Goal: Task Accomplishment & Management: Use online tool/utility

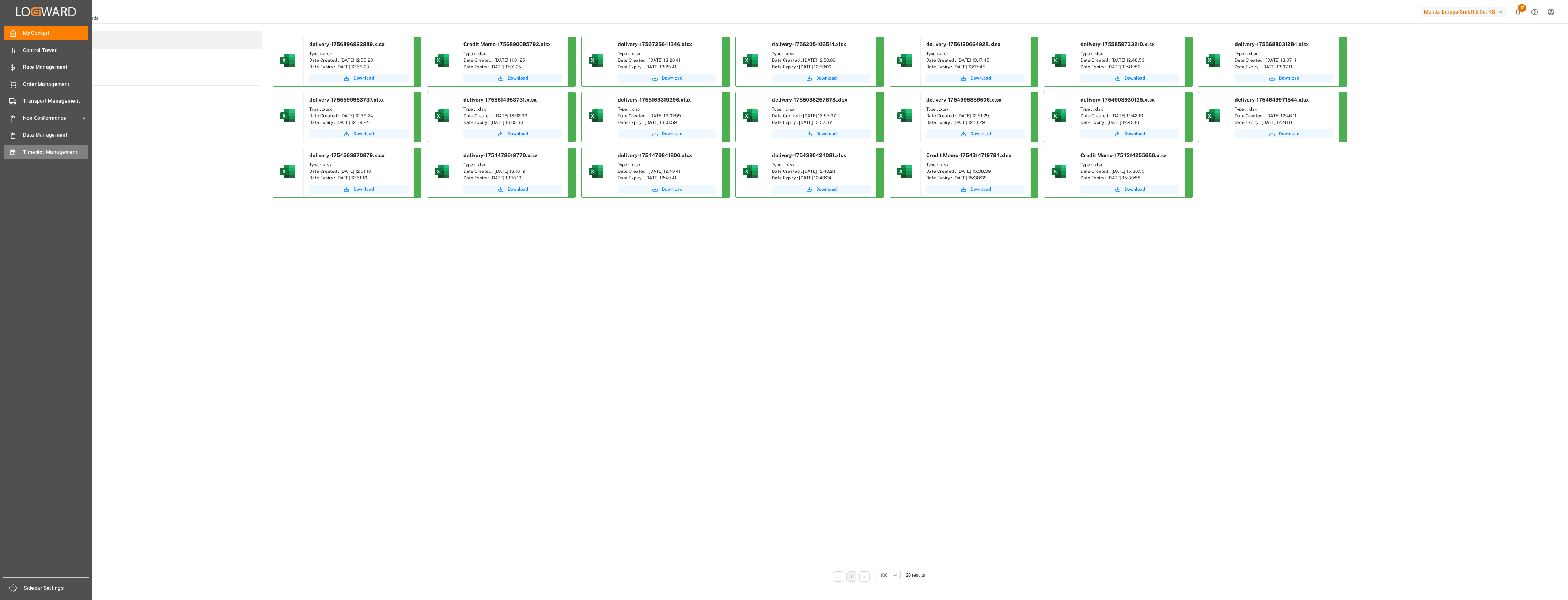
click at [19, 153] on div "Timeslot Management Timeslot Management" at bounding box center [45, 151] width 84 height 14
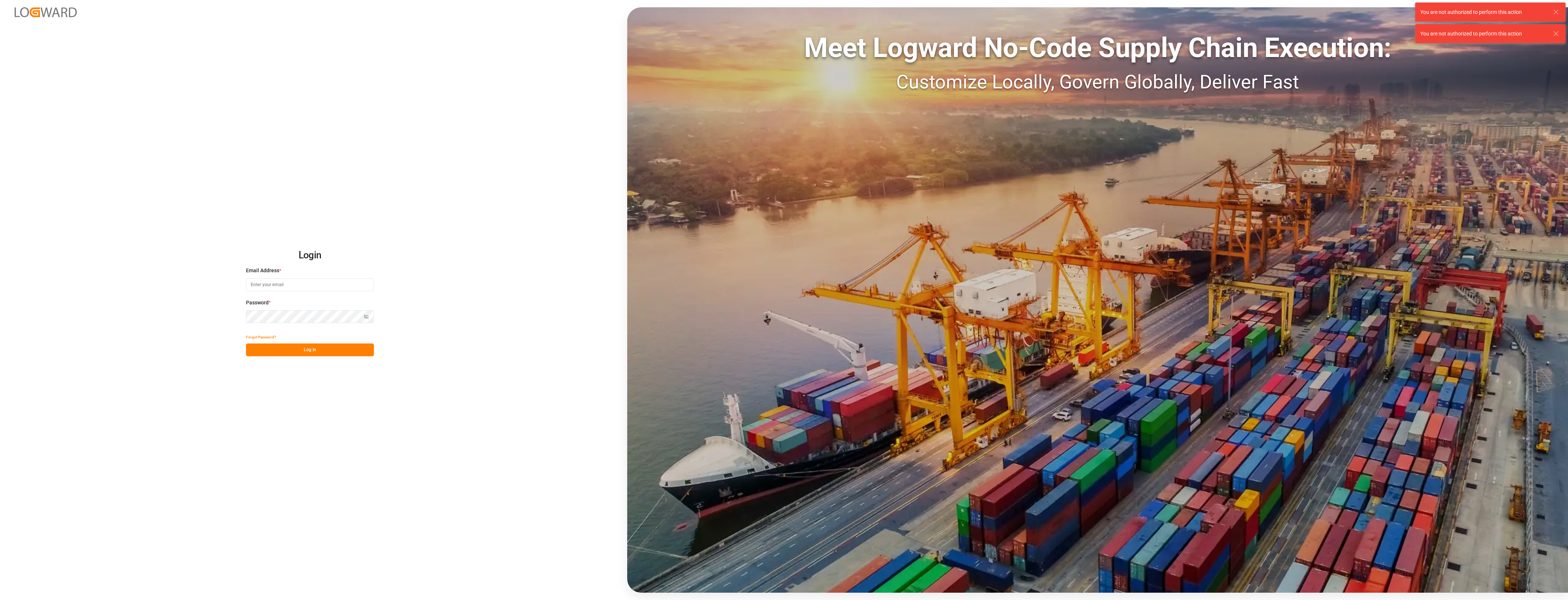
type input "cyril.leroy@melitta.fr"
click at [338, 351] on button "Log In" at bounding box center [310, 350] width 128 height 13
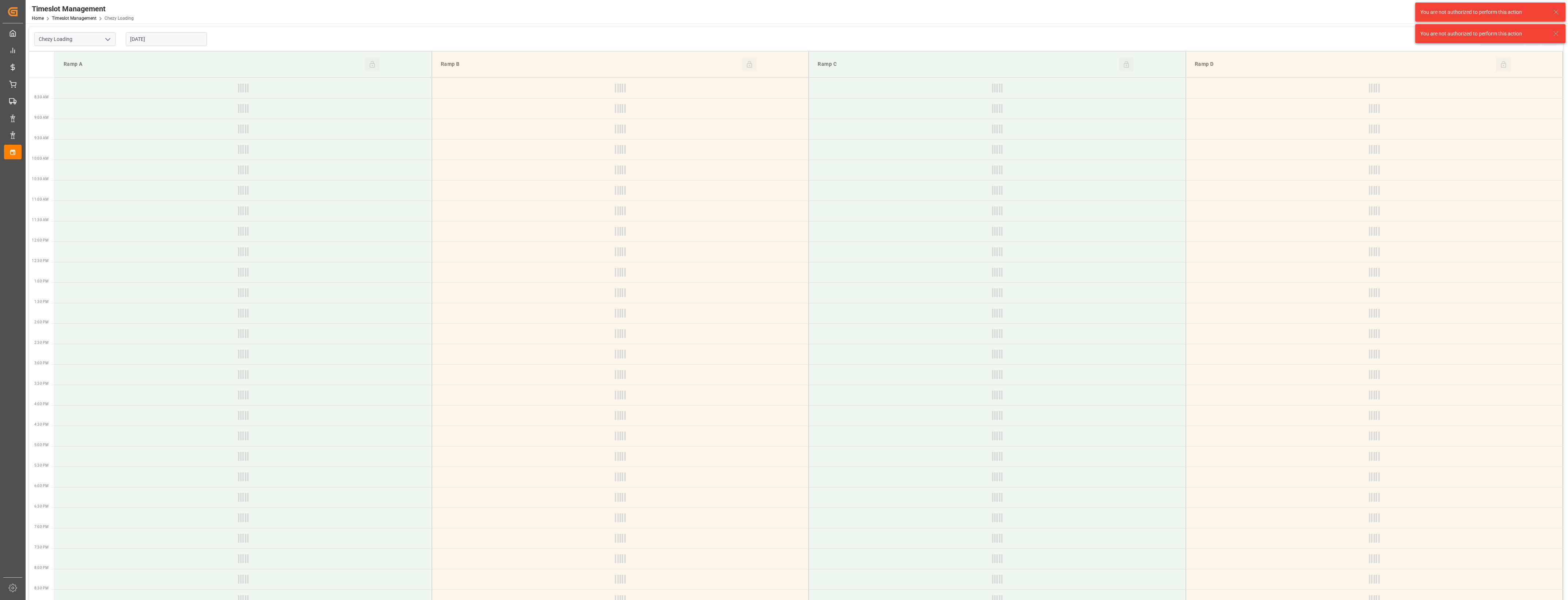
type input "Chezy Loading"
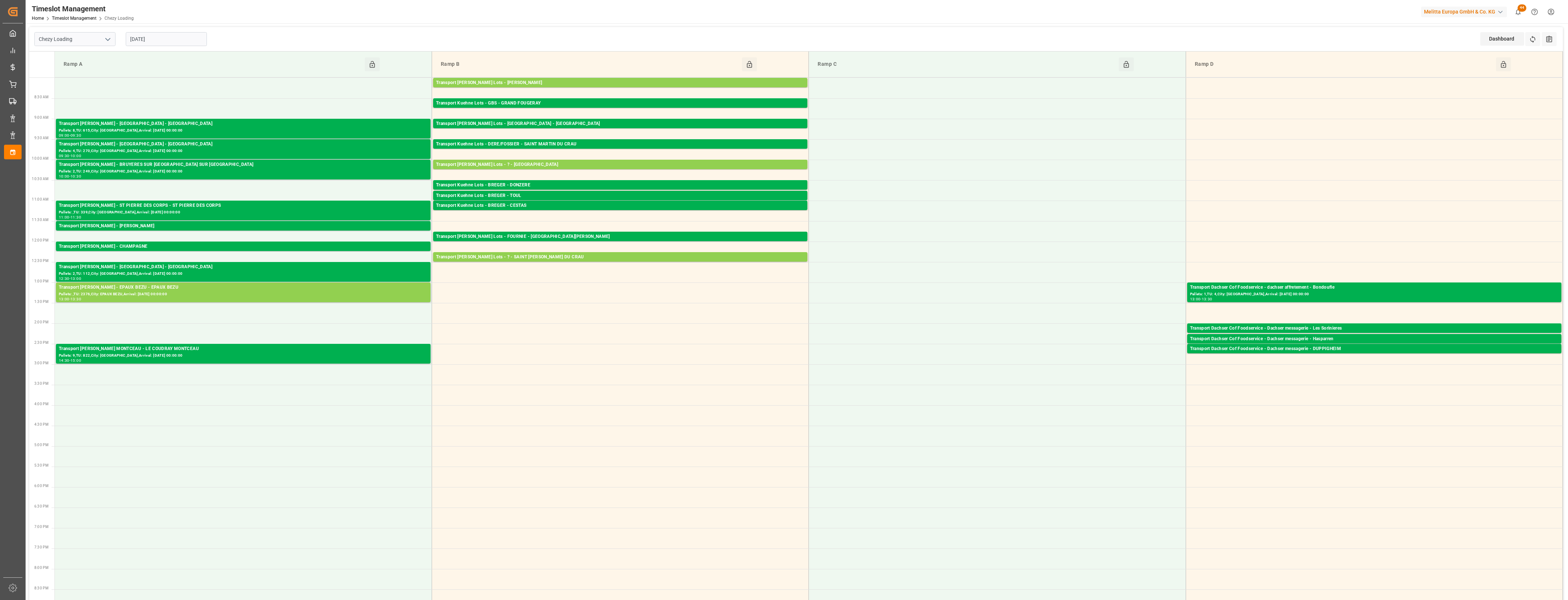
click at [189, 45] on input "[DATE]" at bounding box center [166, 39] width 81 height 14
click at [181, 84] on div "4" at bounding box center [178, 83] width 9 height 8
type input "[DATE]"
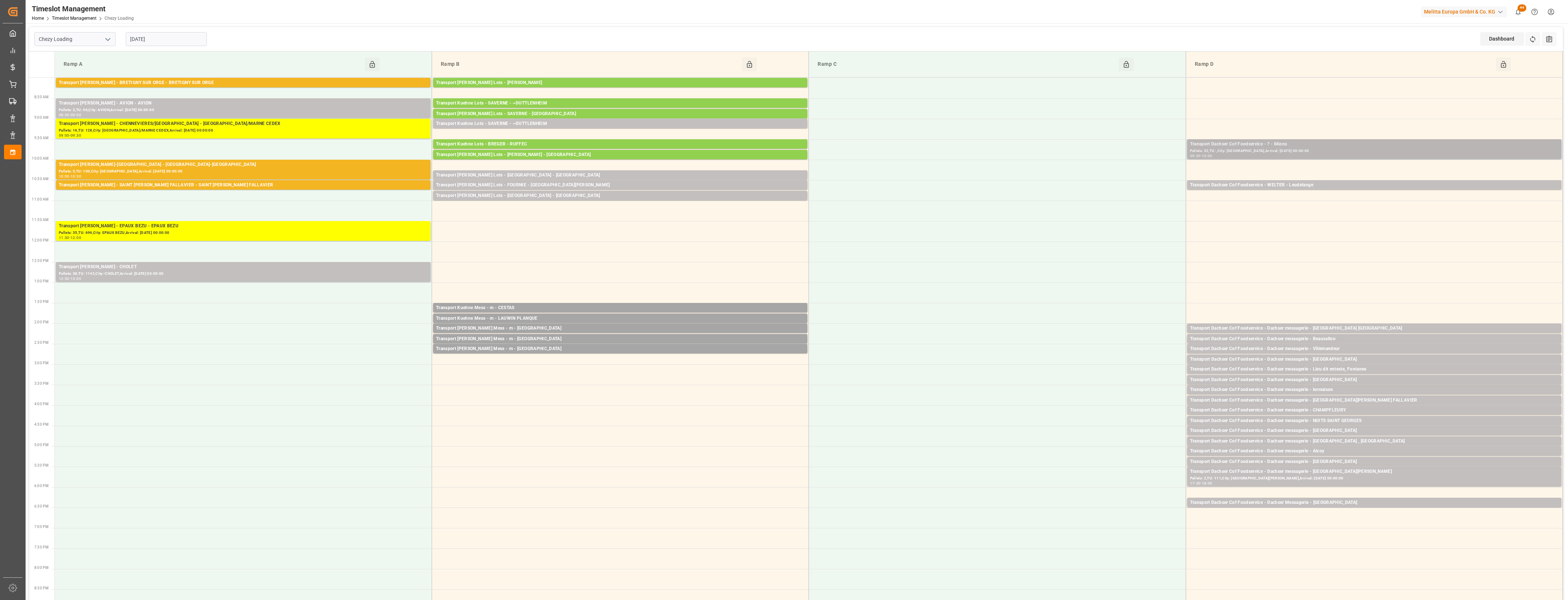
click at [1359, 150] on div "Pallets: 32,TU: ,City: [GEOGRAPHIC_DATA],Arrival: [DATE] 00:00:00" at bounding box center [1374, 151] width 368 height 6
click at [1110, 179] on button "Open" at bounding box center [1090, 176] width 51 height 8
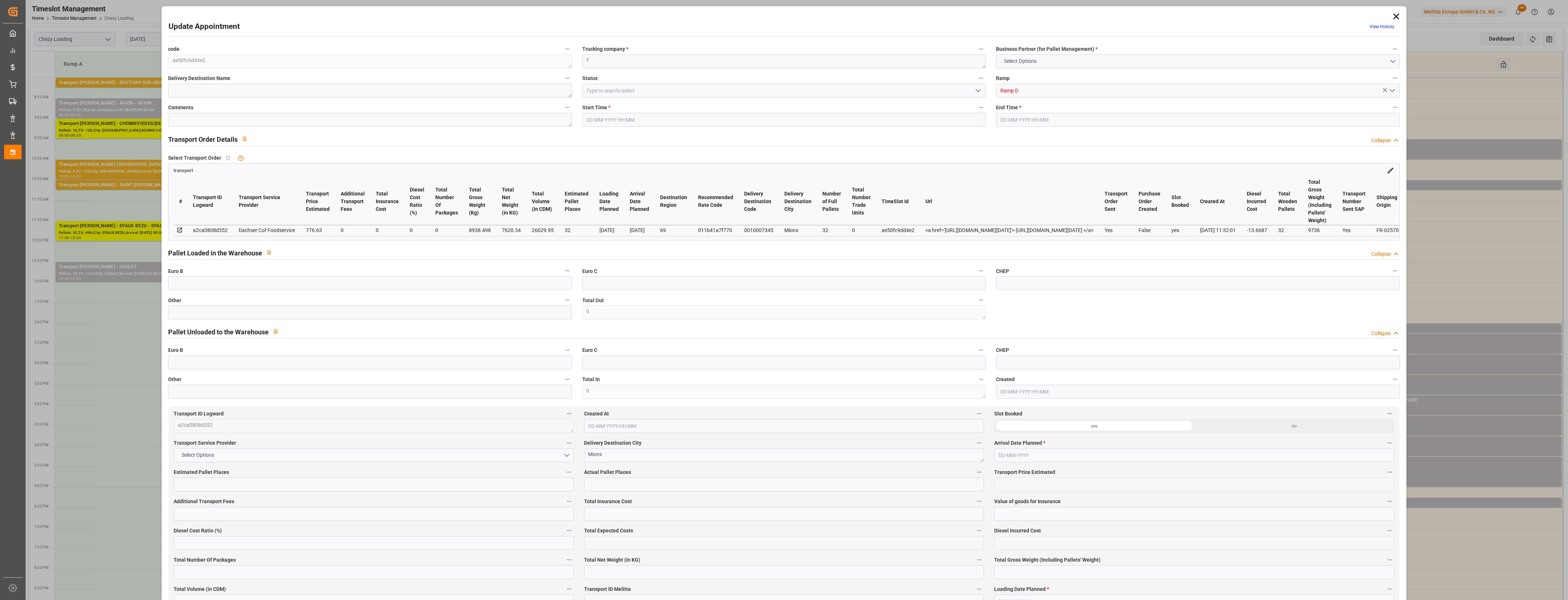
type input "32"
type input "776.63"
type input "0"
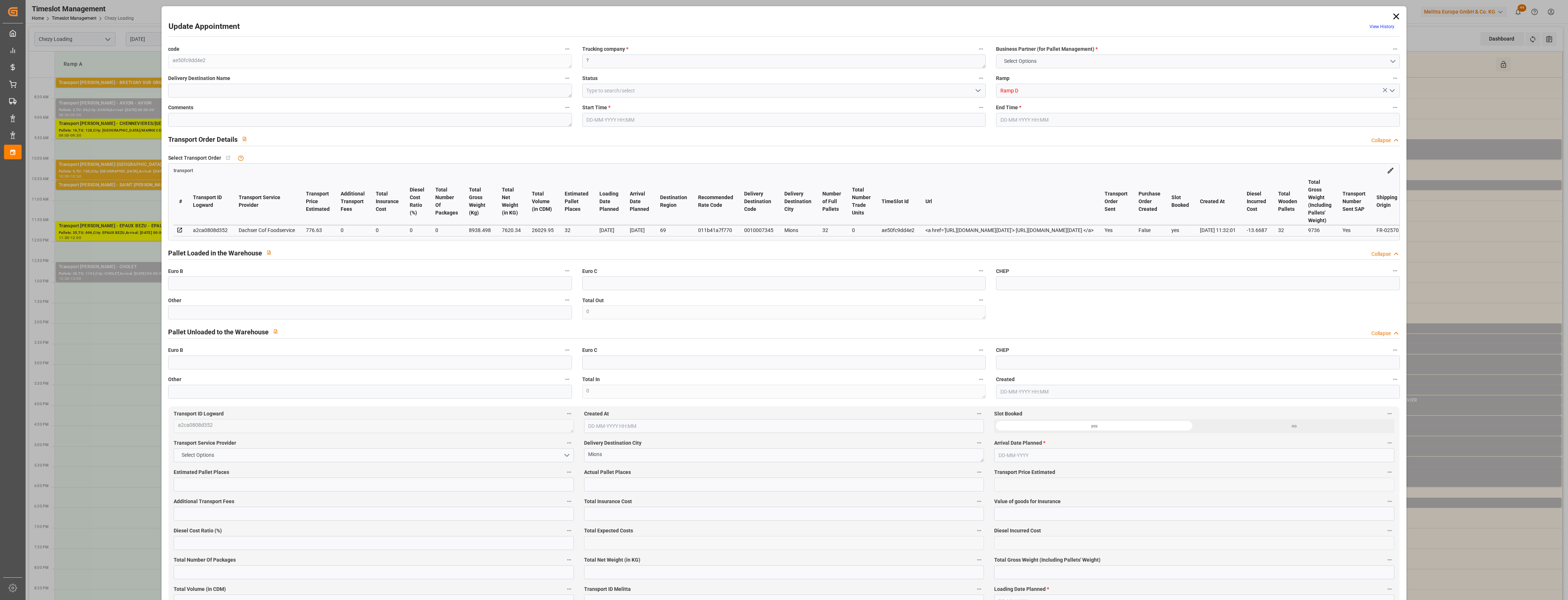
type input "762.9613"
type input "-13.6687"
type input "0"
type input "7620.34"
type input "9736"
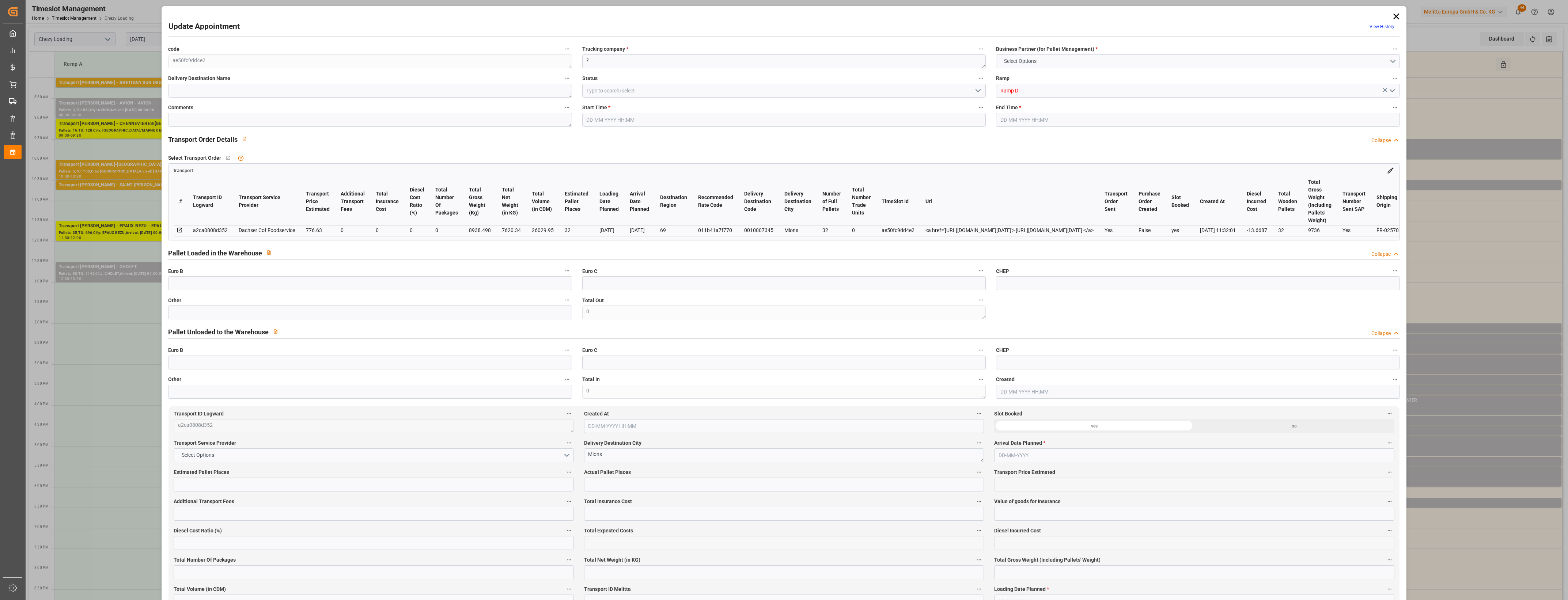
type input "26029.95"
type input "69"
type input "32"
type input "0"
type input "32"
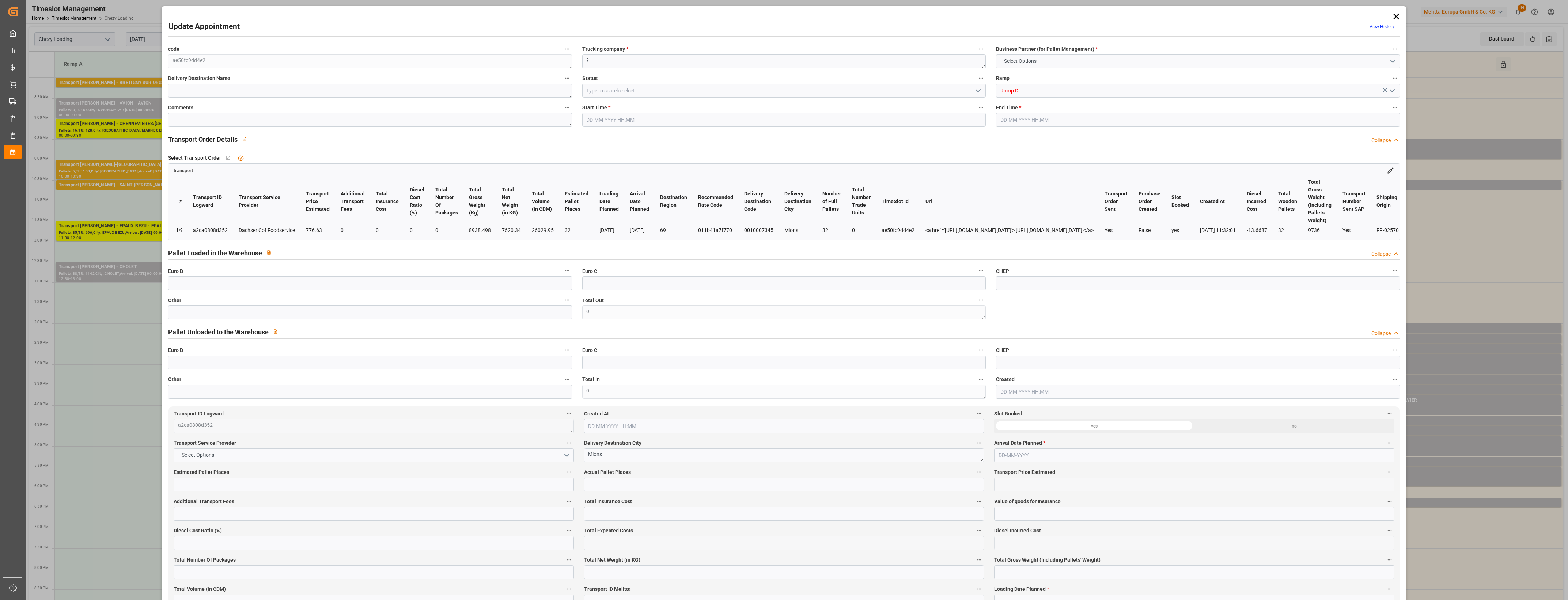
type input "101"
type input "8938.498"
type input "0"
type input "4710.8598"
type input "0"
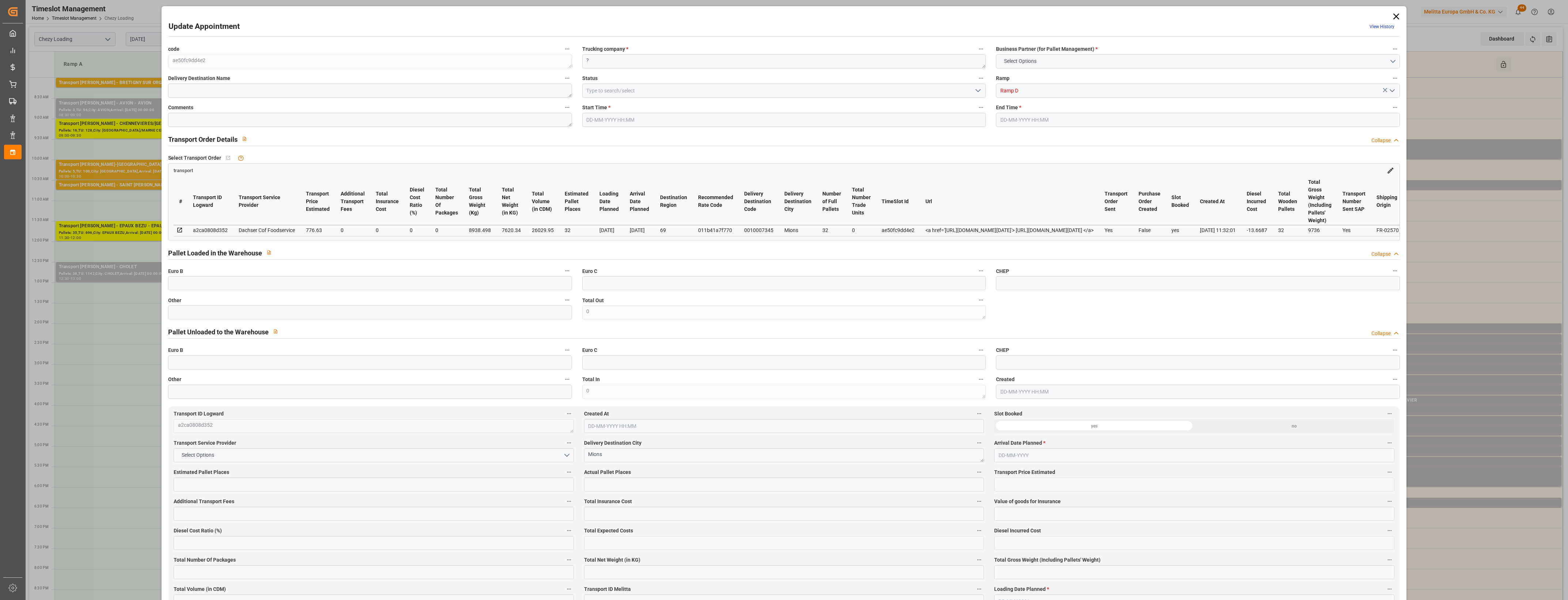
type input "0"
type input "21"
type input "35"
type input "04-09-2025 09:30"
type input "04-09-2025 10:00"
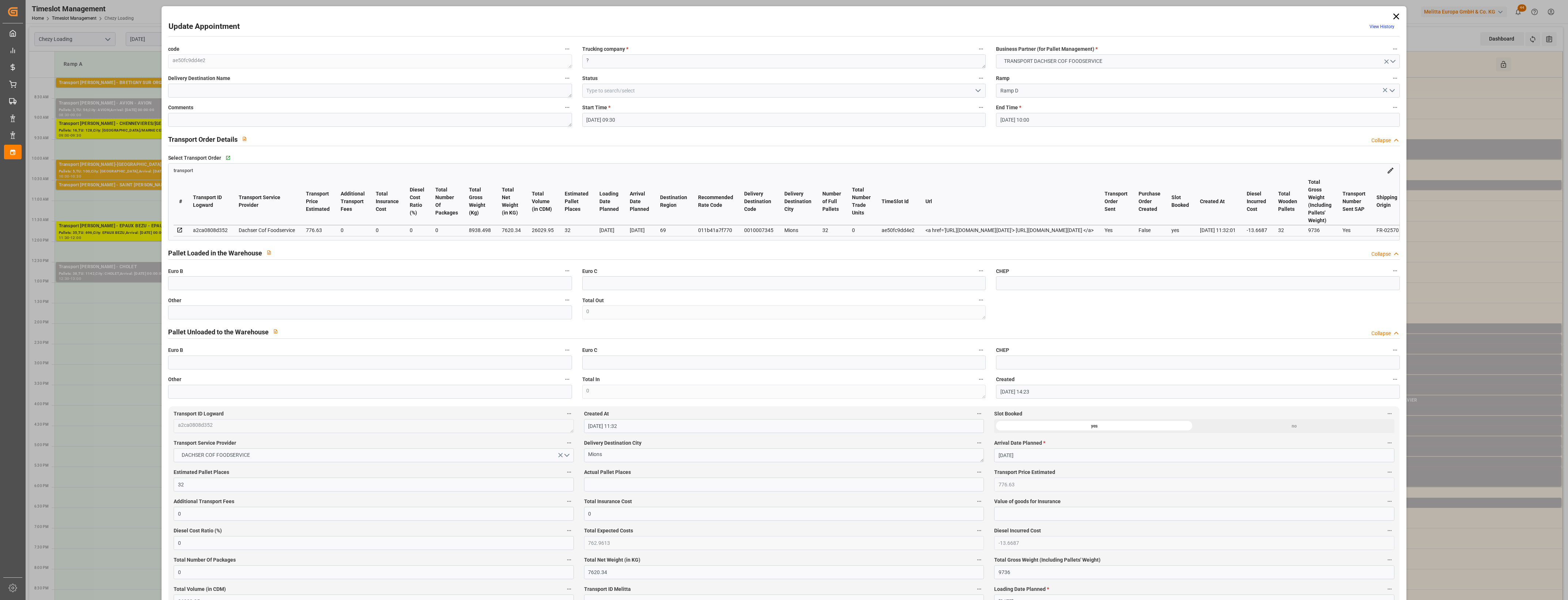
type input "01-09-2025 14:23"
type input "01-09-2025 11:32"
type input "[DATE]"
click at [975, 92] on icon "open menu" at bounding box center [977, 90] width 8 height 8
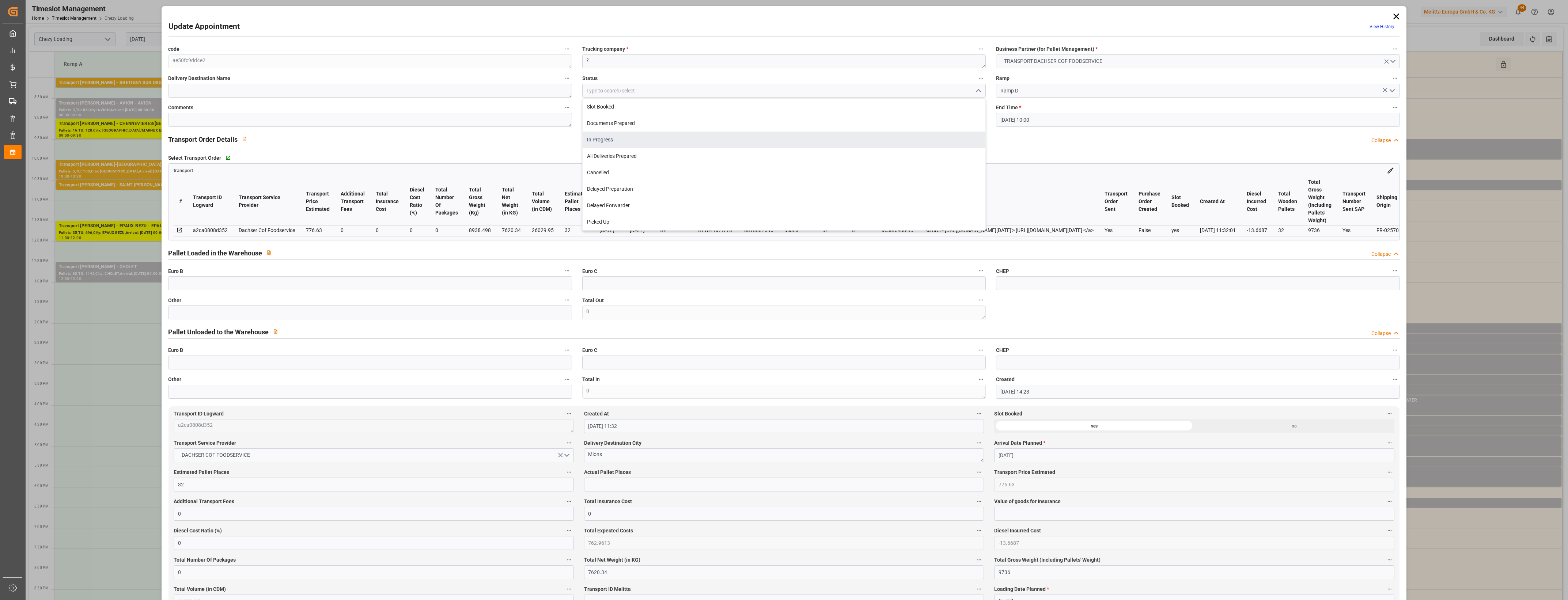
click at [607, 134] on div "In Progress" at bounding box center [784, 140] width 403 height 17
type input "In Progress"
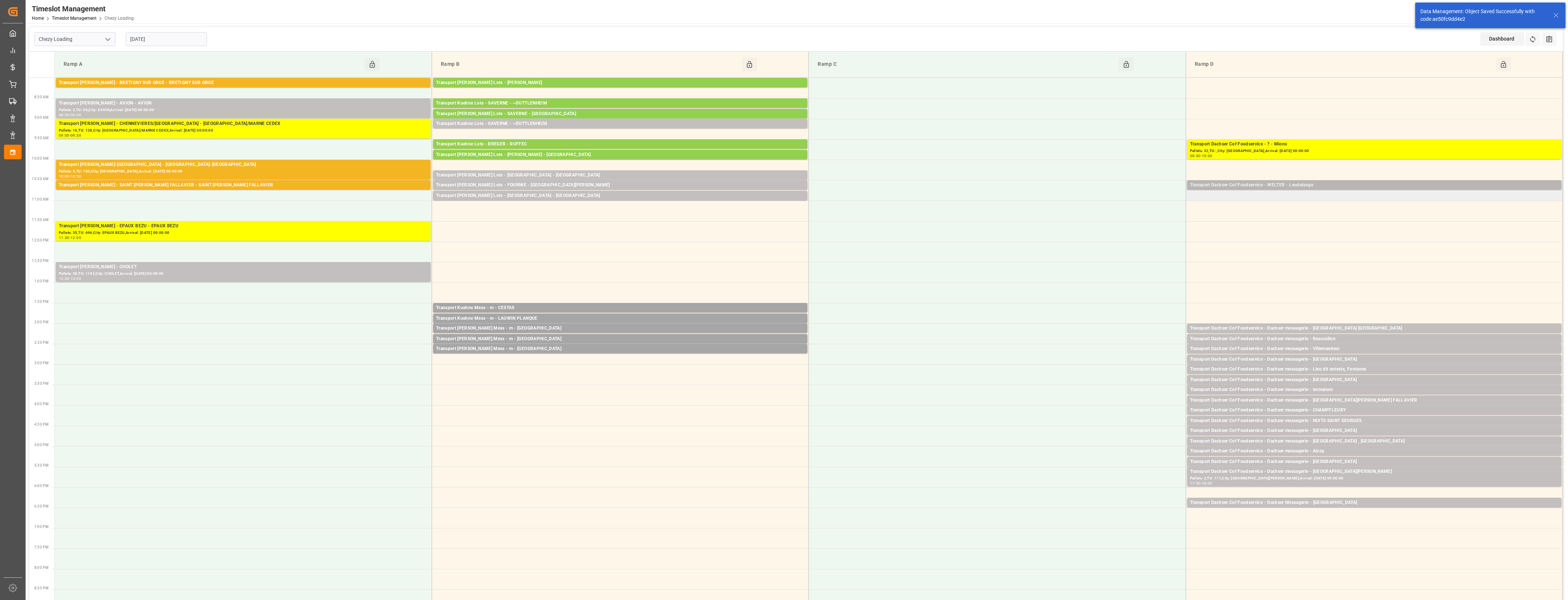
click at [1326, 184] on div "Transport Dachser Cof Foodservice - WELTER - Leudelange" at bounding box center [1374, 185] width 368 height 7
click at [1107, 217] on button "Open" at bounding box center [1090, 217] width 51 height 8
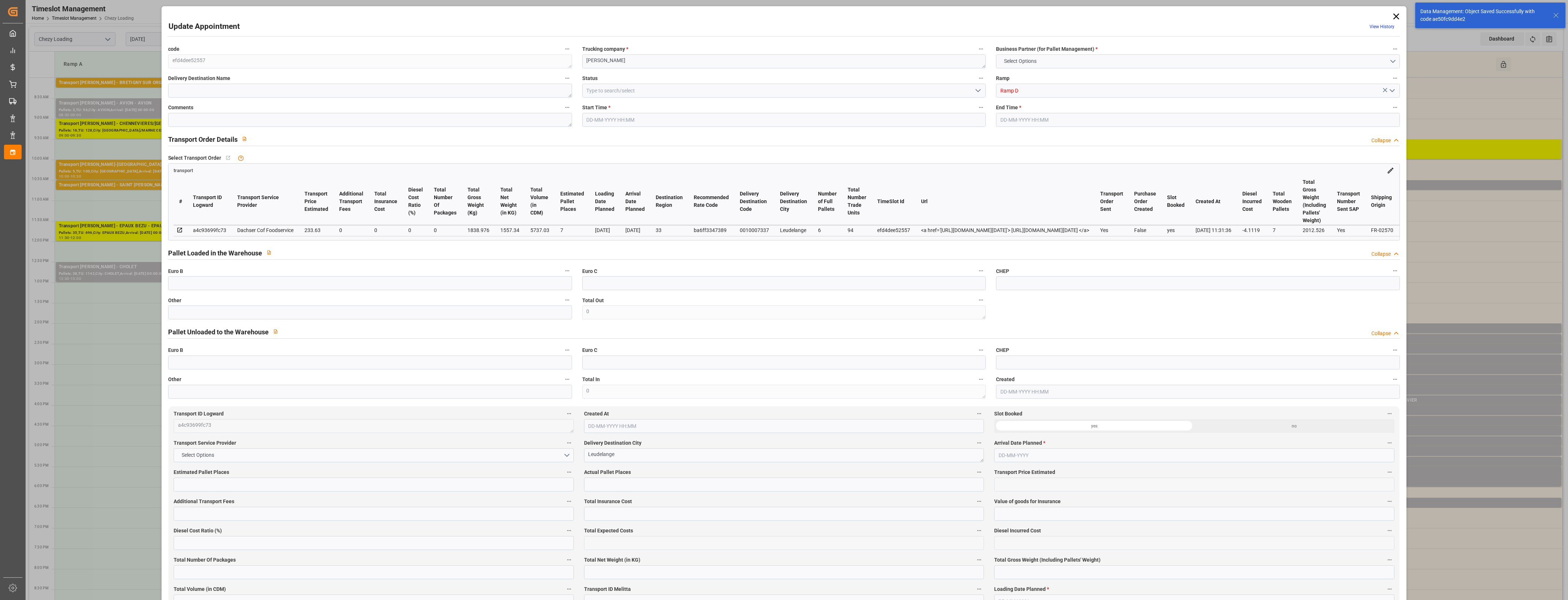
type input "7"
type input "233.63"
type input "0"
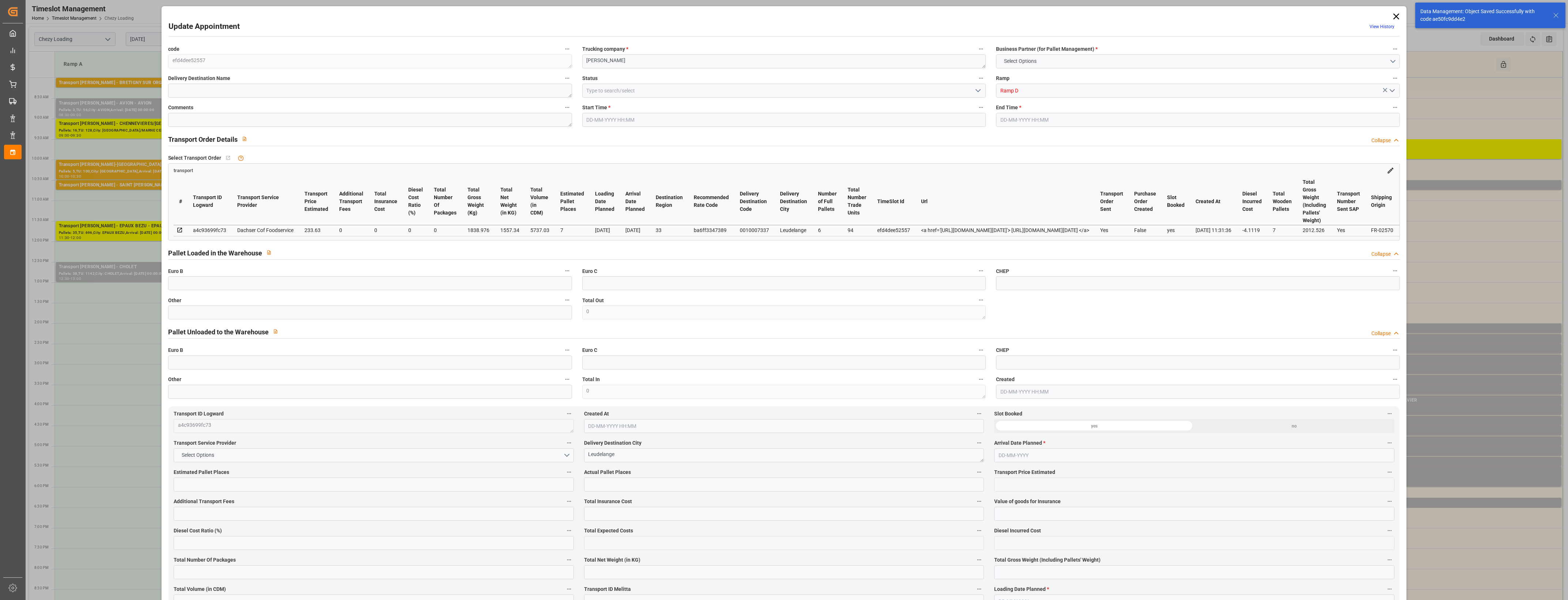
type input "229.5181"
type input "-4.1119"
type input "0"
type input "1557.34"
type input "2012.526"
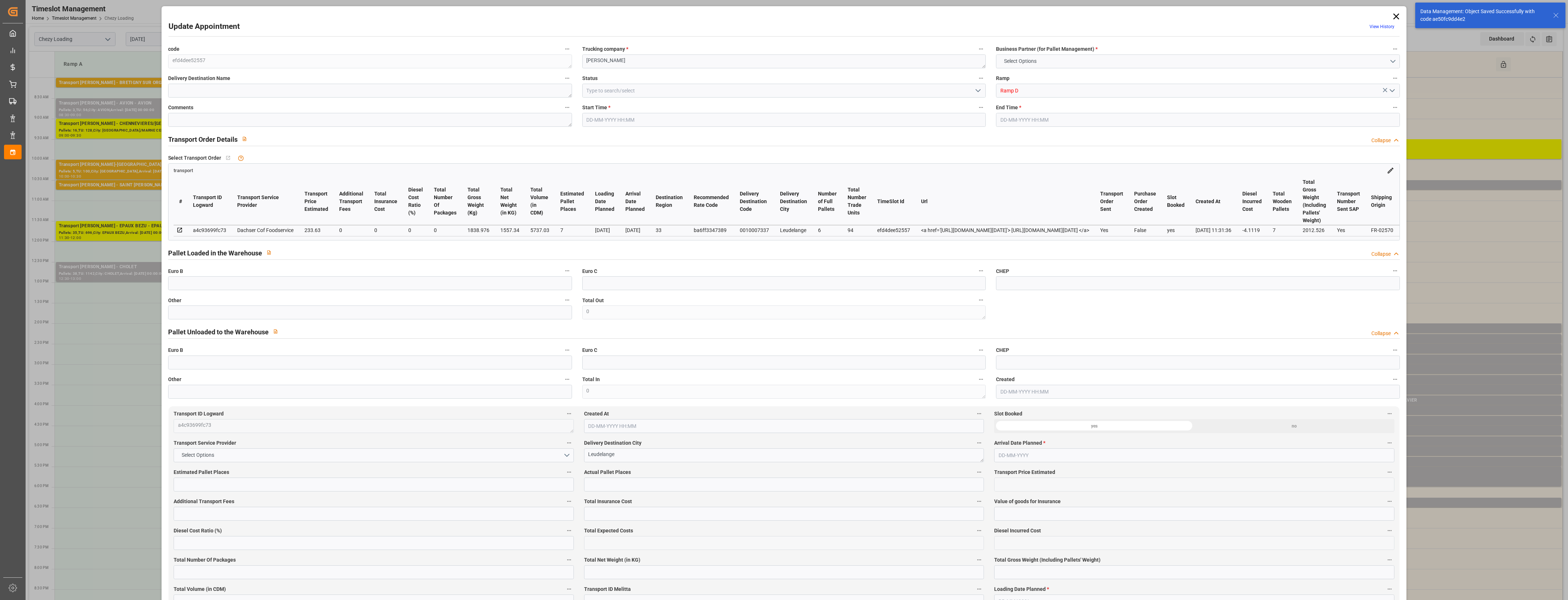
type input "5737.03"
type input "33"
type input "6"
type input "94"
type input "7"
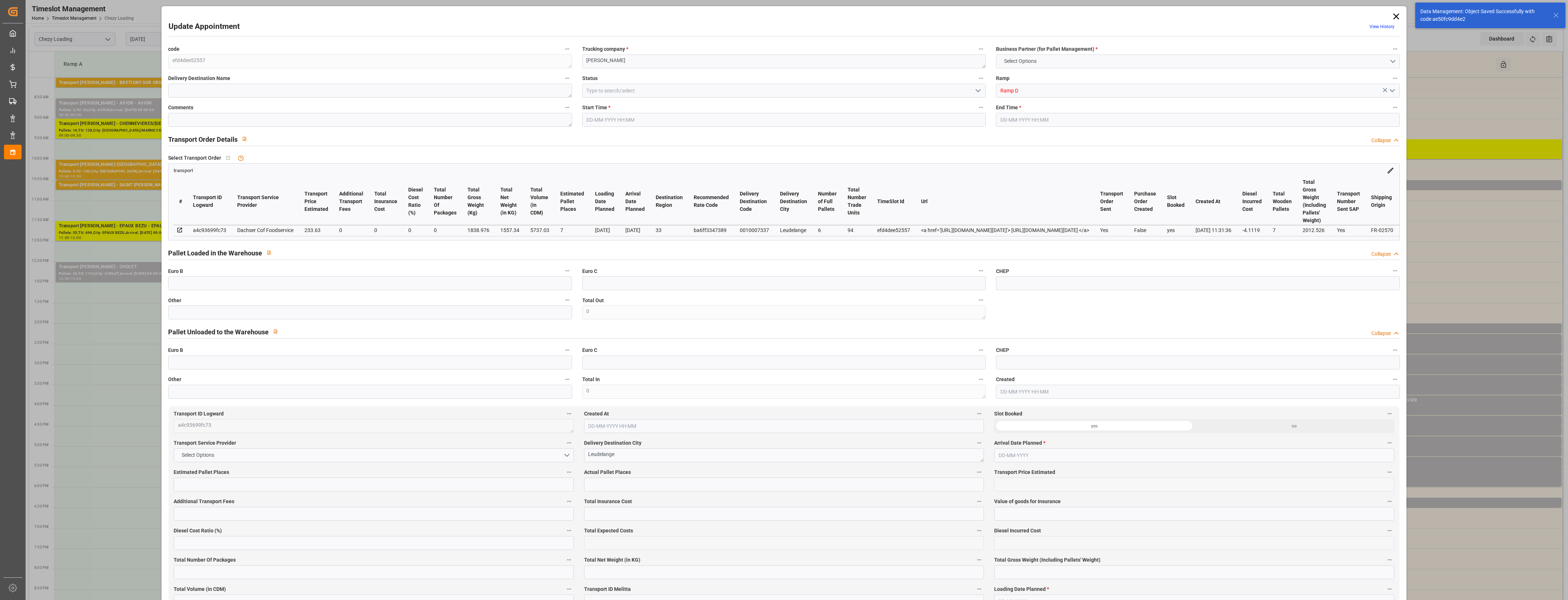
type input "101"
type input "1838.976"
type input "0"
type input "4710.8598"
type input "0"
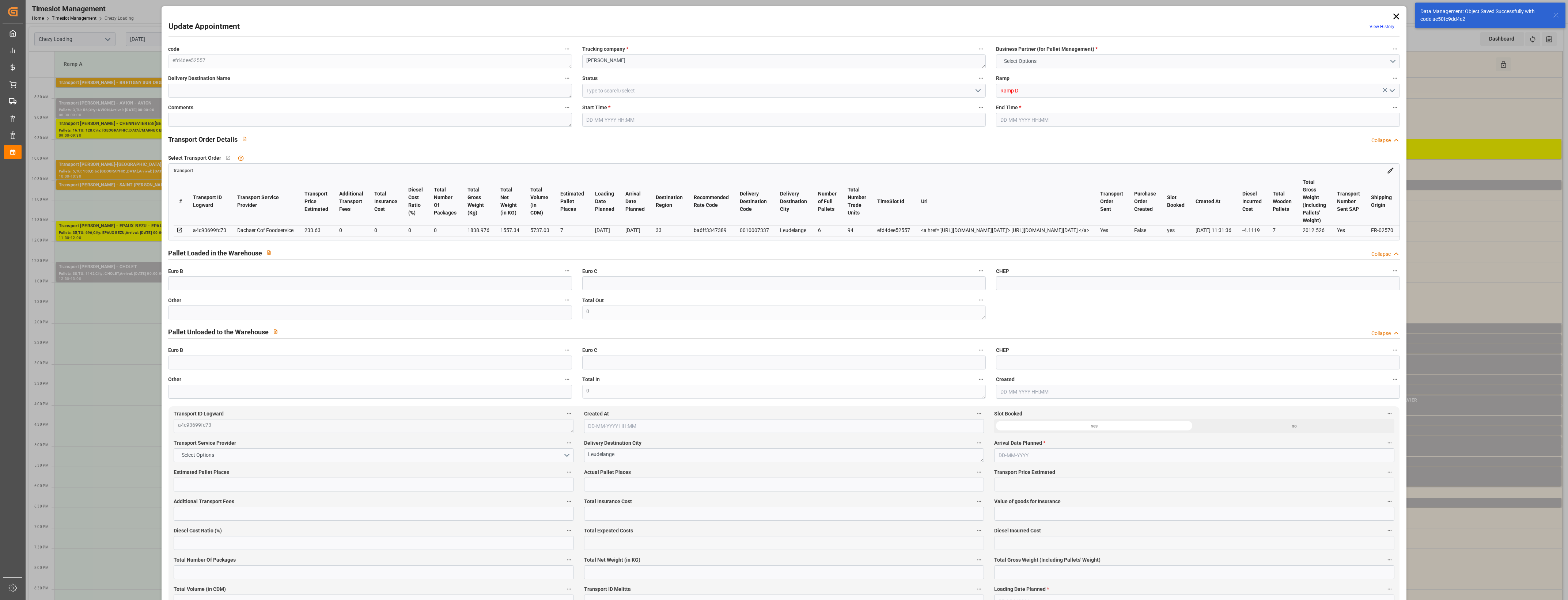
type input "0"
type input "21"
type input "35"
type input "04-09-2025 10:30"
type input "04-09-2025 10:45"
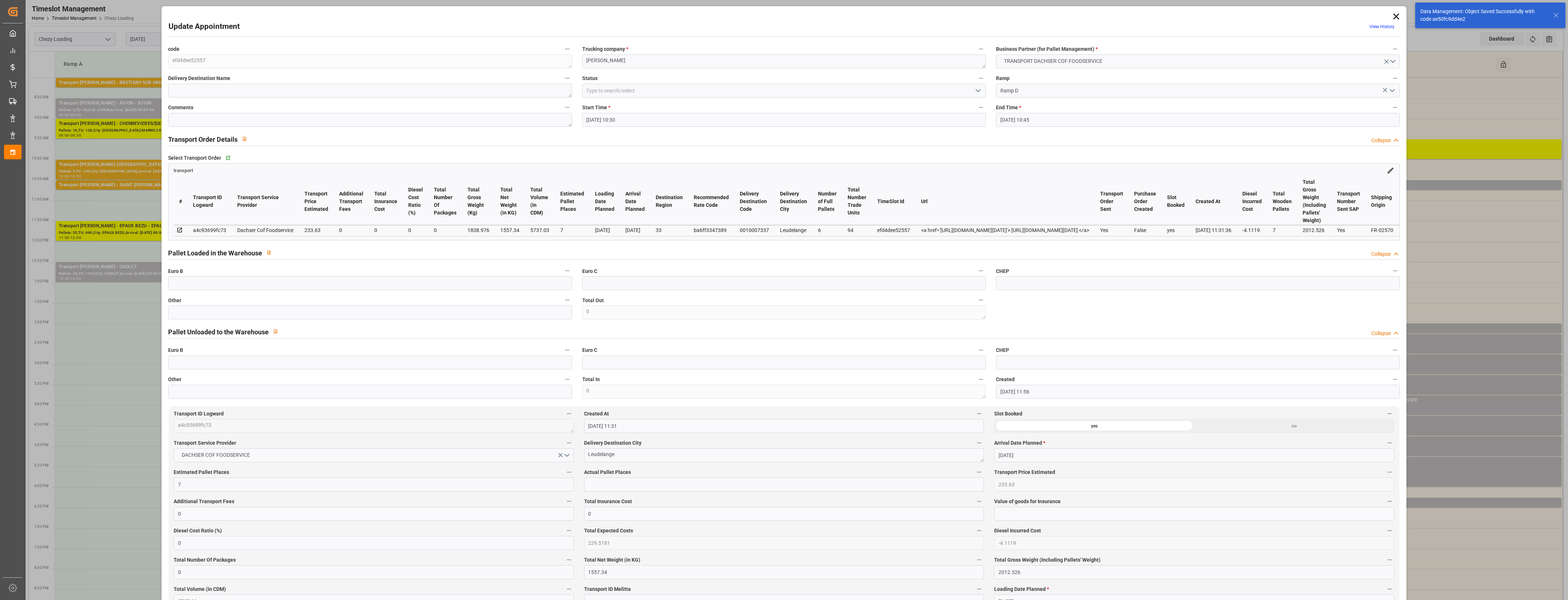
type input "02-09-2025 11:56"
type input "02-09-2025 11:31"
type input "[DATE]"
click at [1395, 18] on icon at bounding box center [1395, 16] width 10 height 10
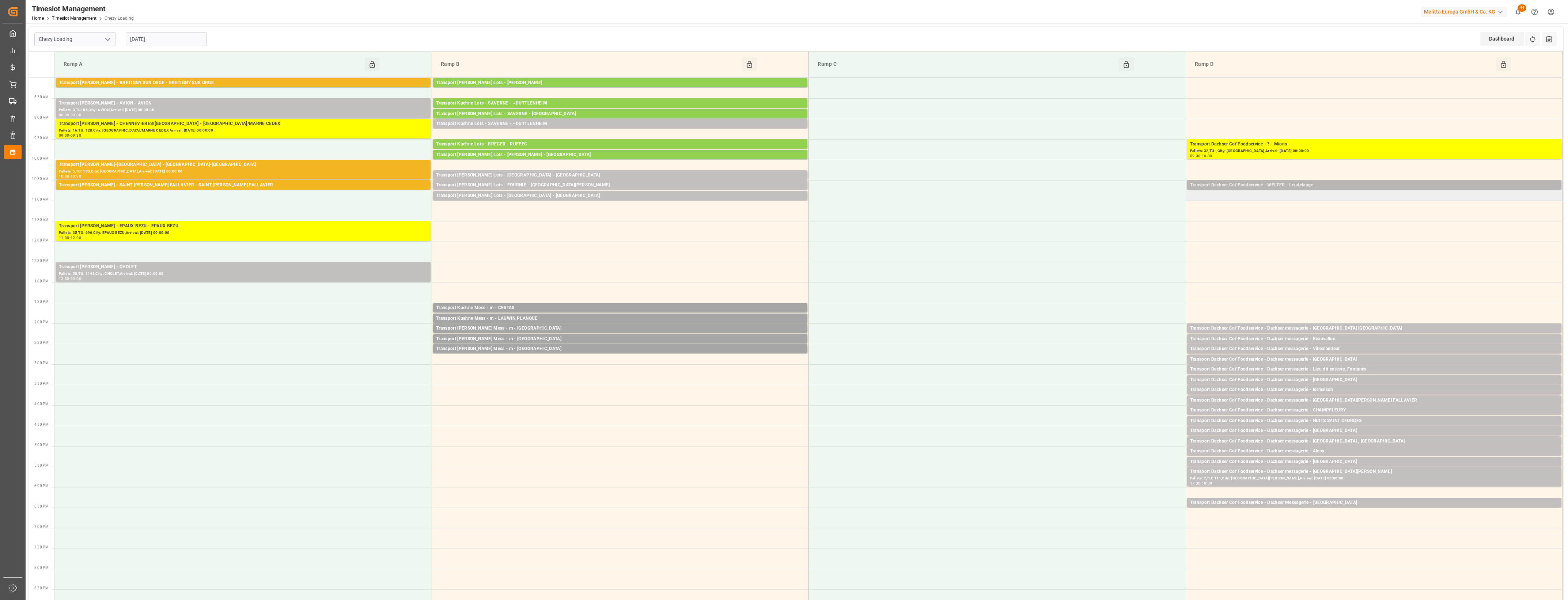
click at [1356, 185] on div "Transport Dachser Cof Foodservice - WELTER - Leudelange" at bounding box center [1374, 185] width 368 height 7
click at [1097, 217] on button "Open" at bounding box center [1090, 217] width 51 height 8
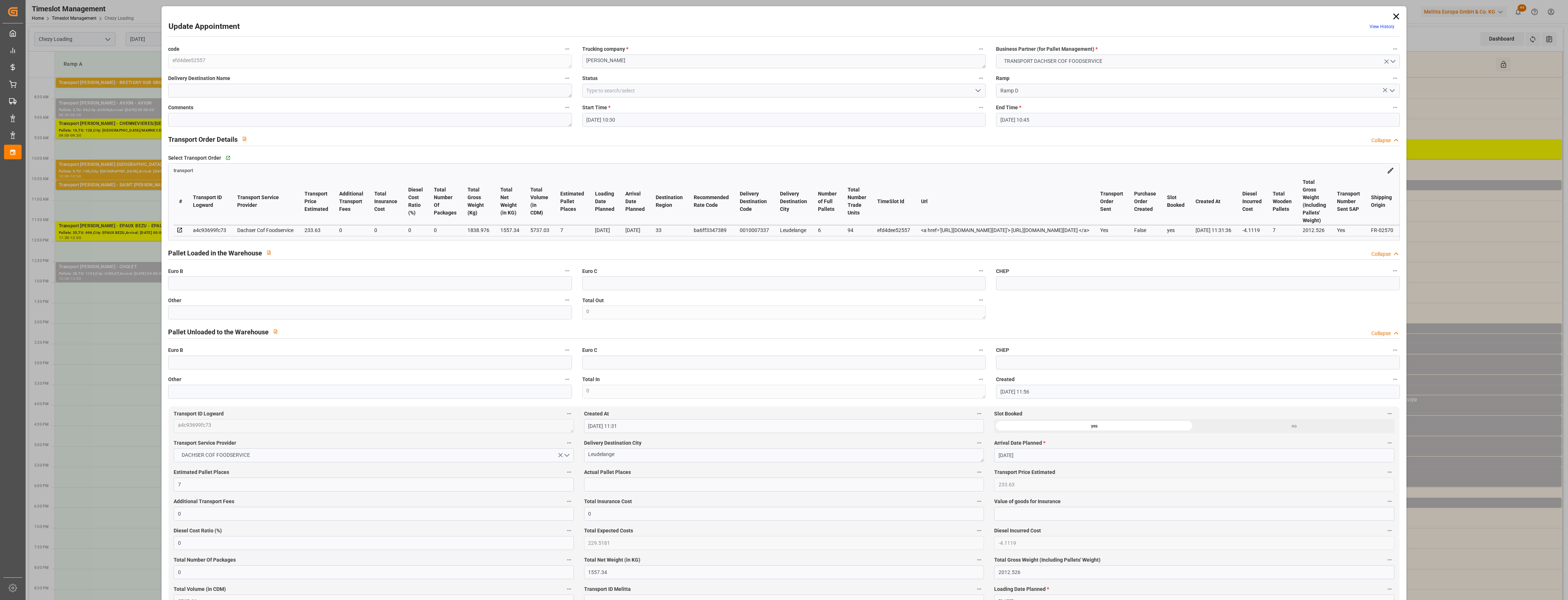
type input "04-09-2025 10:30"
type input "04-09-2025 10:45"
type input "02-09-2025 11:56"
type input "02-09-2025 11:31"
type input "[DATE]"
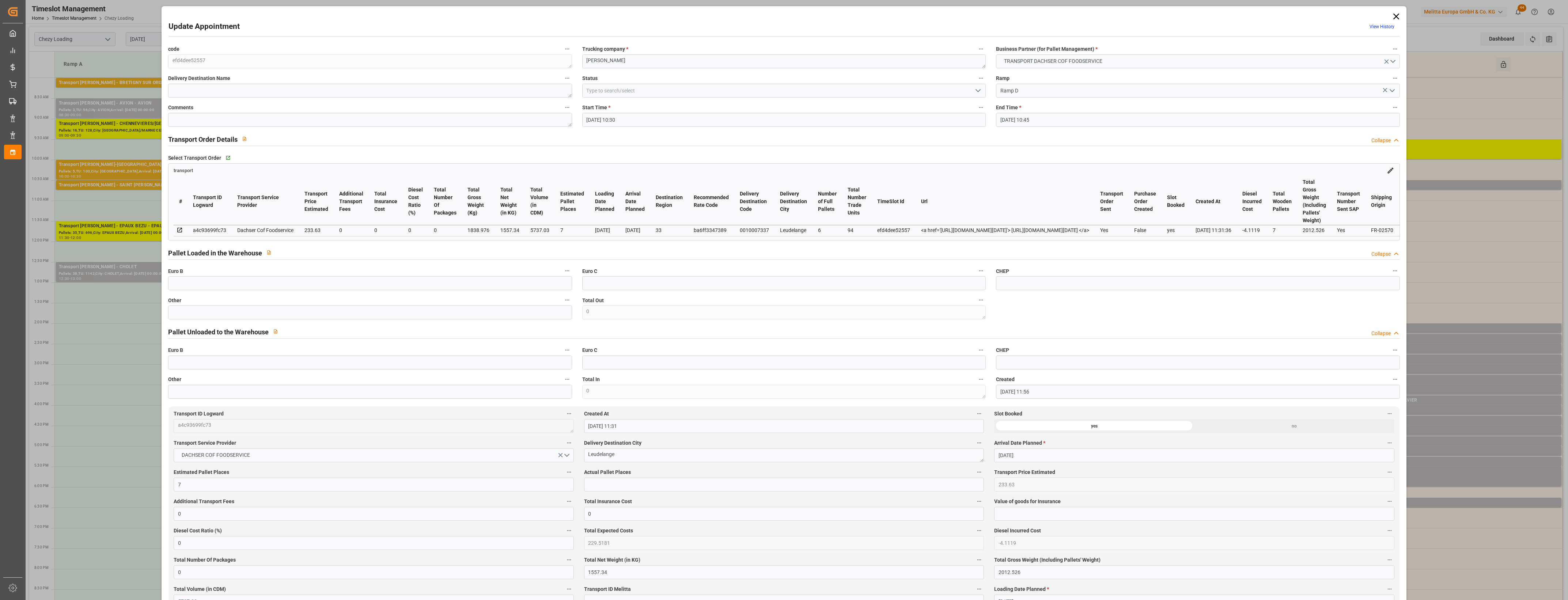
type input "[DATE]"
click at [978, 91] on icon "open menu" at bounding box center [977, 90] width 8 height 8
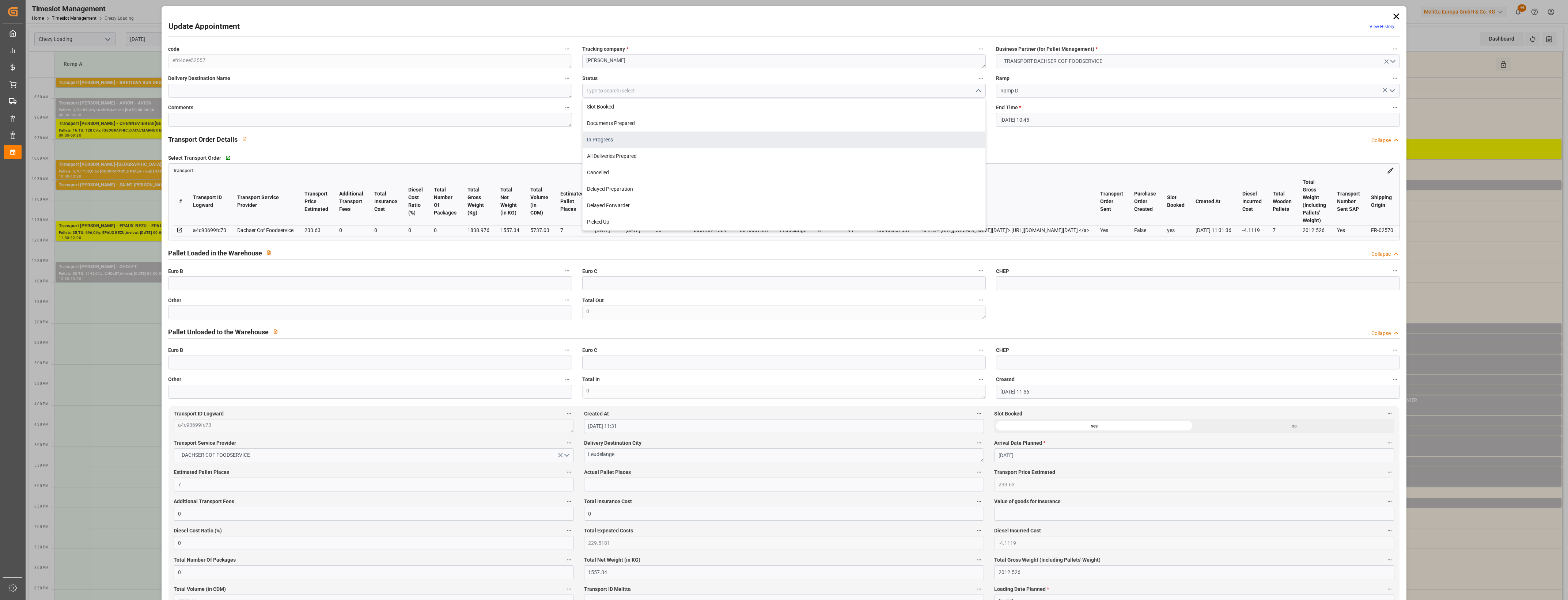
click at [609, 142] on div "In Progress" at bounding box center [784, 140] width 403 height 17
type input "In Progress"
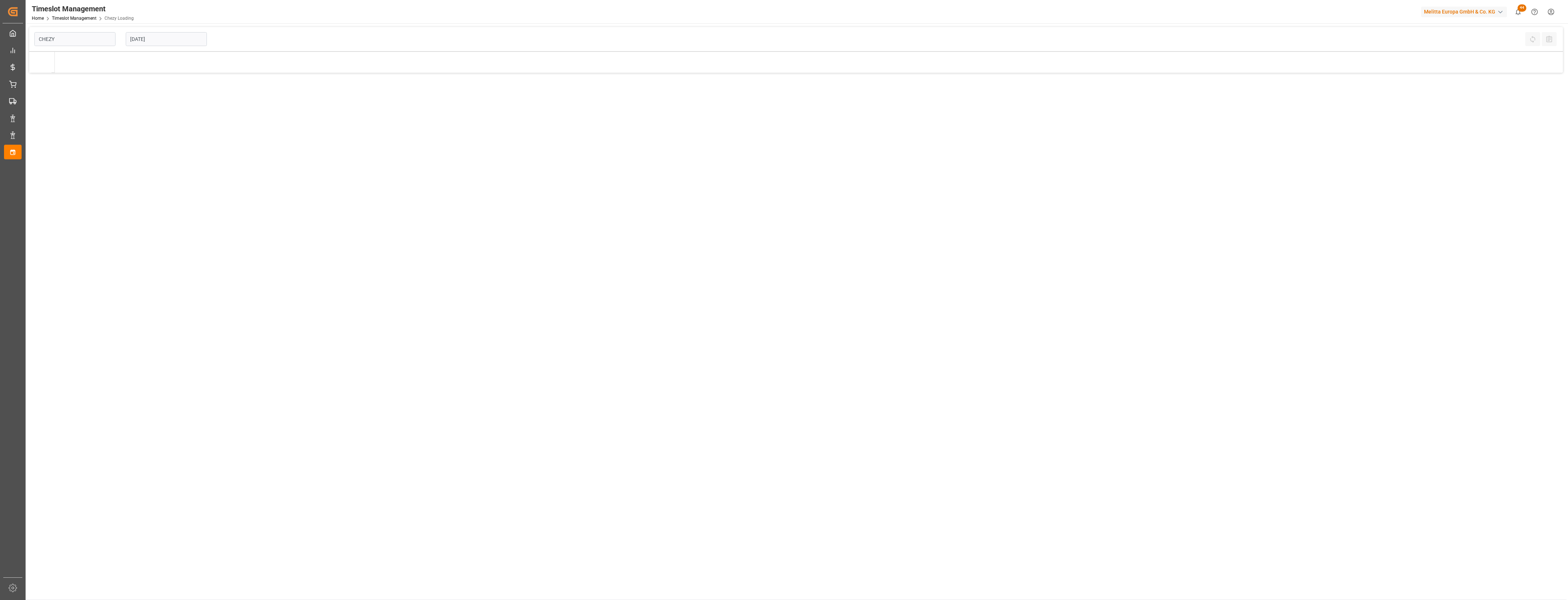
type input "Chezy Loading"
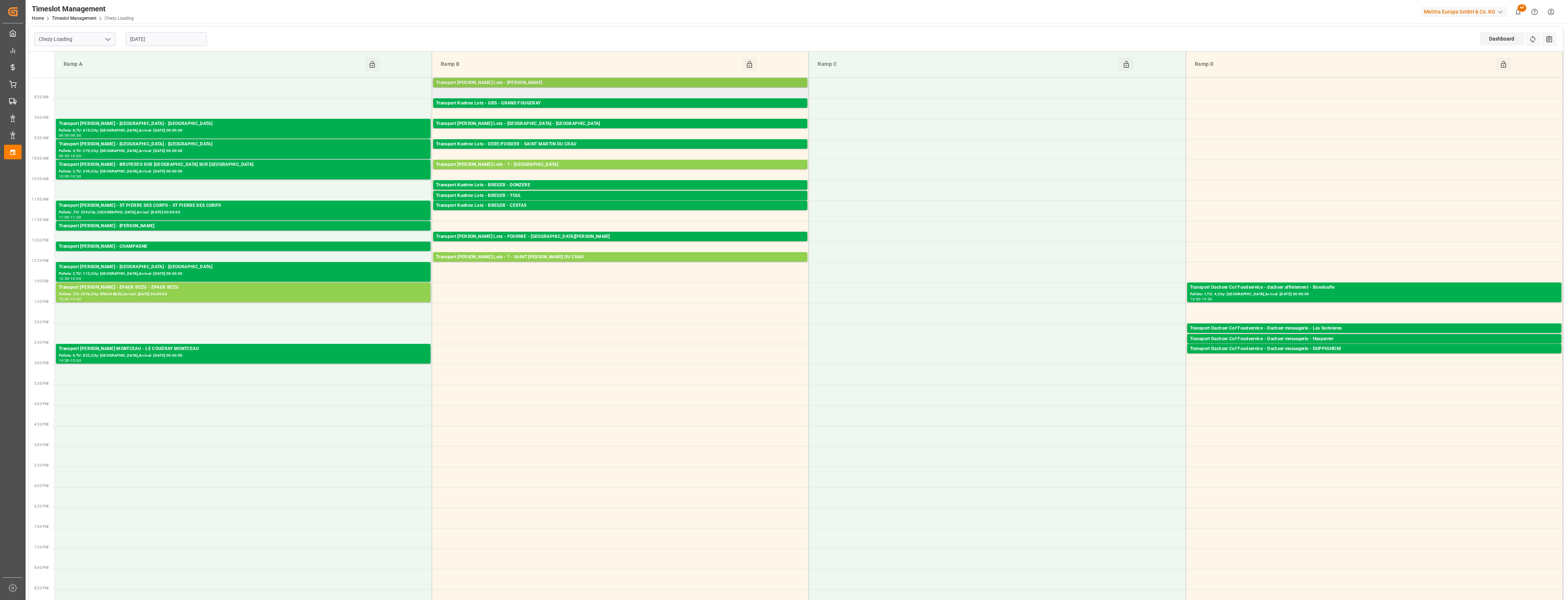
click at [529, 84] on div "Transport [PERSON_NAME] Lots - [PERSON_NAME]" at bounding box center [620, 83] width 368 height 7
click at [180, 42] on input "[DATE]" at bounding box center [166, 39] width 81 height 14
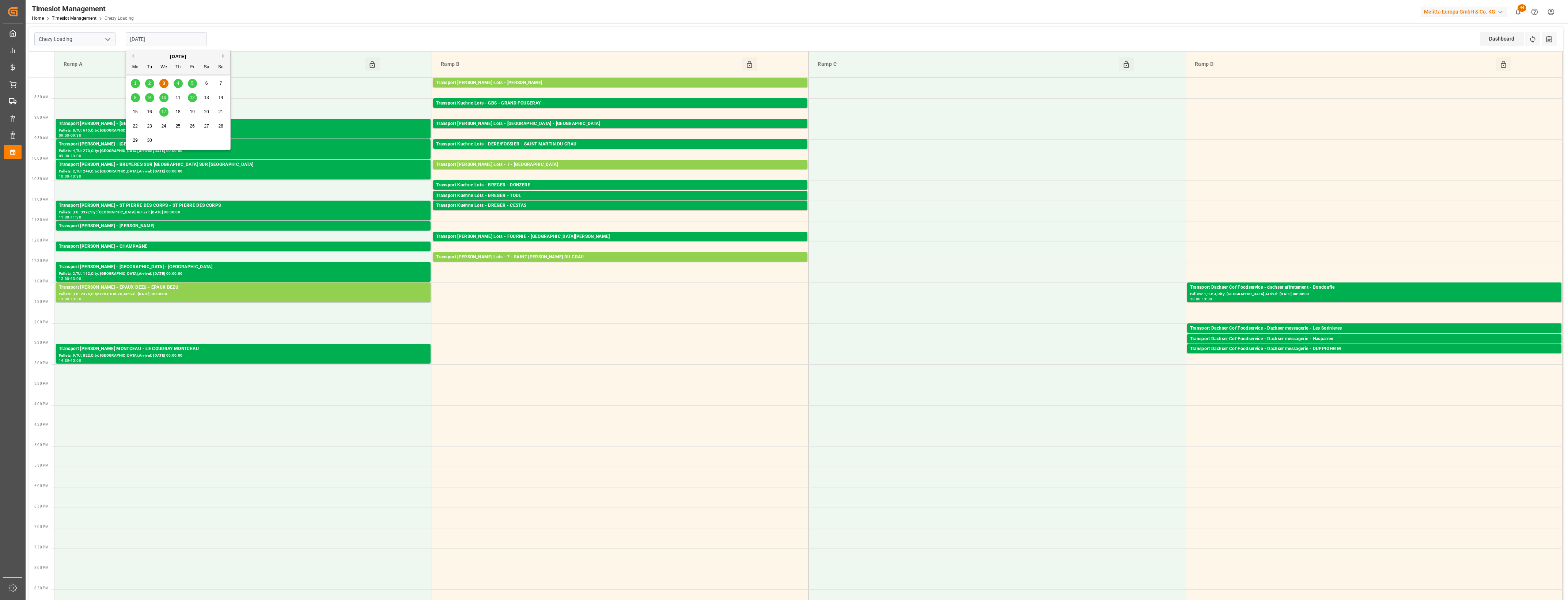
click at [183, 83] on div "1 2 3 4 5 6 7" at bounding box center [178, 83] width 100 height 14
click at [182, 83] on div "1 2 3 4 5 6 7" at bounding box center [178, 83] width 100 height 14
click at [178, 83] on span "4" at bounding box center [178, 83] width 3 height 6
type input "[DATE]"
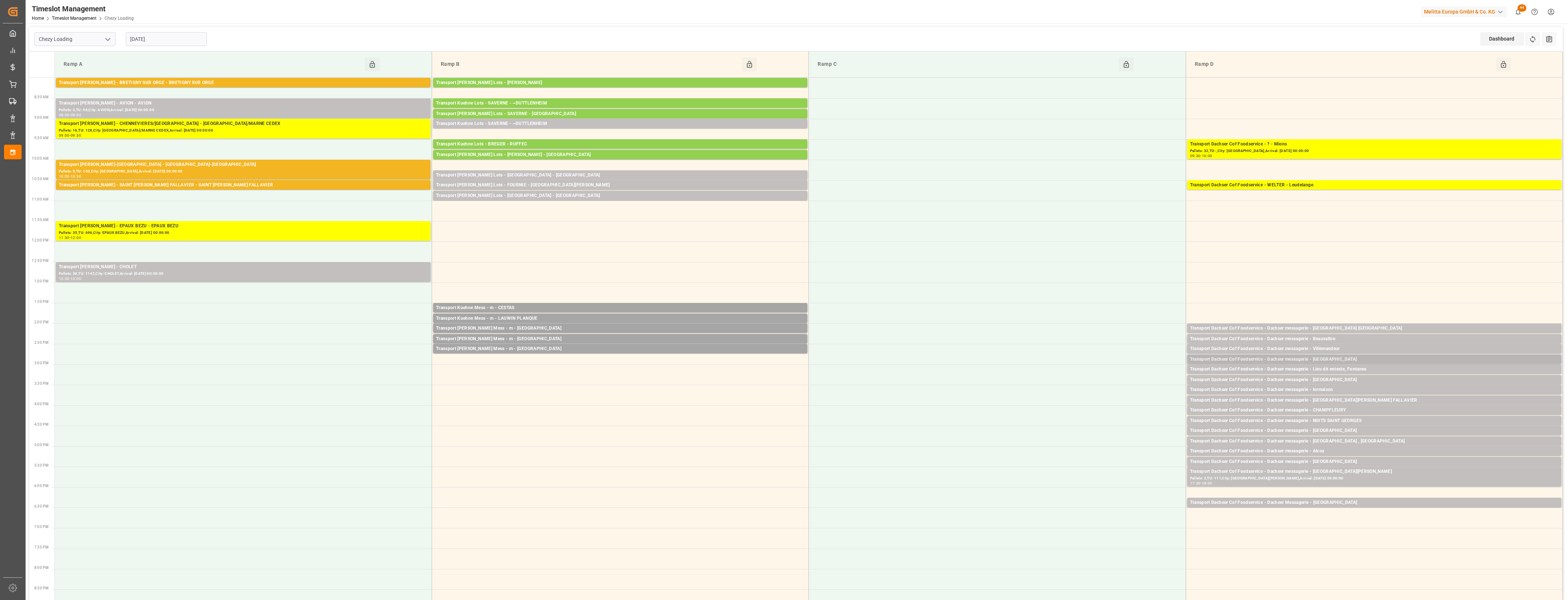
click at [1345, 361] on div "Transport Dachser Cof Foodservice - Dachser messagerie - [GEOGRAPHIC_DATA]" at bounding box center [1374, 360] width 368 height 7
click at [1112, 384] on button "Open" at bounding box center [1090, 381] width 51 height 8
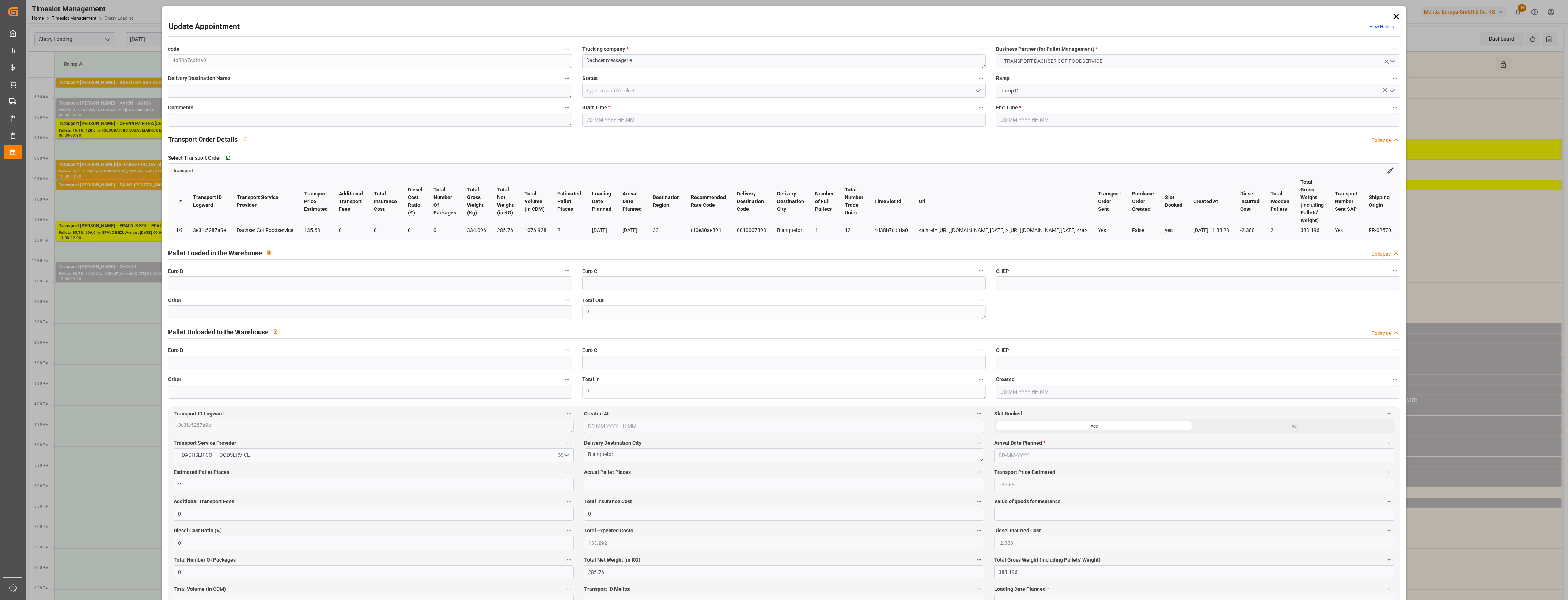
type input "2"
type input "135.68"
type input "0"
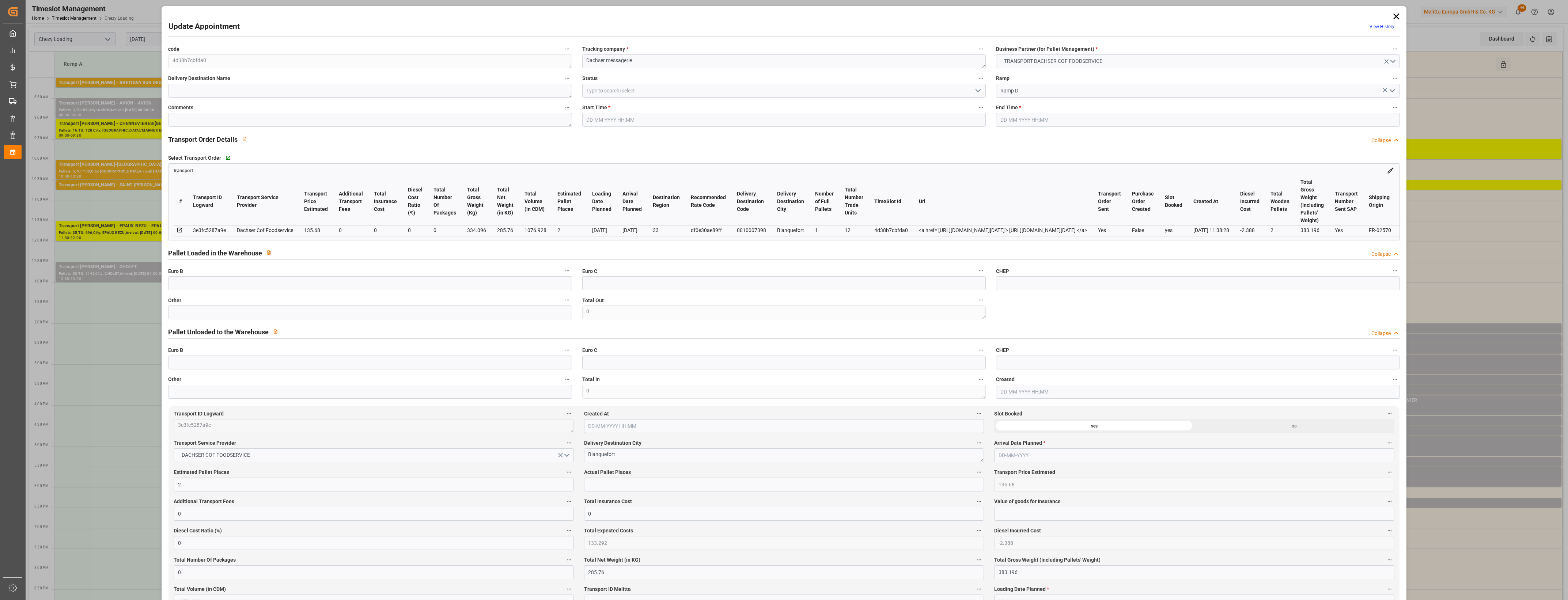
type input "133.292"
type input "-2.388"
type input "0"
type input "285.76"
type input "383.196"
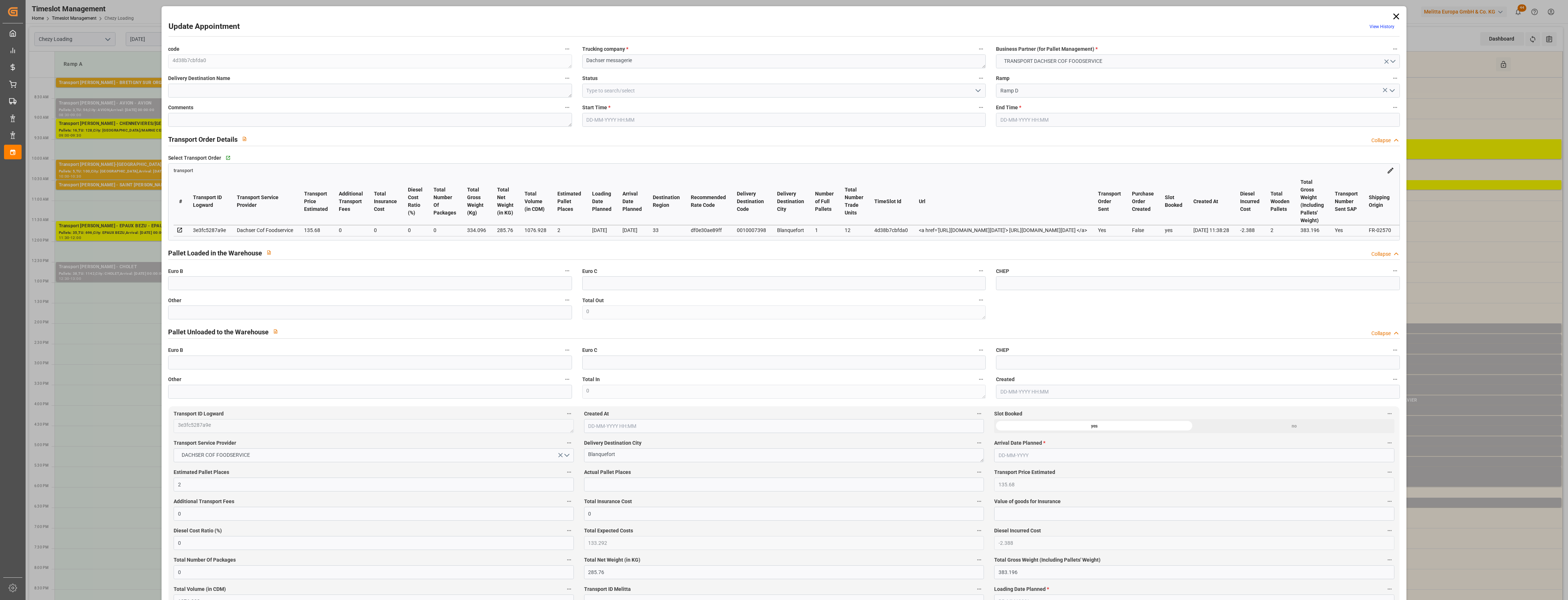
type input "1076.928"
type input "33"
type input "1"
type input "12"
type input "2"
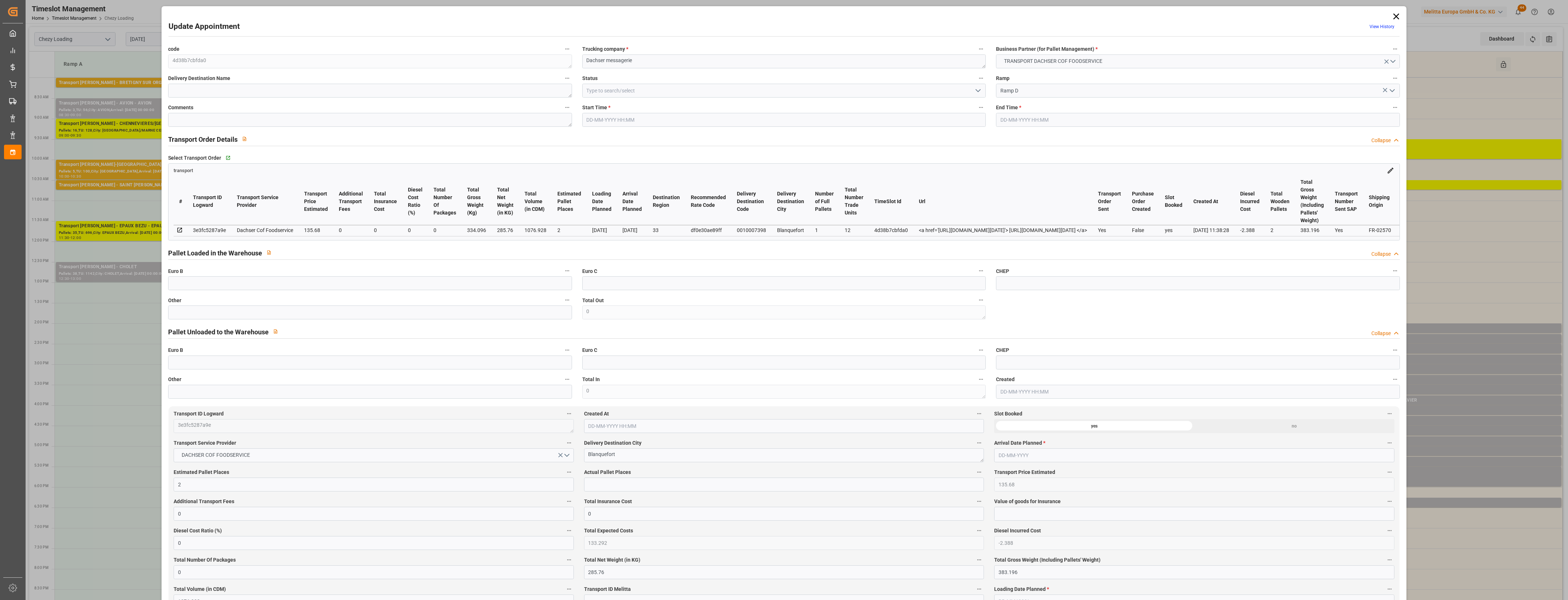
type input "101"
type input "334.096"
type input "0"
type input "4710.8598"
type input "0"
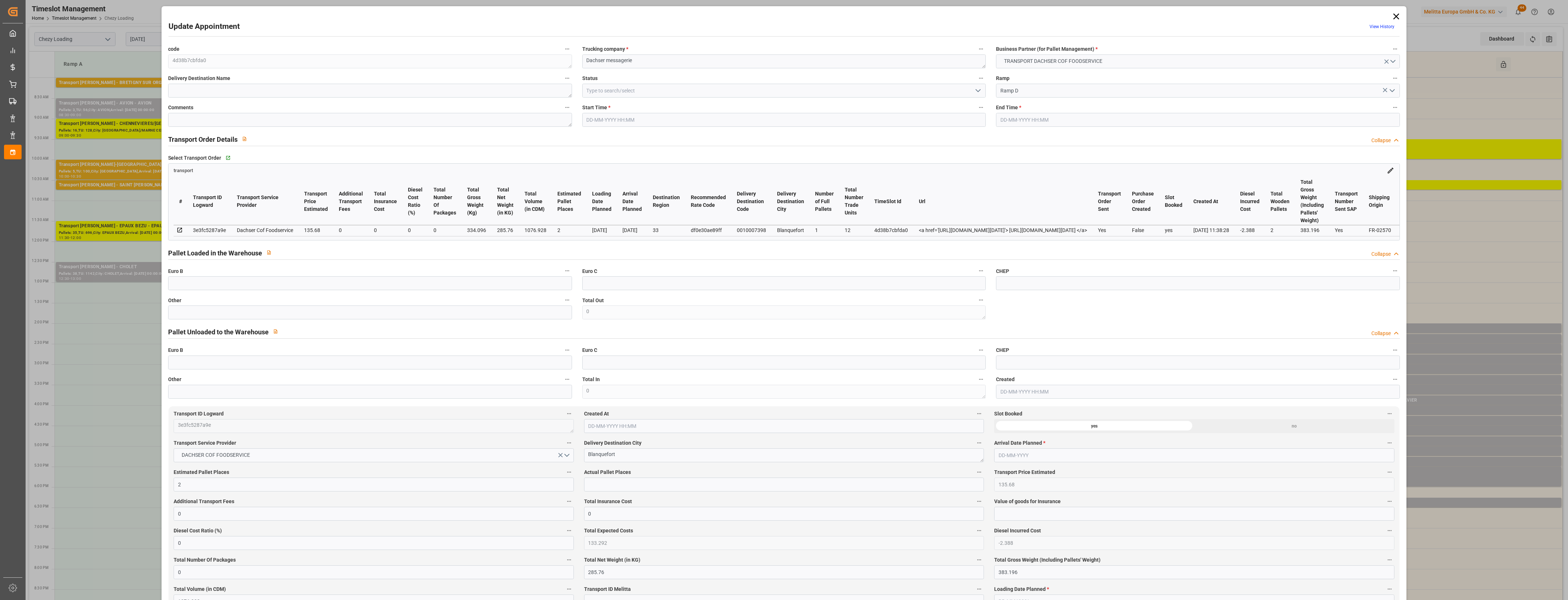
type input "0"
type input "21"
type input "35"
type input "[DATE] 14:45"
type input "[DATE] 15:00"
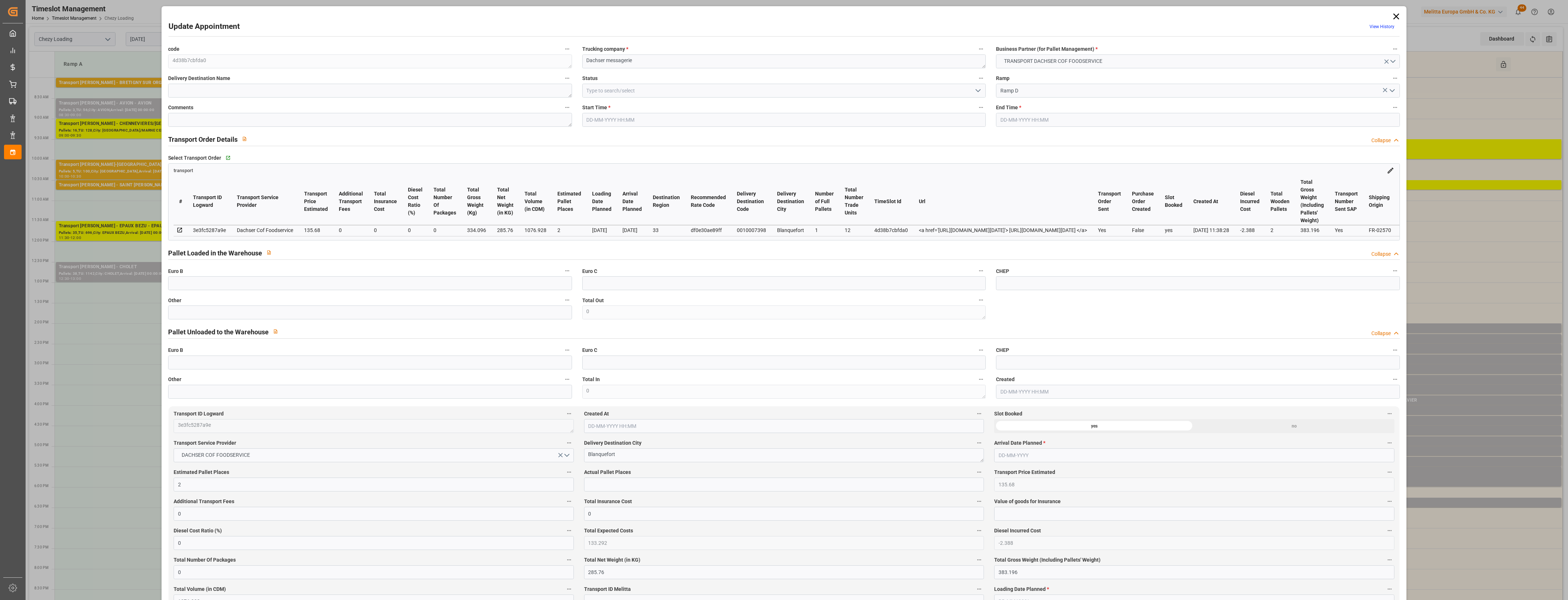
type input "[DATE] 12:12"
type input "[DATE] 11:38"
type input "[DATE]"
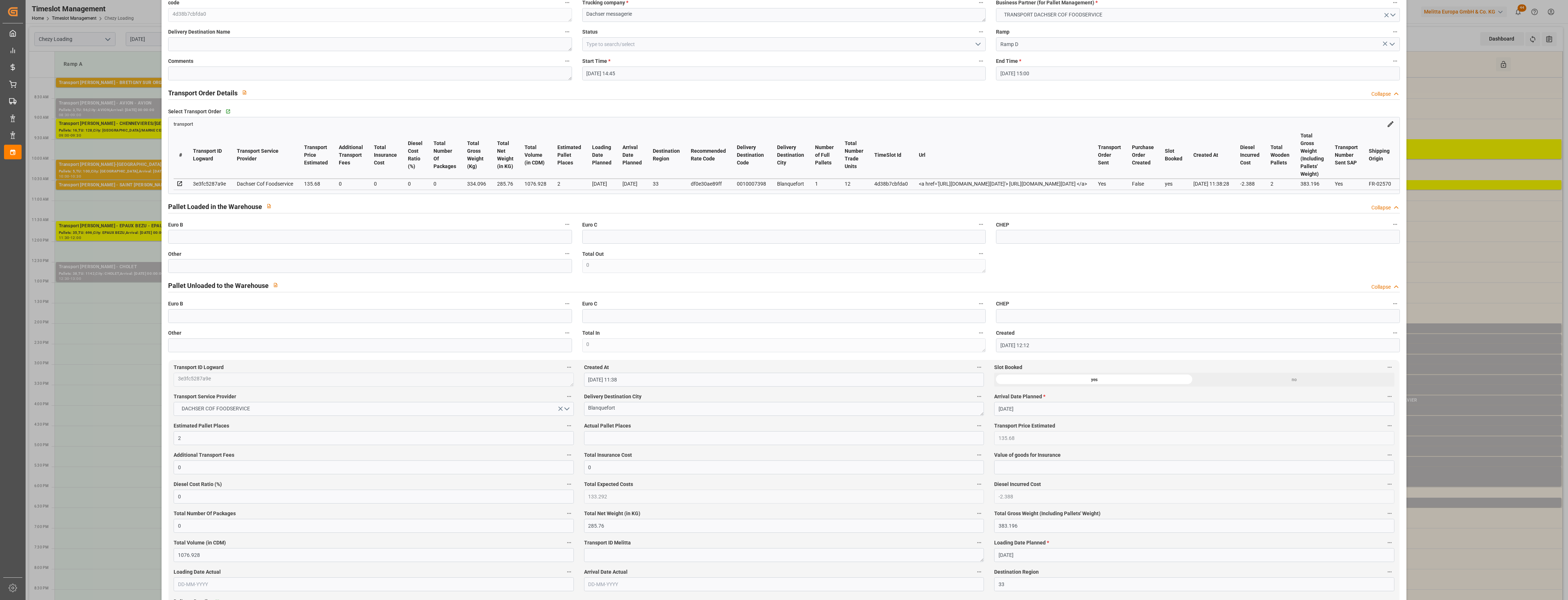
scroll to position [45, 0]
click at [220, 269] on input "text" at bounding box center [369, 266] width 404 height 14
type input "1"
click at [616, 439] on input "text" at bounding box center [783, 439] width 400 height 14
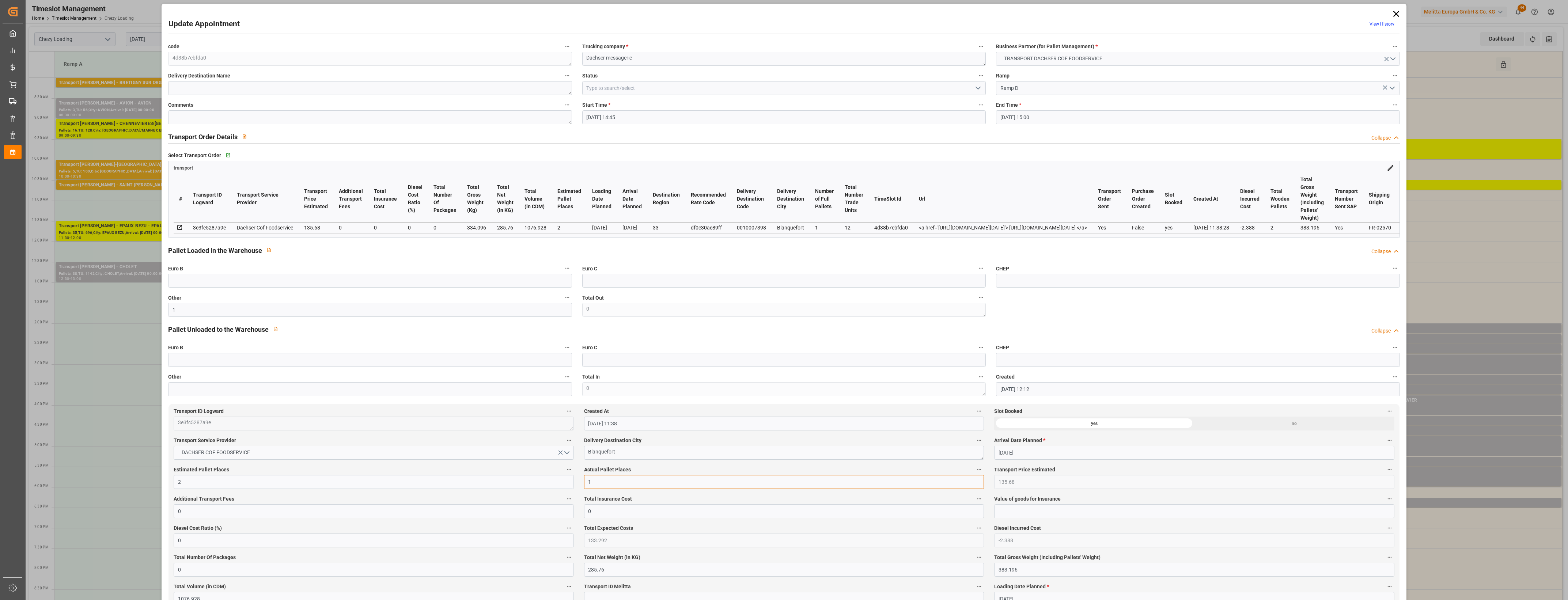
scroll to position [0, 0]
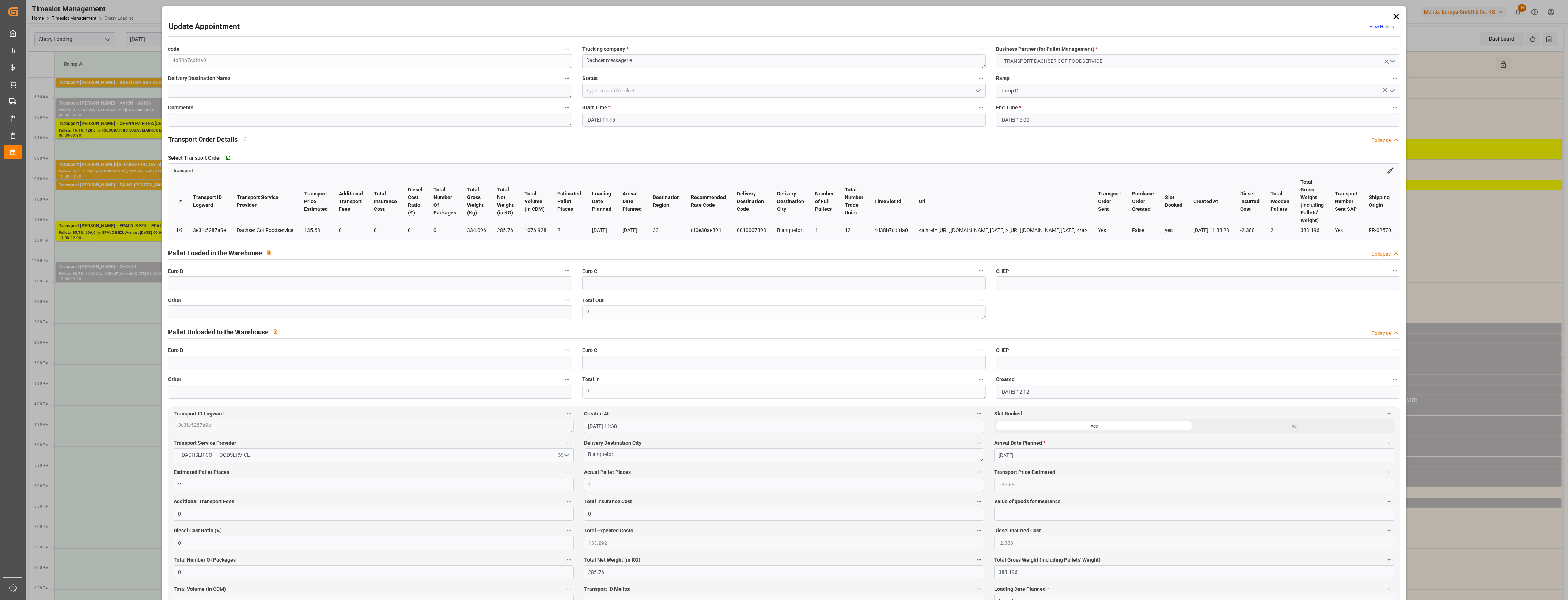
type input "1"
click at [976, 91] on polyline "open menu" at bounding box center [978, 91] width 5 height 2
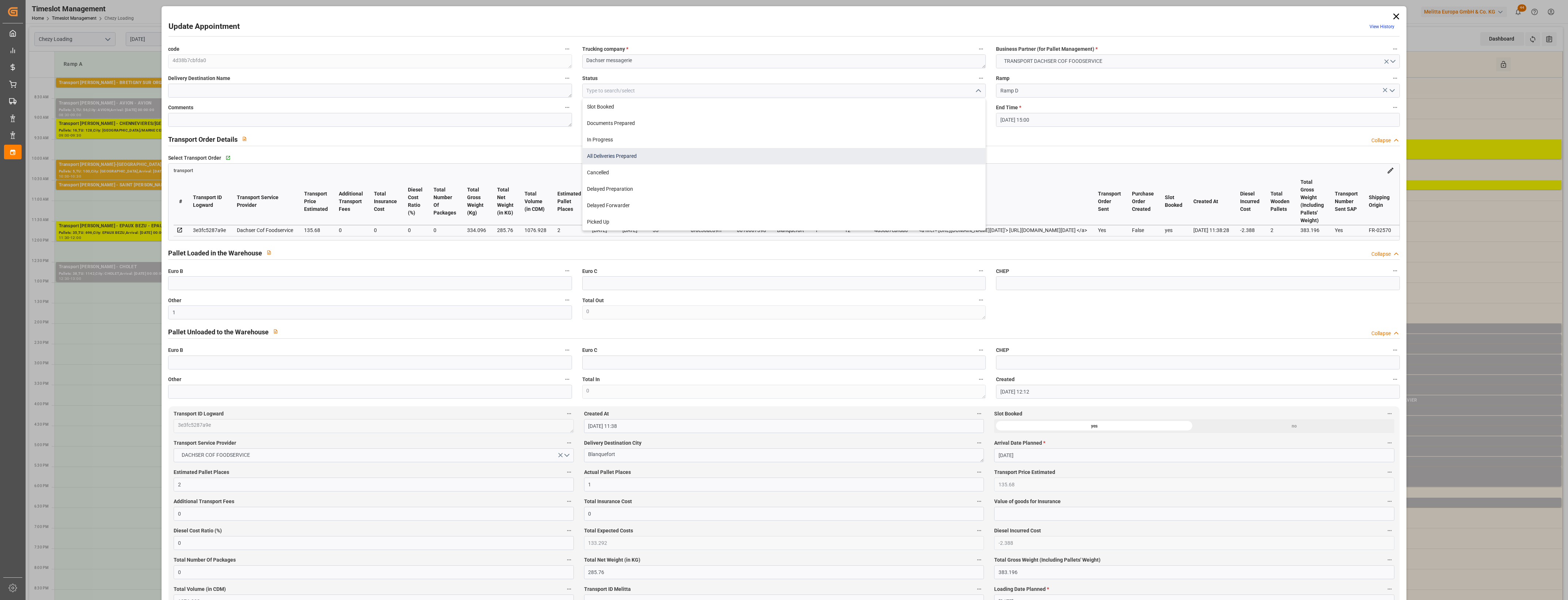
click at [627, 155] on div "All Deliveries Prepared" at bounding box center [784, 157] width 403 height 17
type input "All Deliveries Prepared"
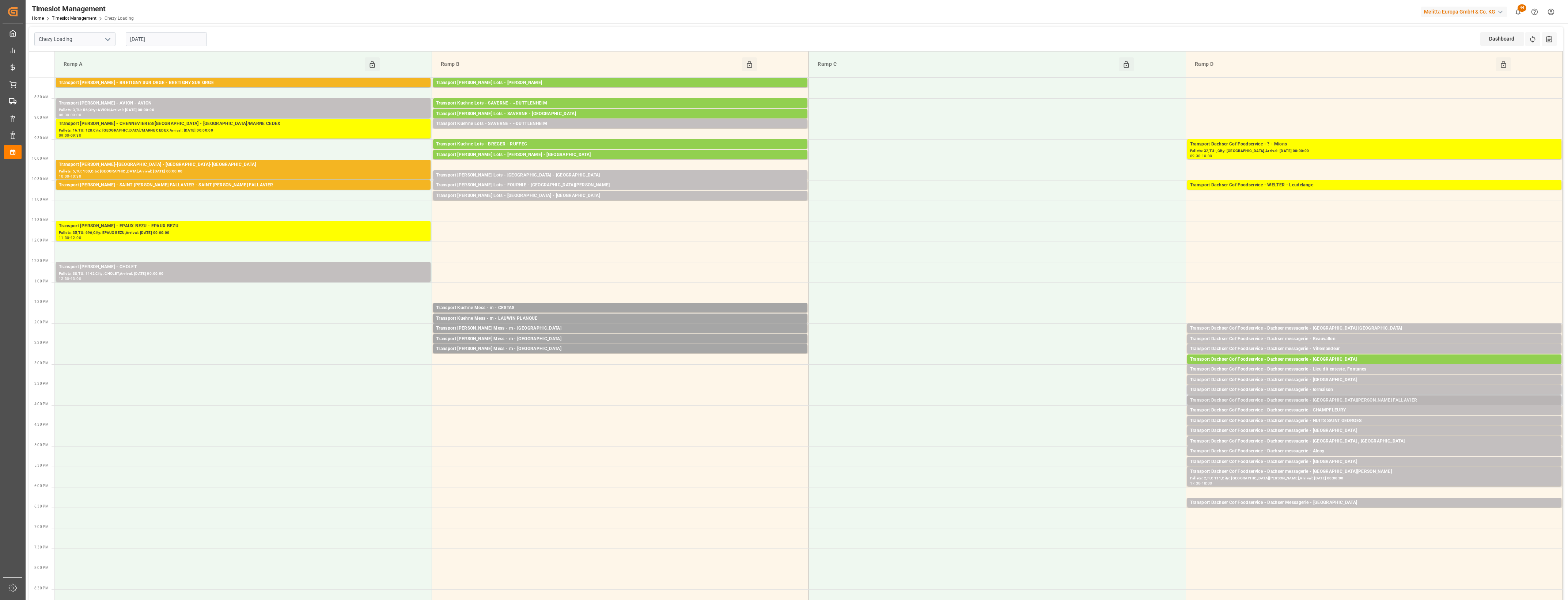
click at [1357, 397] on div "Transport Dachser Cof Foodservice - Dachser messagerie - [GEOGRAPHIC_DATA][PERS…" at bounding box center [1374, 401] width 368 height 7
click at [1112, 423] on button "Open" at bounding box center [1090, 422] width 51 height 8
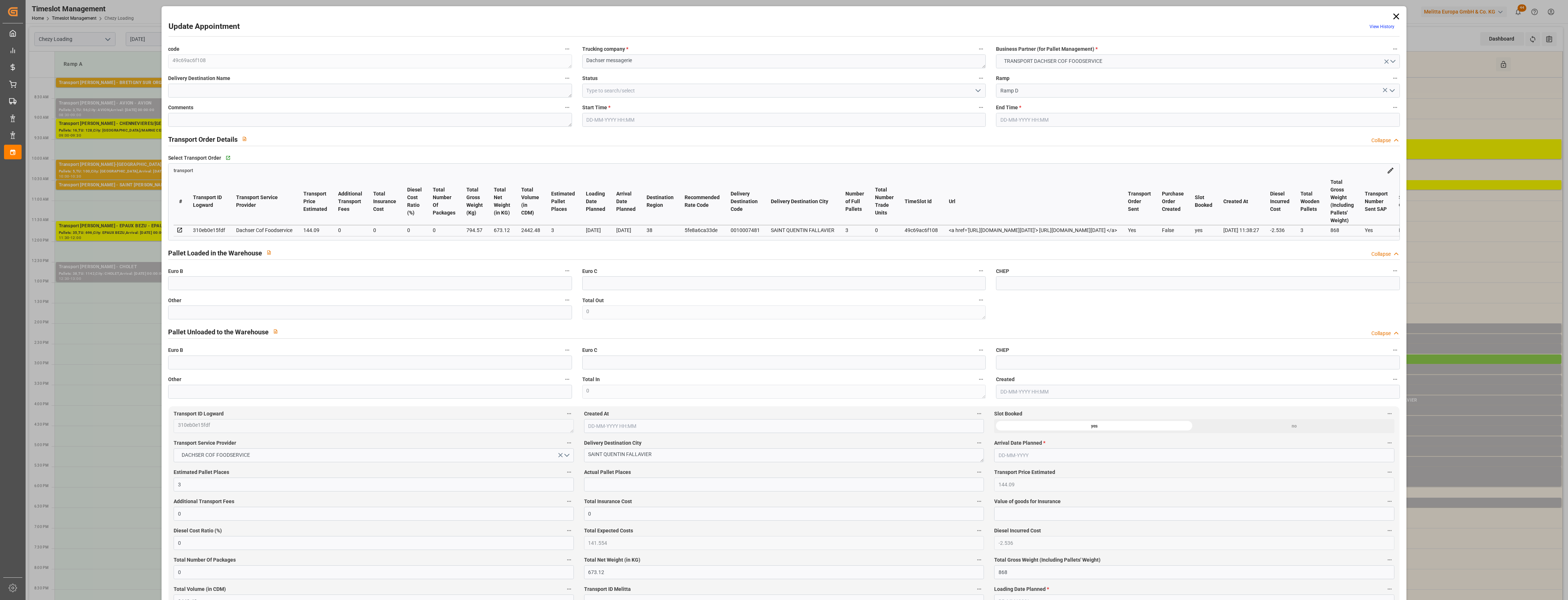
type input "[DATE] 15:45"
type input "[DATE] 16:00"
type input "[DATE] 12:14"
type input "[DATE] 11:38"
type input "[DATE]"
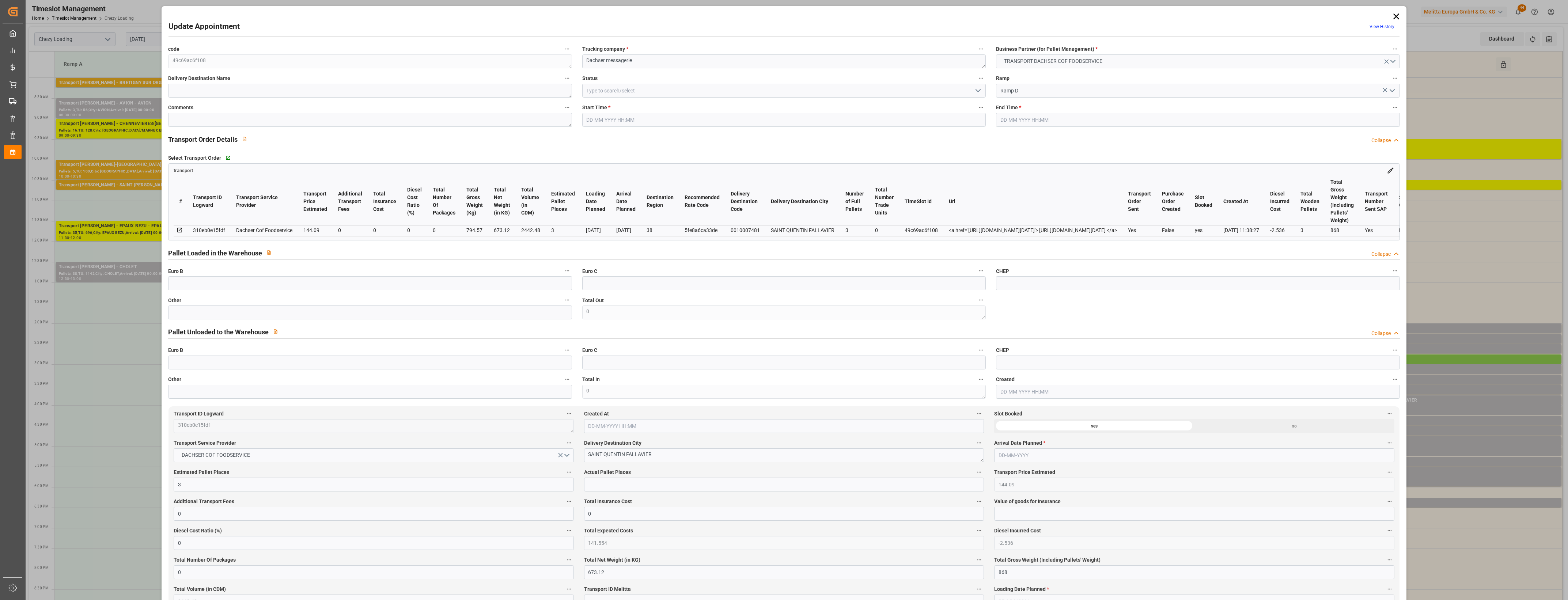
type input "[DATE]"
click at [379, 316] on input "text" at bounding box center [369, 312] width 404 height 14
type input "3"
drag, startPoint x: 674, startPoint y: 480, endPoint x: 670, endPoint y: 486, distance: 7.2
click at [674, 480] on input "text" at bounding box center [783, 484] width 400 height 14
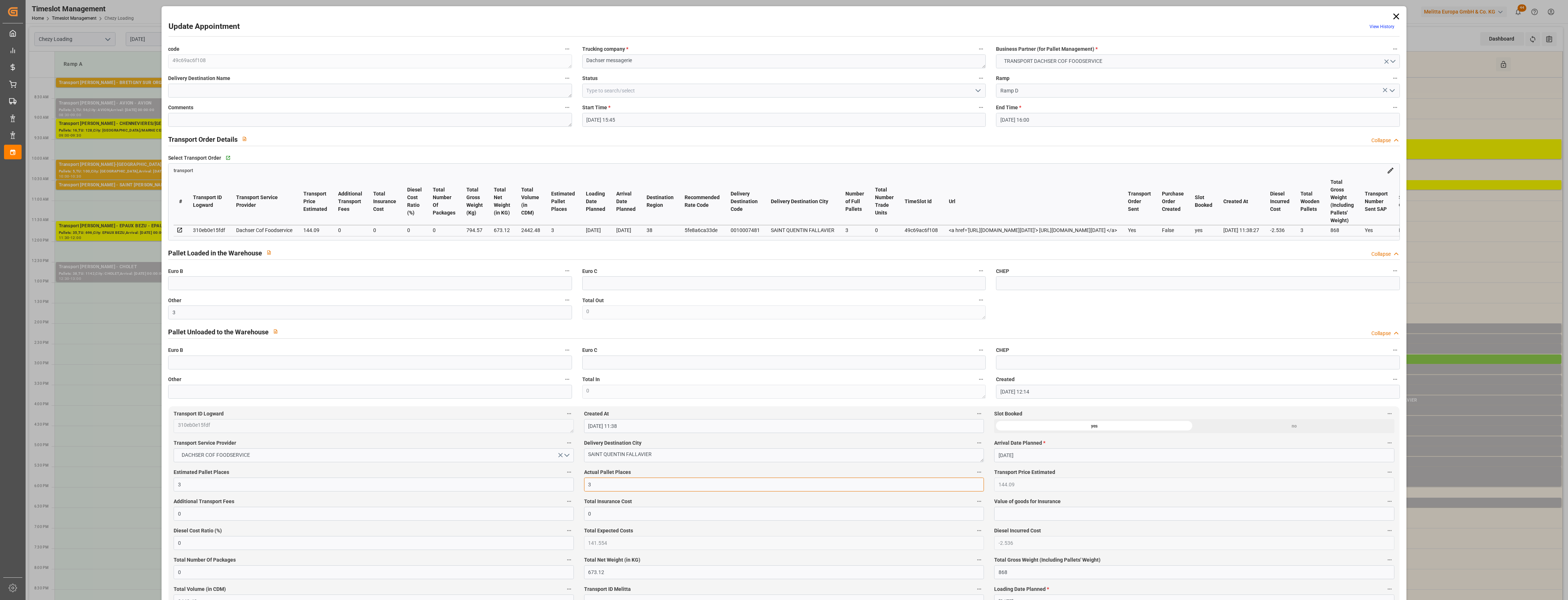
type input "3"
click at [770, 440] on label "Delivery Destination City" at bounding box center [783, 442] width 400 height 10
click at [974, 440] on button "Delivery Destination City" at bounding box center [979, 442] width 9 height 9
click at [975, 88] on div at bounding box center [784, 300] width 1568 height 600
click at [978, 88] on icon "open menu" at bounding box center [977, 90] width 8 height 8
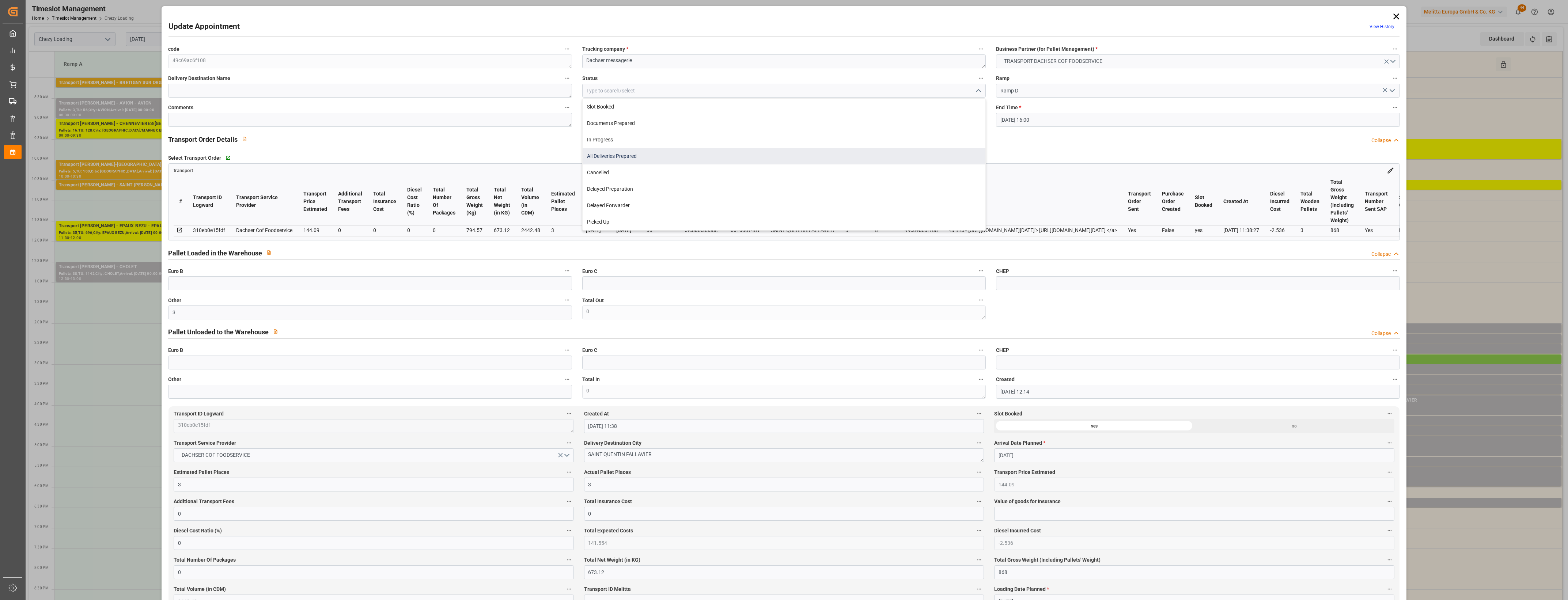
click at [617, 159] on div "All Deliveries Prepared" at bounding box center [784, 157] width 403 height 17
type input "All Deliveries Prepared"
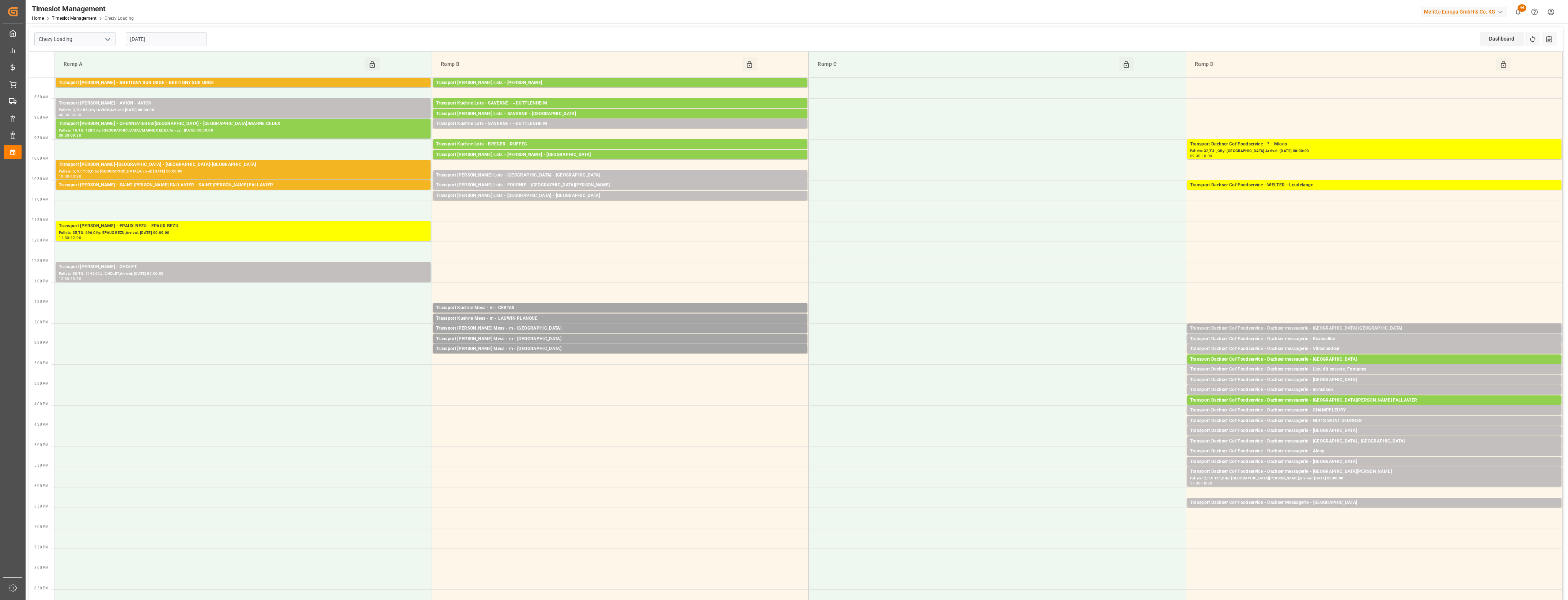
click at [1372, 328] on div "Transport Dachser Cof Foodservice - Dachser messagerie - [GEOGRAPHIC_DATA] [GEO…" at bounding box center [1374, 328] width 368 height 7
click at [1113, 360] on button "Open" at bounding box center [1090, 361] width 51 height 8
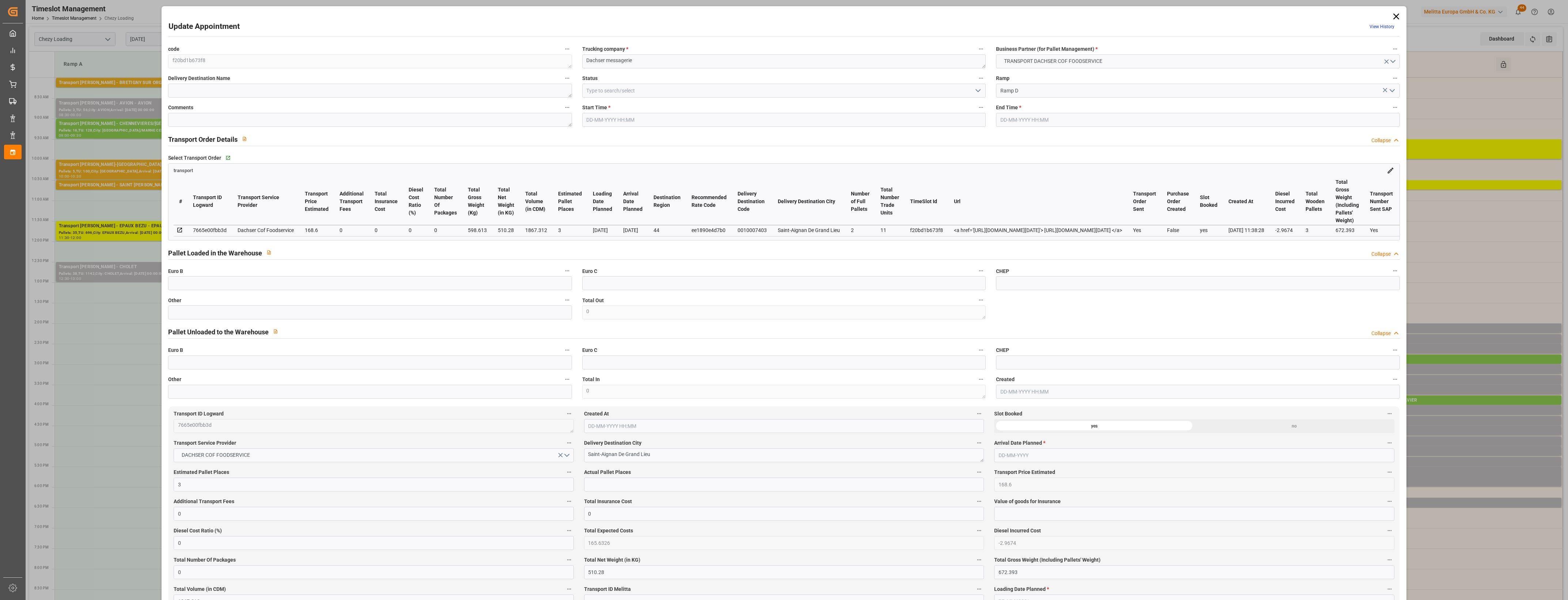
type input "3"
type input "168.6"
type input "0"
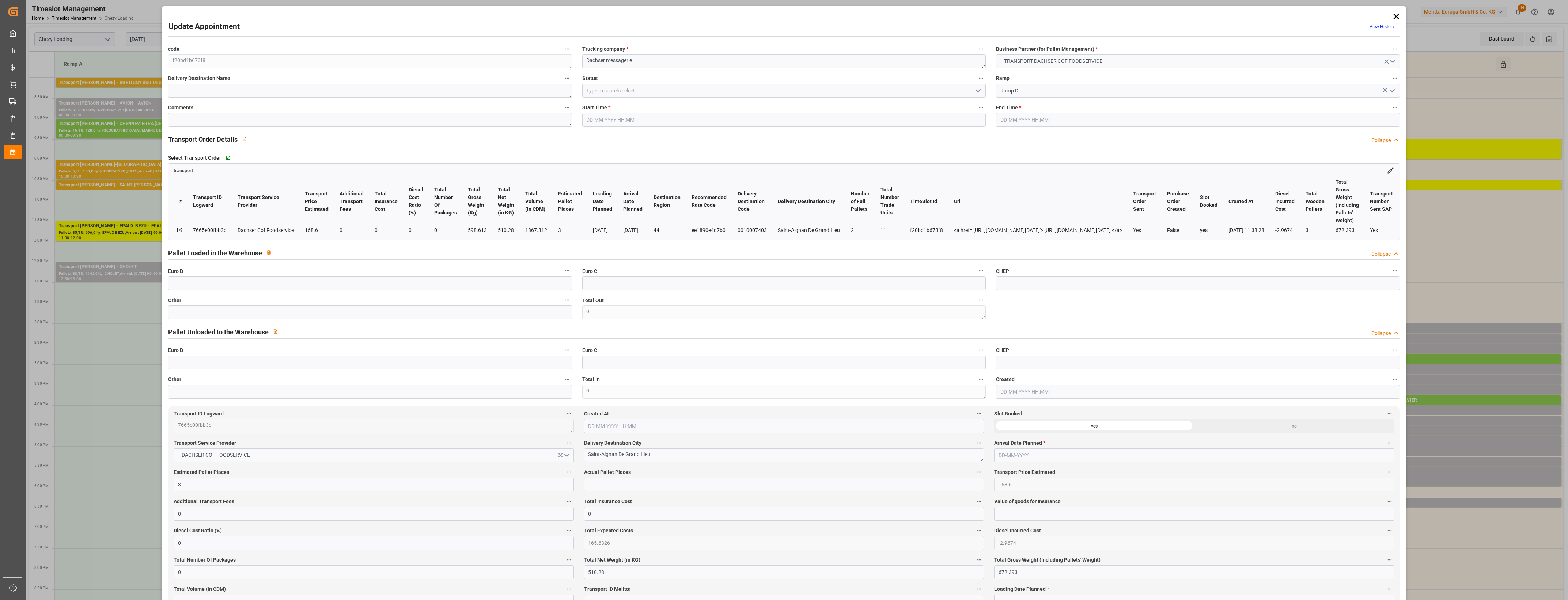
type input "165.6326"
type input "-2.9674"
type input "0"
type input "510.28"
type input "672.393"
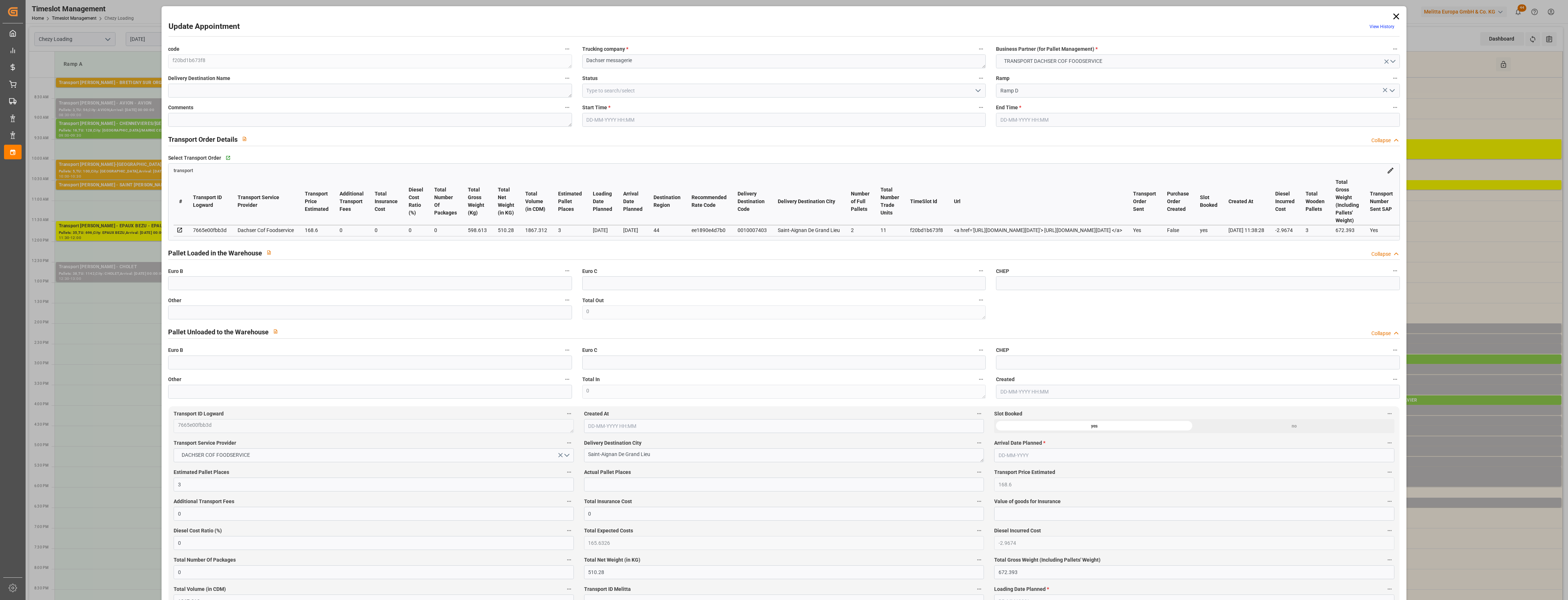
type input "1867.312"
type input "44"
type input "2"
type input "11"
type input "3"
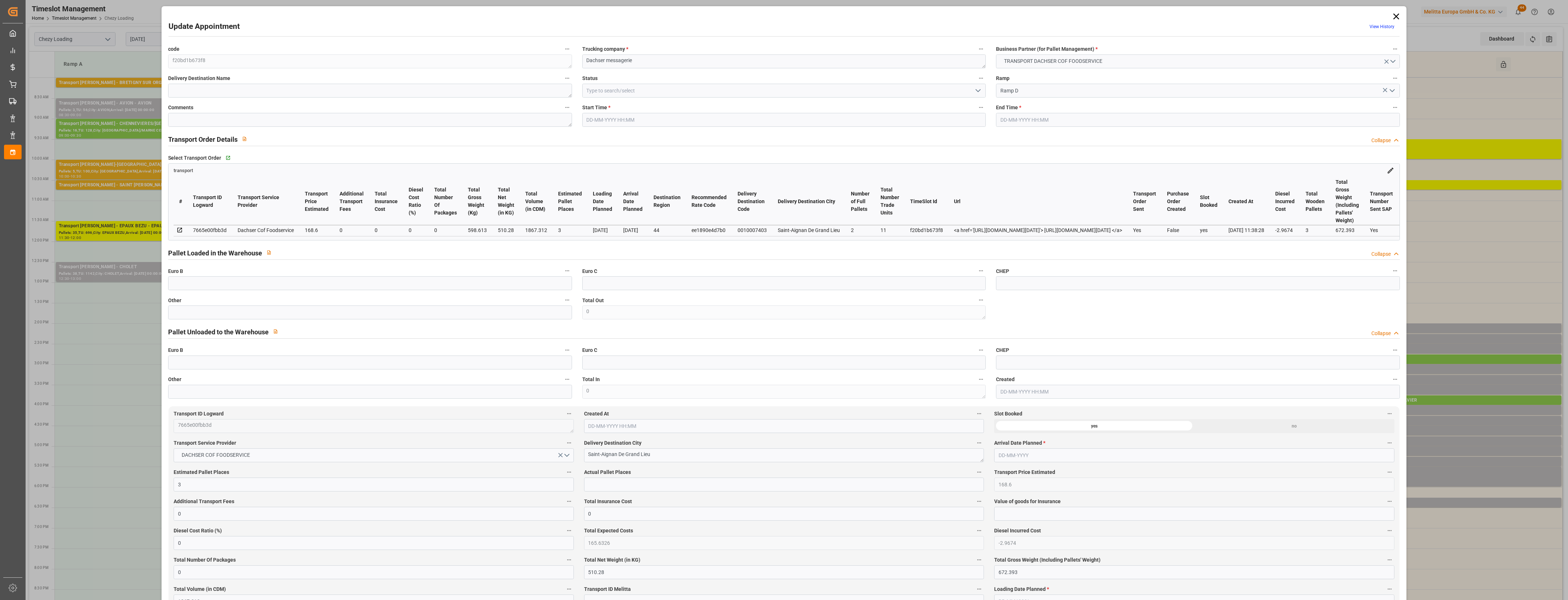
type input "101"
type input "598.613"
type input "0"
type input "4710.8598"
type input "0"
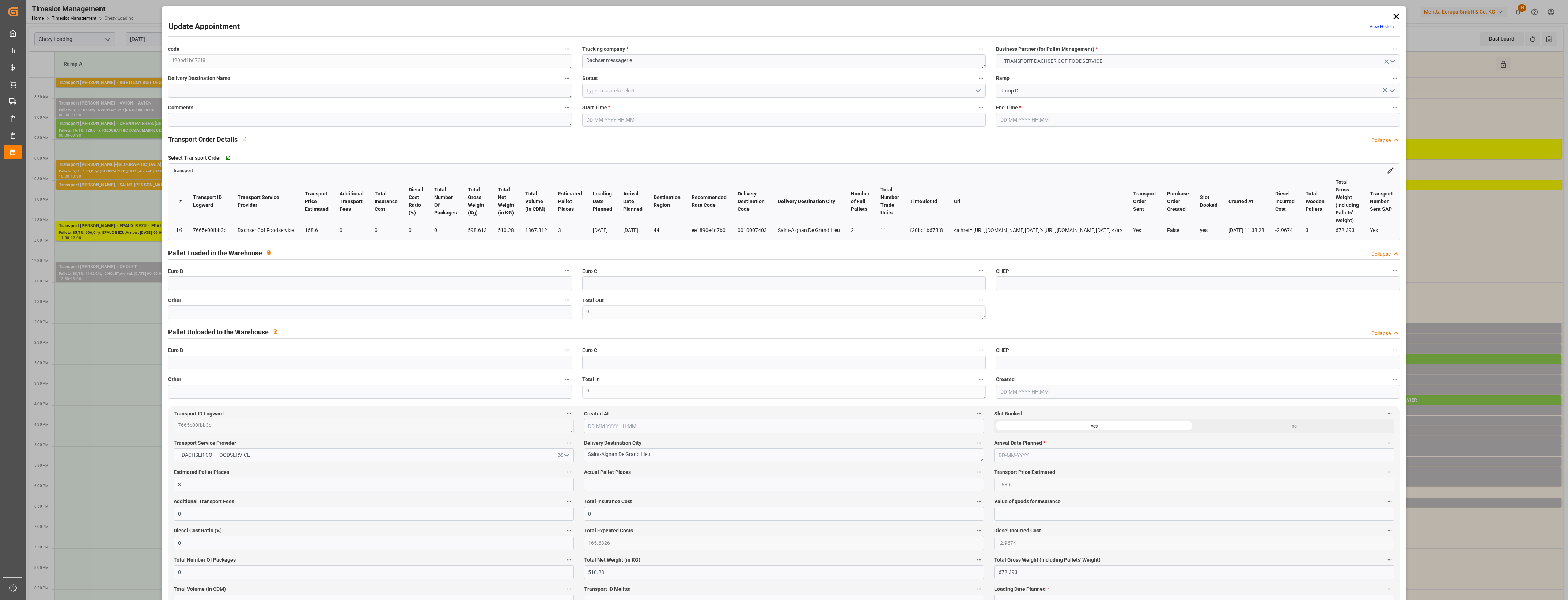
type input "0"
type input "21"
type input "35"
type input "[DATE] 14:00"
type input "[DATE] 14:15"
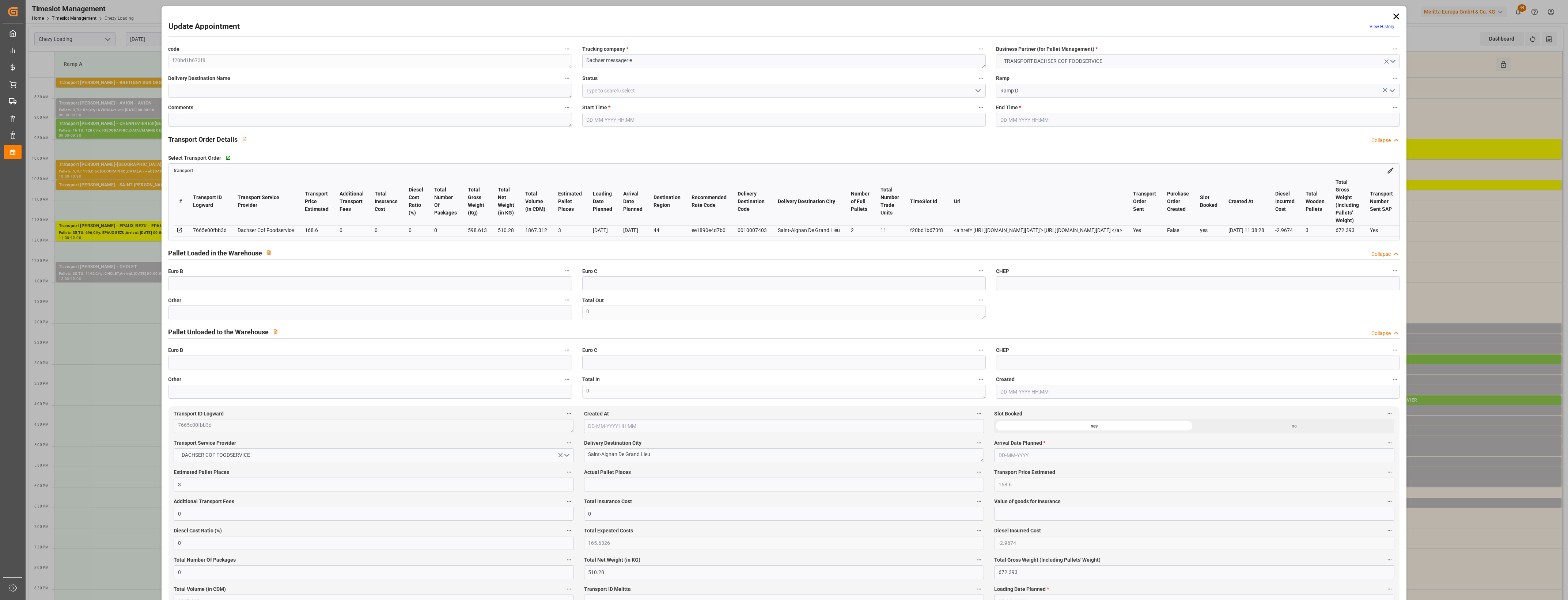
type input "[DATE] 12:09"
type input "[DATE] 11:38"
type input "[DATE]"
click at [197, 318] on input "text" at bounding box center [369, 312] width 404 height 14
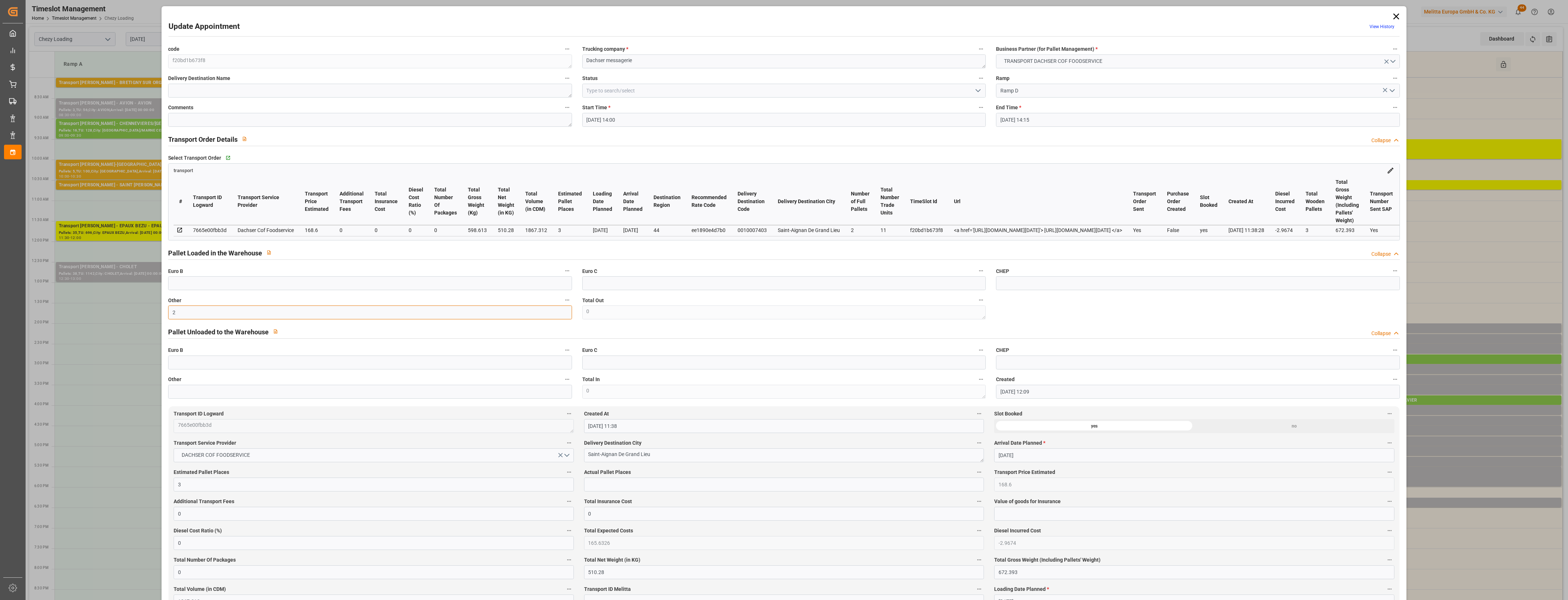
type input "2"
click at [609, 486] on input "text" at bounding box center [783, 484] width 400 height 14
type input "2"
click at [726, 478] on label "Actual Pallet Places" at bounding box center [783, 472] width 400 height 10
click at [974, 477] on button "Actual Pallet Places" at bounding box center [979, 472] width 9 height 9
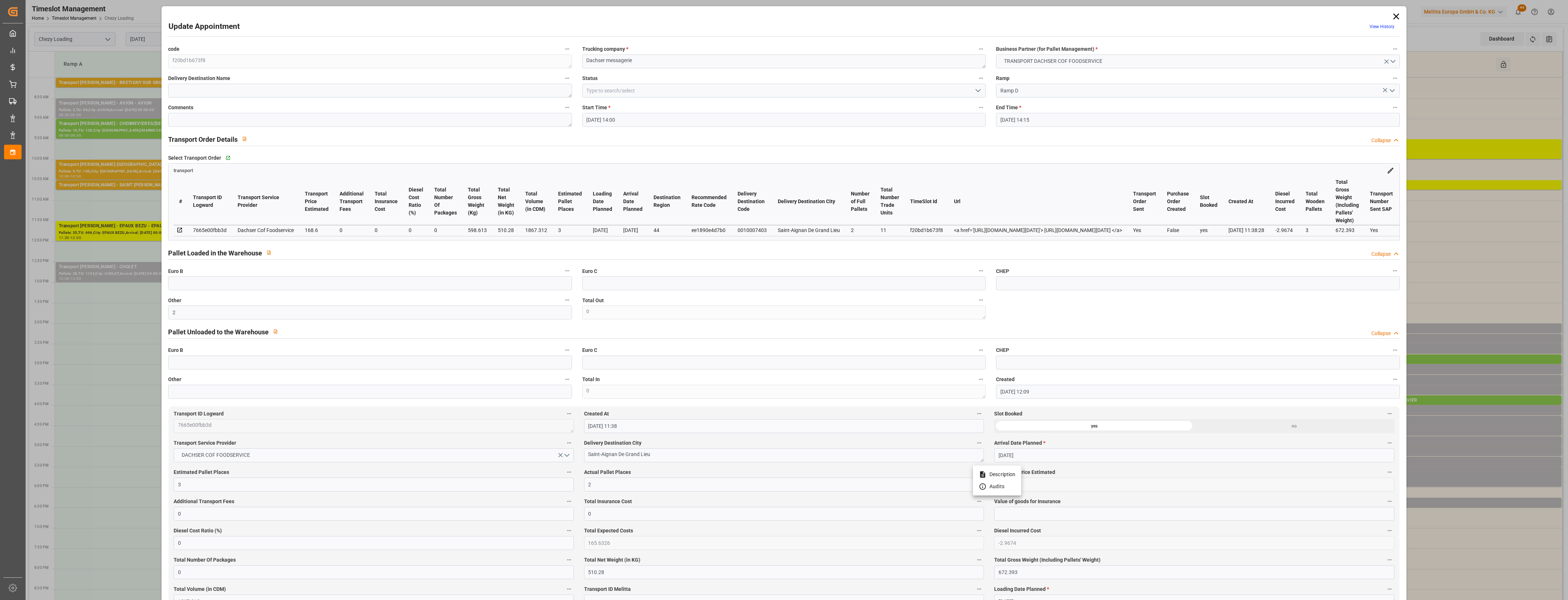
click at [739, 474] on div at bounding box center [784, 300] width 1568 height 600
click at [979, 90] on polyline "open menu" at bounding box center [978, 91] width 5 height 2
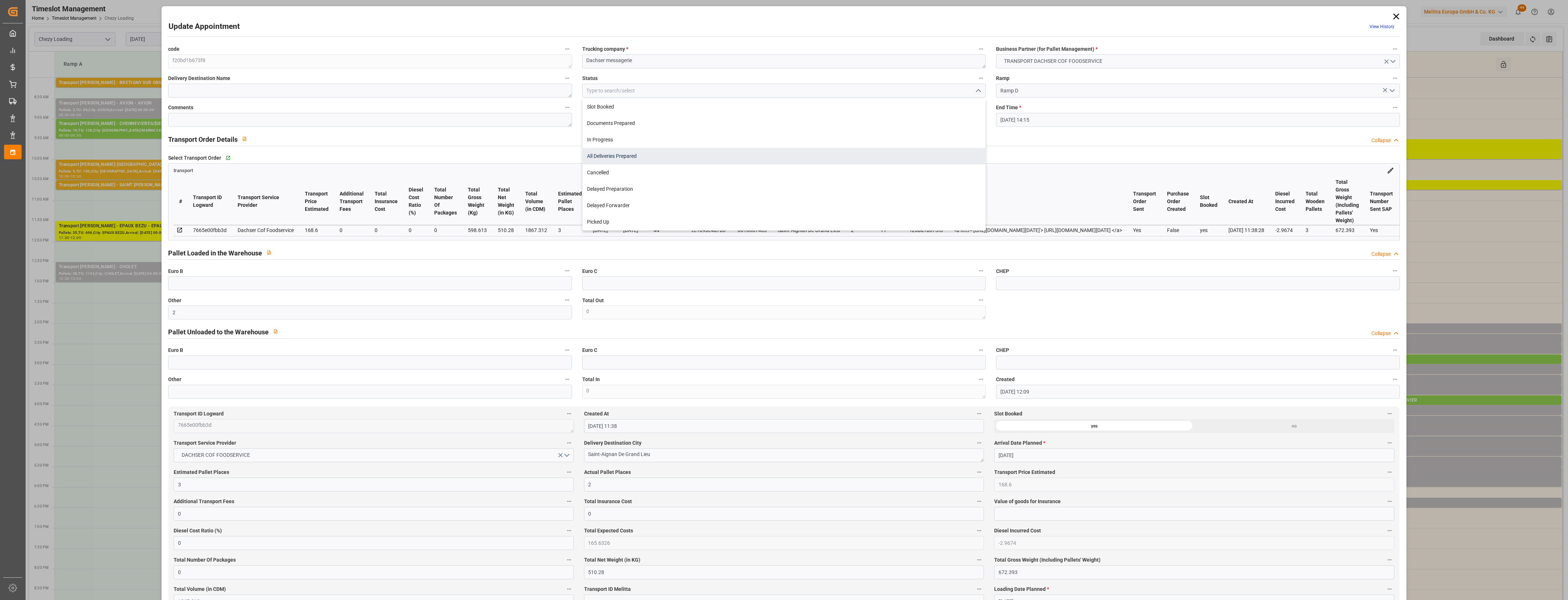
click at [627, 157] on div "All Deliveries Prepared" at bounding box center [784, 157] width 403 height 17
type input "All Deliveries Prepared"
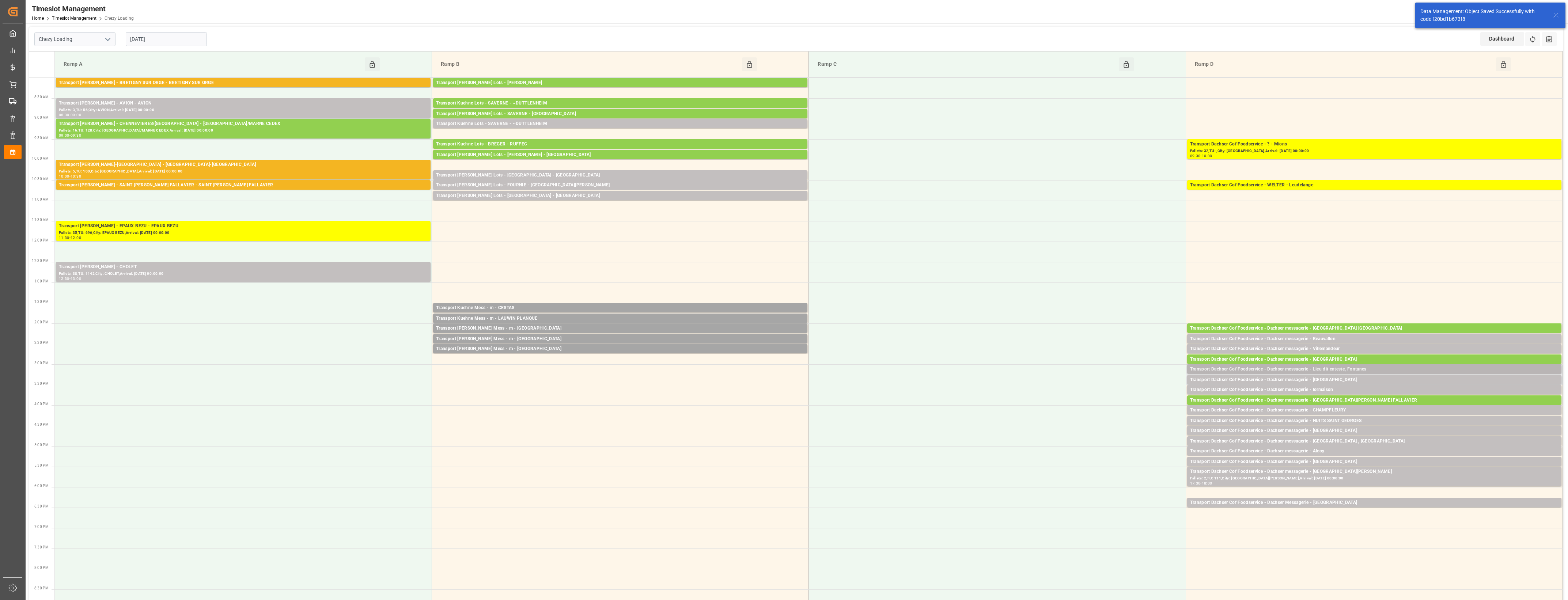
click at [1351, 369] on div "Transport Dachser Cof Foodservice - Dachser messagerie - Lieu dit enteste, Font…" at bounding box center [1374, 369] width 368 height 7
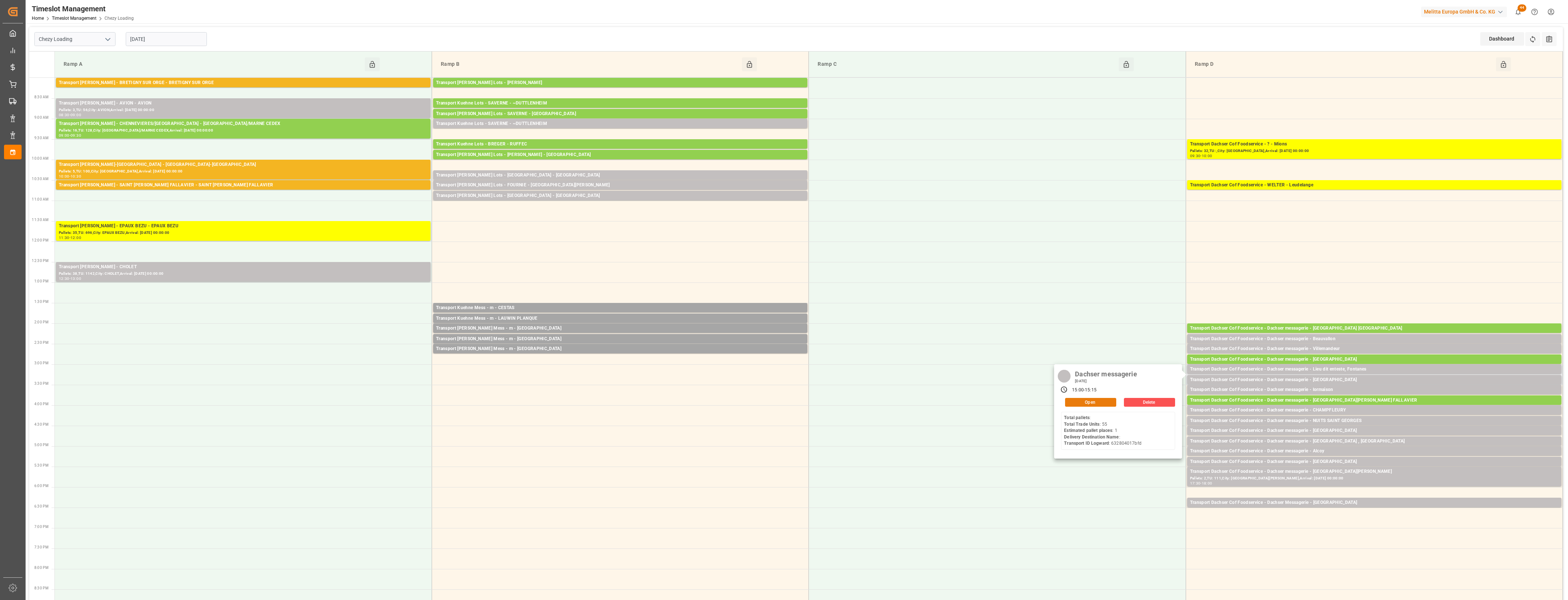
click at [1090, 404] on button "Open" at bounding box center [1090, 402] width 51 height 8
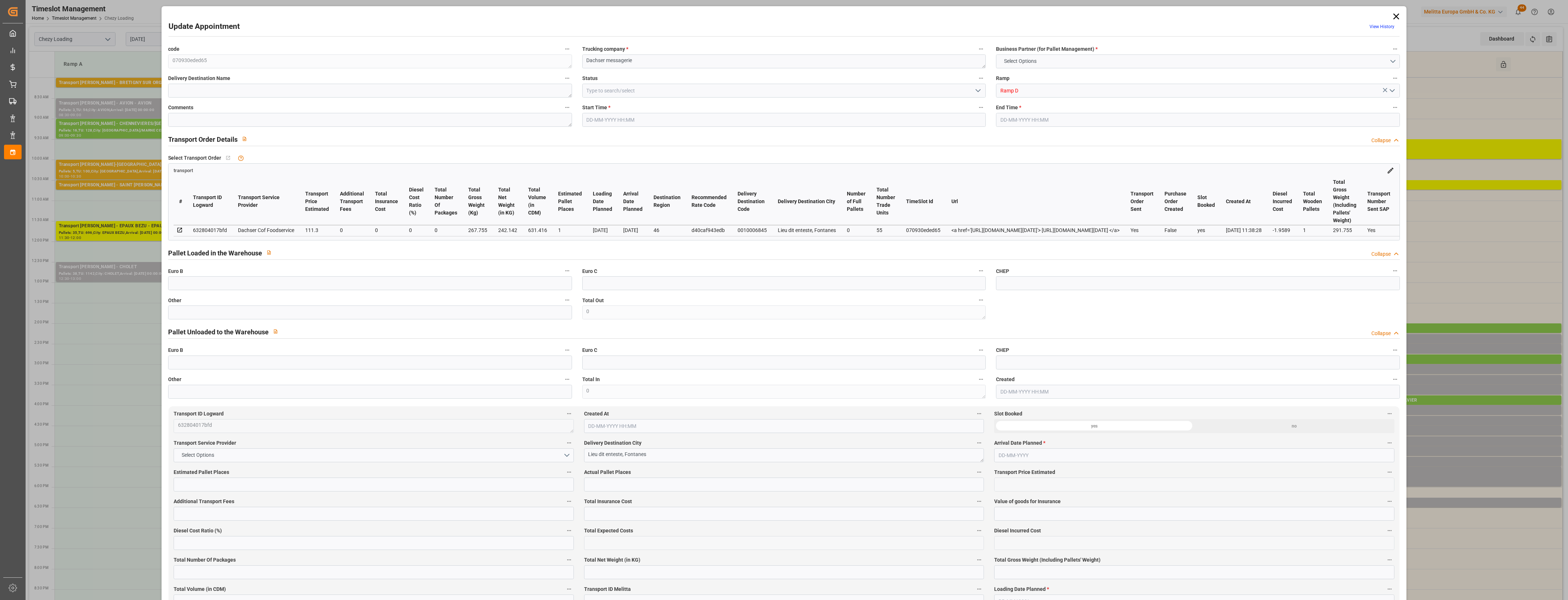
type input "1"
type input "111.3"
type input "0"
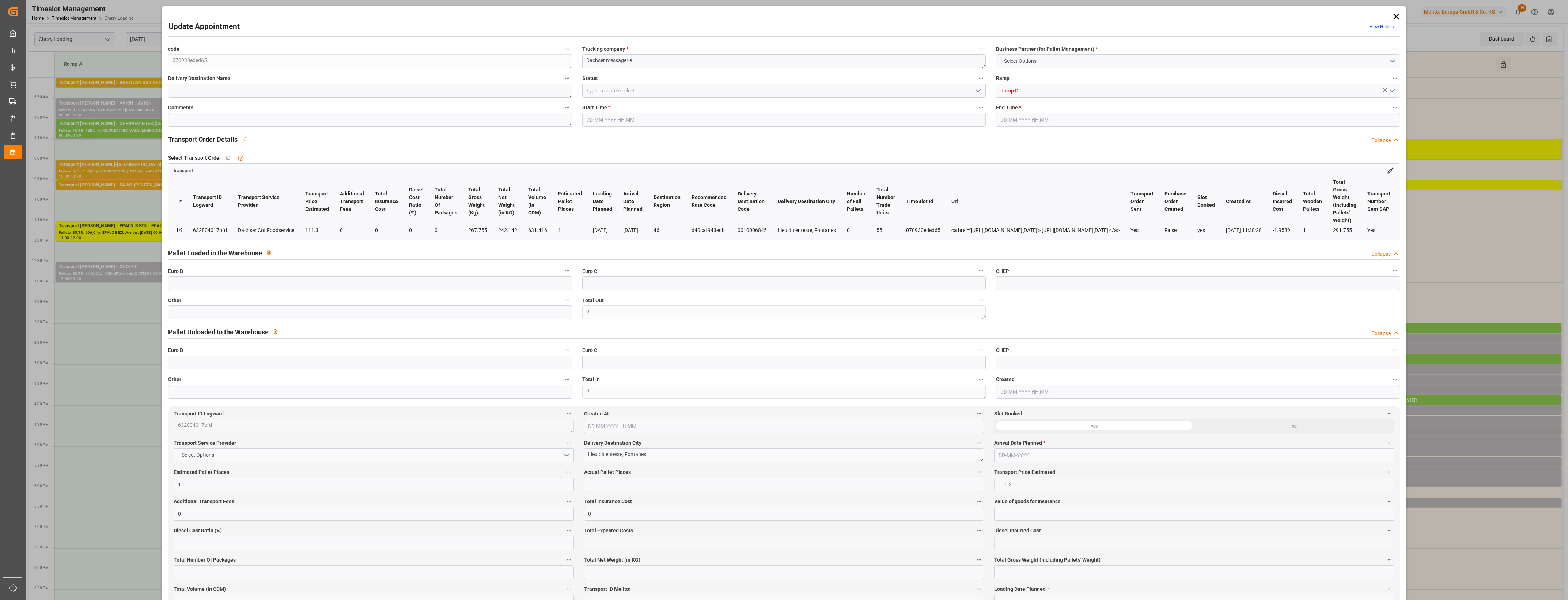
type input "109.3411"
type input "-1.9589"
type input "0"
type input "242.142"
type input "291.755"
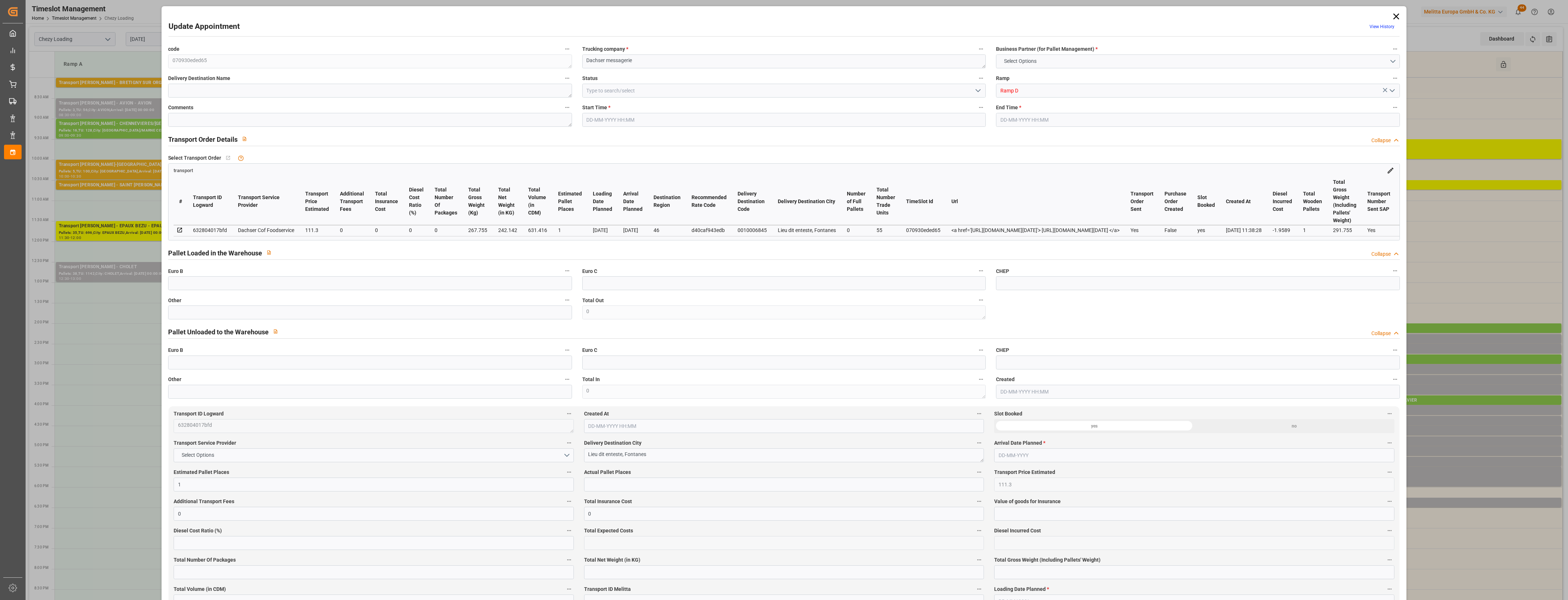
type input "631.416"
type input "46"
type input "0"
type input "55"
type input "1"
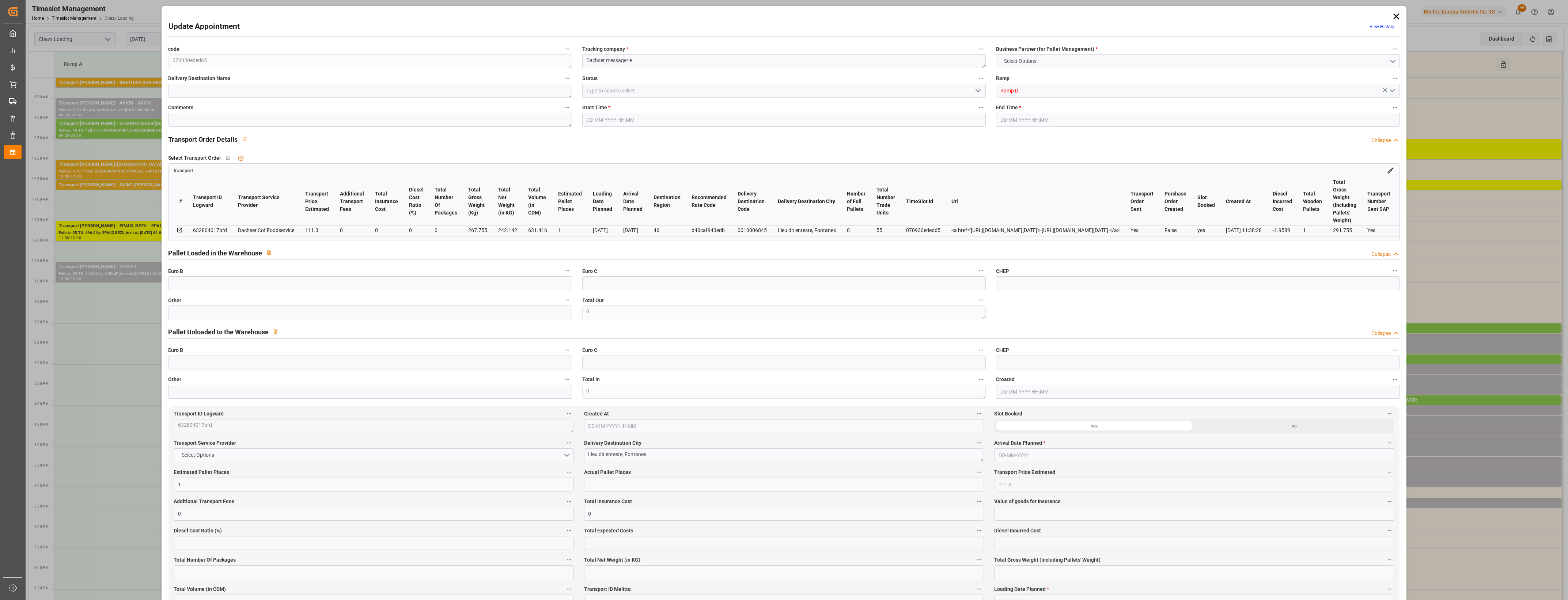
type input "101"
type input "267.755"
type input "0"
type input "4710.8598"
type input "0"
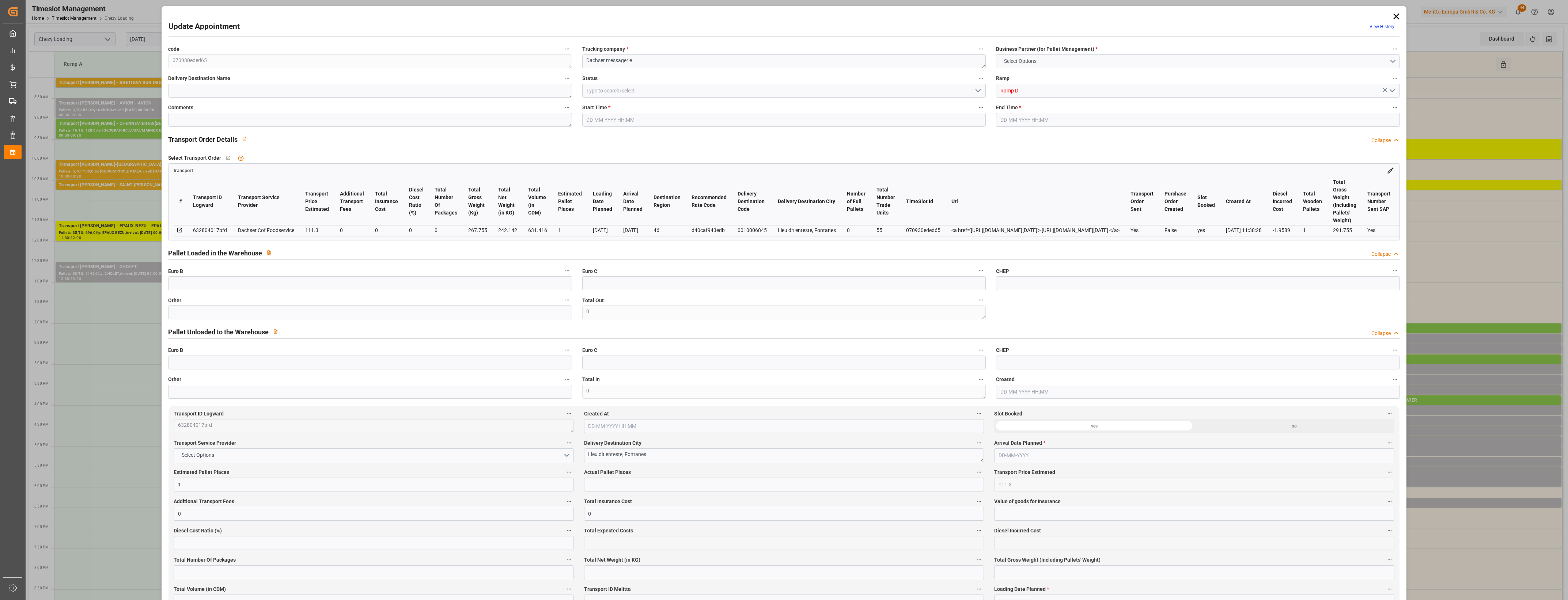
type input "0"
type input "21"
type input "35"
type input "[DATE] 15:00"
type input "[DATE] 15:15"
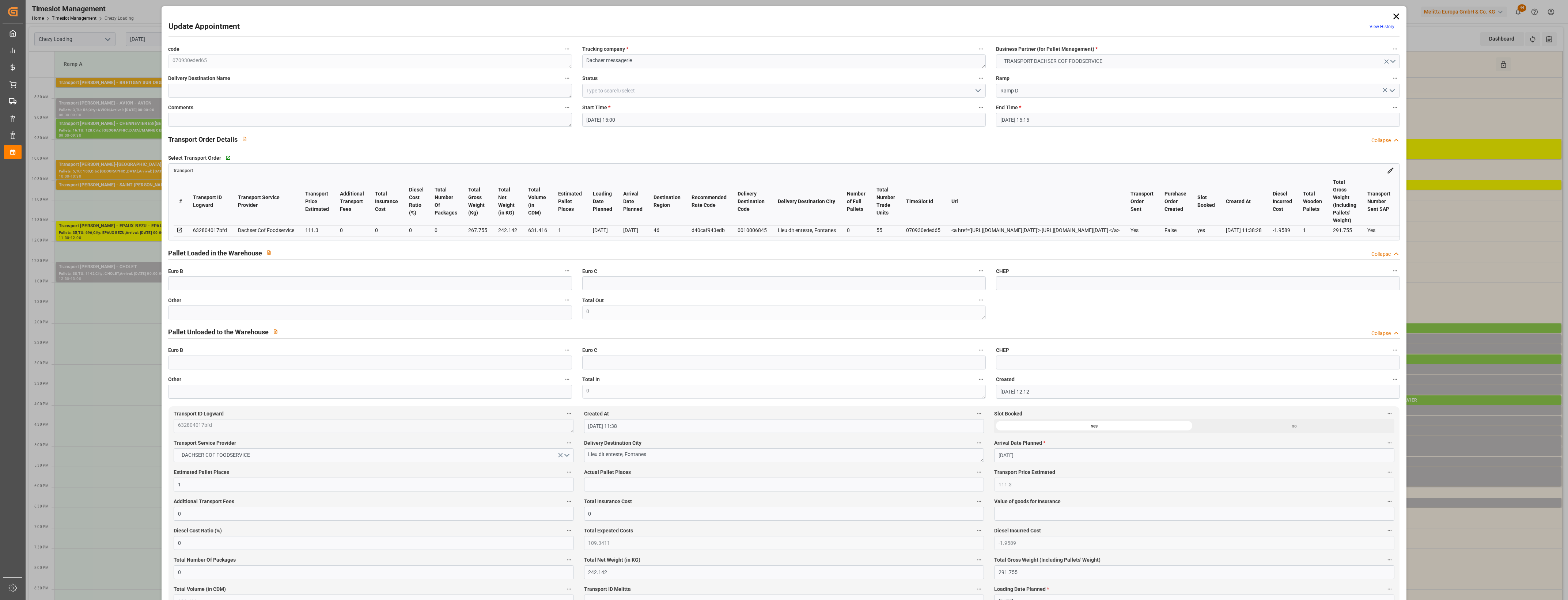
type input "[DATE] 12:12"
type input "[DATE] 11:38"
type input "[DATE]"
click at [318, 313] on input "text" at bounding box center [369, 312] width 404 height 14
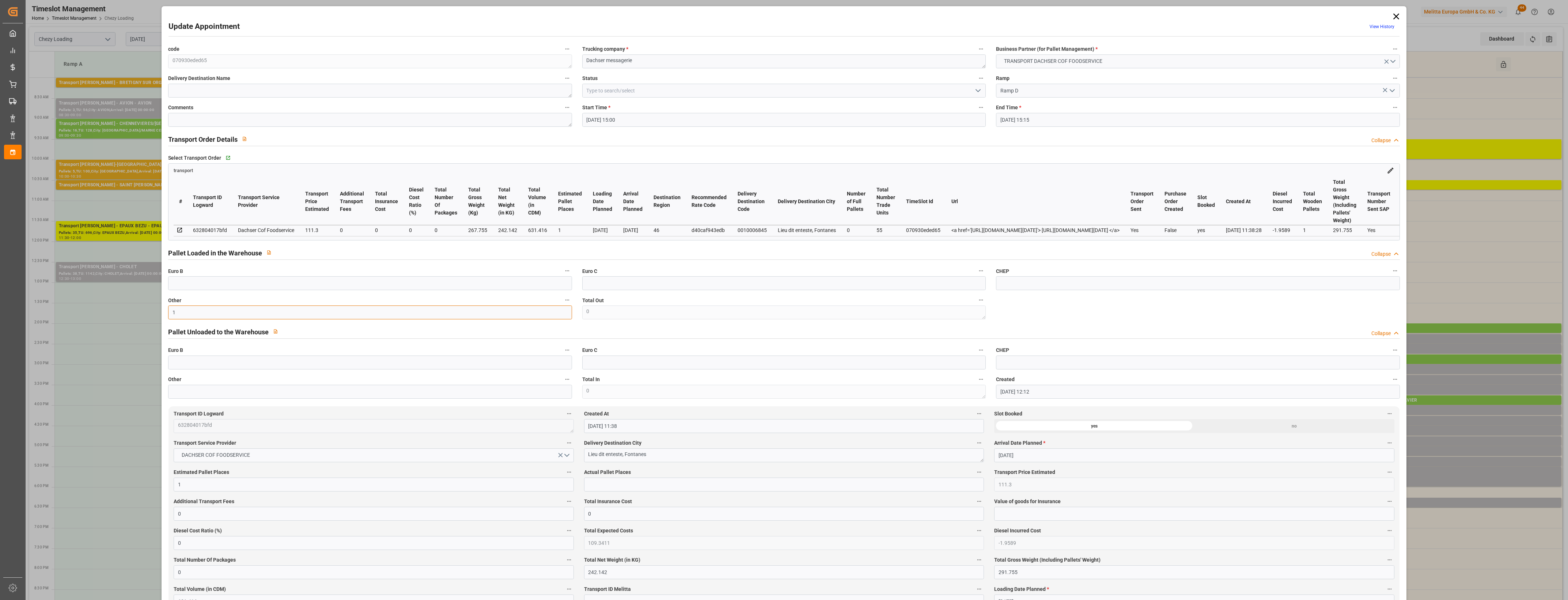
type input "1"
click at [609, 489] on input "text" at bounding box center [783, 484] width 400 height 14
type input "1"
click at [657, 472] on label "Actual Pallet Places" at bounding box center [783, 472] width 400 height 10
click at [974, 472] on button "Actual Pallet Places" at bounding box center [979, 472] width 9 height 9
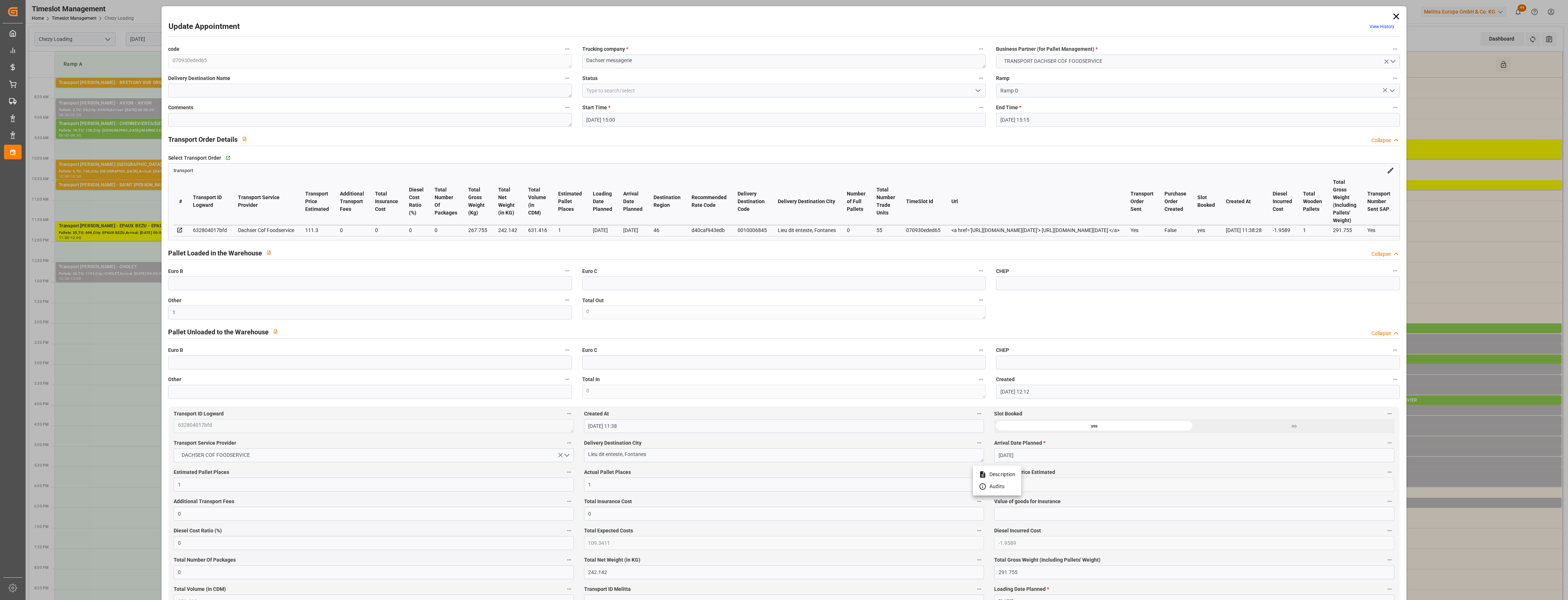
click at [684, 475] on div at bounding box center [784, 300] width 1568 height 600
click at [976, 90] on polyline "open menu" at bounding box center [978, 91] width 5 height 2
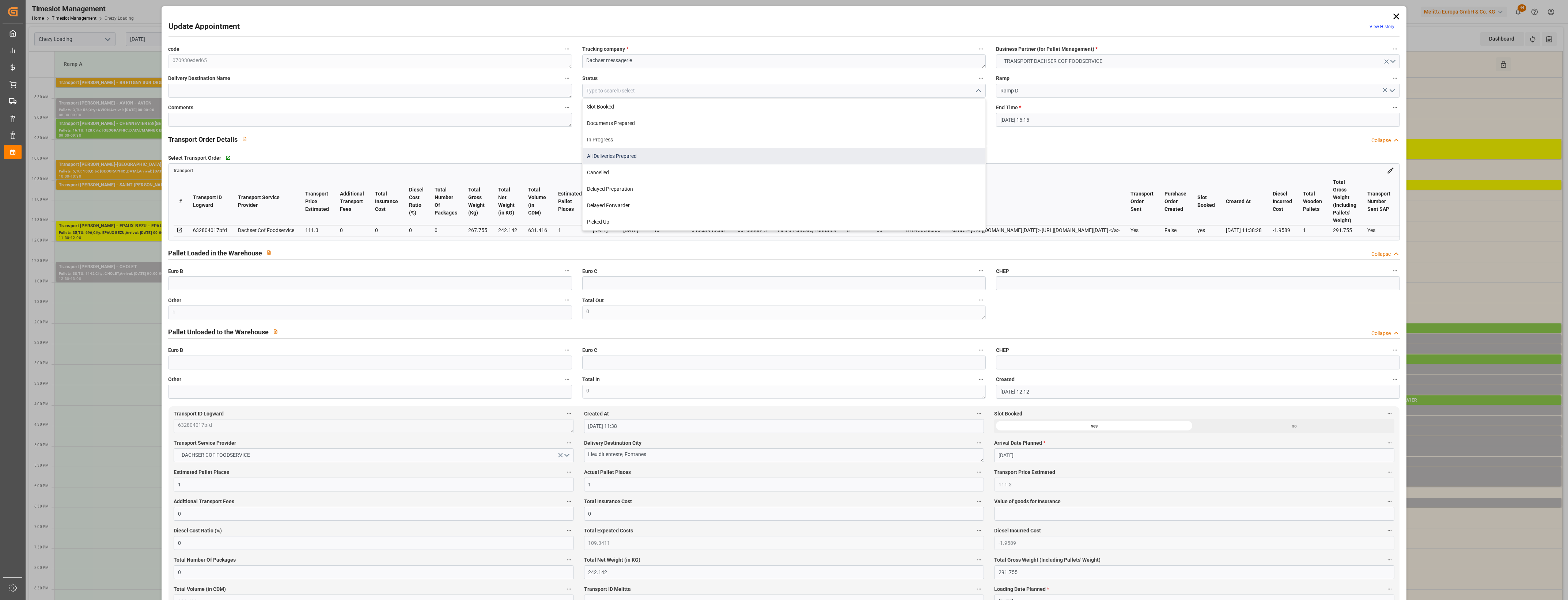
click at [645, 160] on div "All Deliveries Prepared" at bounding box center [784, 157] width 403 height 17
type input "All Deliveries Prepared"
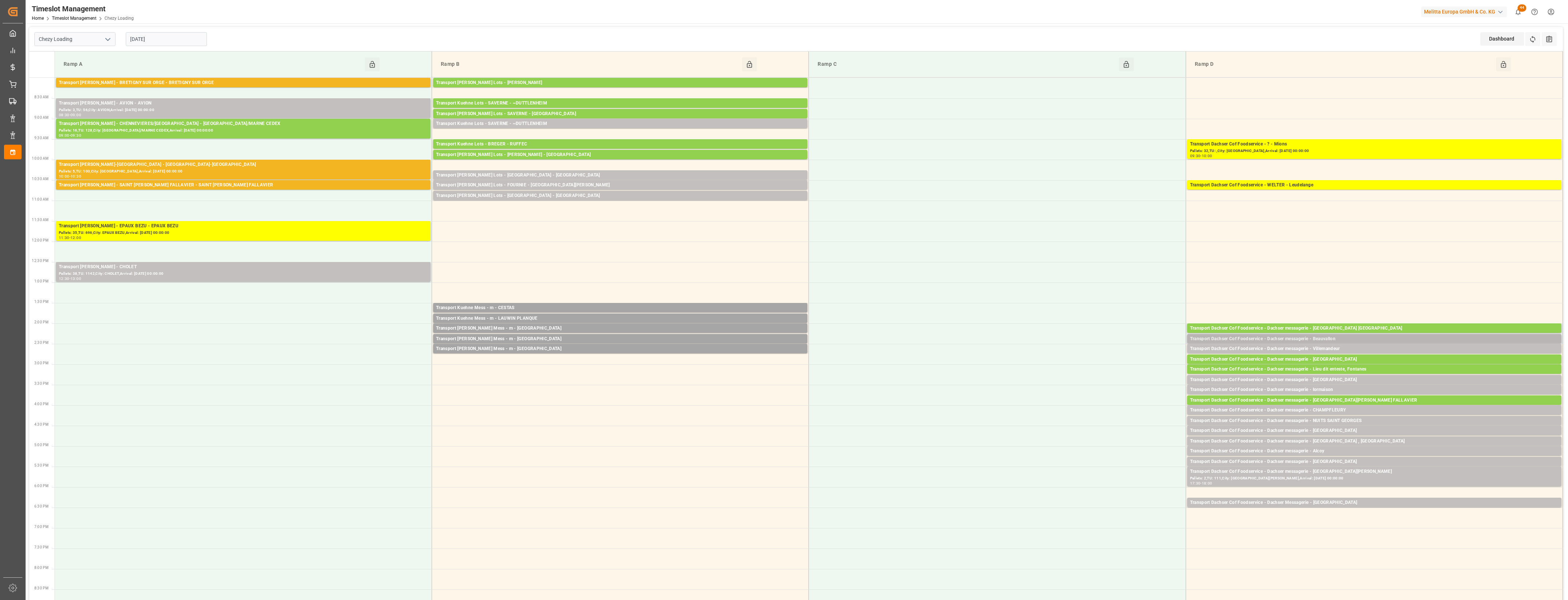
click at [1330, 336] on div "Transport Dachser Cof Foodservice - Dachser messagerie - Beauvallon" at bounding box center [1374, 339] width 368 height 7
click at [1107, 364] on button "Open" at bounding box center [1090, 361] width 51 height 8
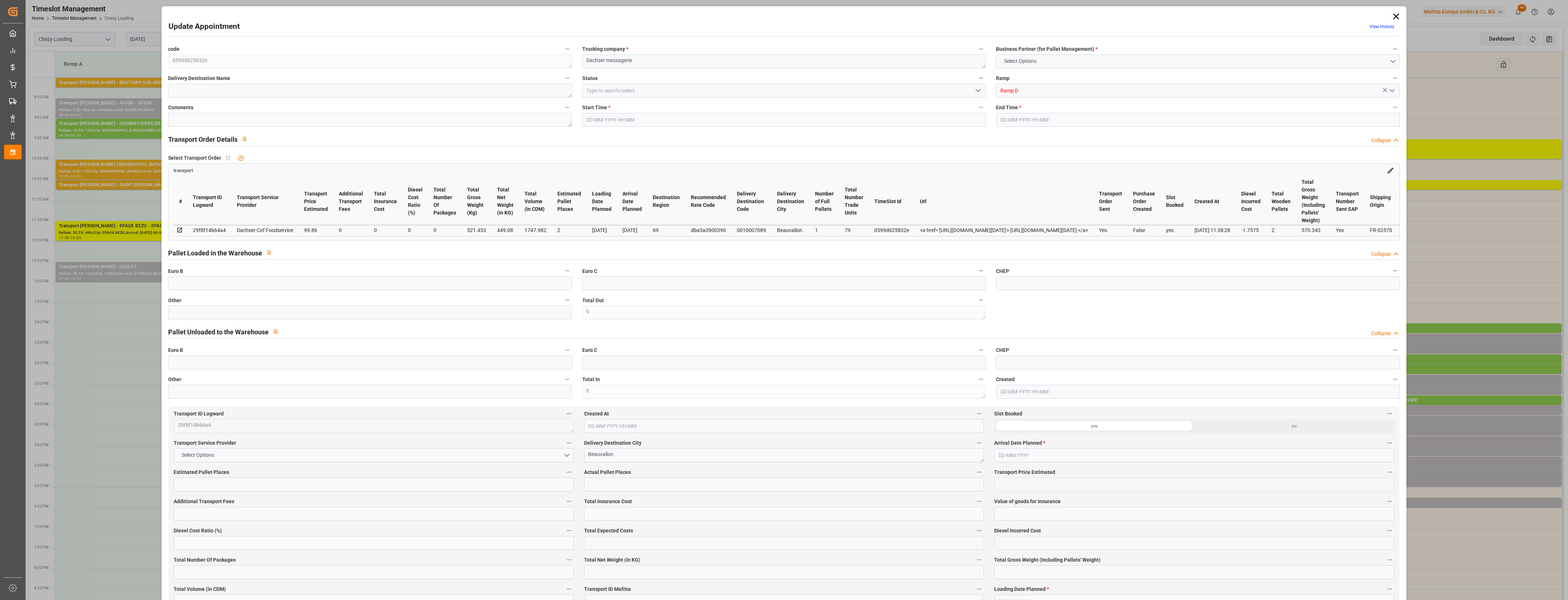
type input "2"
type input "99.86"
type input "0"
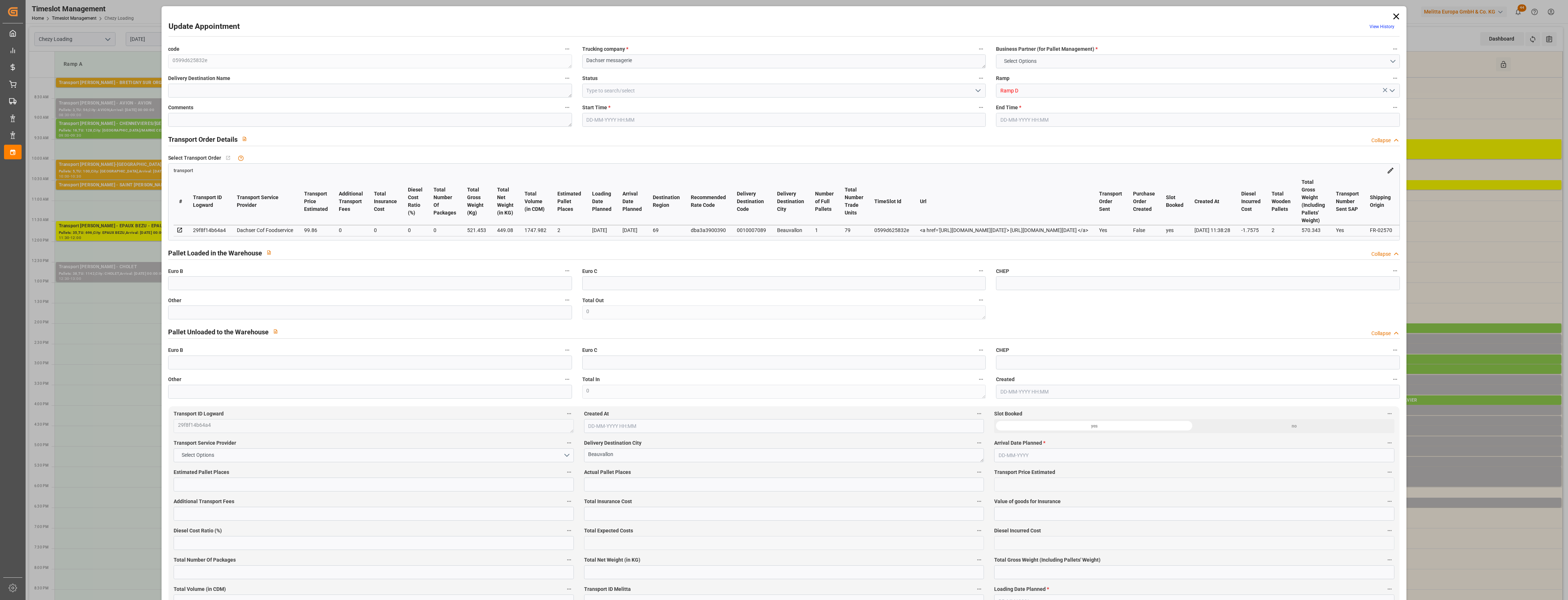
type input "98.1025"
type input "-1.7575"
type input "0"
type input "449.08"
type input "570.343"
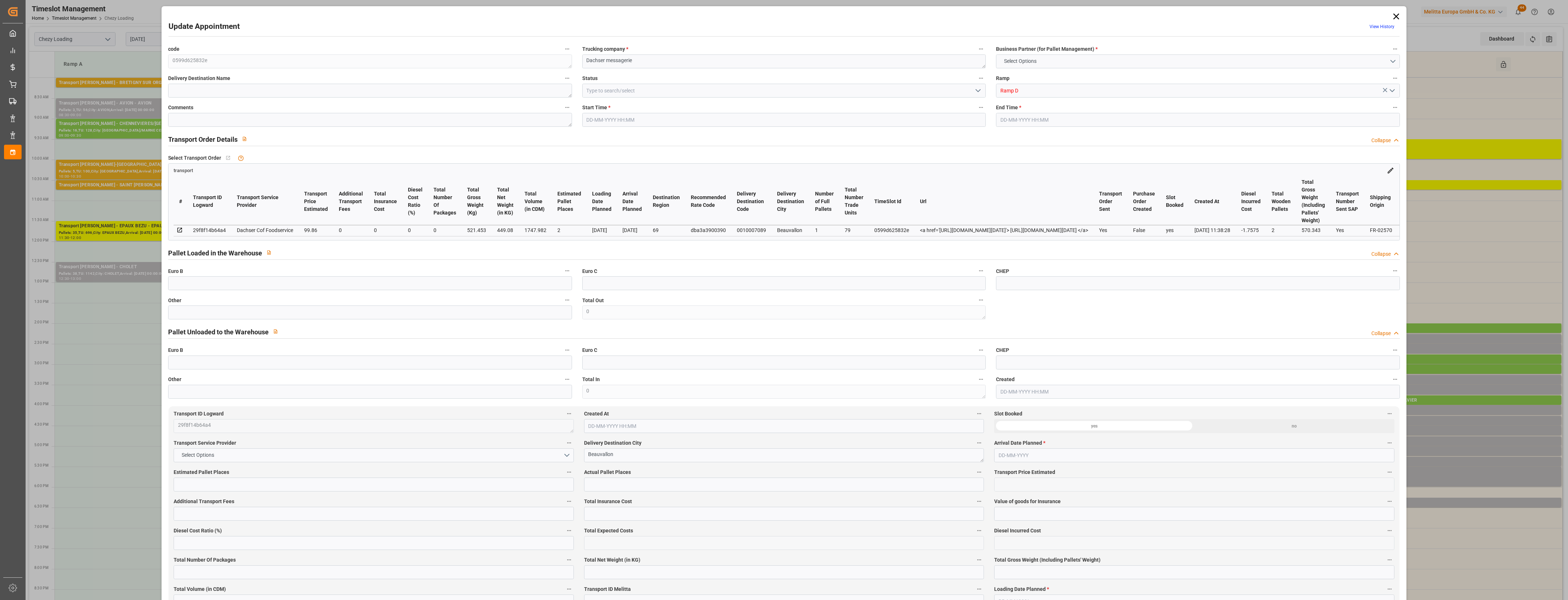
type input "1747.982"
type input "69"
type input "1"
type input "79"
type input "2"
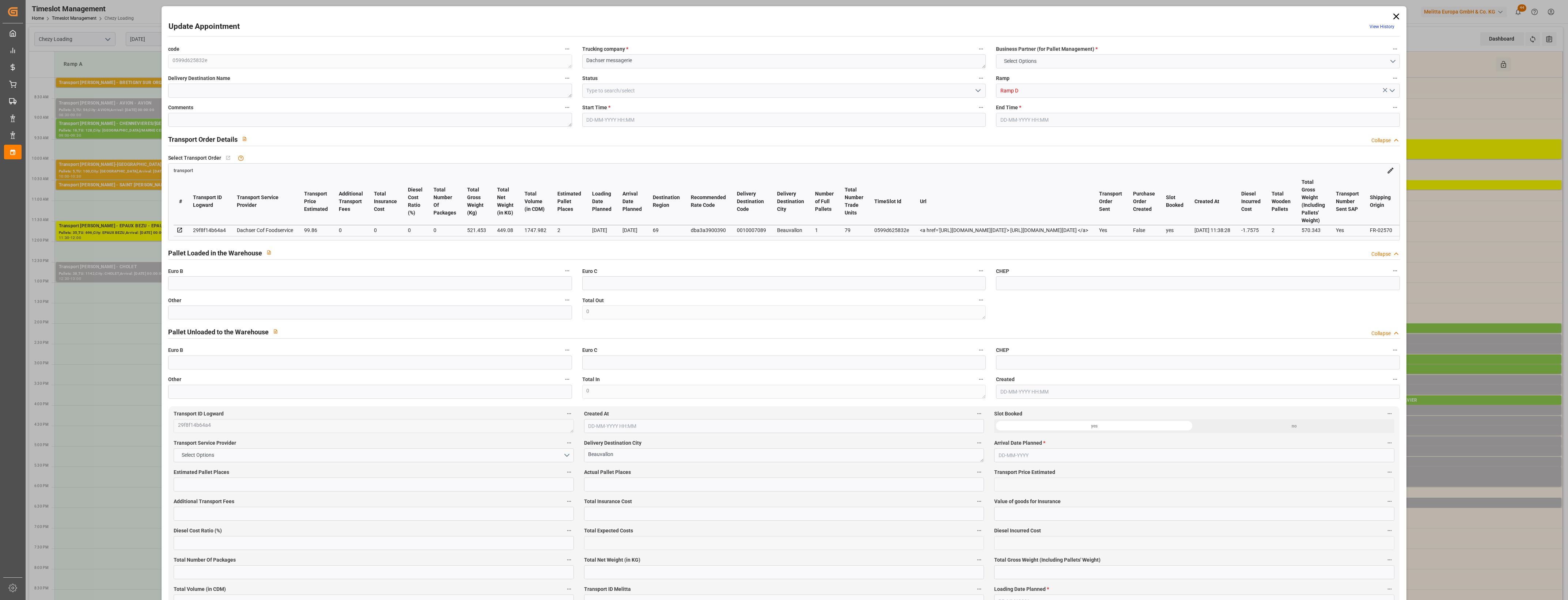
type input "101"
type input "521.453"
type input "0"
type input "4710.8598"
type input "0"
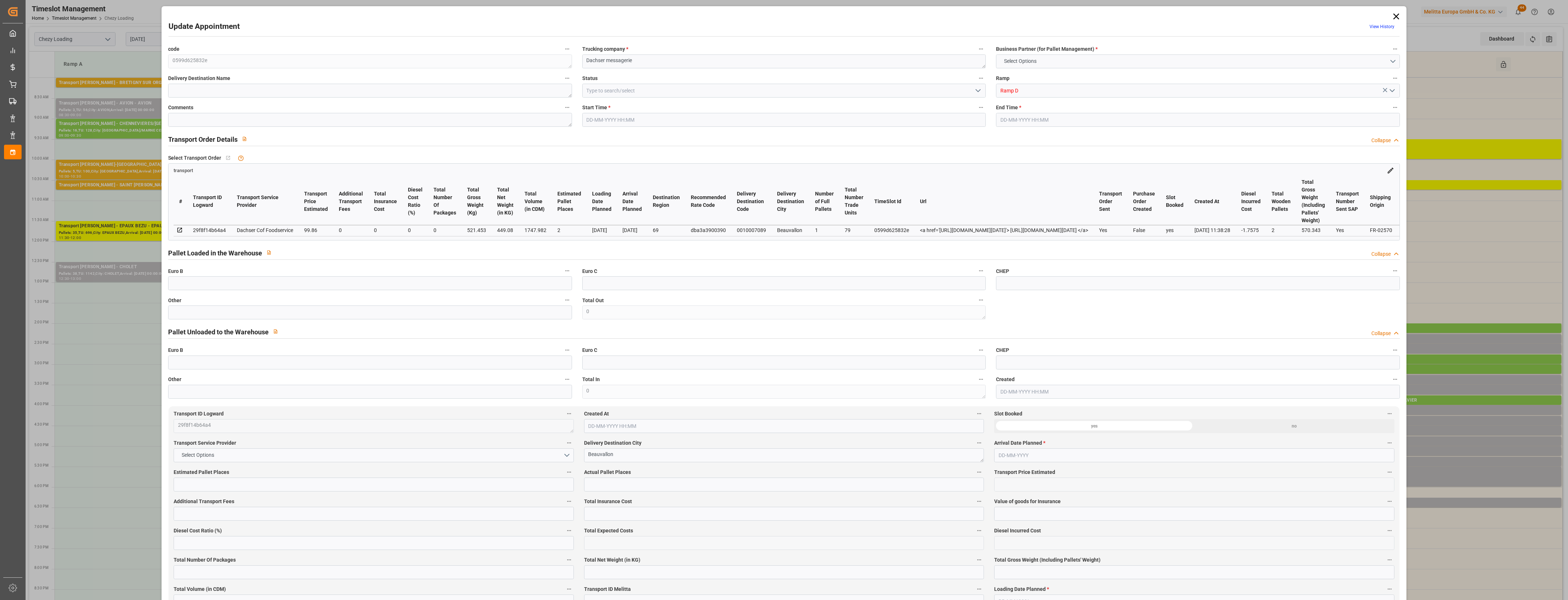
type input "0"
type input "21"
type input "35"
type input "[DATE] 14:15"
type input "[DATE] 14:30"
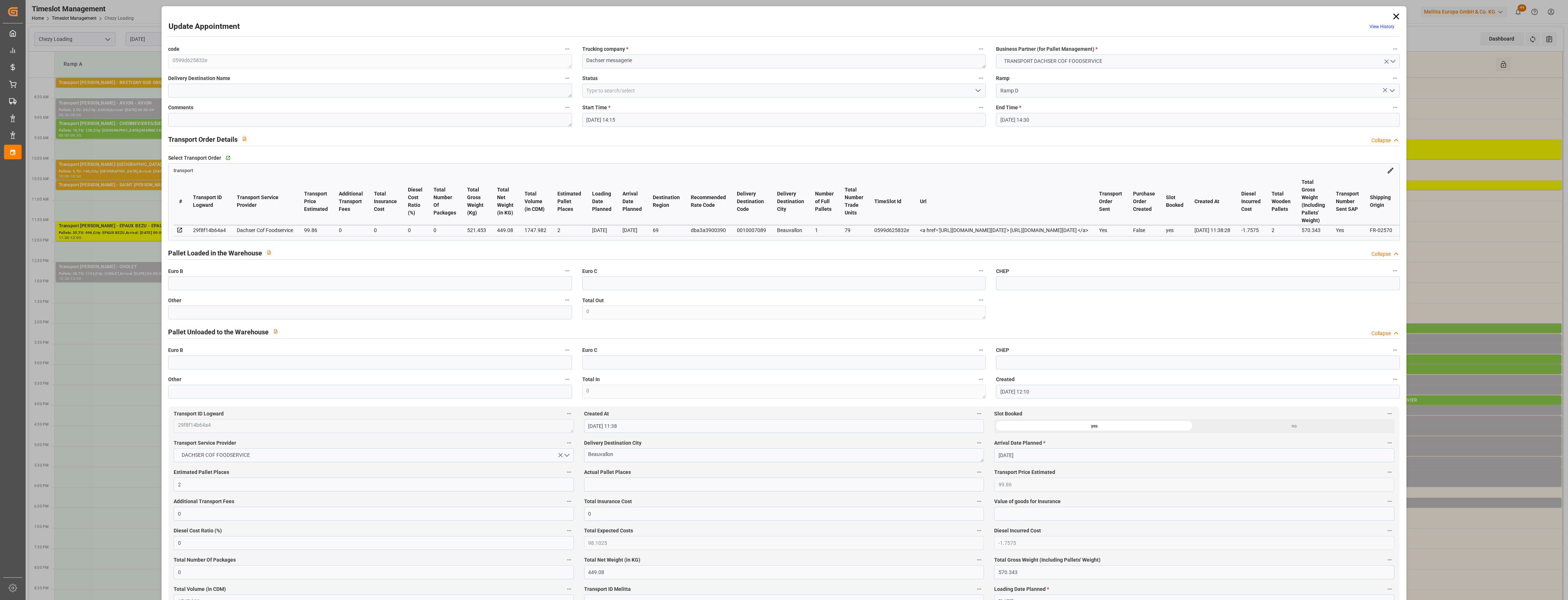
type input "[DATE] 12:10"
type input "[DATE] 11:38"
type input "[DATE]"
click at [382, 310] on input "text" at bounding box center [369, 312] width 404 height 14
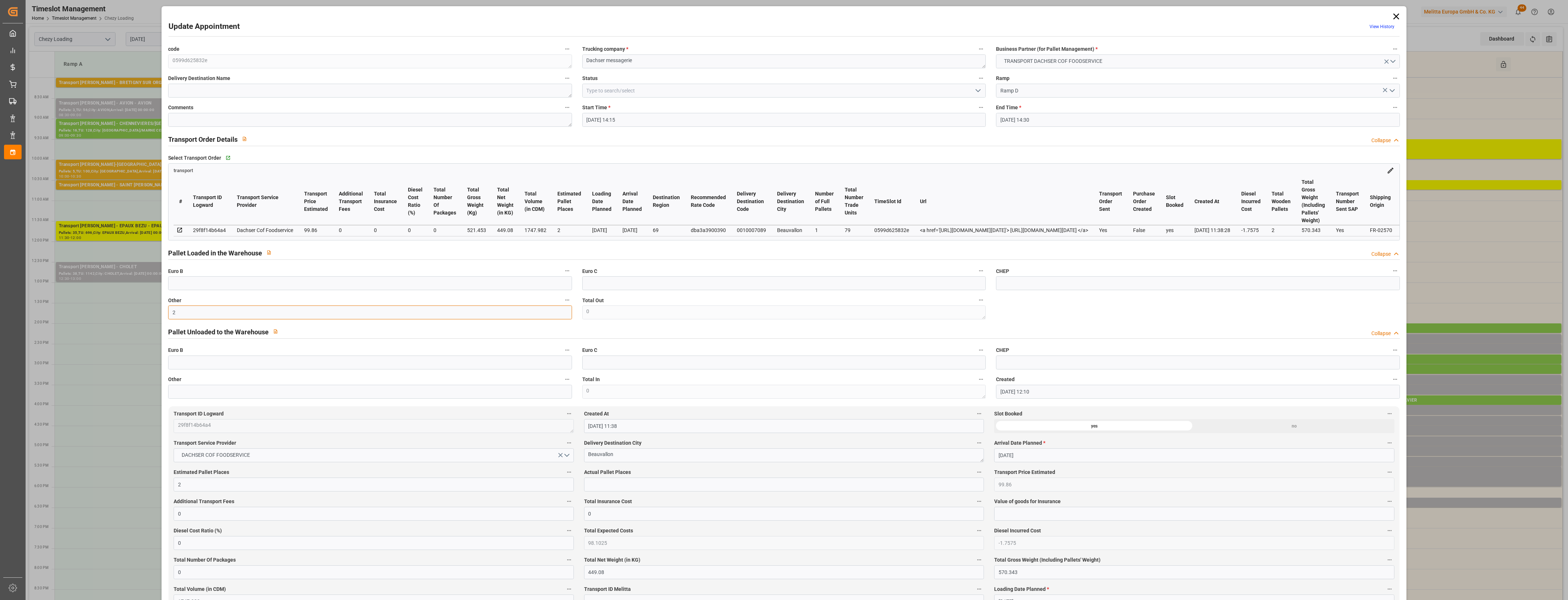
type input "2"
click at [628, 484] on input "text" at bounding box center [783, 484] width 400 height 14
type input "2"
click at [717, 474] on label "Actual Pallet Places" at bounding box center [783, 472] width 400 height 10
click at [974, 474] on button "Actual Pallet Places" at bounding box center [979, 472] width 9 height 9
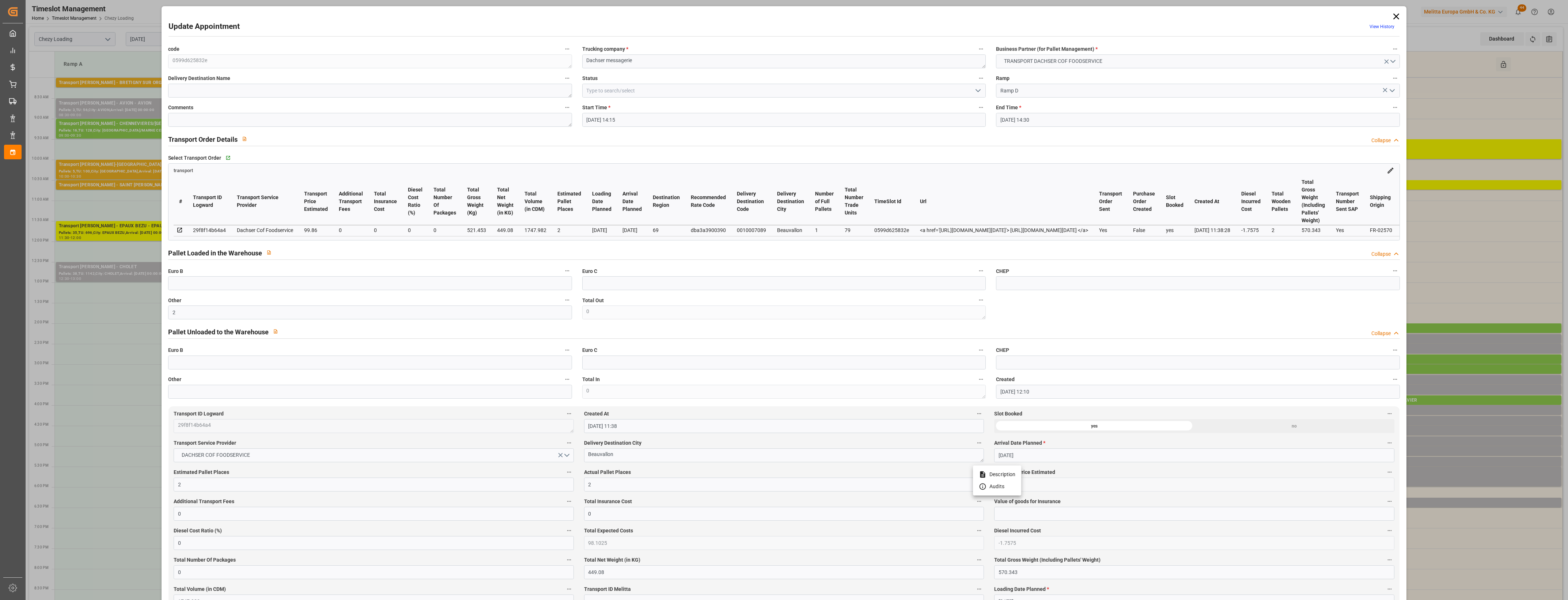
click at [733, 474] on div at bounding box center [784, 300] width 1568 height 600
click at [974, 88] on icon "open menu" at bounding box center [977, 90] width 8 height 8
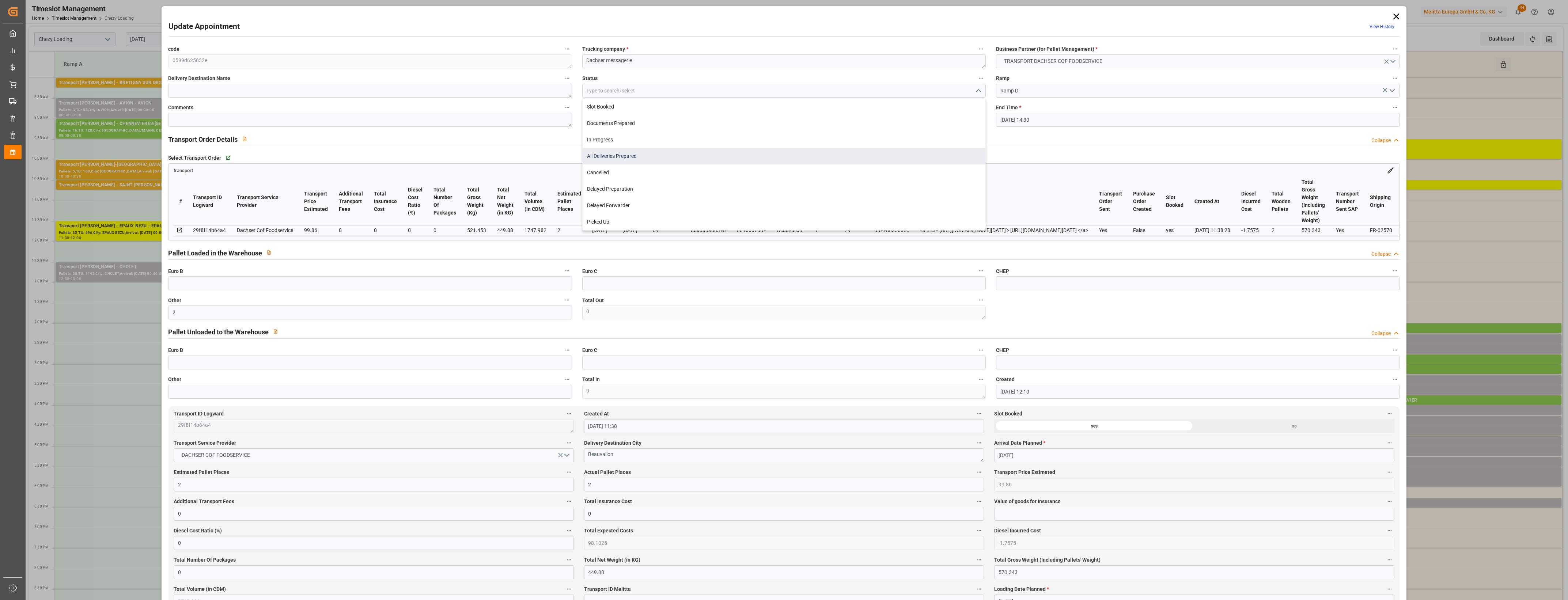
click at [605, 159] on div "All Deliveries Prepared" at bounding box center [784, 157] width 403 height 17
type input "All Deliveries Prepared"
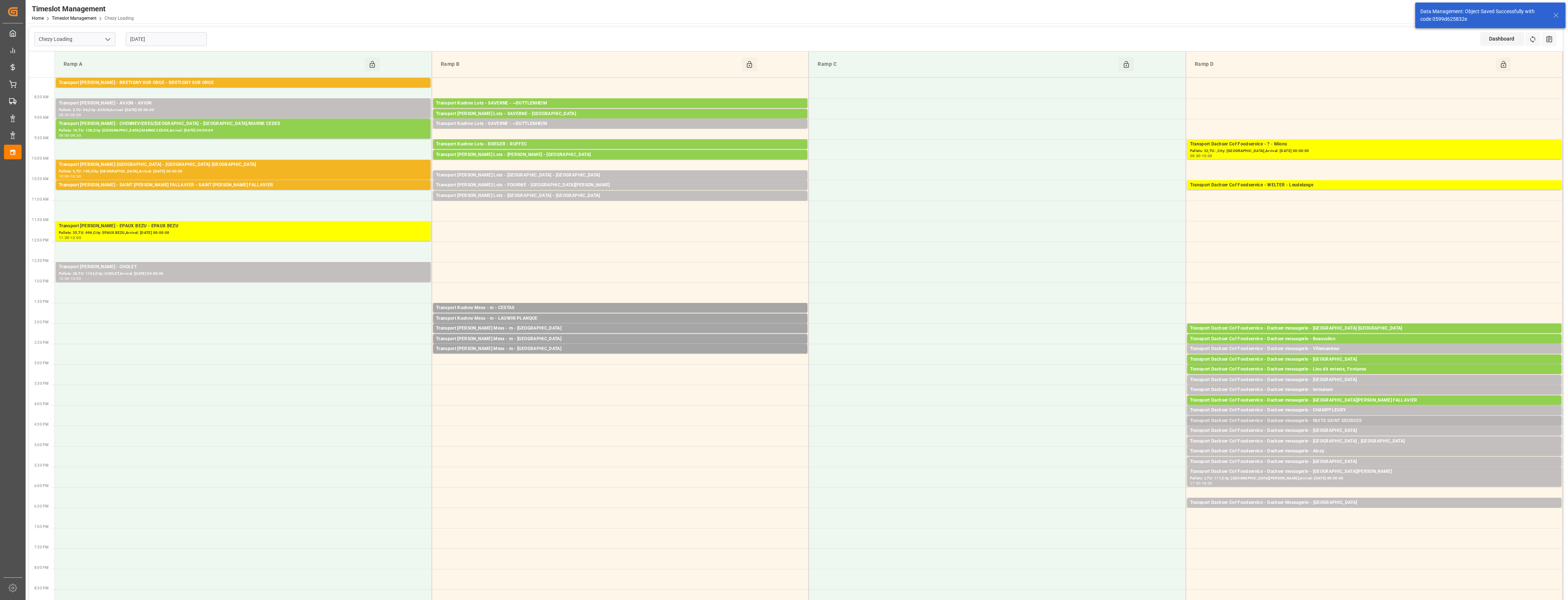
click at [1369, 423] on div "Transport Dachser Cof Foodservice - Dachser messagerie - NUITS SAINT GEORGES" at bounding box center [1374, 421] width 368 height 7
click at [1114, 442] on button "Open" at bounding box center [1090, 442] width 51 height 8
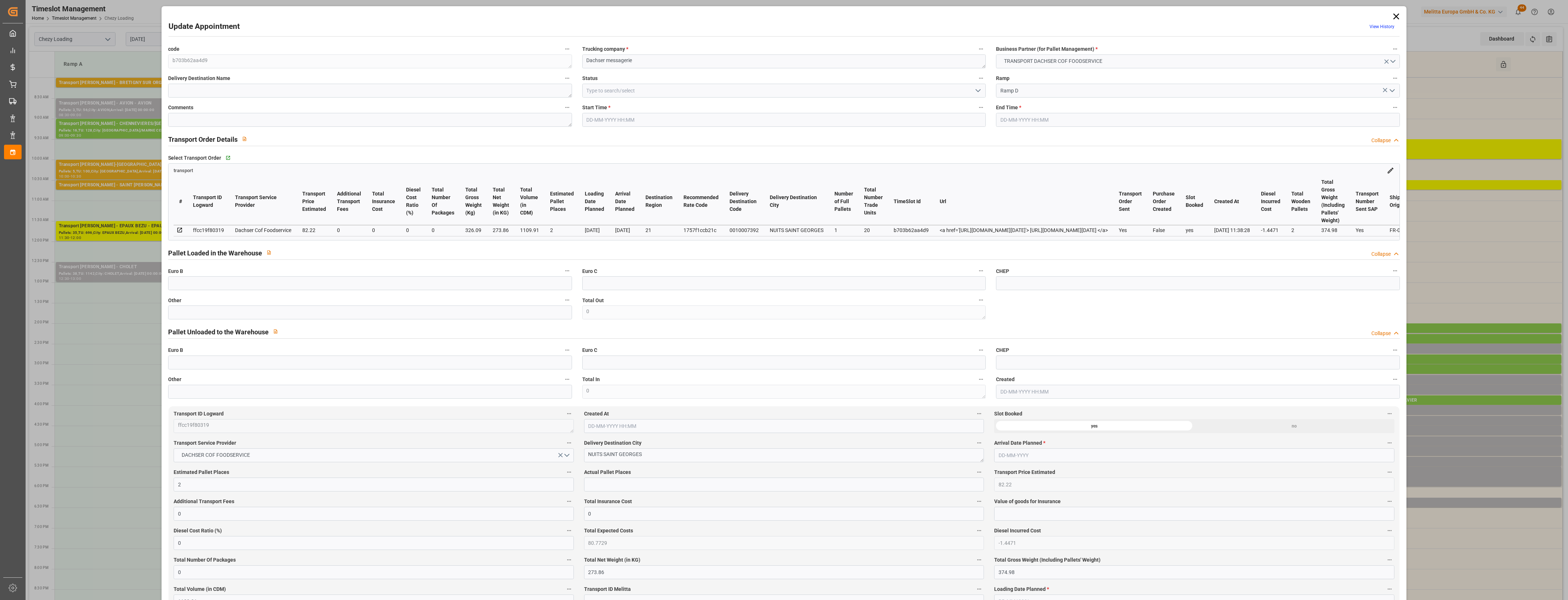
type input "2"
type input "82.22"
type input "0"
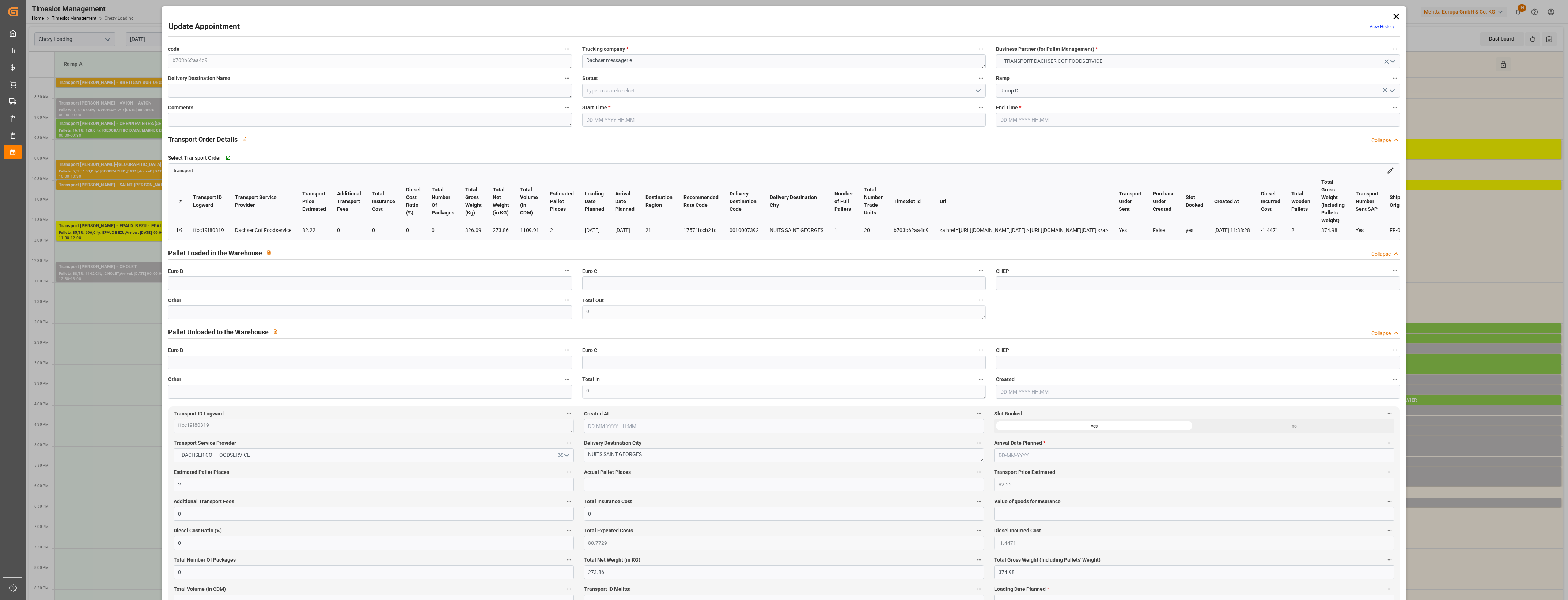
type input "80.7729"
type input "-1.4471"
type input "0"
type input "273.86"
type input "374.98"
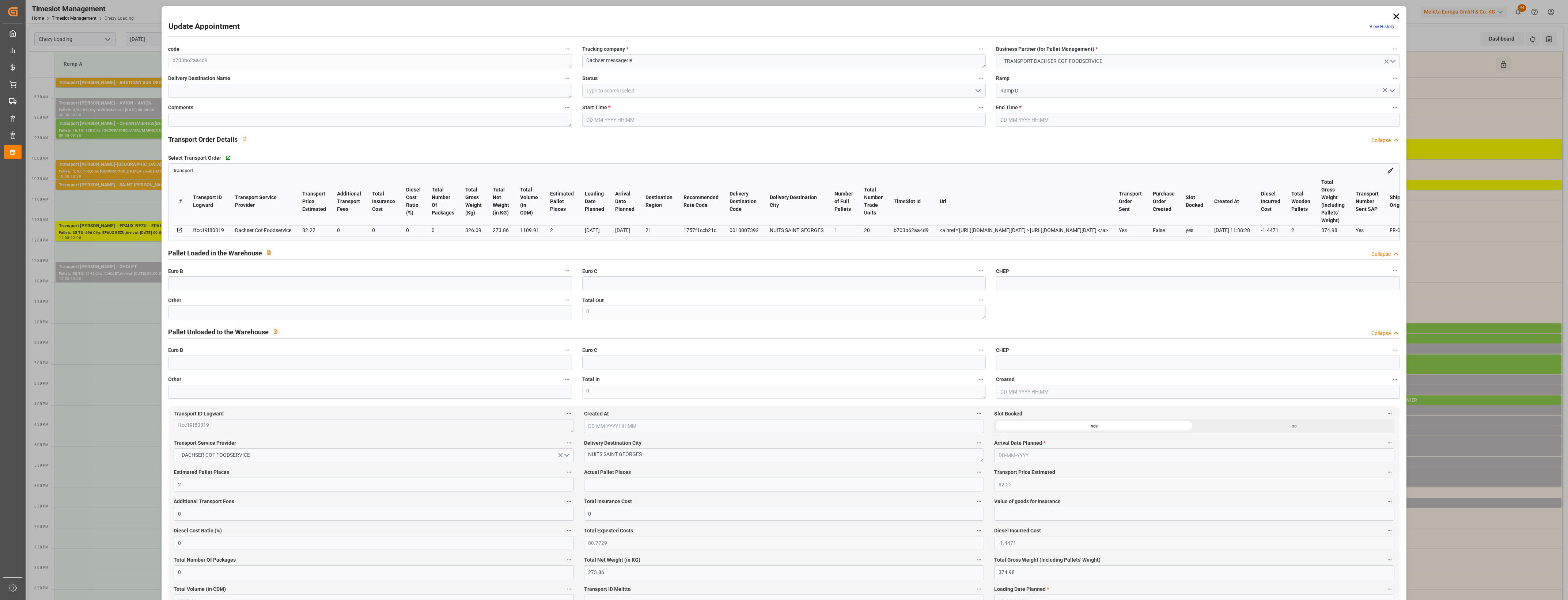
type input "1109.91"
type input "21"
type input "1"
type input "20"
type input "2"
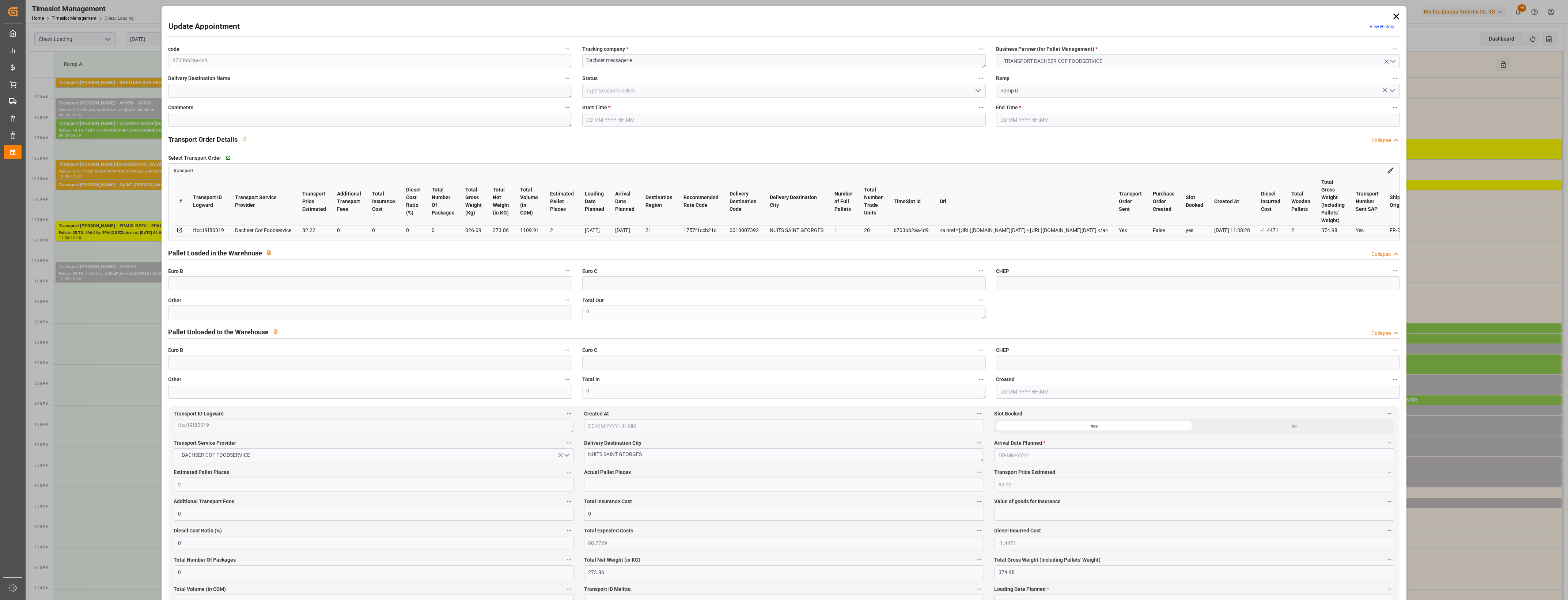
type input "101"
type input "326.09"
type input "0"
type input "4710.8598"
type input "0"
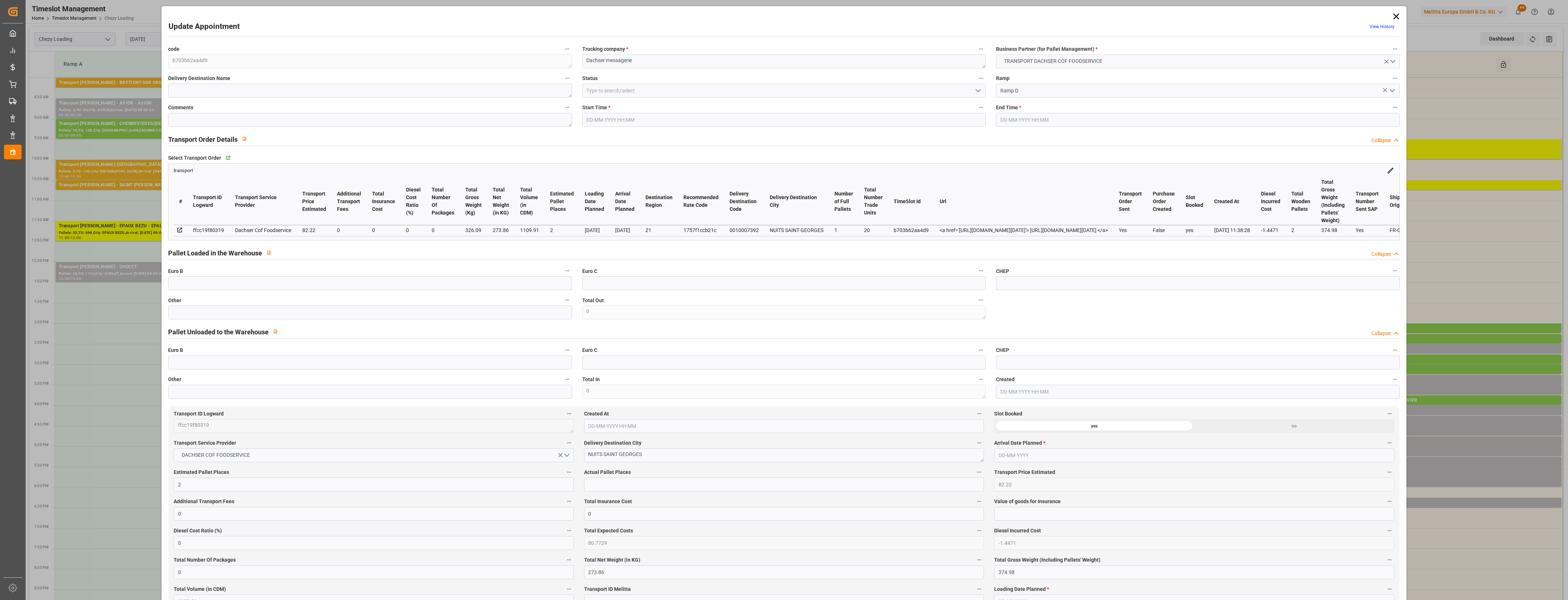
type input "0"
type input "21"
type input "35"
type input "[DATE] 16:15"
type input "[DATE] 16:30"
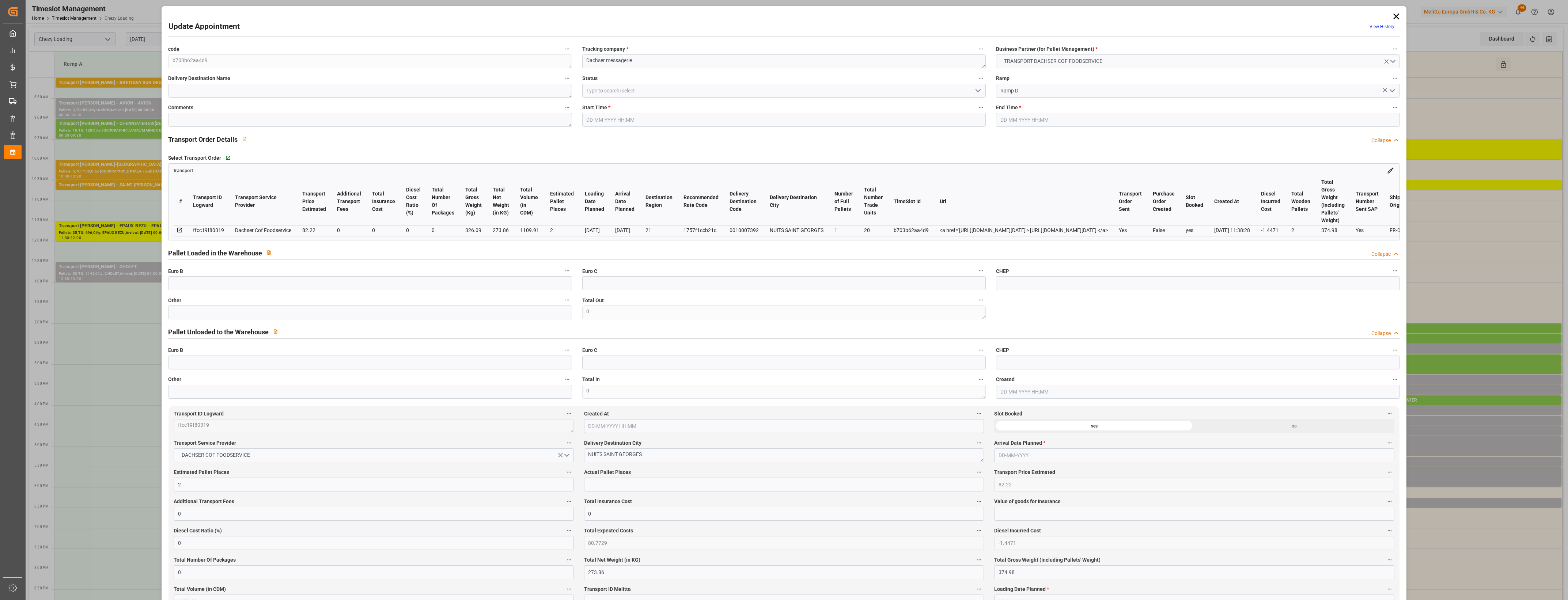
type input "[DATE] 12:21"
type input "[DATE] 11:38"
type input "[DATE]"
click at [186, 317] on input "text" at bounding box center [369, 312] width 404 height 14
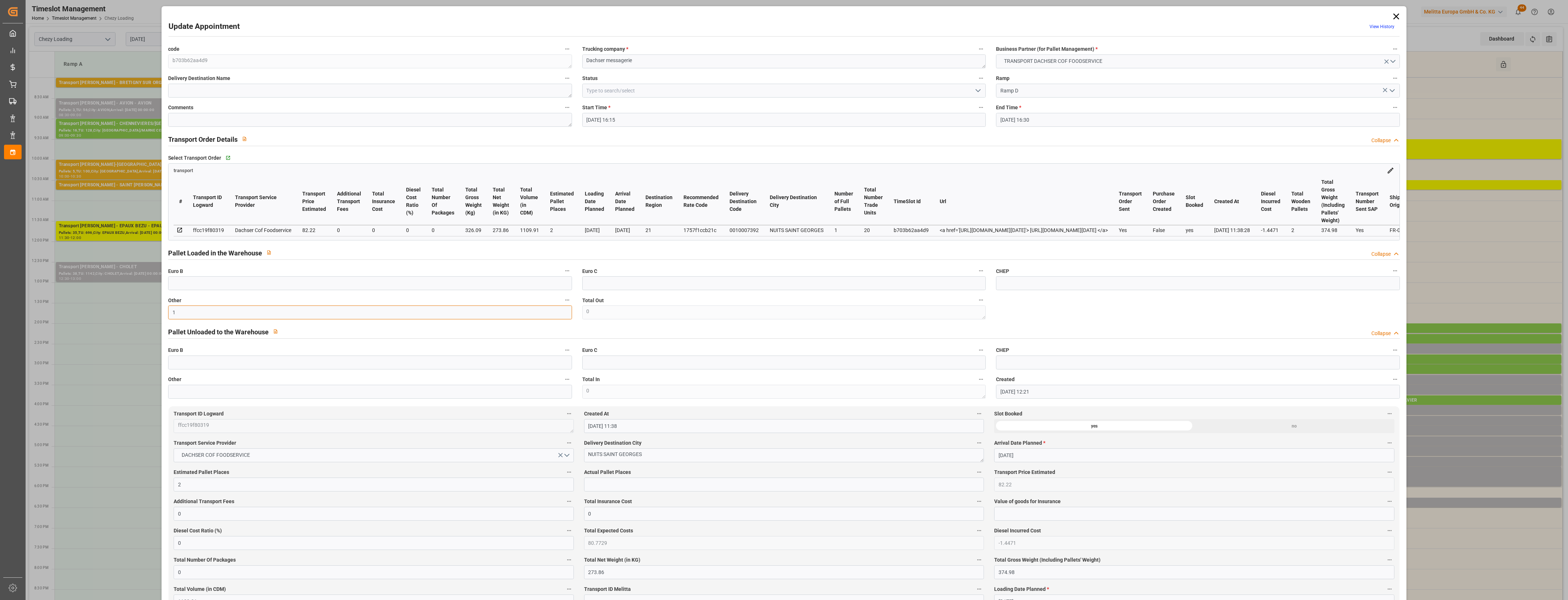
type input "1"
click at [606, 490] on input "text" at bounding box center [783, 484] width 400 height 14
drag, startPoint x: 693, startPoint y: 483, endPoint x: 710, endPoint y: 470, distance: 21.4
click at [693, 483] on input "1" at bounding box center [783, 484] width 400 height 14
type input "1"
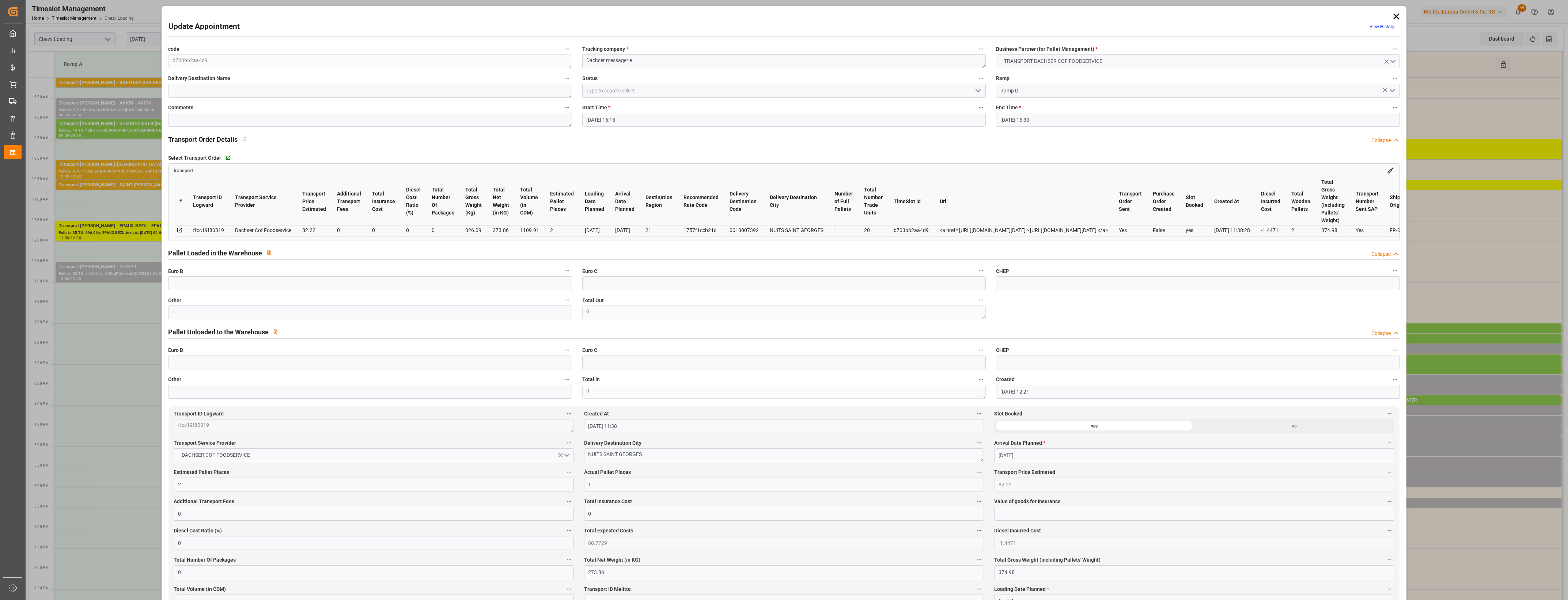
click at [710, 470] on label "Actual Pallet Places" at bounding box center [783, 472] width 400 height 10
click at [974, 470] on button "Actual Pallet Places" at bounding box center [979, 472] width 9 height 9
click at [712, 470] on div at bounding box center [784, 300] width 1568 height 600
click at [980, 89] on icon "open menu" at bounding box center [977, 90] width 8 height 8
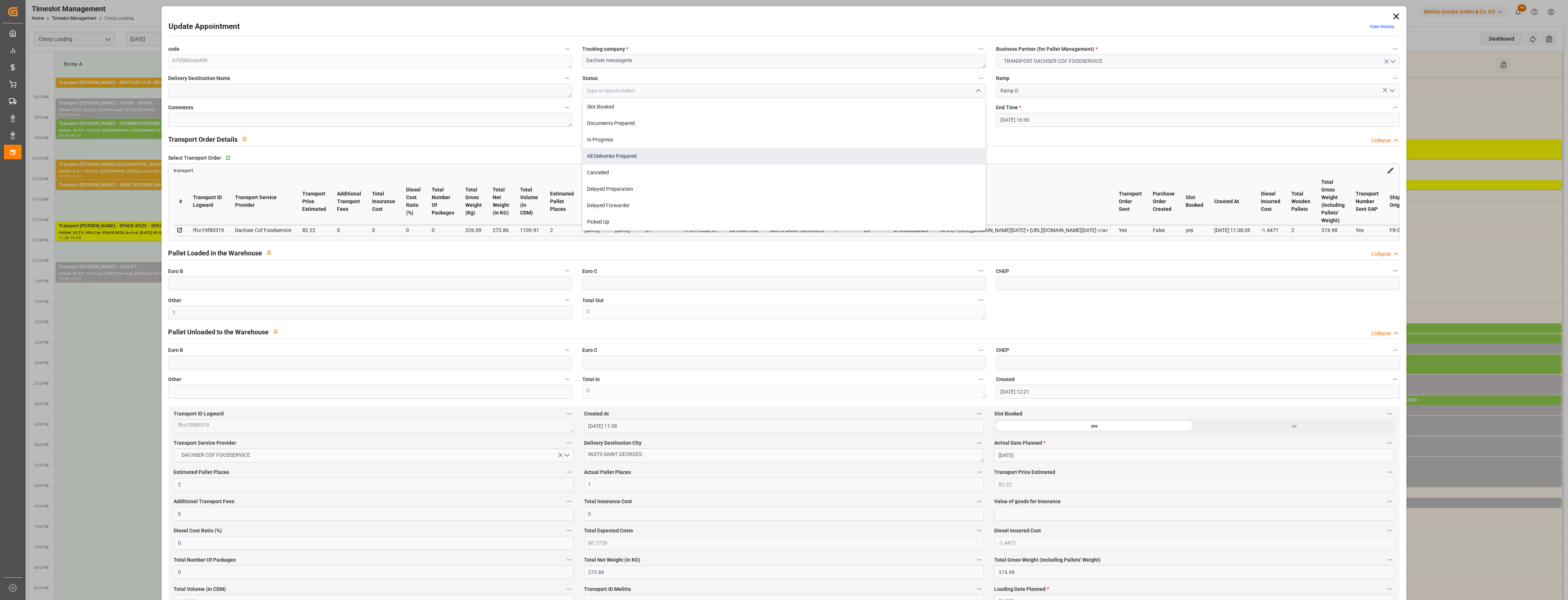
click at [689, 157] on div "All Deliveries Prepared" at bounding box center [784, 157] width 403 height 17
type input "All Deliveries Prepared"
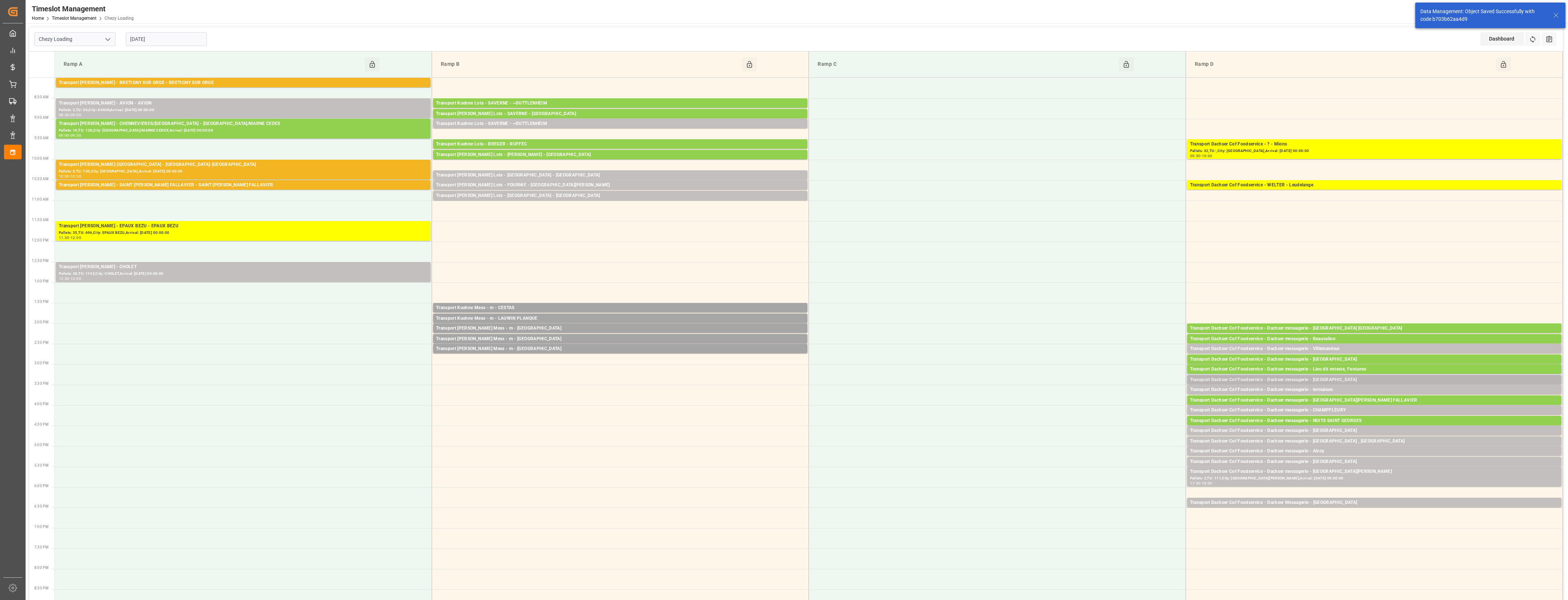
click at [1347, 380] on div "Transport Dachser Cof Foodservice - Dachser messagerie - [GEOGRAPHIC_DATA]" at bounding box center [1374, 380] width 368 height 7
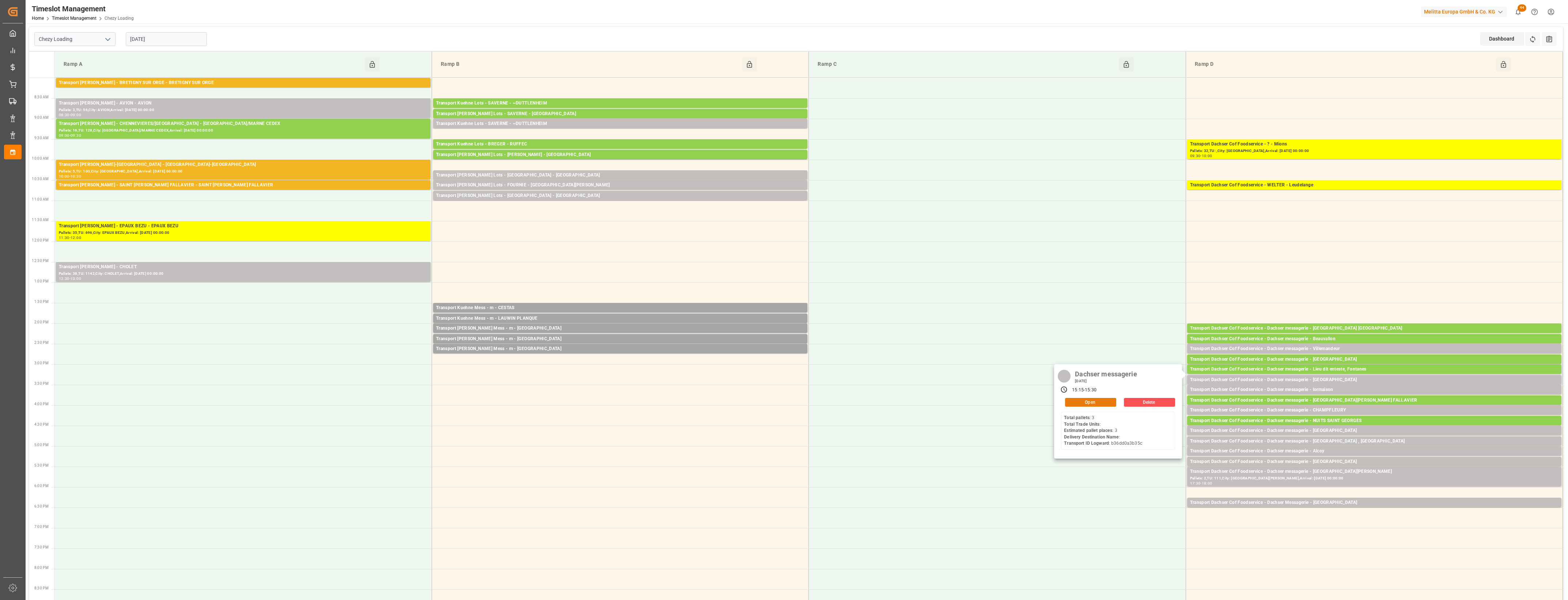
click at [1112, 402] on button "Open" at bounding box center [1090, 402] width 51 height 8
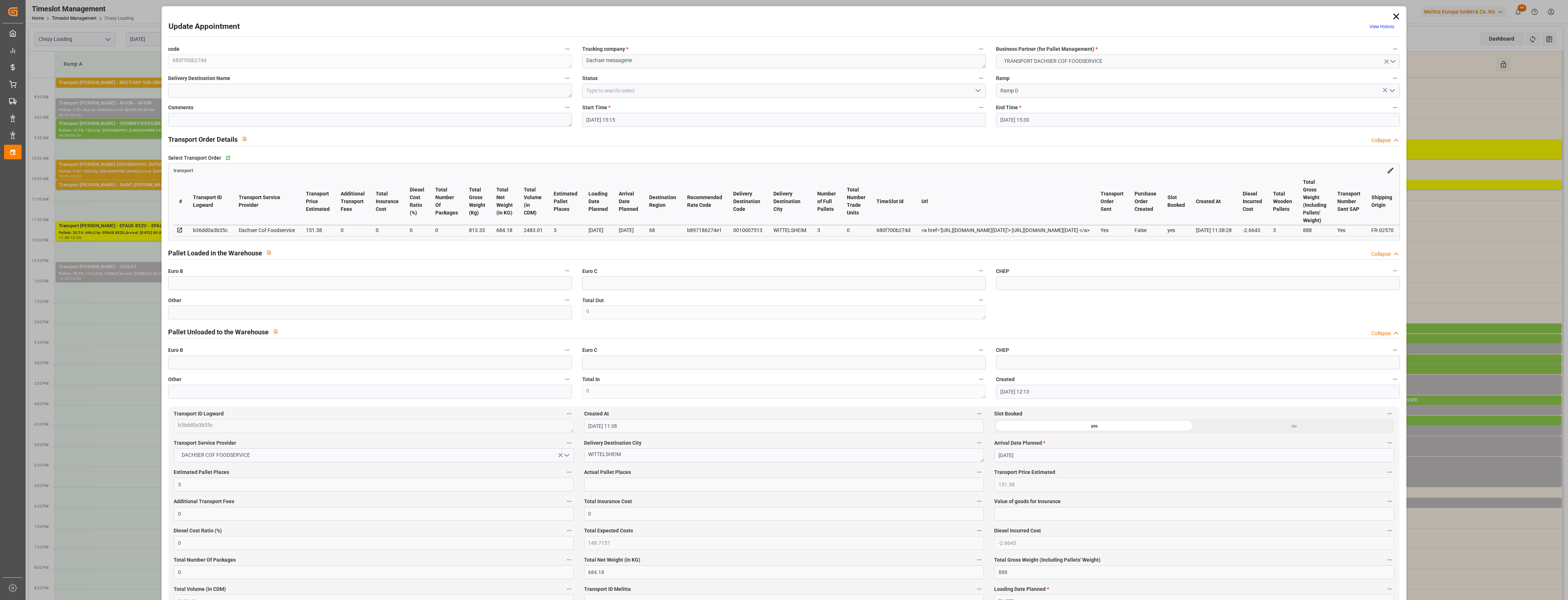
type input "[DATE] 15:15"
type input "[DATE] 15:30"
type input "[DATE] 12:13"
type input "[DATE] 11:38"
type input "[DATE]"
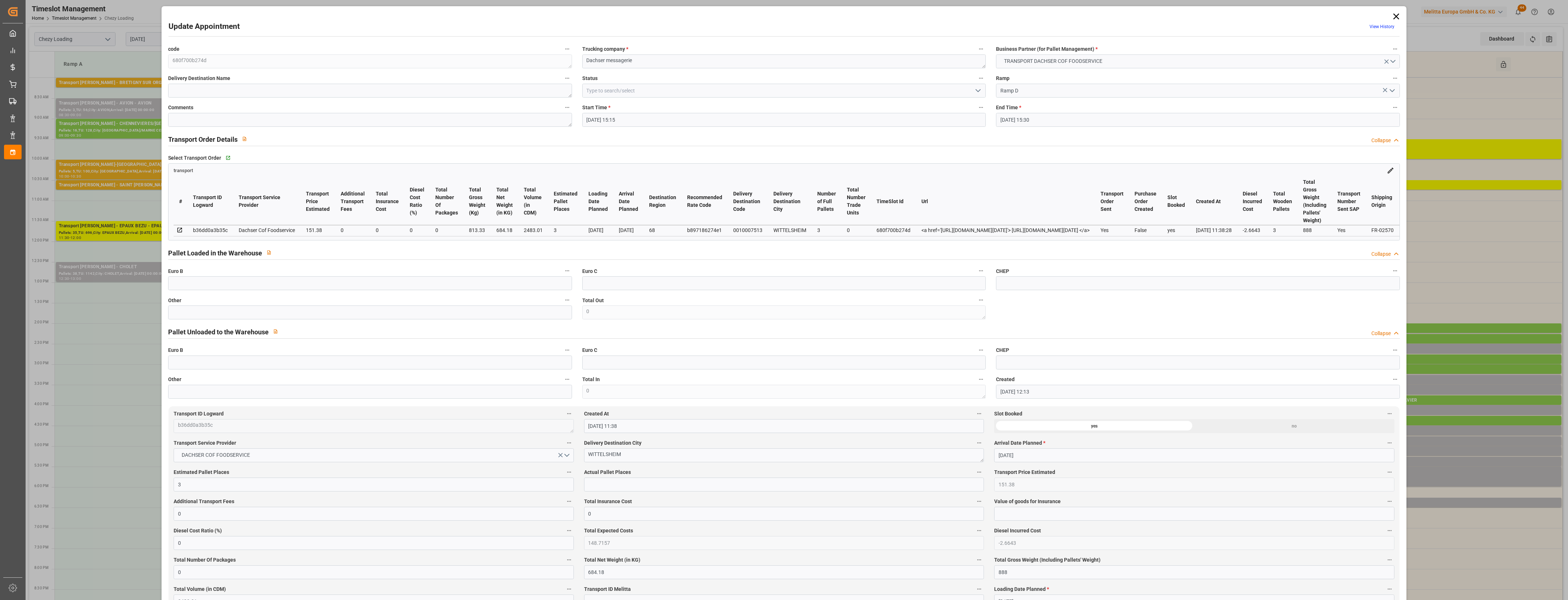
type input "[DATE]"
click at [323, 314] on input "text" at bounding box center [369, 312] width 404 height 14
type input "3"
click at [598, 488] on input "text" at bounding box center [783, 484] width 400 height 14
type input "3"
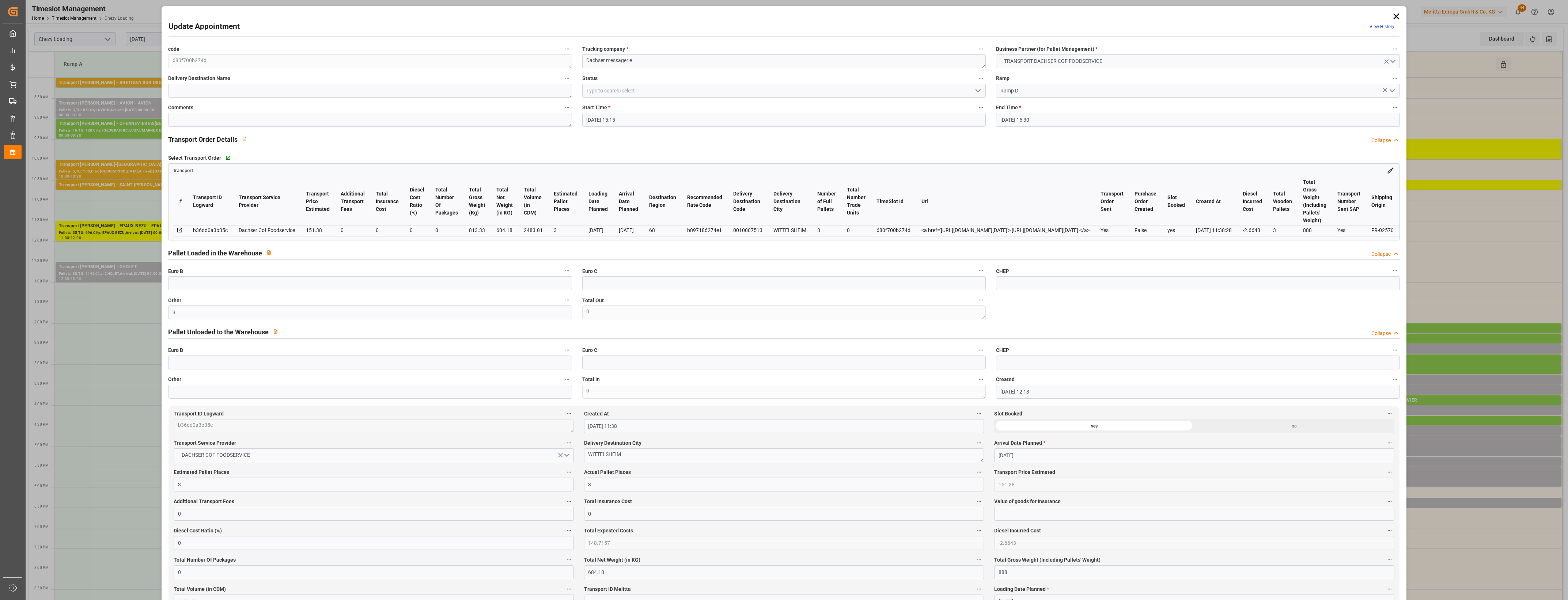
click at [649, 468] on div "Actual Pallet Places 3" at bounding box center [784, 479] width 410 height 30
click at [662, 471] on label "Actual Pallet Places" at bounding box center [783, 472] width 400 height 10
click at [974, 471] on button "Actual Pallet Places" at bounding box center [979, 472] width 9 height 9
click at [977, 88] on div at bounding box center [784, 300] width 1568 height 600
click at [978, 92] on icon "open menu" at bounding box center [977, 90] width 8 height 8
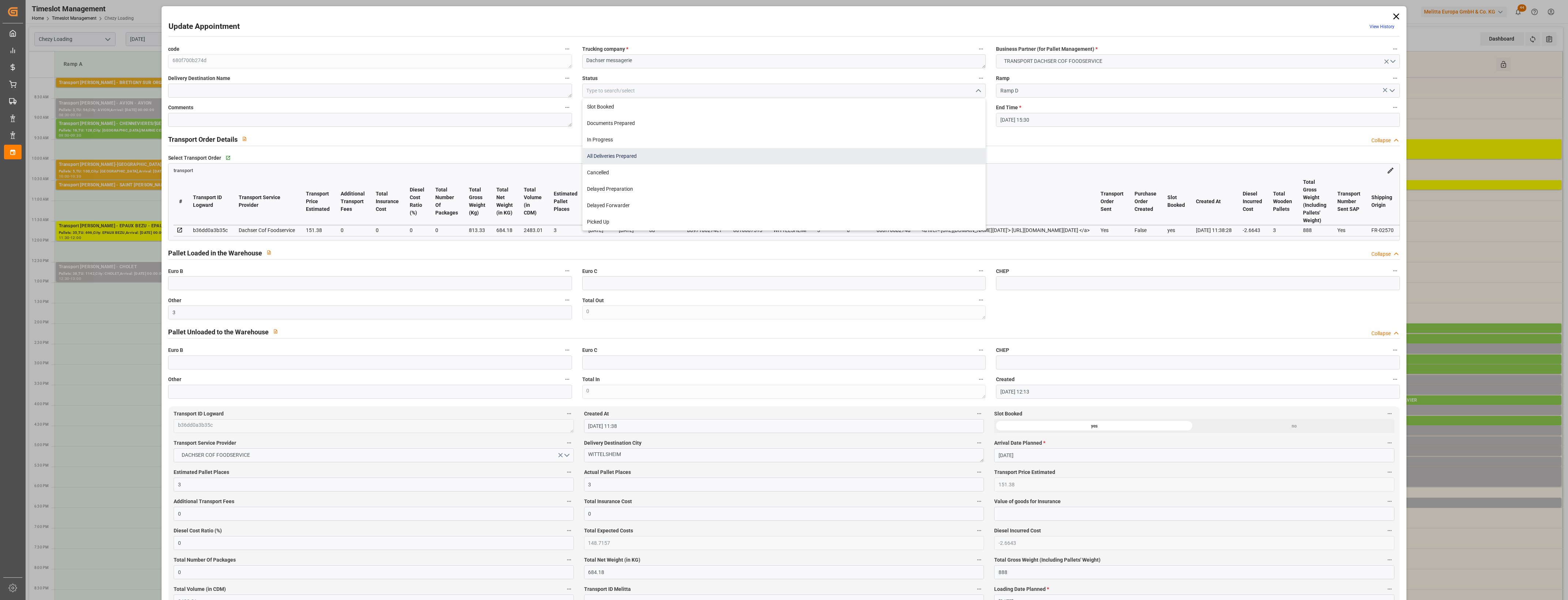
click at [620, 158] on div "All Deliveries Prepared" at bounding box center [784, 157] width 403 height 17
type input "All Deliveries Prepared"
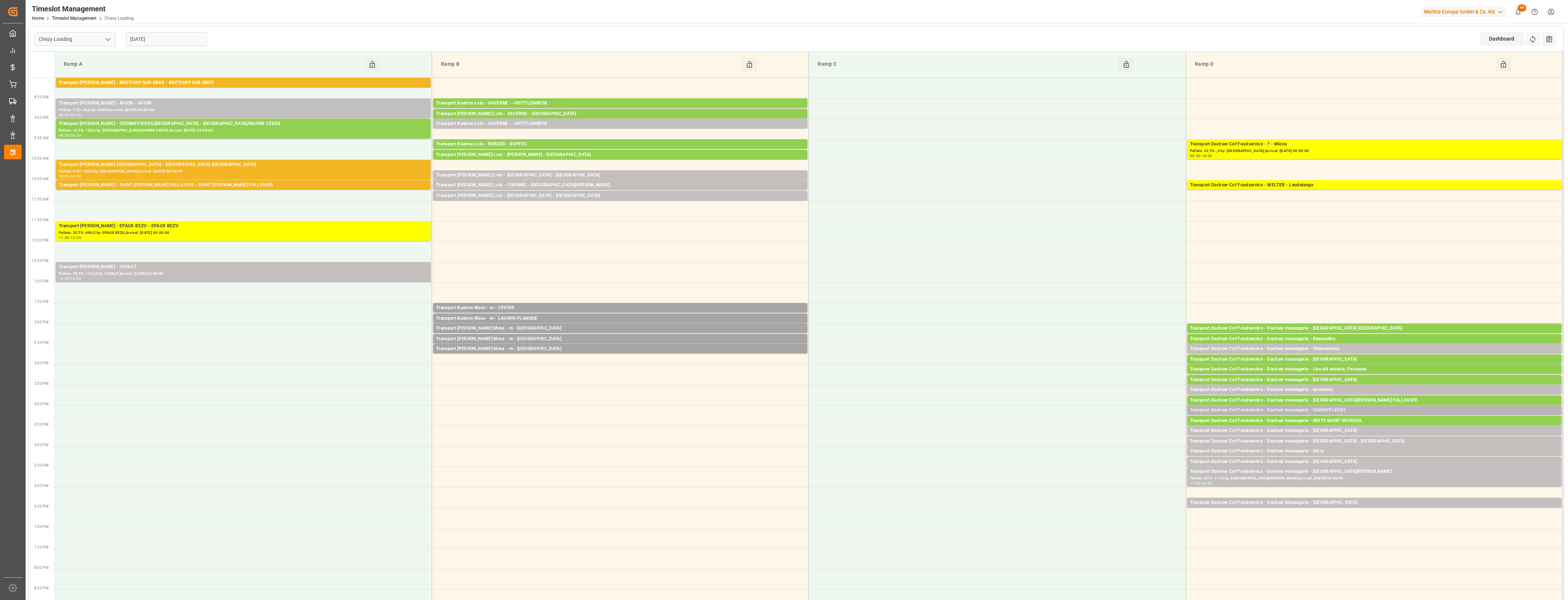
click at [1340, 408] on div "Transport Dachser Cof Foodservice - Dachser messagerie - CHAMPFLEURY" at bounding box center [1374, 410] width 368 height 7
click at [1089, 445] on button "Open" at bounding box center [1090, 442] width 51 height 8
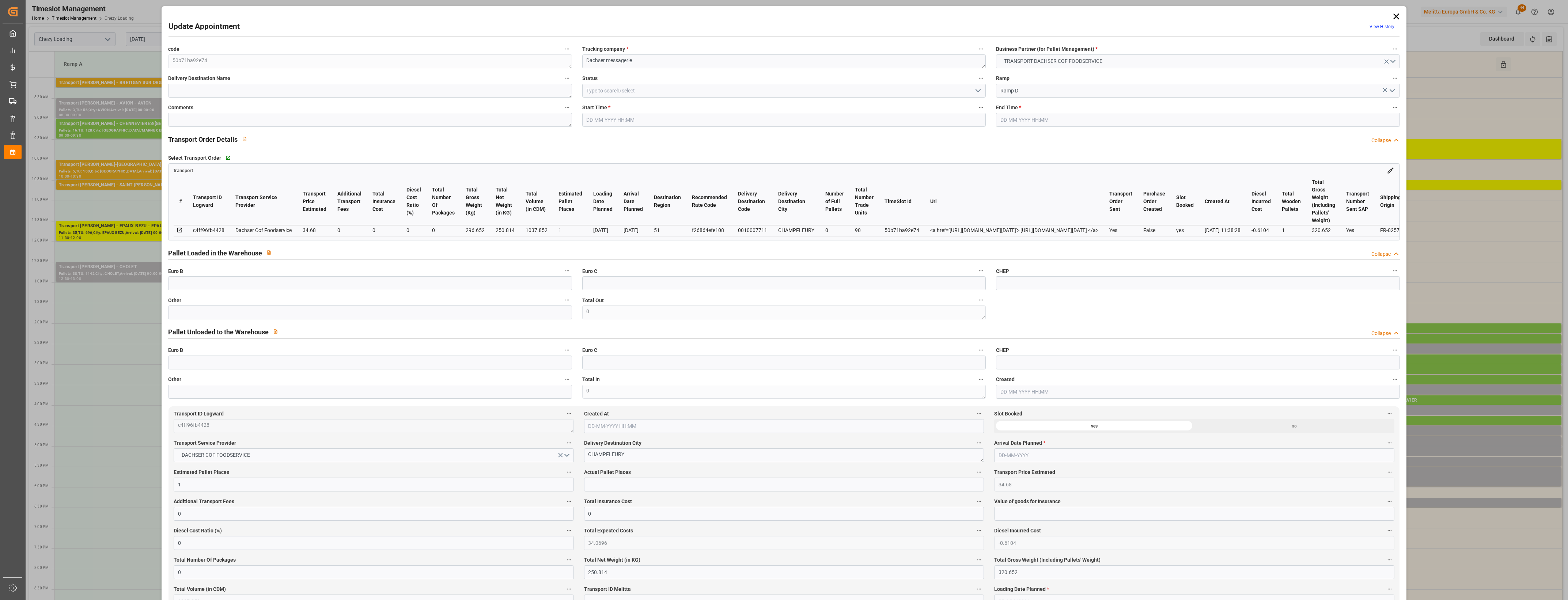
type input "1"
type input "34.68"
type input "0"
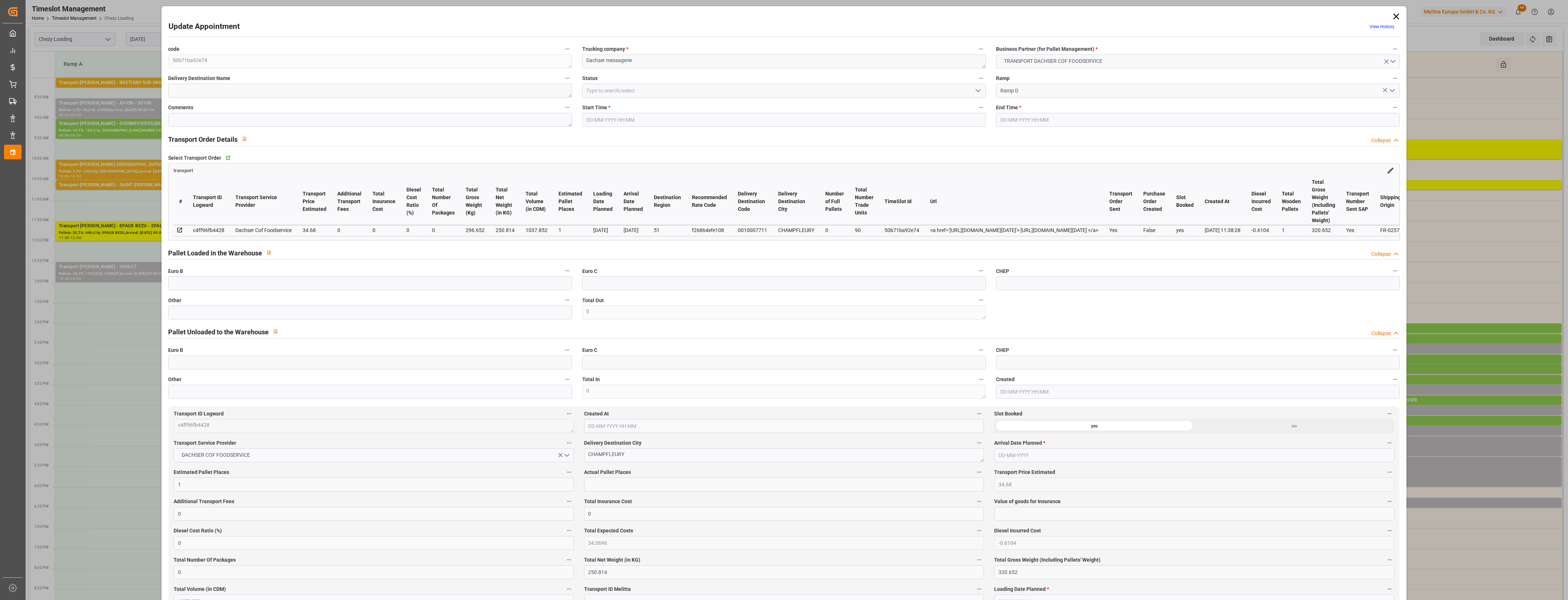
type input "34.0696"
type input "-0.6104"
type input "0"
type input "250.814"
type input "320.652"
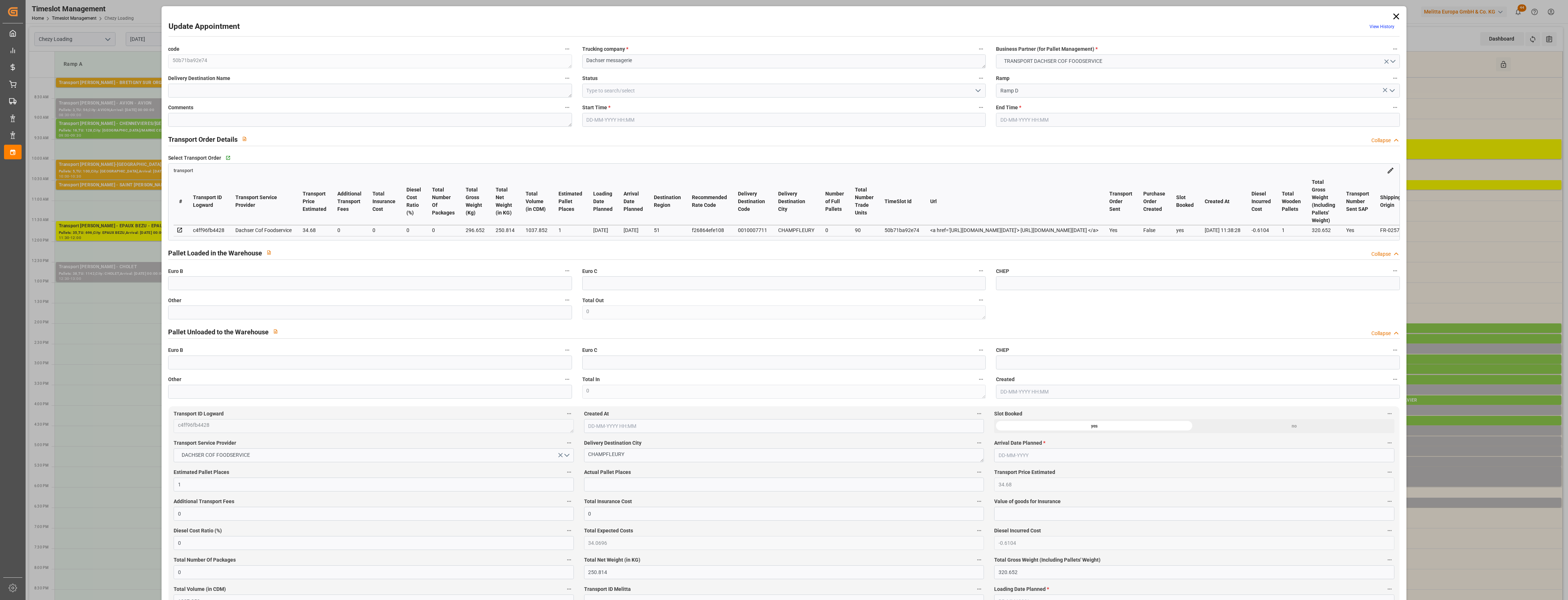
type input "1037.852"
type input "51"
type input "0"
click at [978, 92] on icon "open menu" at bounding box center [977, 90] width 8 height 8
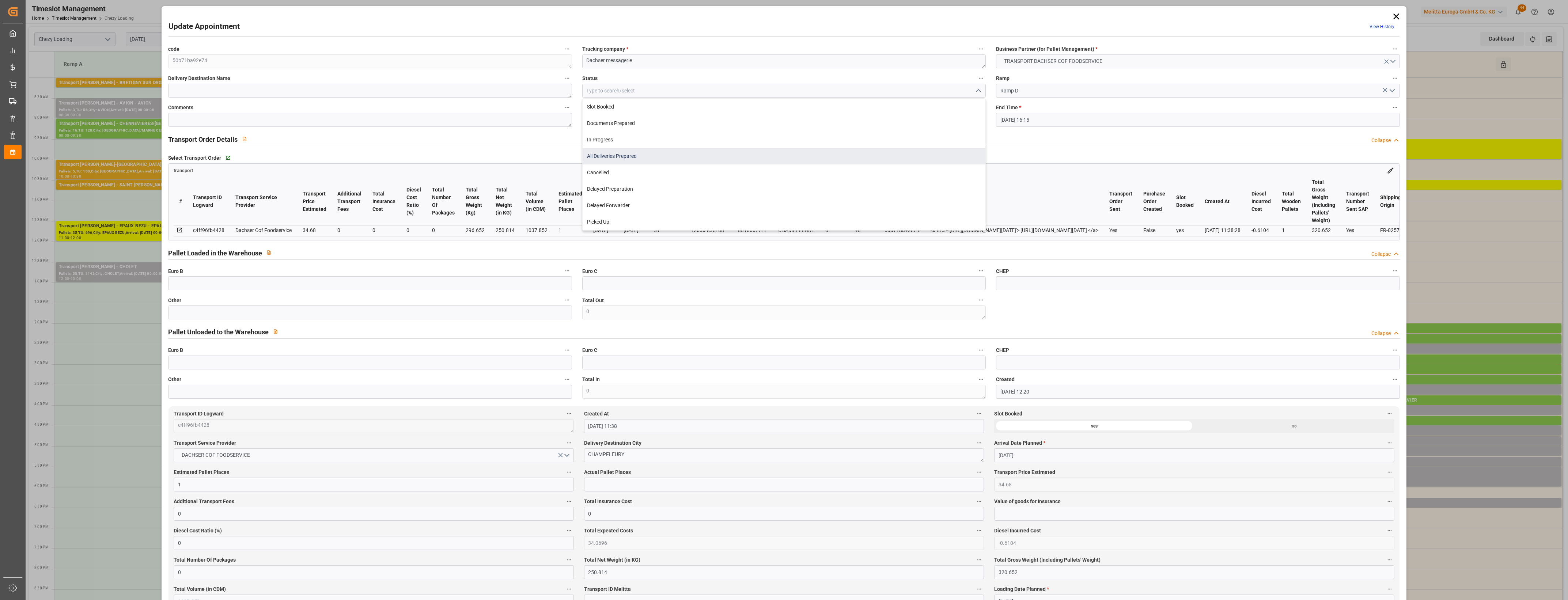
click at [627, 156] on div "All Deliveries Prepared" at bounding box center [784, 157] width 403 height 17
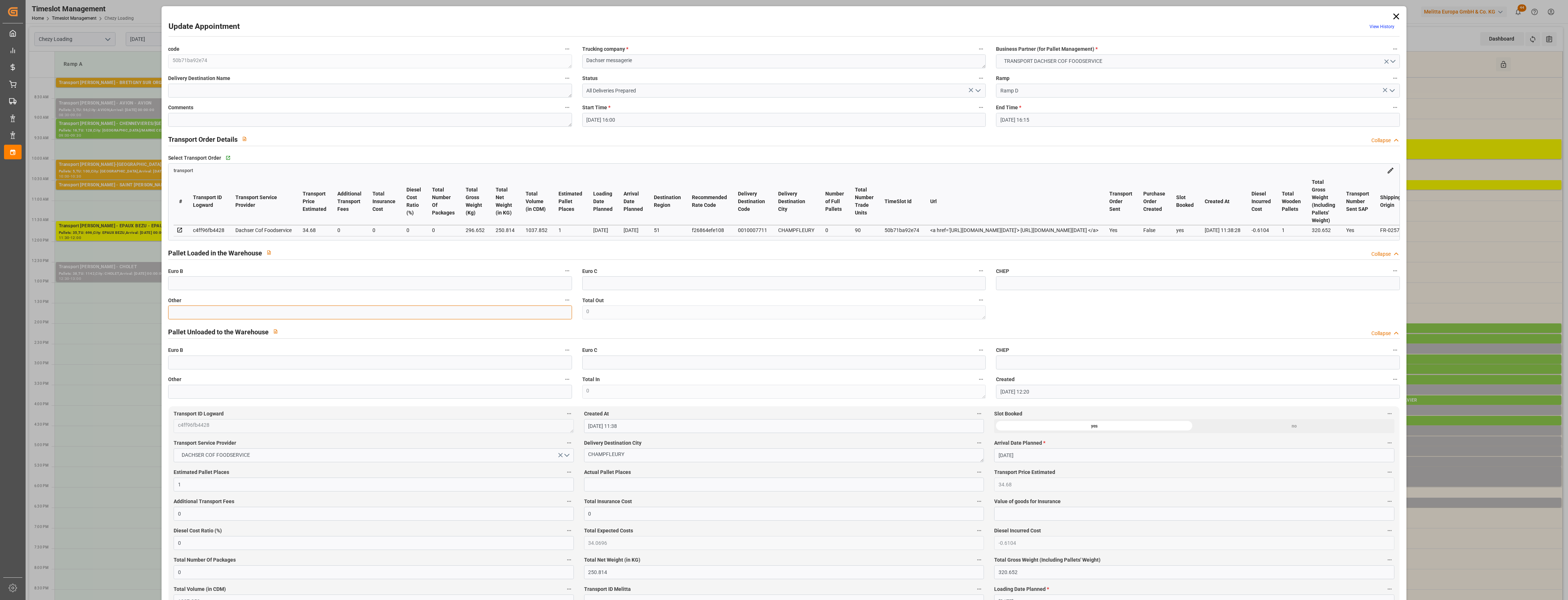
click at [208, 310] on input "text" at bounding box center [369, 312] width 404 height 14
click at [608, 483] on input "text" at bounding box center [783, 484] width 400 height 14
click at [653, 472] on label "Actual Pallet Places" at bounding box center [783, 472] width 400 height 10
click at [974, 472] on button "Actual Pallet Places" at bounding box center [979, 472] width 9 height 9
click at [662, 472] on div at bounding box center [784, 300] width 1568 height 600
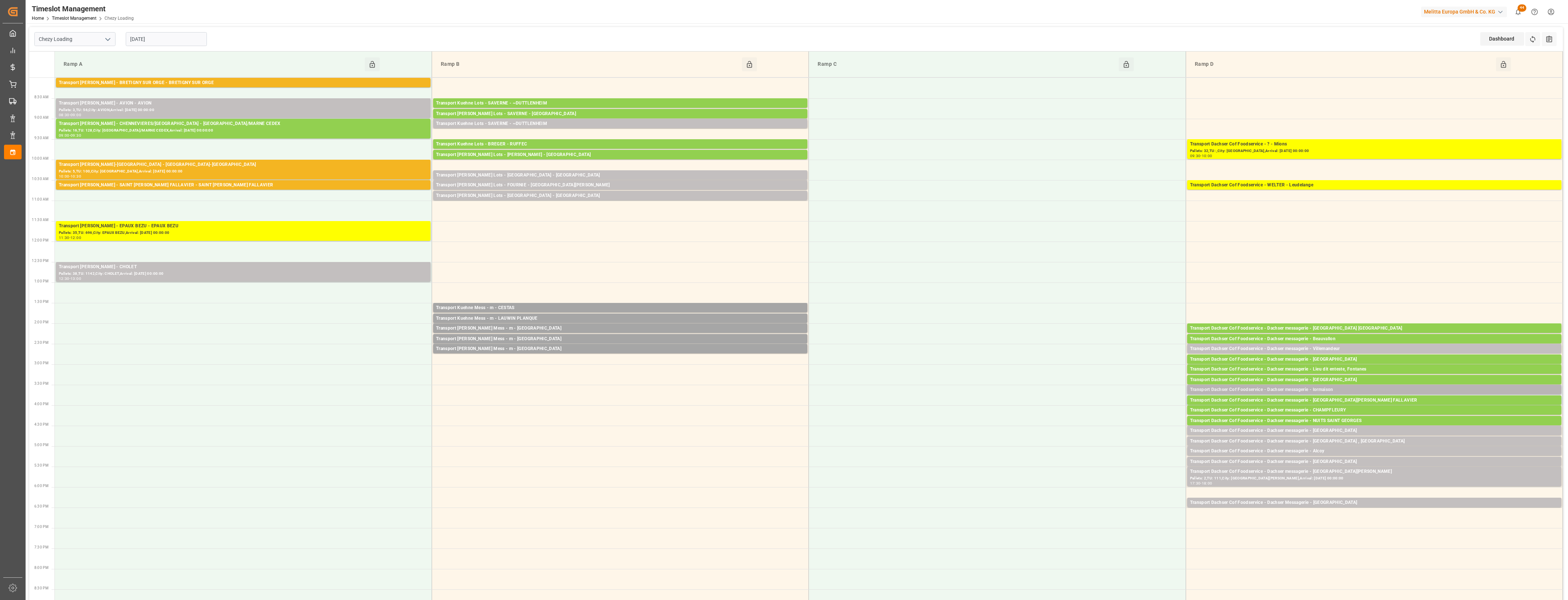
click at [1351, 389] on div "Transport Dachser Cof Foodservice - Dachser messagerie - lormaison" at bounding box center [1374, 389] width 368 height 7
click at [1114, 421] on button "Open" at bounding box center [1090, 422] width 51 height 8
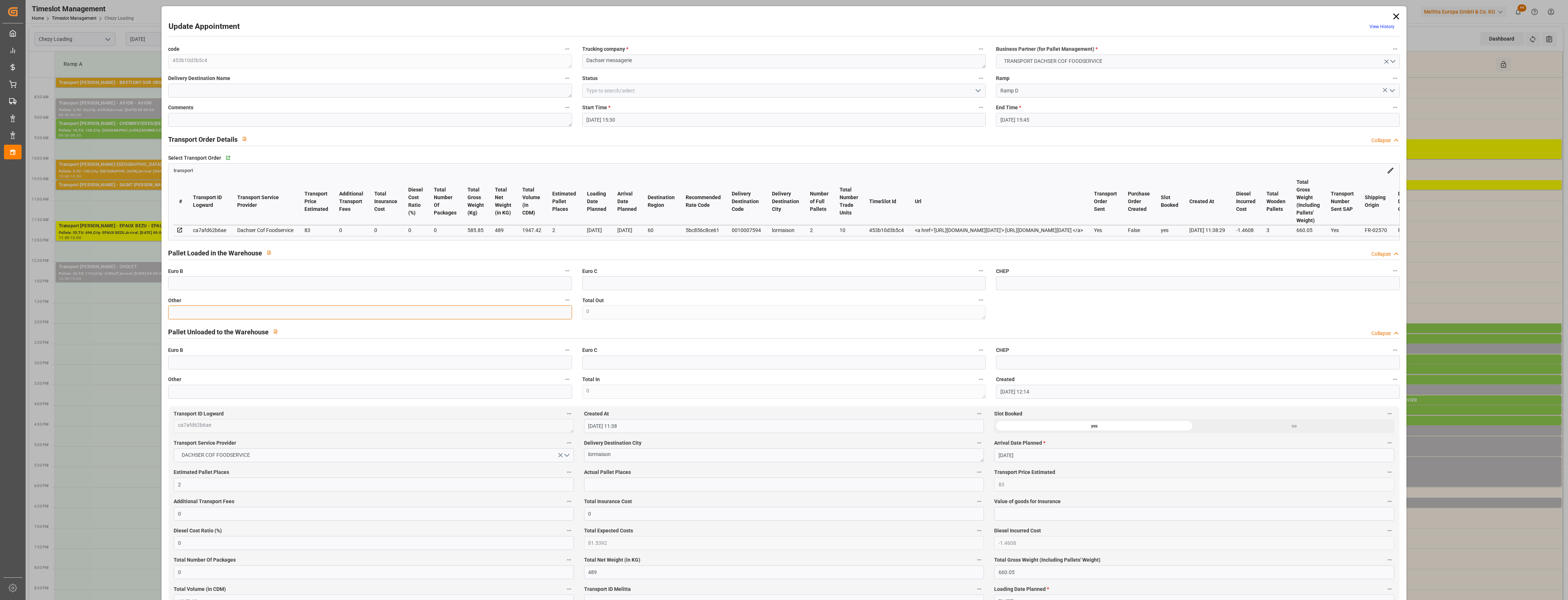
click at [489, 318] on input "text" at bounding box center [369, 312] width 404 height 14
click at [598, 487] on input "text" at bounding box center [783, 484] width 400 height 14
click at [649, 470] on label "Actual Pallet Places" at bounding box center [783, 472] width 400 height 10
click at [974, 470] on button "Actual Pallet Places" at bounding box center [979, 472] width 9 height 9
click at [660, 472] on div at bounding box center [784, 300] width 1568 height 600
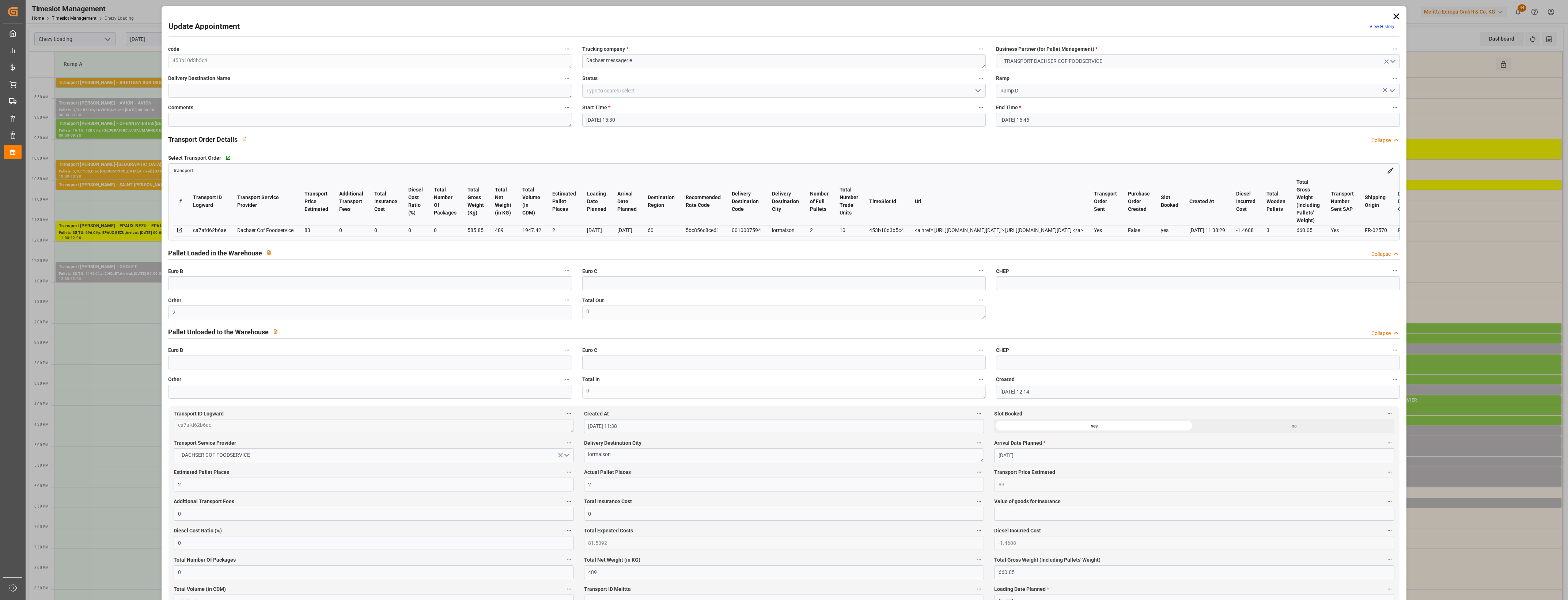
click at [980, 91] on icon "open menu" at bounding box center [977, 90] width 8 height 8
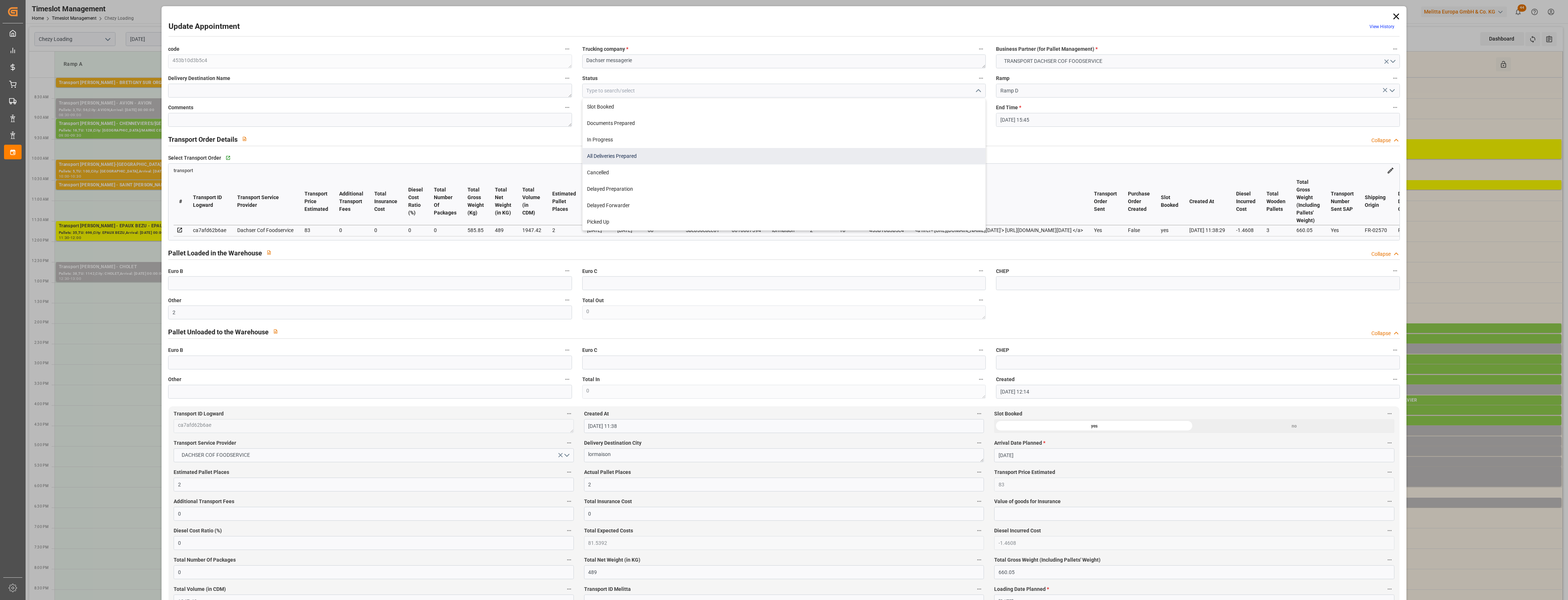
click at [627, 156] on div "All Deliveries Prepared" at bounding box center [784, 157] width 403 height 17
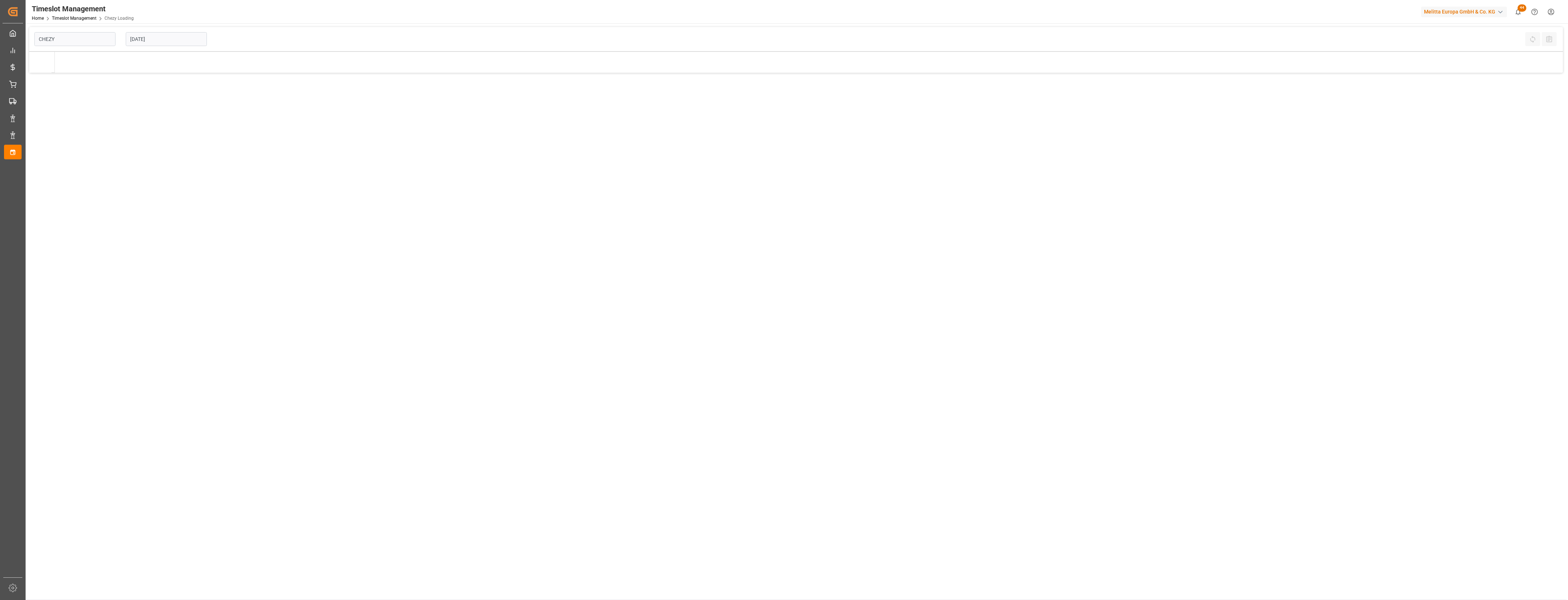
type input "Chezy Loading"
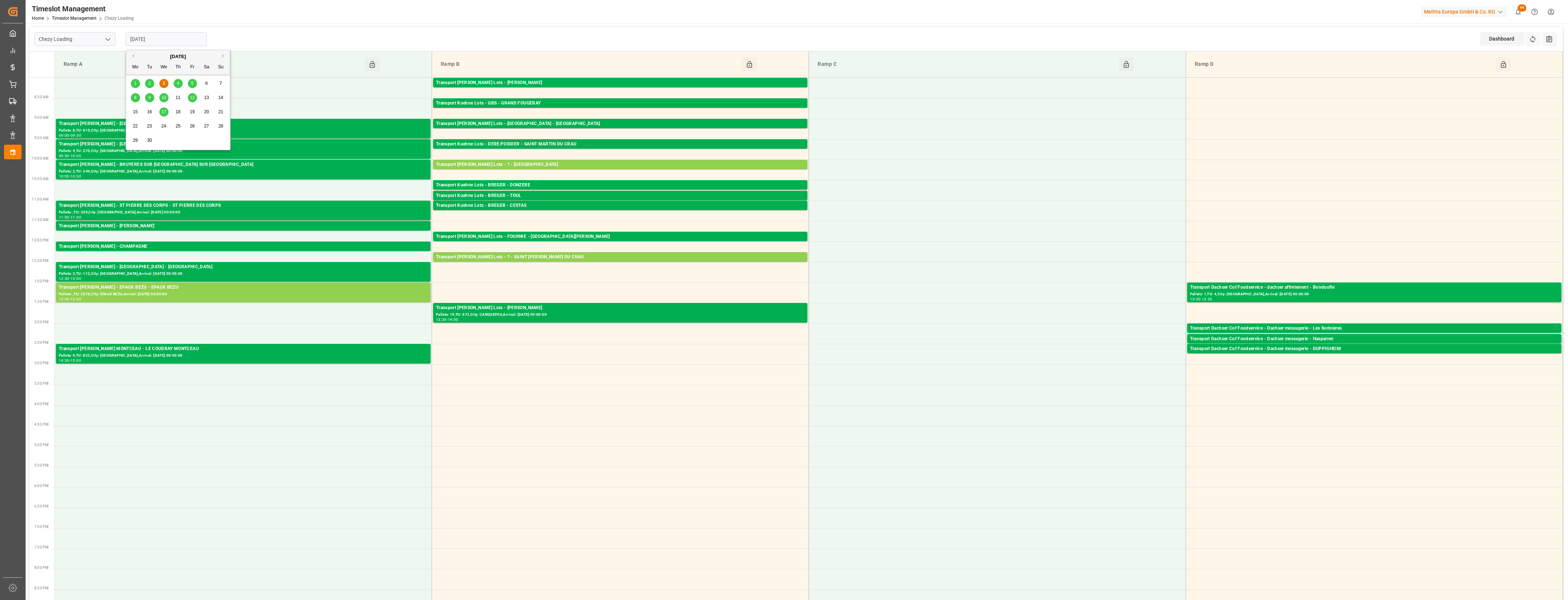
click at [161, 40] on input "[DATE]" at bounding box center [166, 39] width 81 height 14
click at [178, 86] on span "4" at bounding box center [178, 83] width 3 height 6
type input "[DATE]"
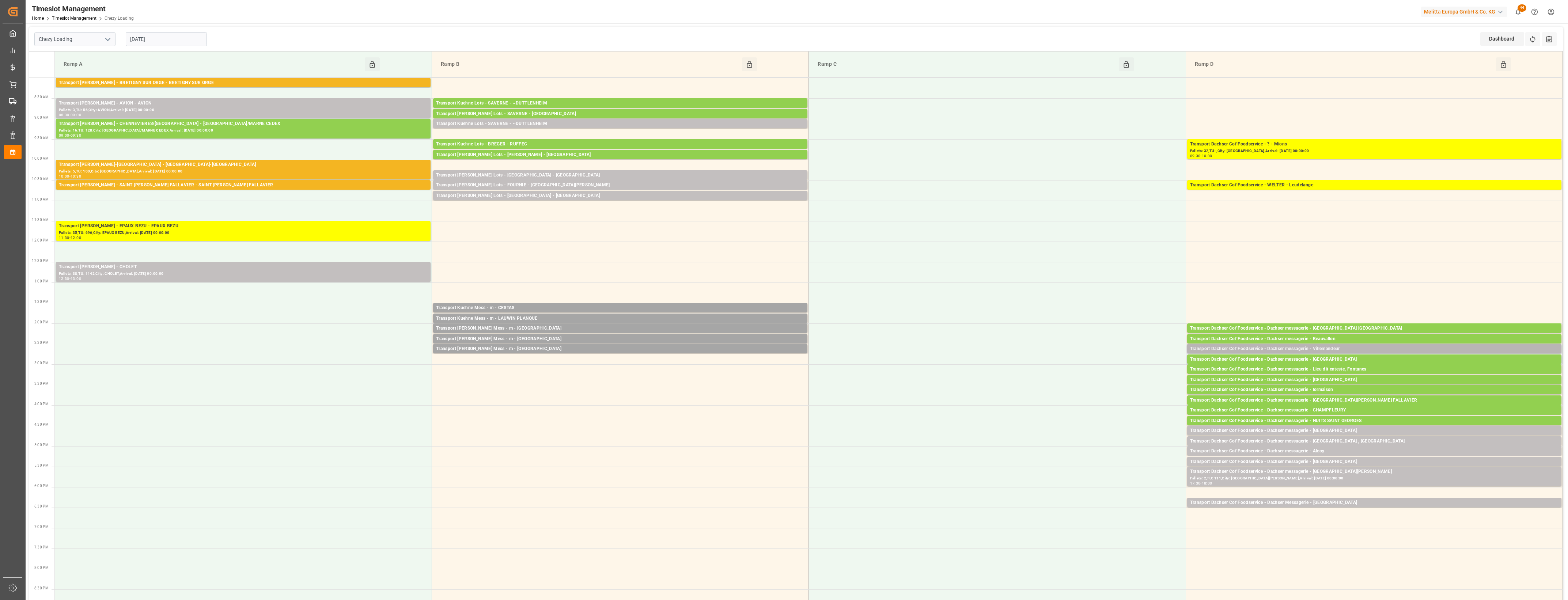
click at [1470, 346] on div "Transport Dachser Cof Foodservice - Dachser messagerie - Villemandeur" at bounding box center [1374, 349] width 368 height 7
click at [1098, 383] on button "Open" at bounding box center [1090, 381] width 51 height 8
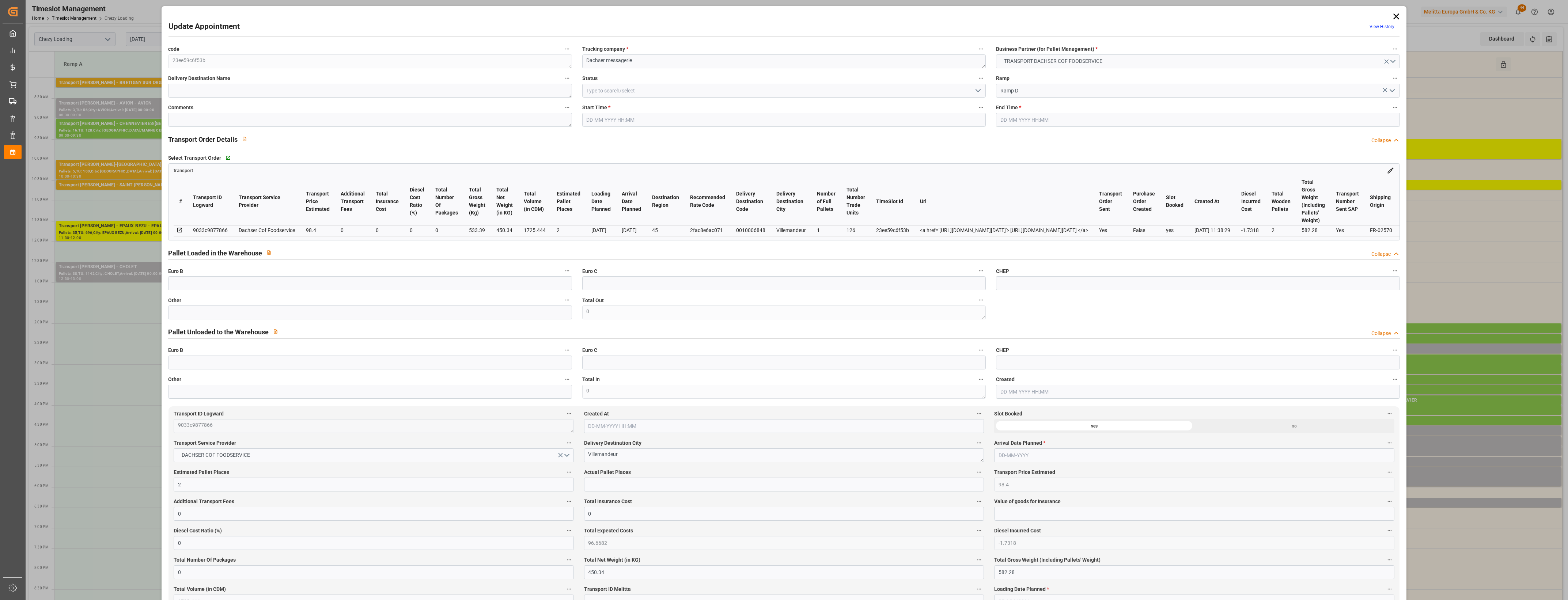
type input "[DATE] 14:30"
type input "[DATE] 14:45"
type input "[DATE] 12:11"
type input "[DATE] 11:38"
type input "[DATE]"
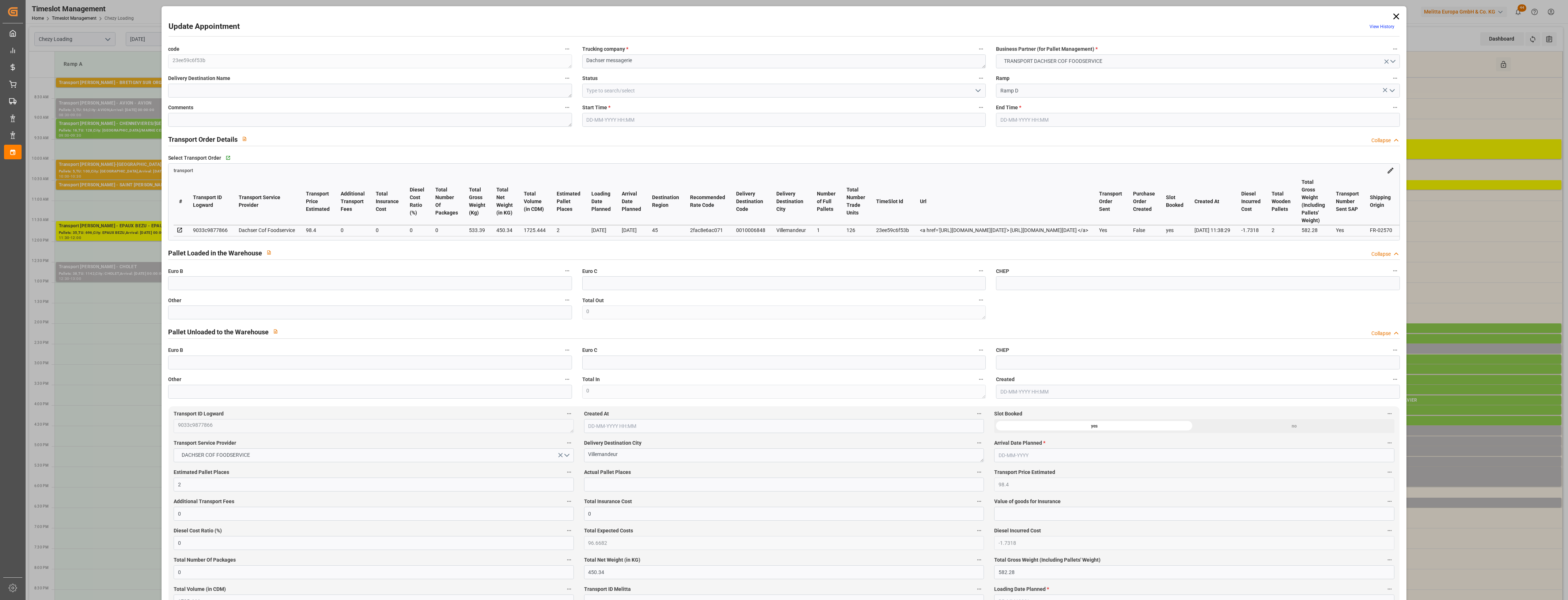
type input "[DATE]"
click at [192, 310] on input "text" at bounding box center [369, 312] width 404 height 14
type input "2"
click at [613, 489] on input "text" at bounding box center [783, 484] width 400 height 14
type input "2"
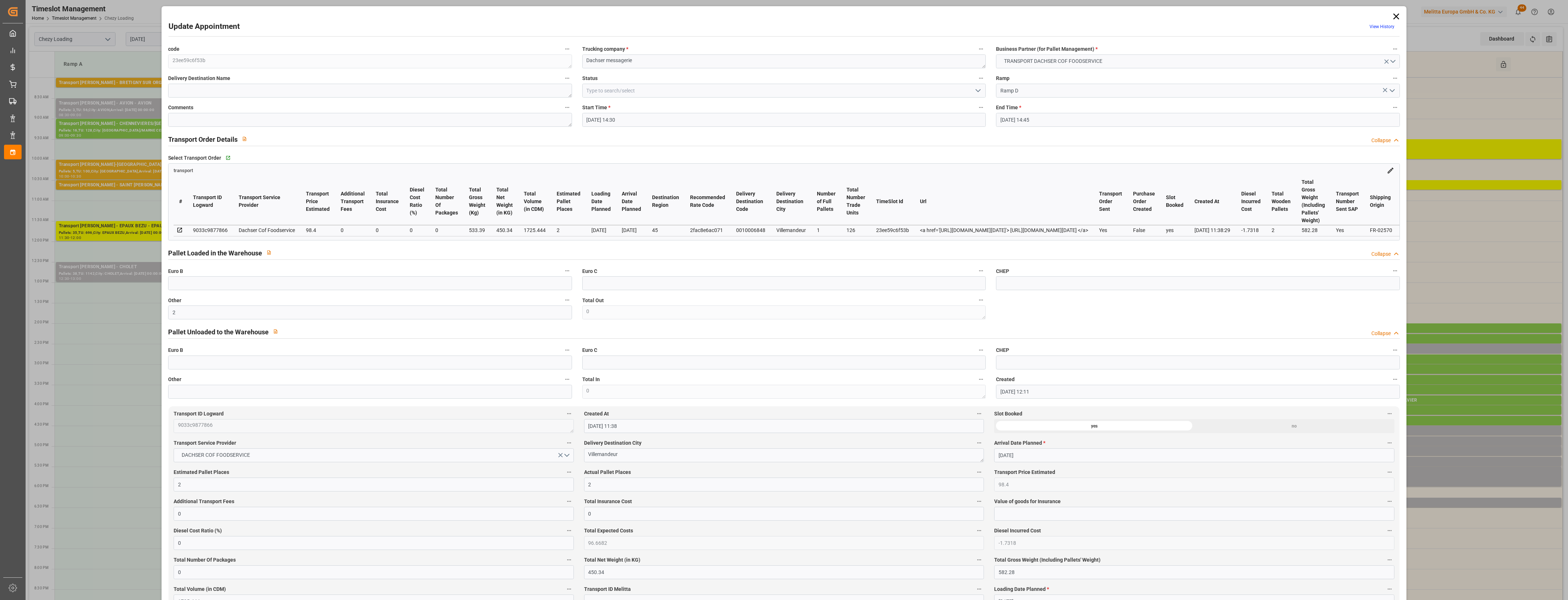
click at [682, 467] on div "Actual Pallet Places 2" at bounding box center [784, 479] width 410 height 30
click at [700, 476] on label "Actual Pallet Places" at bounding box center [783, 472] width 400 height 10
click at [974, 476] on button "Actual Pallet Places" at bounding box center [979, 472] width 9 height 9
click at [977, 91] on div at bounding box center [784, 300] width 1568 height 600
click at [977, 91] on polyline "open menu" at bounding box center [978, 91] width 5 height 2
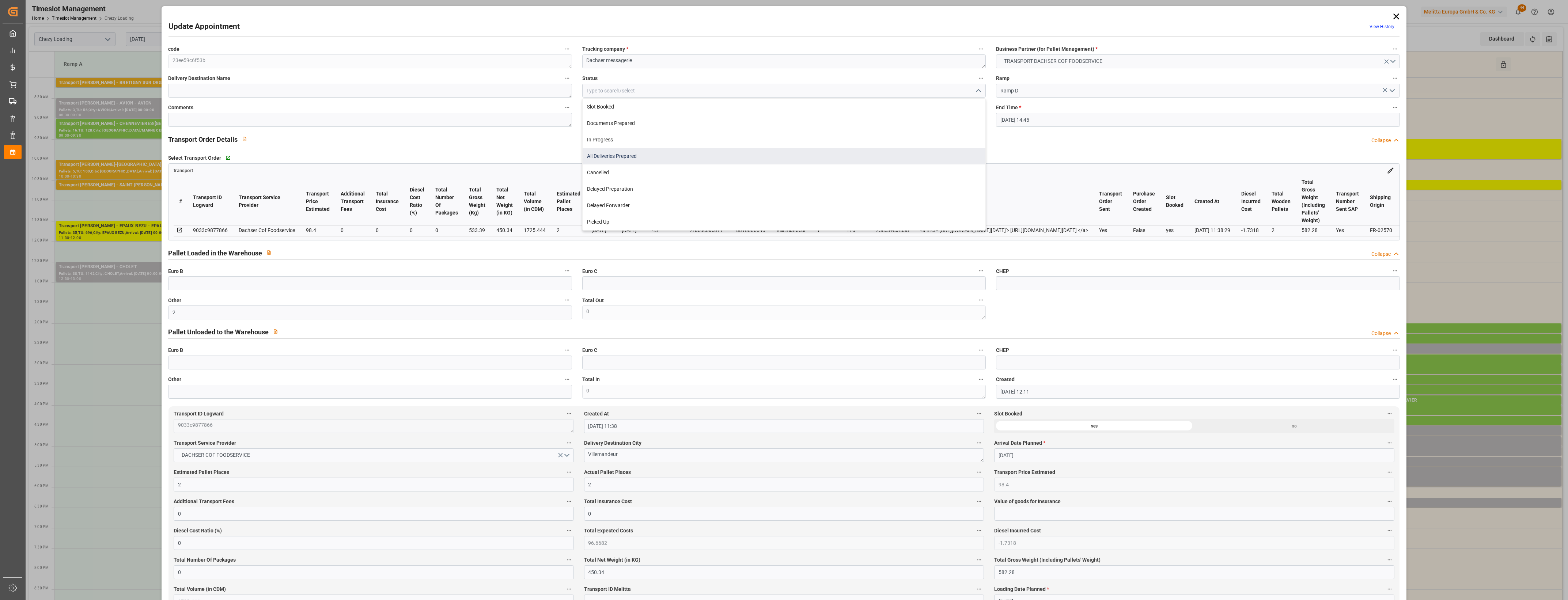
click at [620, 153] on div "All Deliveries Prepared" at bounding box center [784, 157] width 403 height 17
type input "All Deliveries Prepared"
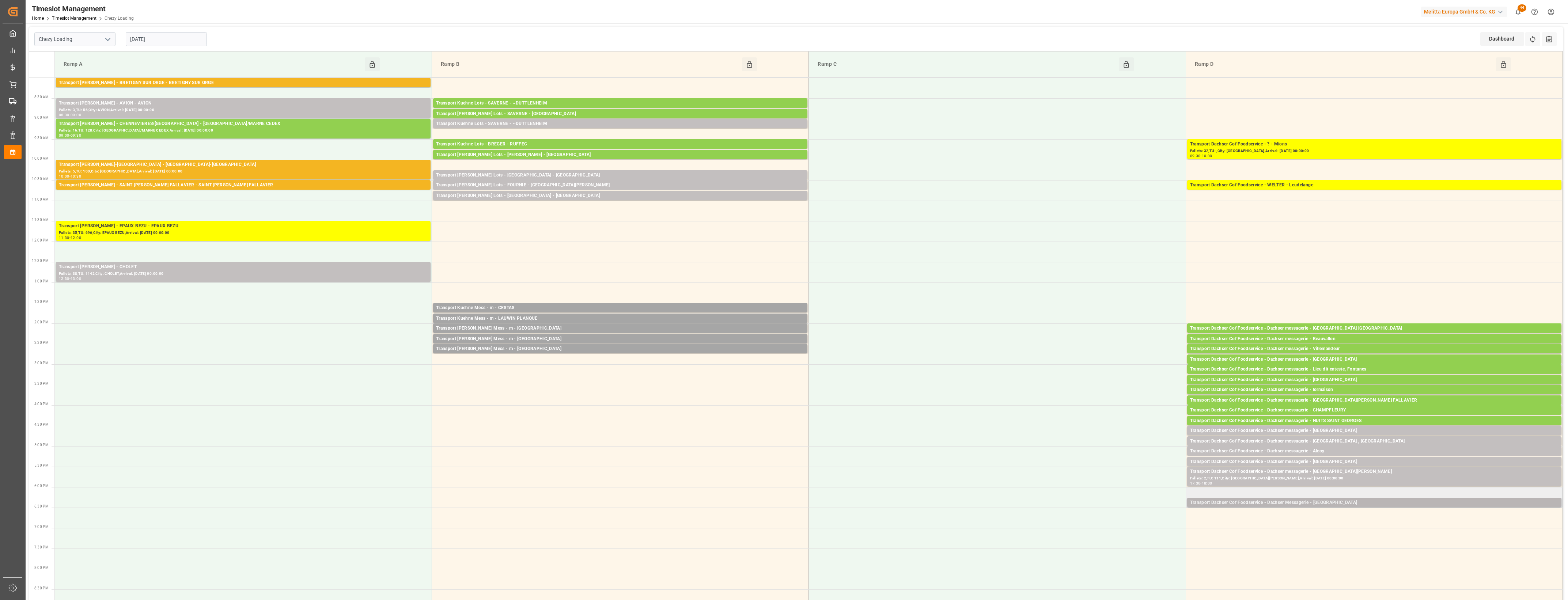
click at [1343, 503] on div "Transport Dachser Cof Foodservice - Dachser Messagerie - [GEOGRAPHIC_DATA]" at bounding box center [1374, 503] width 368 height 7
click at [1334, 431] on div "Transport Dachser Cof Foodservice - Dachser messagerie - [GEOGRAPHIC_DATA]" at bounding box center [1374, 430] width 368 height 7
click at [1112, 462] on button "Open" at bounding box center [1090, 463] width 51 height 8
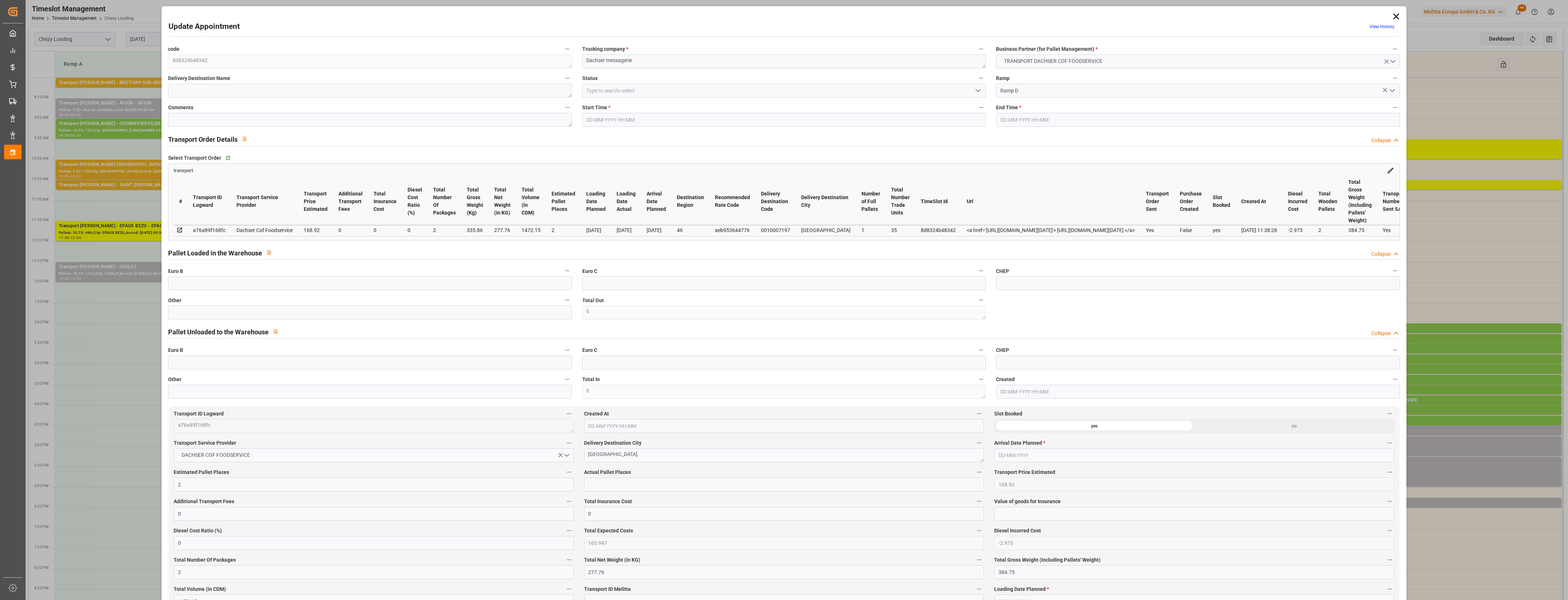
type input "[DATE] 16:30"
type input "[DATE] 16:45"
type input "[DATE] 12:21"
type input "[DATE] 11:38"
type input "[DATE]"
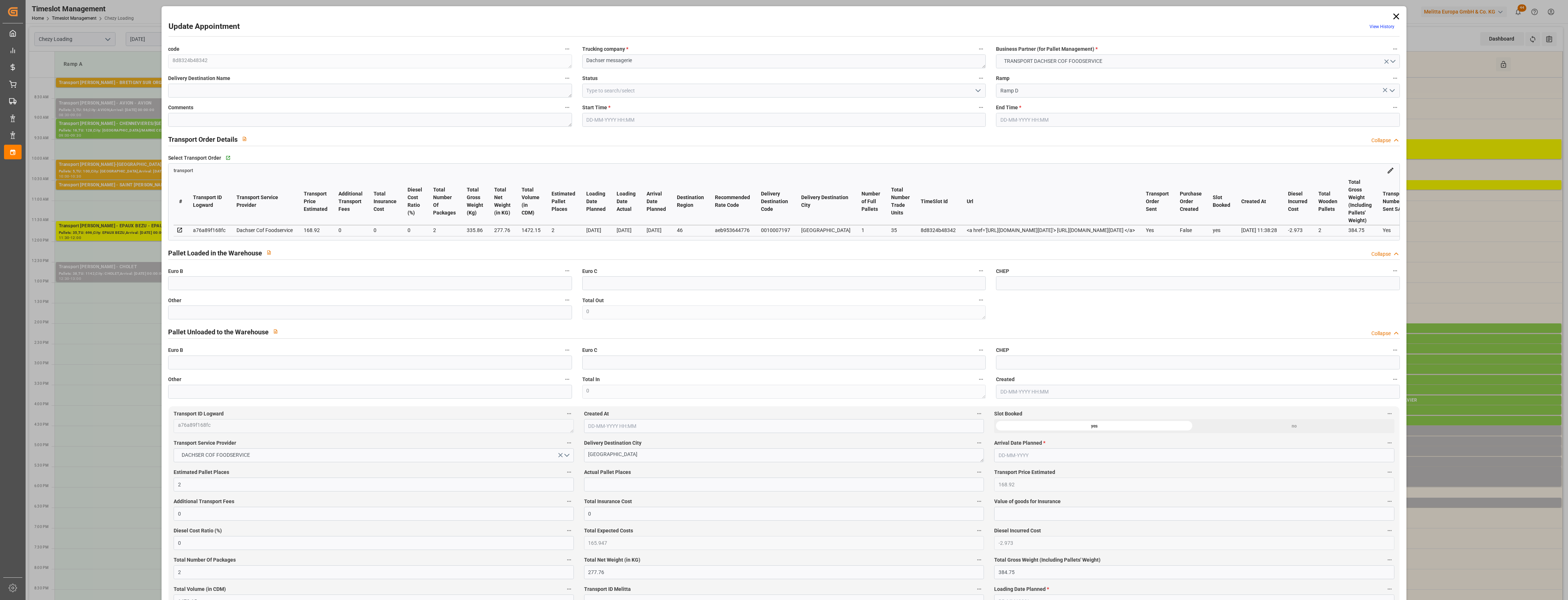
type input "[DATE]"
click at [185, 308] on input "text" at bounding box center [369, 312] width 404 height 14
type input "1"
click at [623, 486] on input "text" at bounding box center [783, 484] width 400 height 14
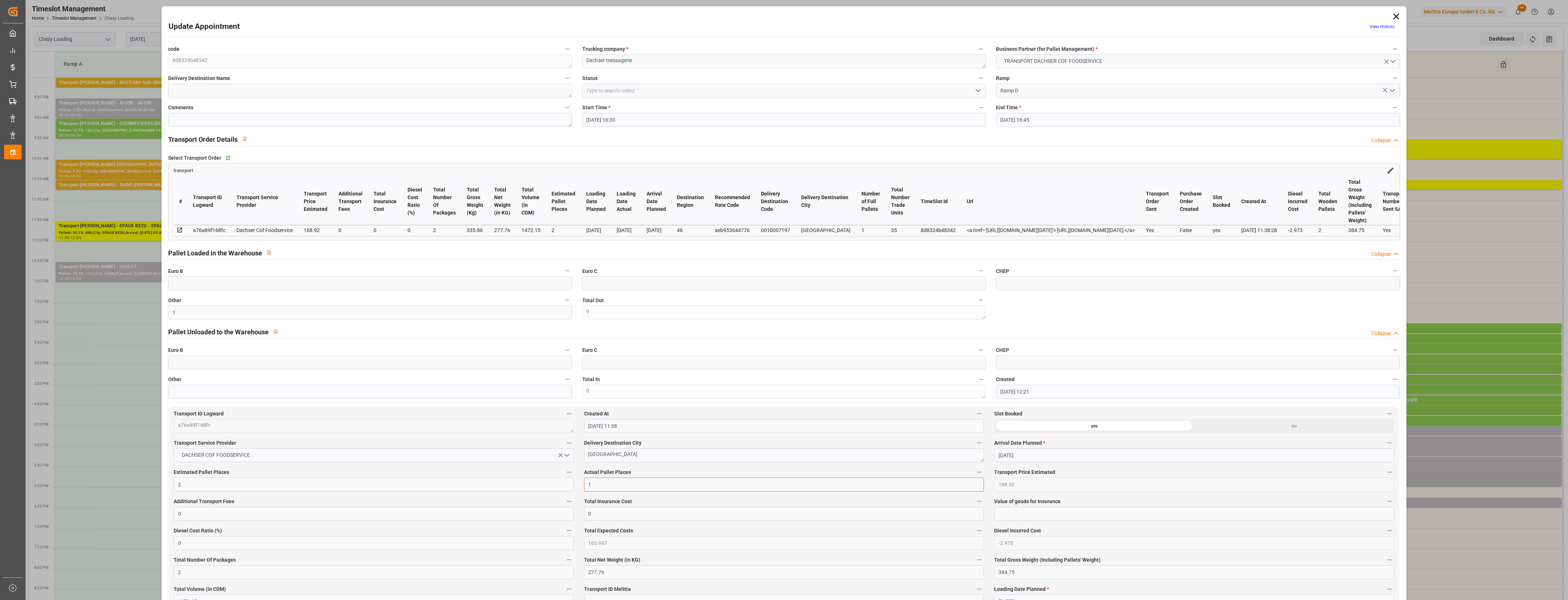
type input "1"
click at [651, 477] on label "Actual Pallet Places" at bounding box center [783, 472] width 400 height 10
click at [974, 477] on button "Actual Pallet Places" at bounding box center [979, 472] width 9 height 9
click at [660, 473] on div at bounding box center [784, 300] width 1568 height 600
click at [976, 93] on icon "open menu" at bounding box center [977, 90] width 8 height 8
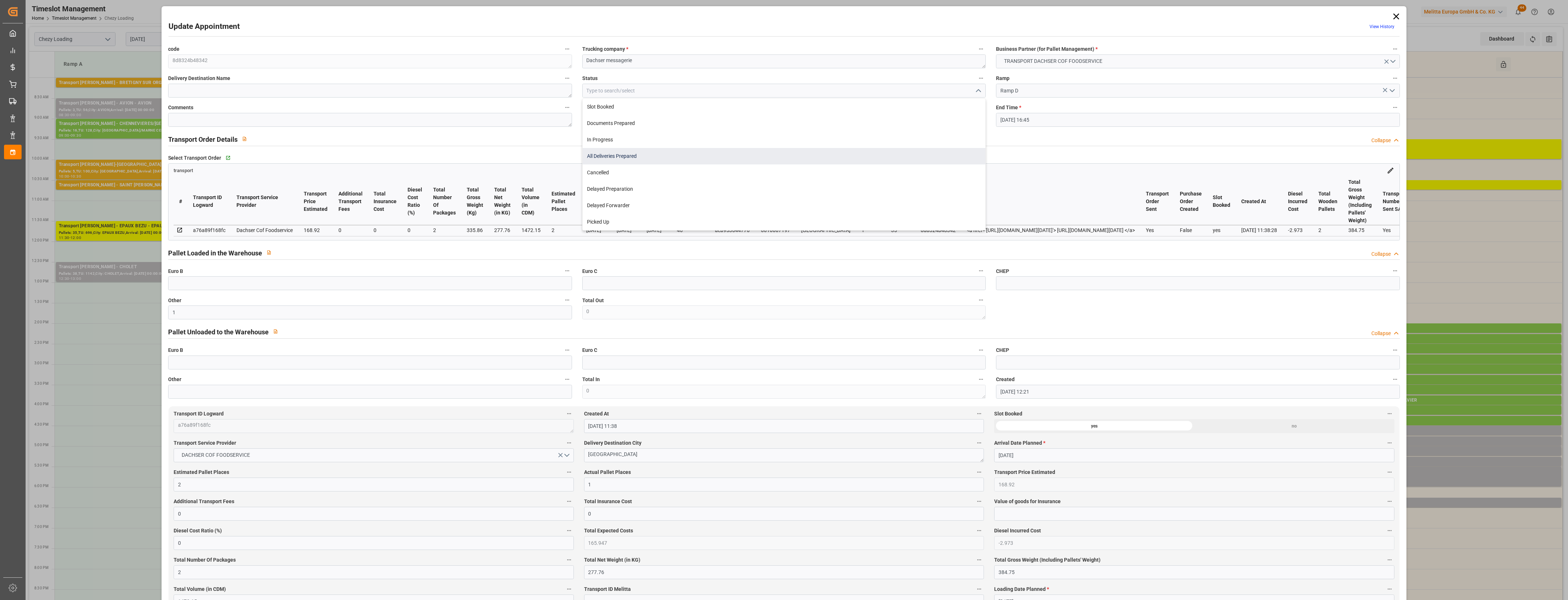
click at [608, 154] on div "All Deliveries Prepared" at bounding box center [784, 157] width 403 height 17
type input "All Deliveries Prepared"
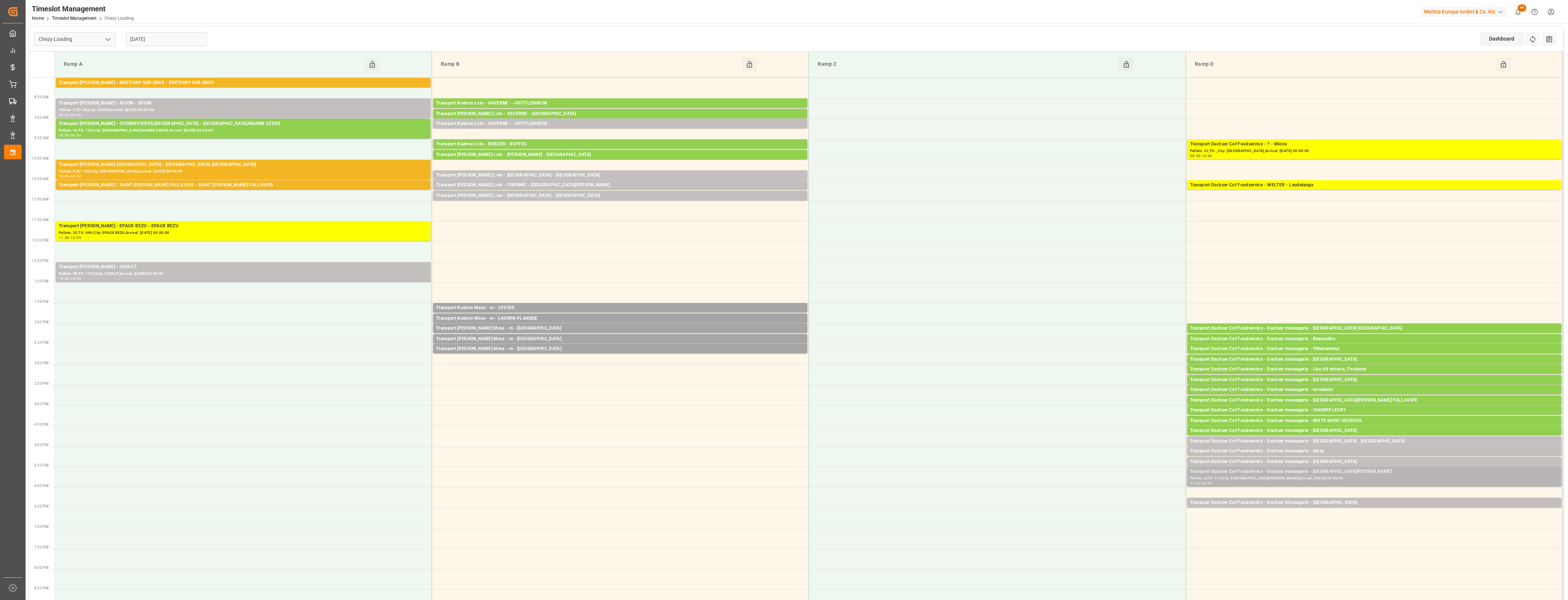
click at [1340, 470] on div "Transport Dachser Cof Foodservice - Dachser messagerie - [GEOGRAPHIC_DATA][PERS…" at bounding box center [1374, 472] width 368 height 7
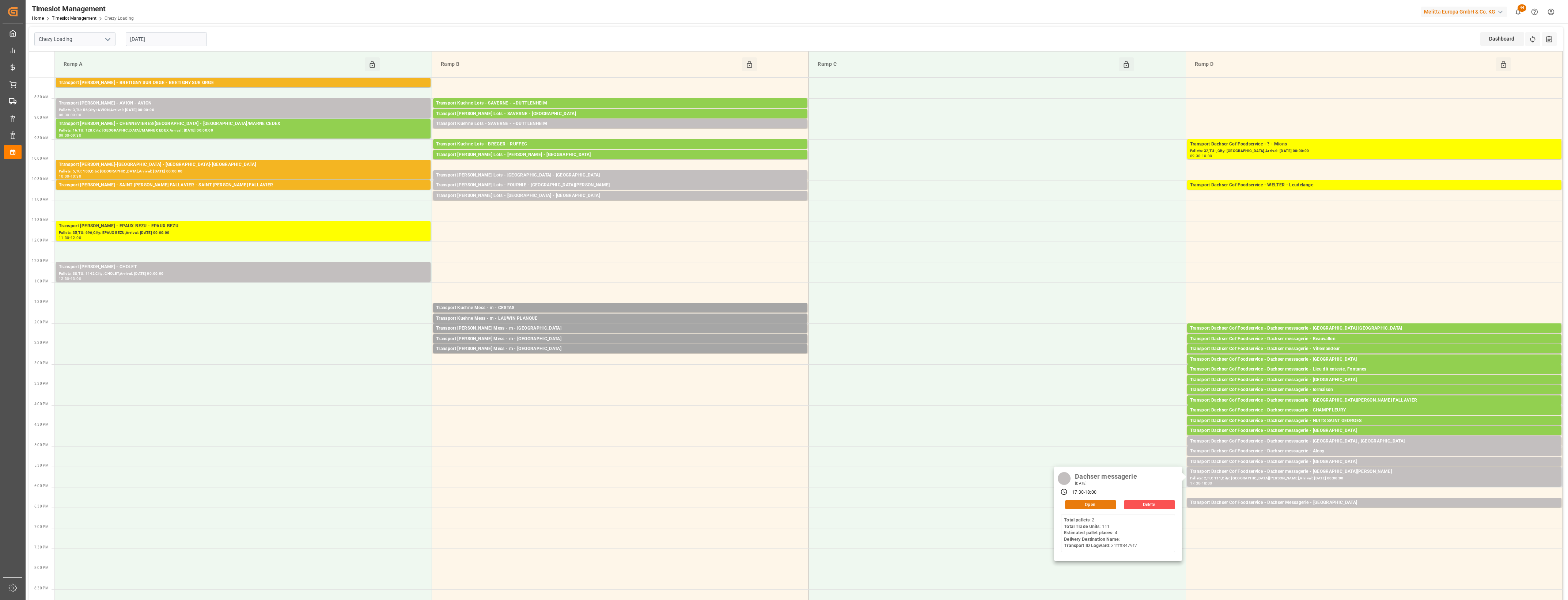
click at [1111, 506] on button "Open" at bounding box center [1090, 504] width 51 height 8
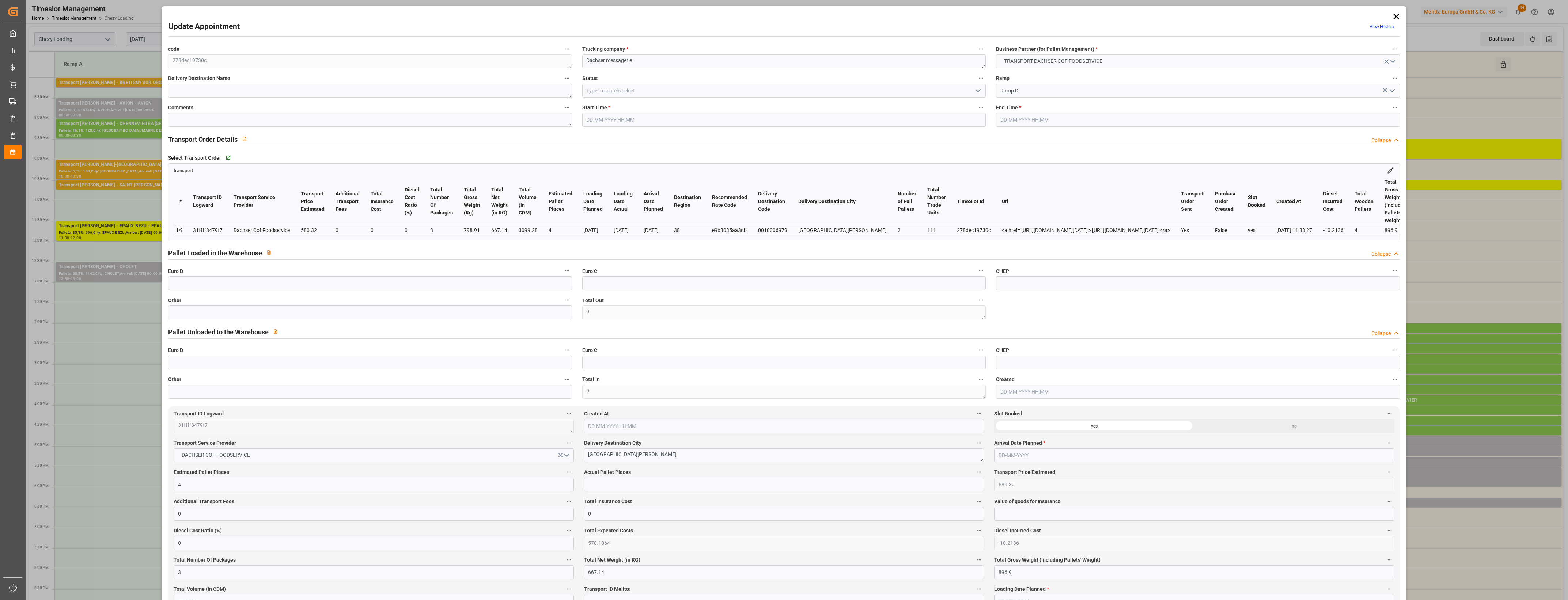
type input "[DATE] 17:30"
type input "[DATE] 18:00"
type input "[DATE] 12:25"
type input "[DATE] 11:38"
type input "[DATE]"
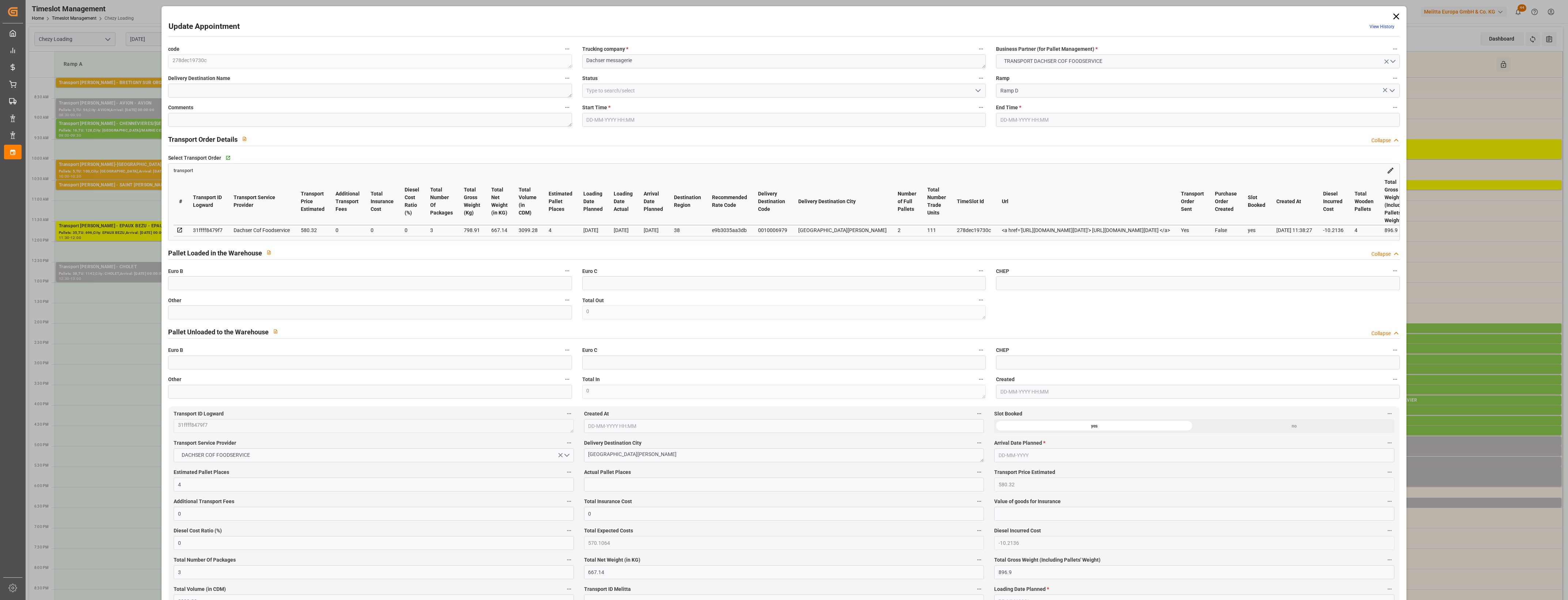
type input "[DATE]"
click at [316, 318] on input "text" at bounding box center [369, 312] width 404 height 14
type input "3"
click at [613, 486] on input "text" at bounding box center [783, 484] width 400 height 14
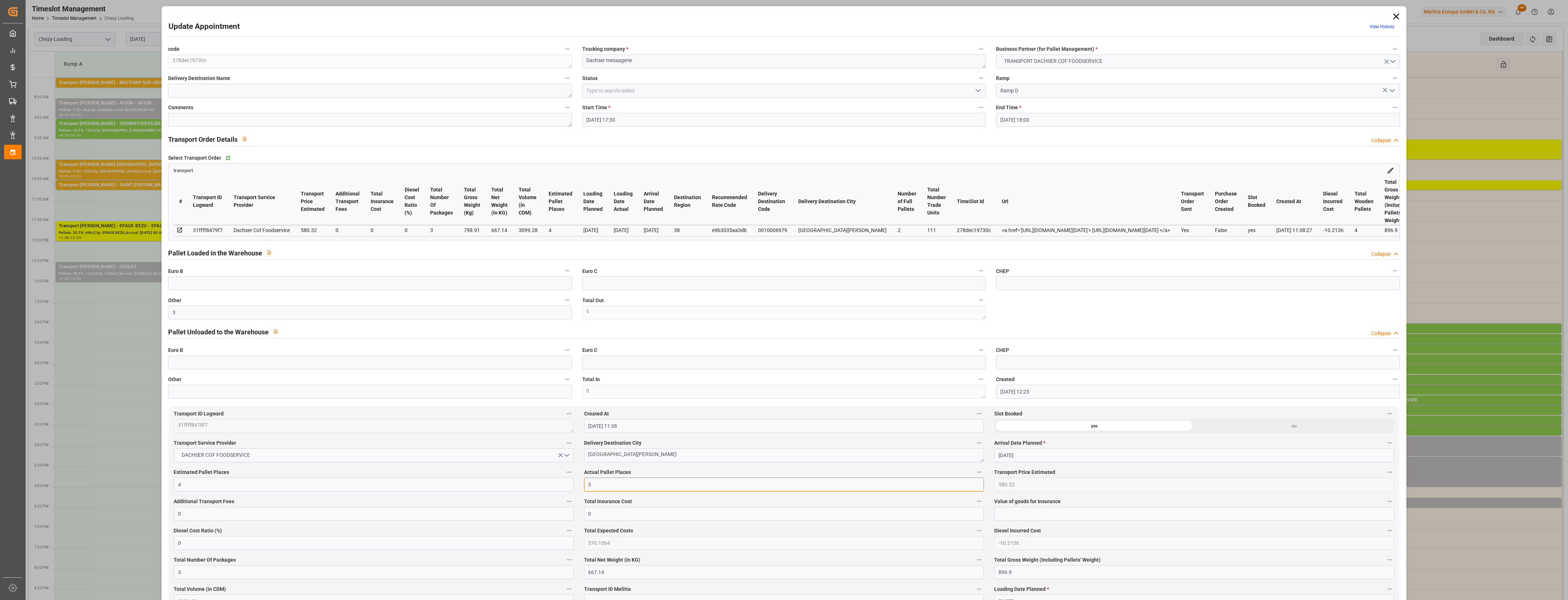
type input "3"
click at [657, 469] on label "Actual Pallet Places" at bounding box center [783, 472] width 400 height 10
click at [974, 469] on button "Actual Pallet Places" at bounding box center [979, 472] width 9 height 9
click at [668, 470] on div at bounding box center [784, 300] width 1568 height 600
click at [978, 91] on polyline "open menu" at bounding box center [978, 91] width 5 height 2
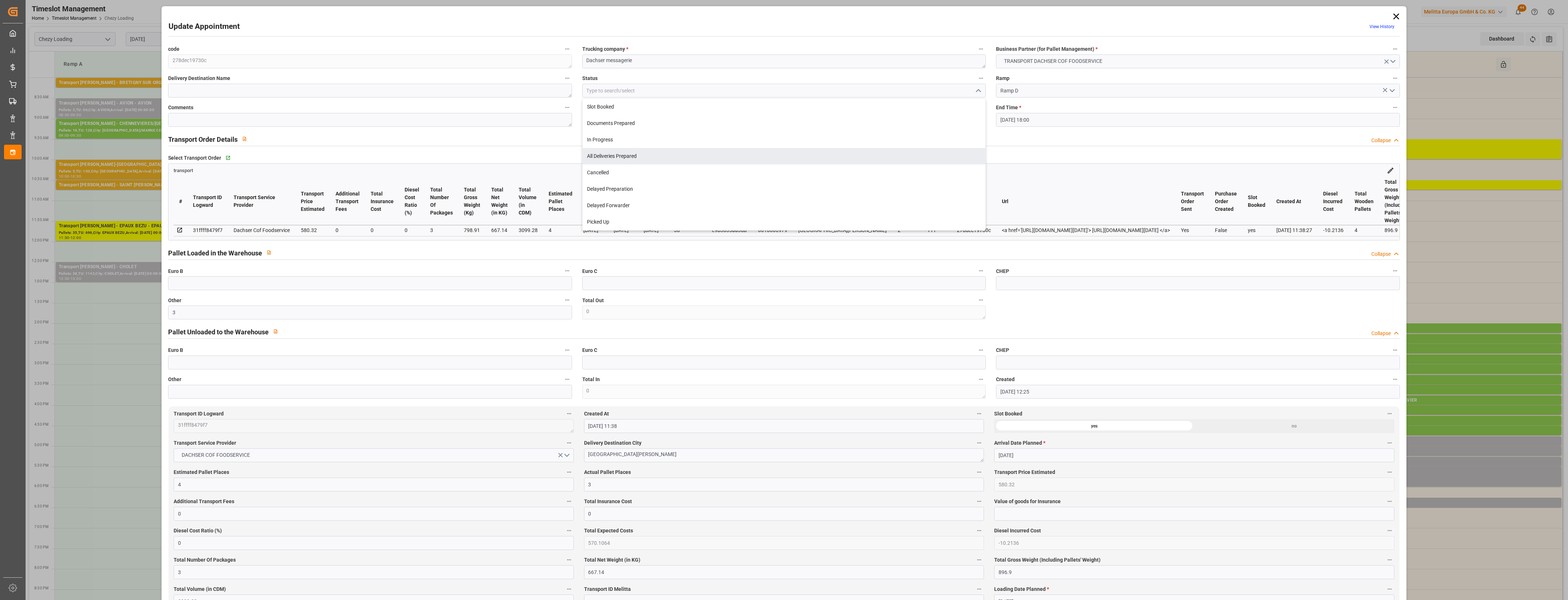
click at [634, 156] on div "All Deliveries Prepared" at bounding box center [784, 157] width 403 height 17
type input "All Deliveries Prepared"
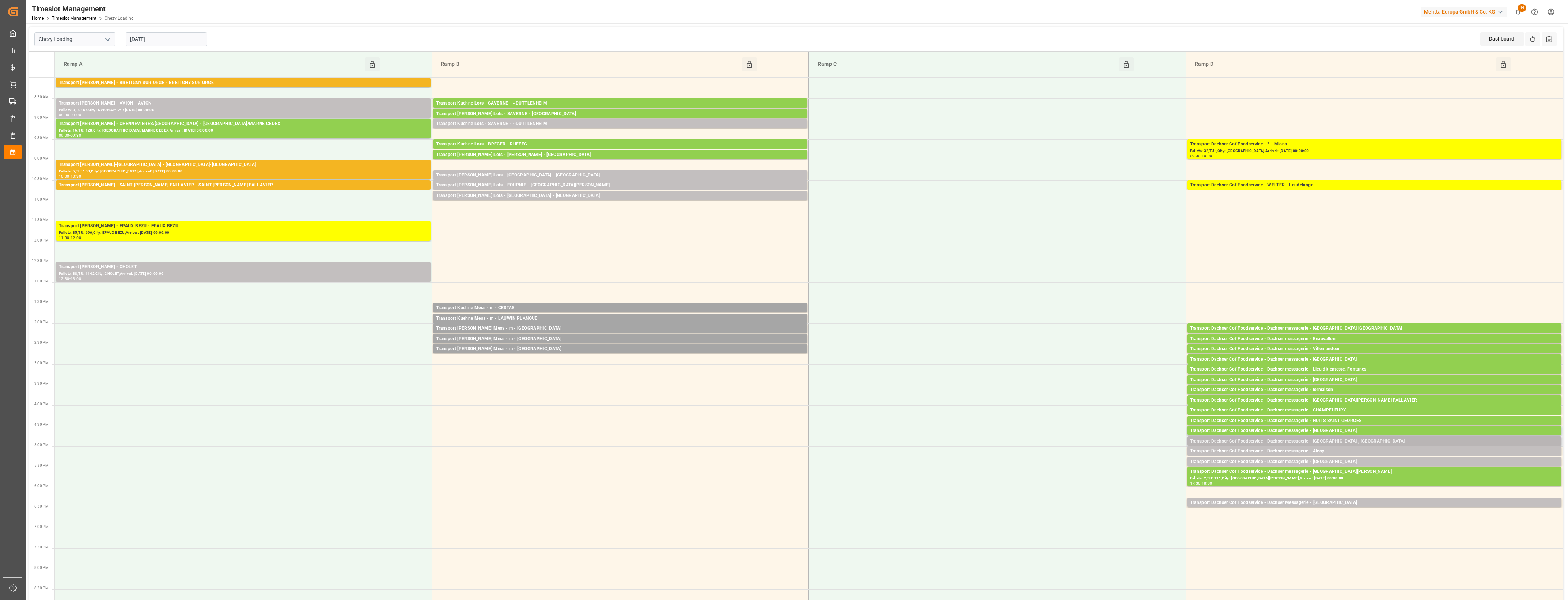
click at [1349, 440] on div "Transport Dachser Cof Foodservice - Dachser messagerie - [GEOGRAPHIC_DATA] , [G…" at bounding box center [1374, 441] width 368 height 7
click at [1104, 463] on button "Open" at bounding box center [1090, 463] width 51 height 8
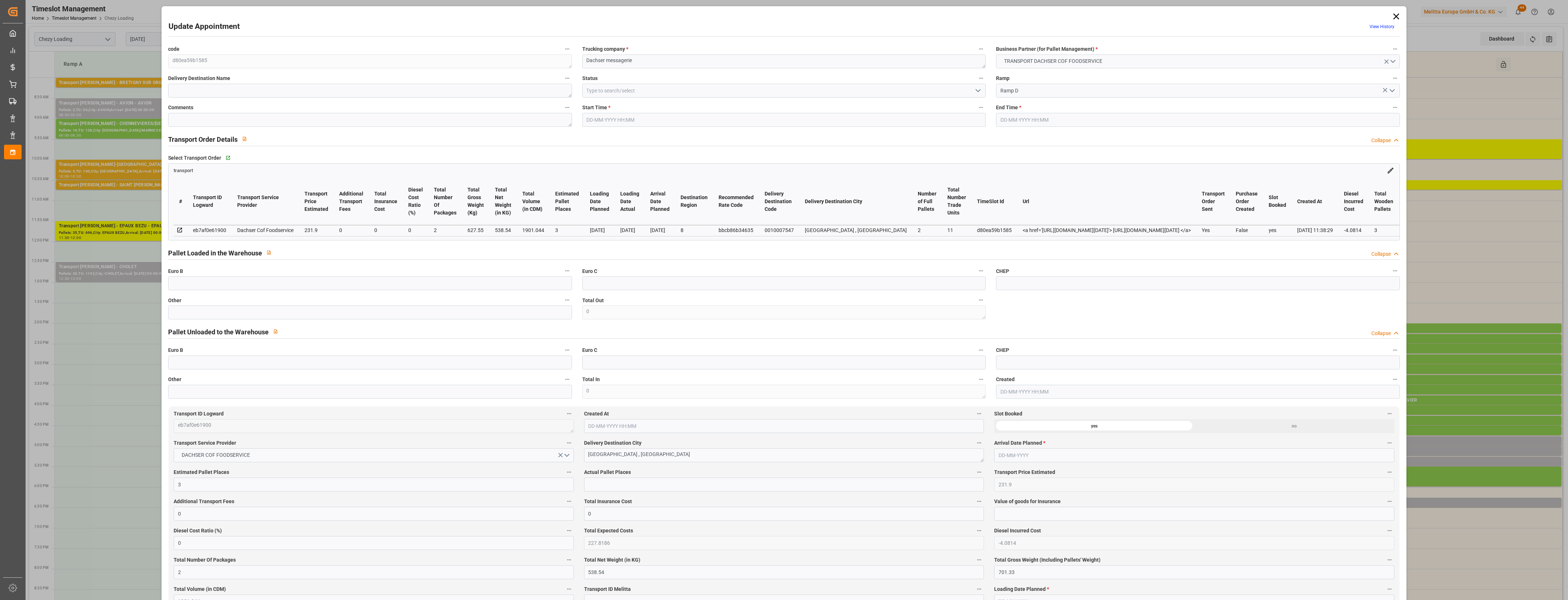
type input "3"
type input "231.9"
type input "0"
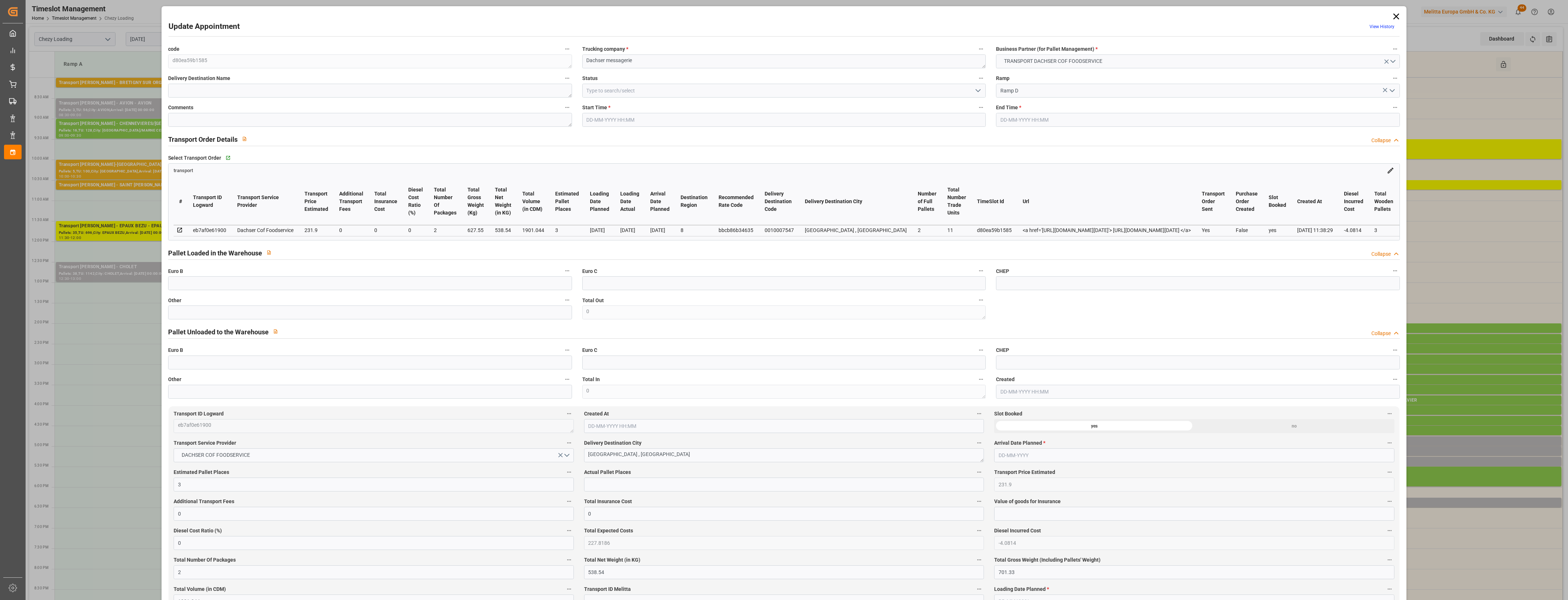
type input "227.8186"
type input "-4.0814"
type input "2"
type input "538.54"
type input "701.33"
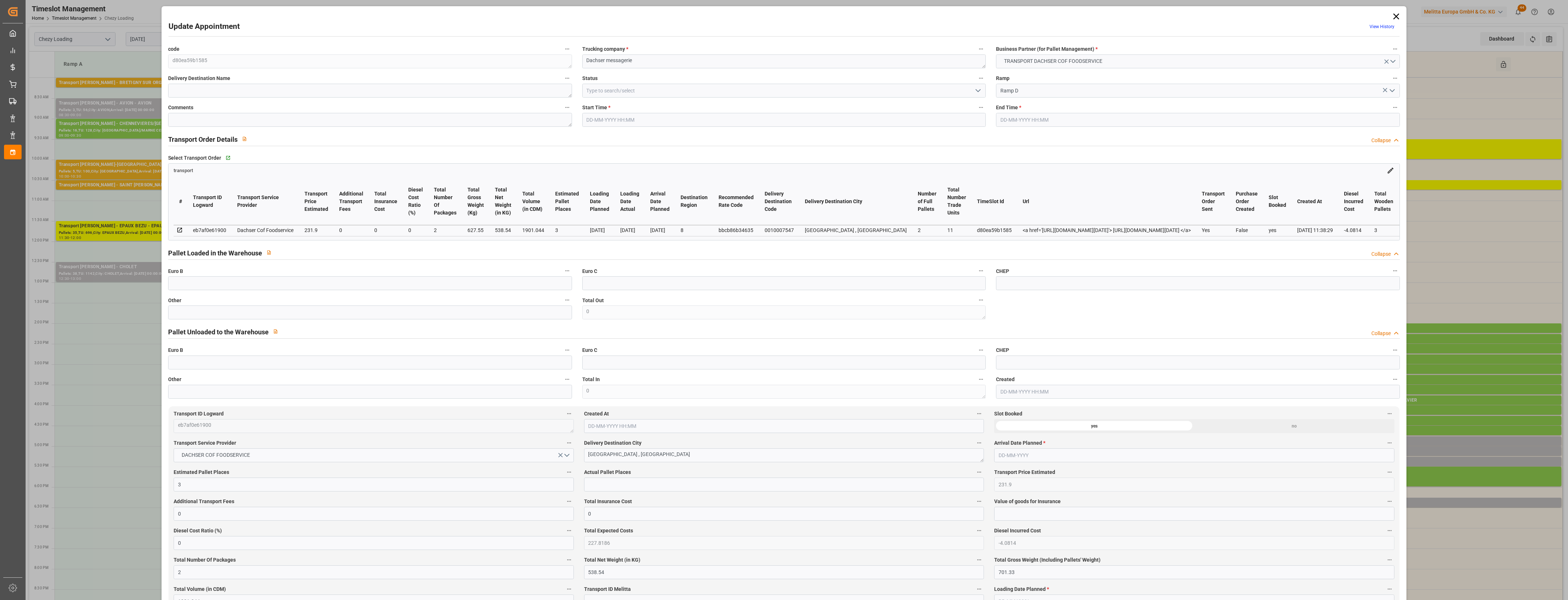
type input "1901.044"
type input "8"
type input "2"
type input "11"
type input "3"
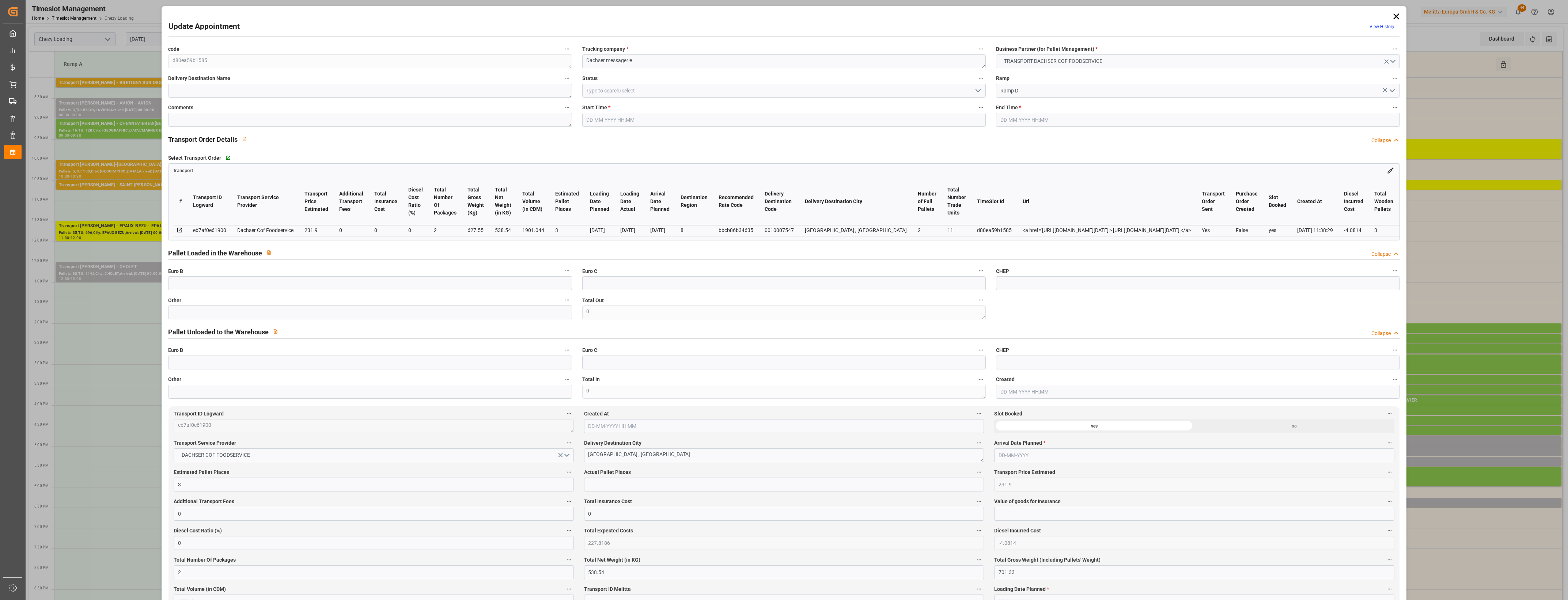
type input "101"
type input "627.55"
type input "0"
type input "4710.8598"
type input "0"
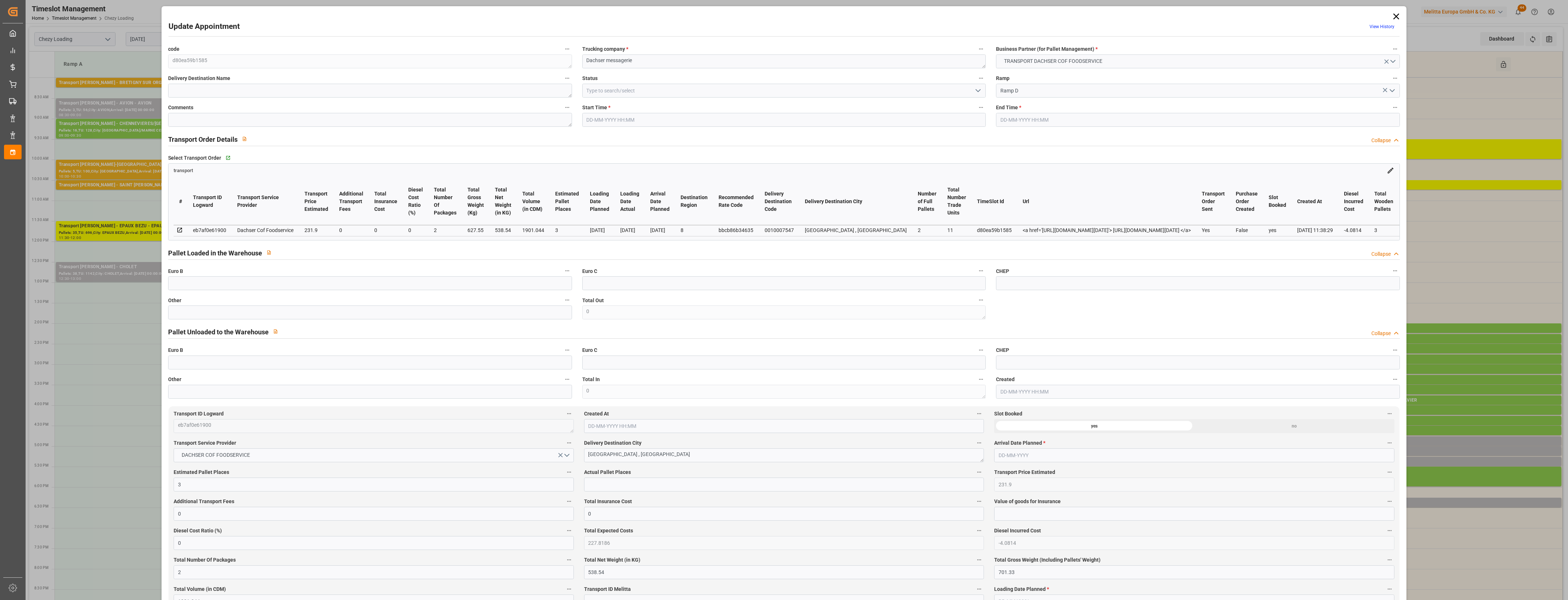
type input "0"
type input "21"
type input "35"
type input "[DATE] 16:45"
type input "[DATE] 17:00"
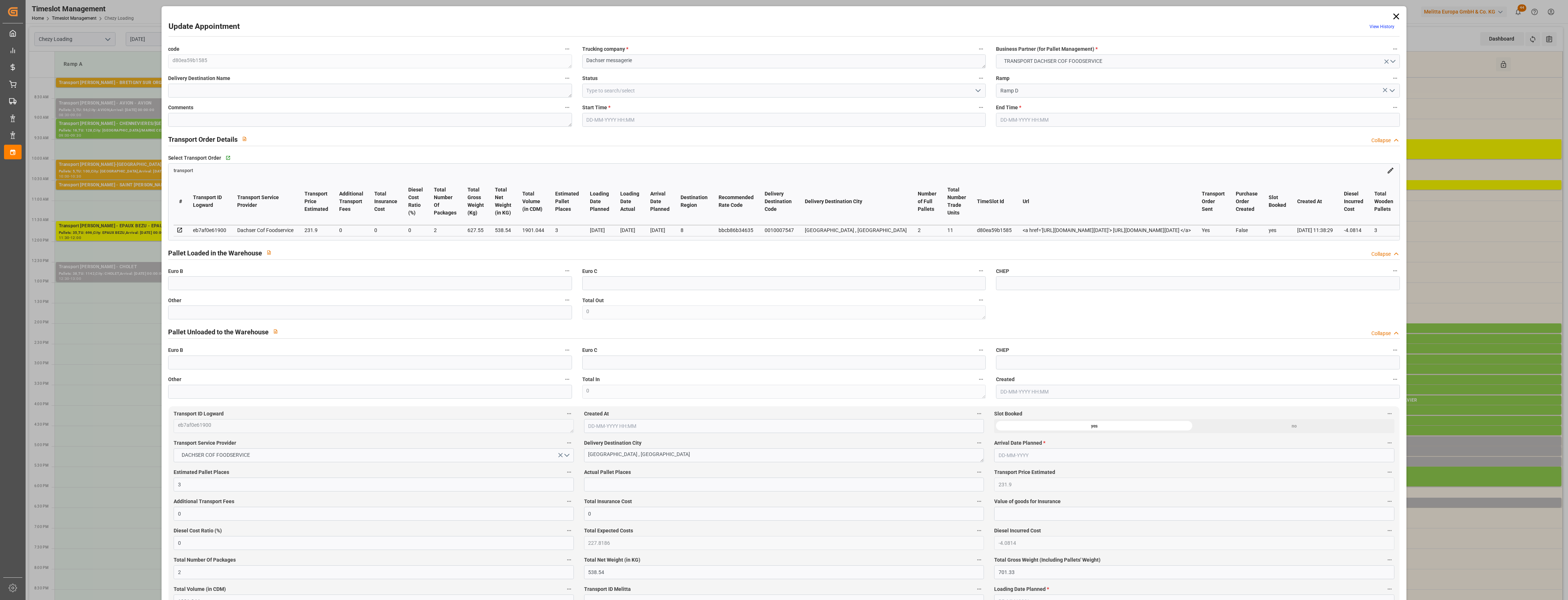
type input "[DATE] 12:23"
type input "[DATE] 11:38"
type input "[DATE]"
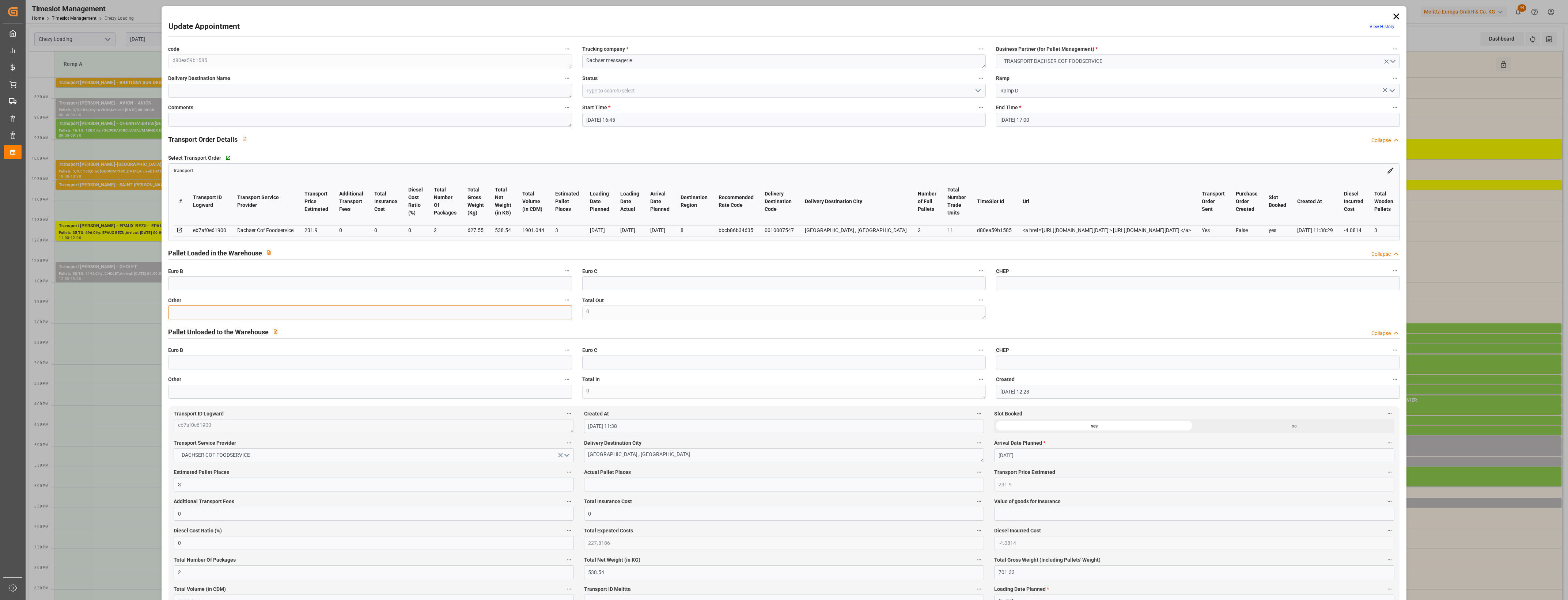
click at [361, 319] on input "text" at bounding box center [369, 312] width 404 height 14
type input "2"
click at [625, 488] on input "text" at bounding box center [783, 484] width 400 height 14
drag, startPoint x: 670, startPoint y: 479, endPoint x: 677, endPoint y: 474, distance: 8.6
click at [670, 479] on input "2" at bounding box center [783, 484] width 400 height 14
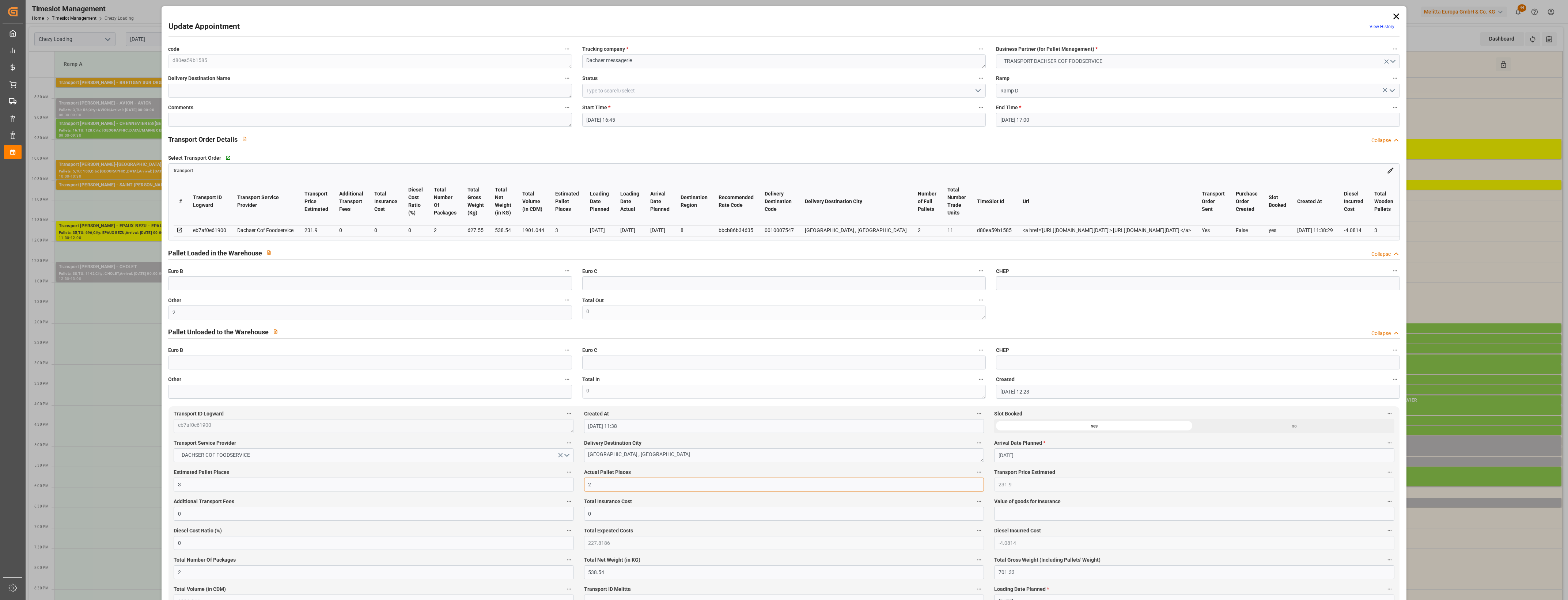
type input "2"
click at [678, 472] on label "Actual Pallet Places" at bounding box center [783, 472] width 400 height 10
click at [974, 472] on button "Actual Pallet Places" at bounding box center [979, 472] width 9 height 9
click at [686, 472] on div at bounding box center [784, 300] width 1568 height 600
click at [975, 93] on icon "open menu" at bounding box center [977, 90] width 8 height 8
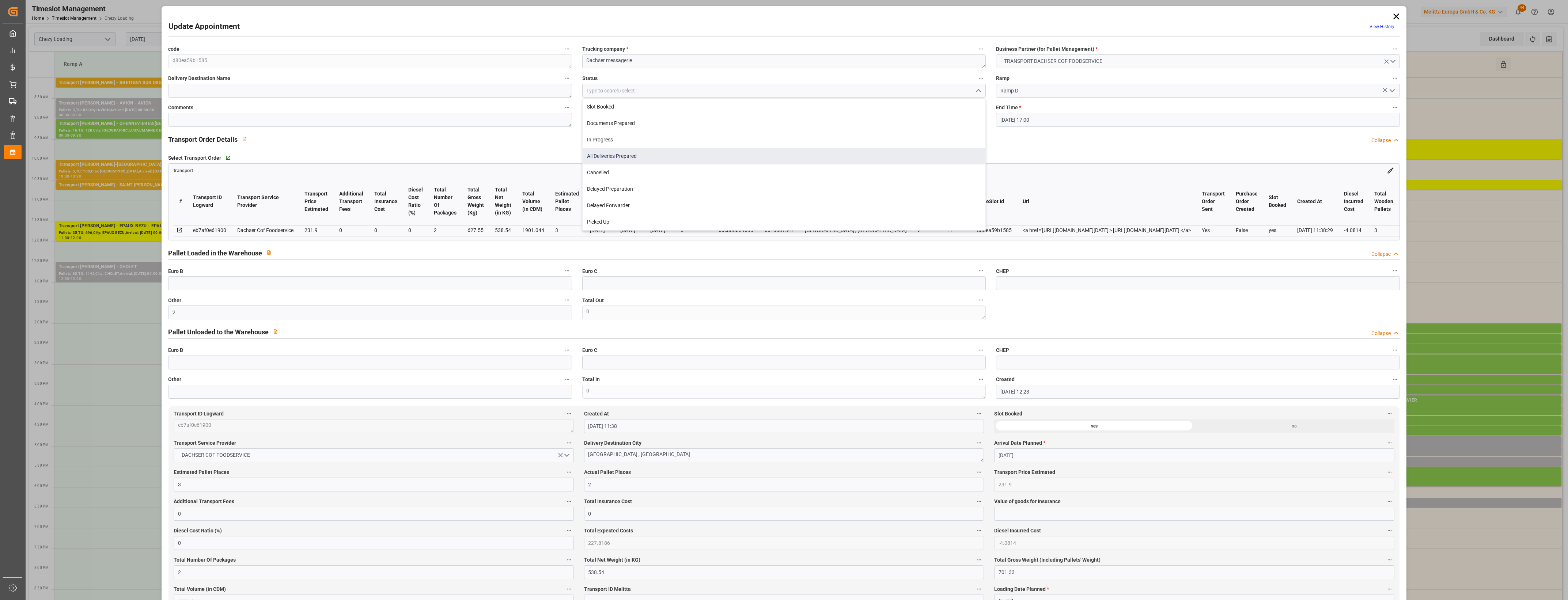
click at [648, 154] on div "All Deliveries Prepared" at bounding box center [784, 157] width 403 height 17
type input "All Deliveries Prepared"
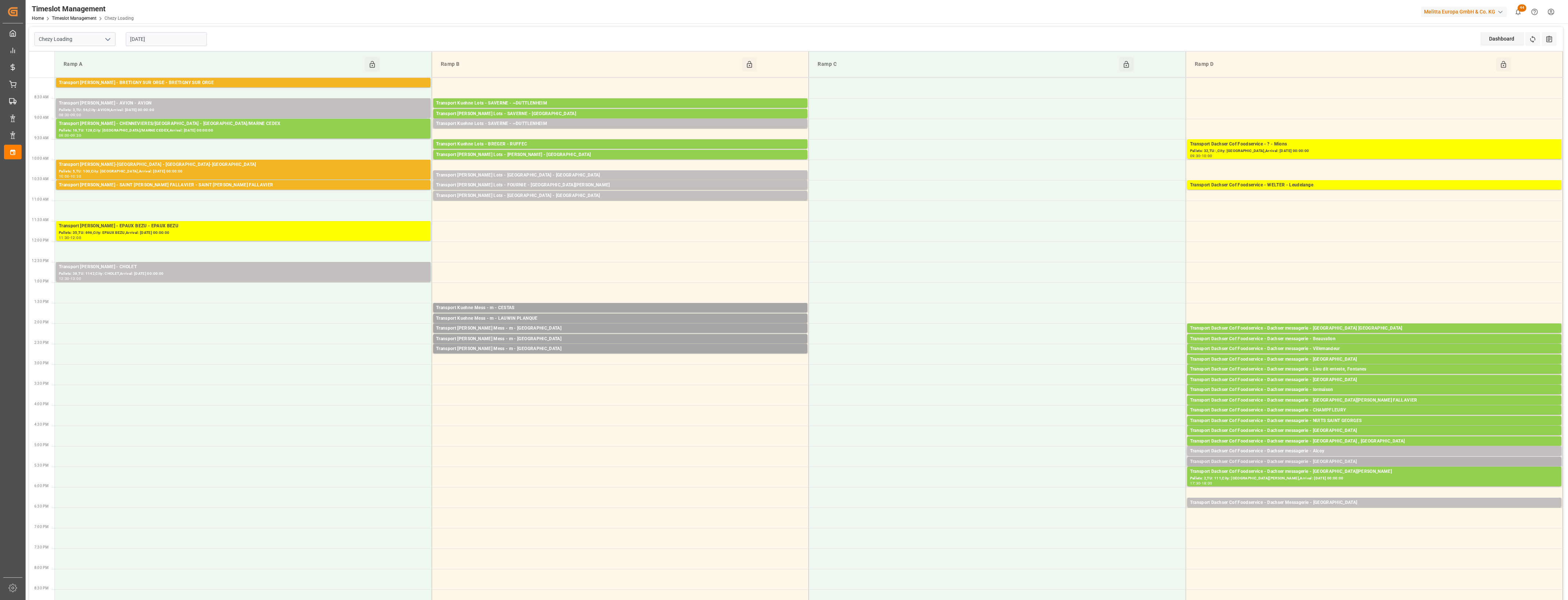
click at [1347, 460] on div "Transport Dachser Cof Foodservice - Dachser messagerie - [GEOGRAPHIC_DATA]" at bounding box center [1374, 462] width 368 height 7
click at [1108, 483] on button "Open" at bounding box center [1090, 483] width 51 height 8
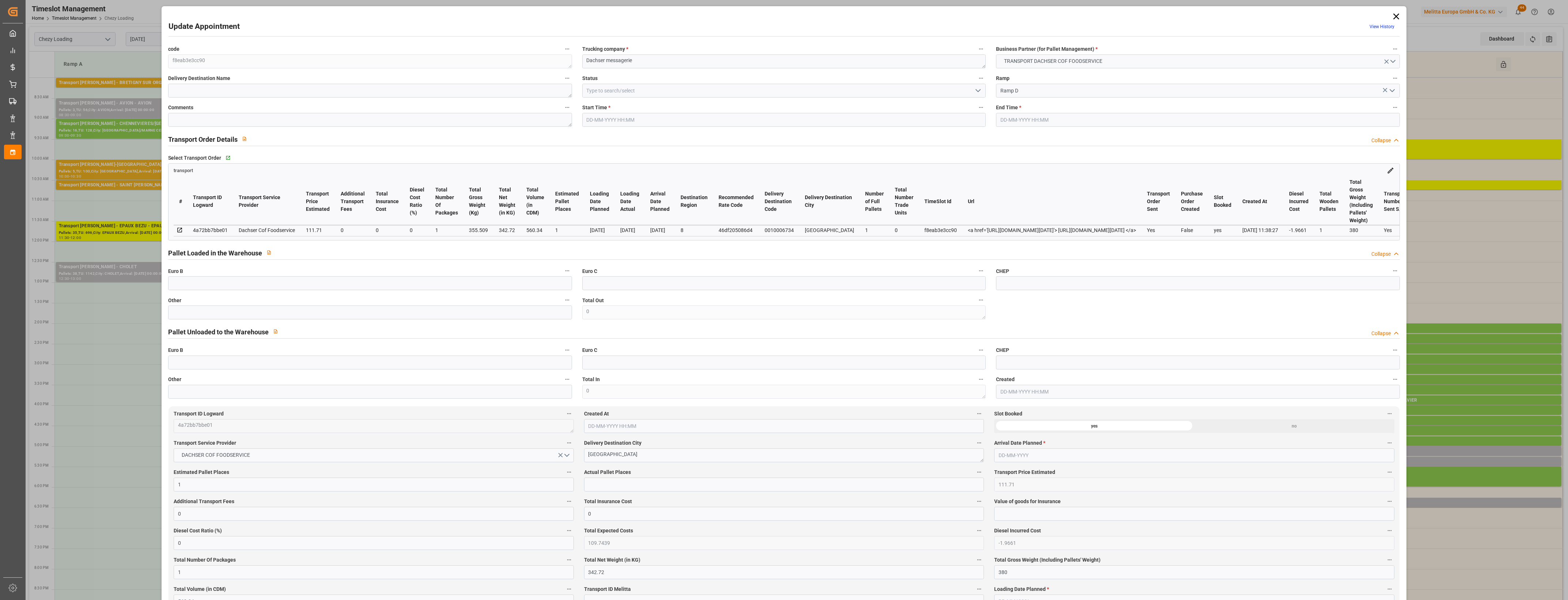
type input "[DATE] 17:15"
type input "[DATE] 17:30"
type input "[DATE] 12:24"
type input "[DATE] 11:38"
type input "[DATE]"
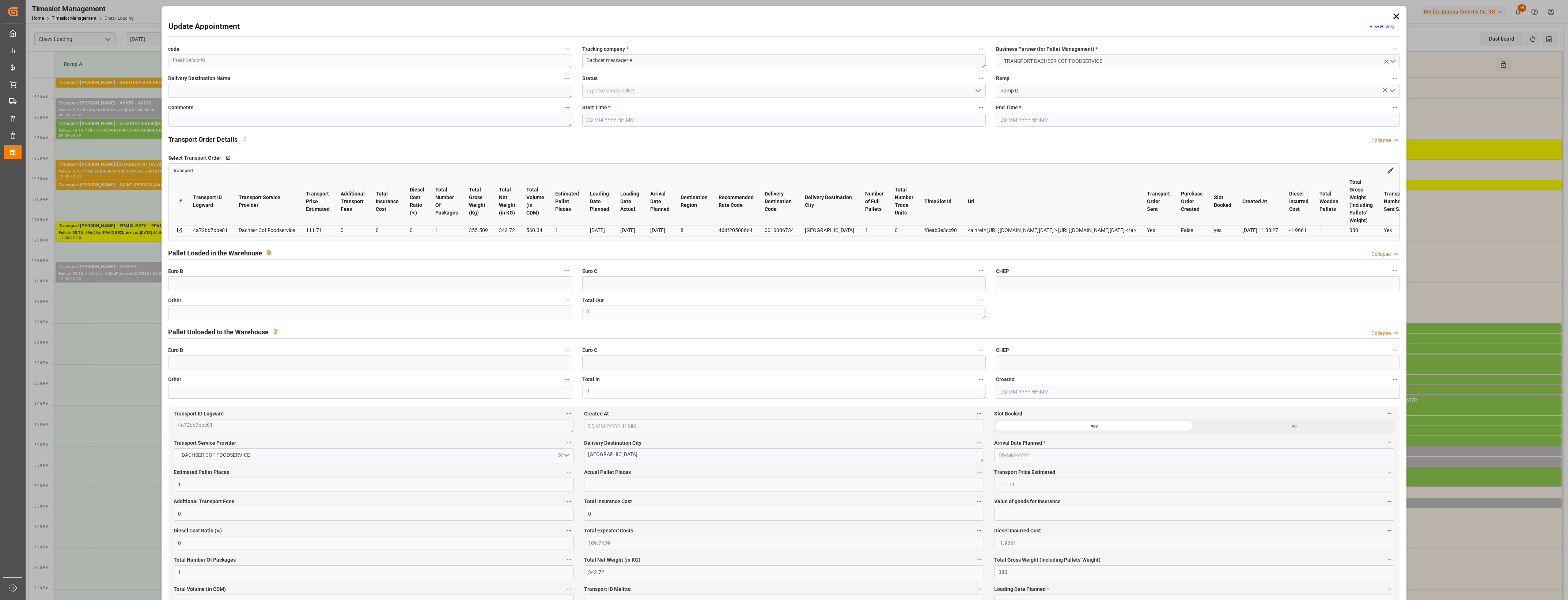
type input "[DATE]"
click at [348, 316] on input "text" at bounding box center [369, 312] width 404 height 14
type input "1"
click at [614, 487] on input "text" at bounding box center [783, 484] width 400 height 14
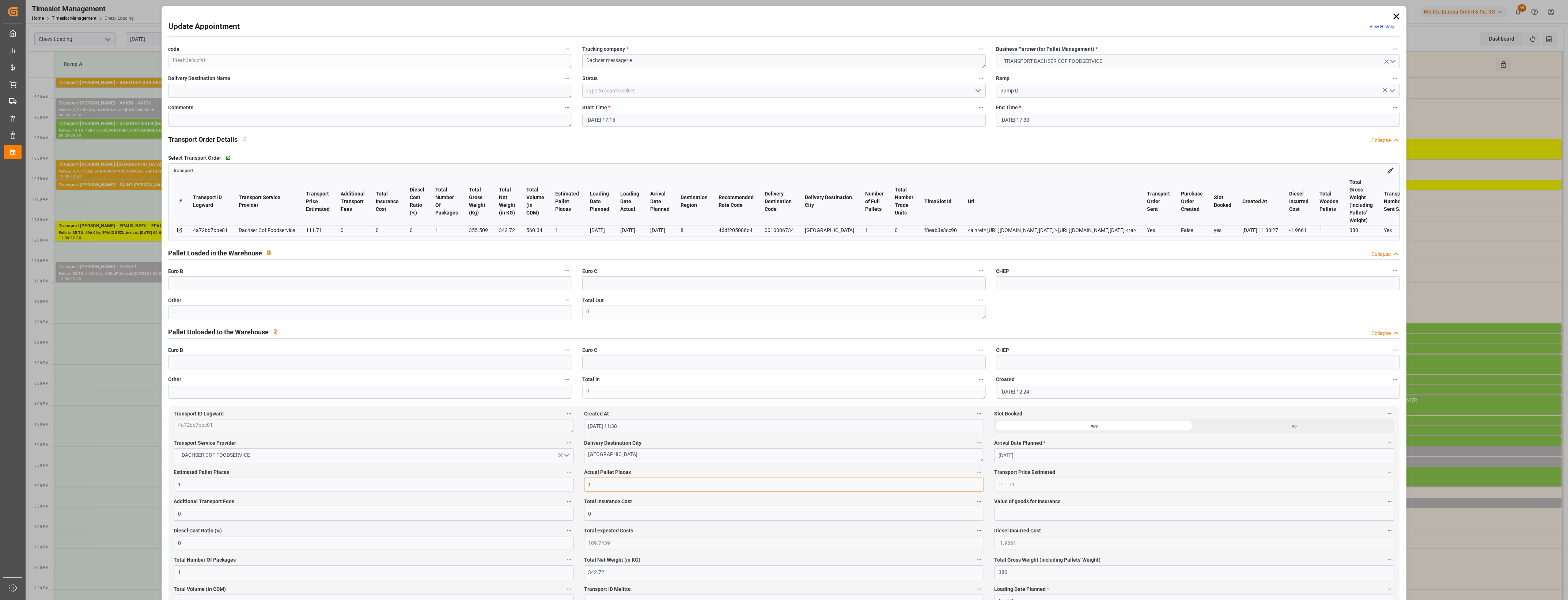
type input "1"
click at [629, 475] on span "Actual Pallet Places" at bounding box center [607, 472] width 46 height 7
click at [974, 475] on button "Actual Pallet Places" at bounding box center [979, 472] width 9 height 9
click at [646, 473] on div at bounding box center [784, 300] width 1568 height 600
click at [980, 90] on icon "open menu" at bounding box center [977, 90] width 8 height 8
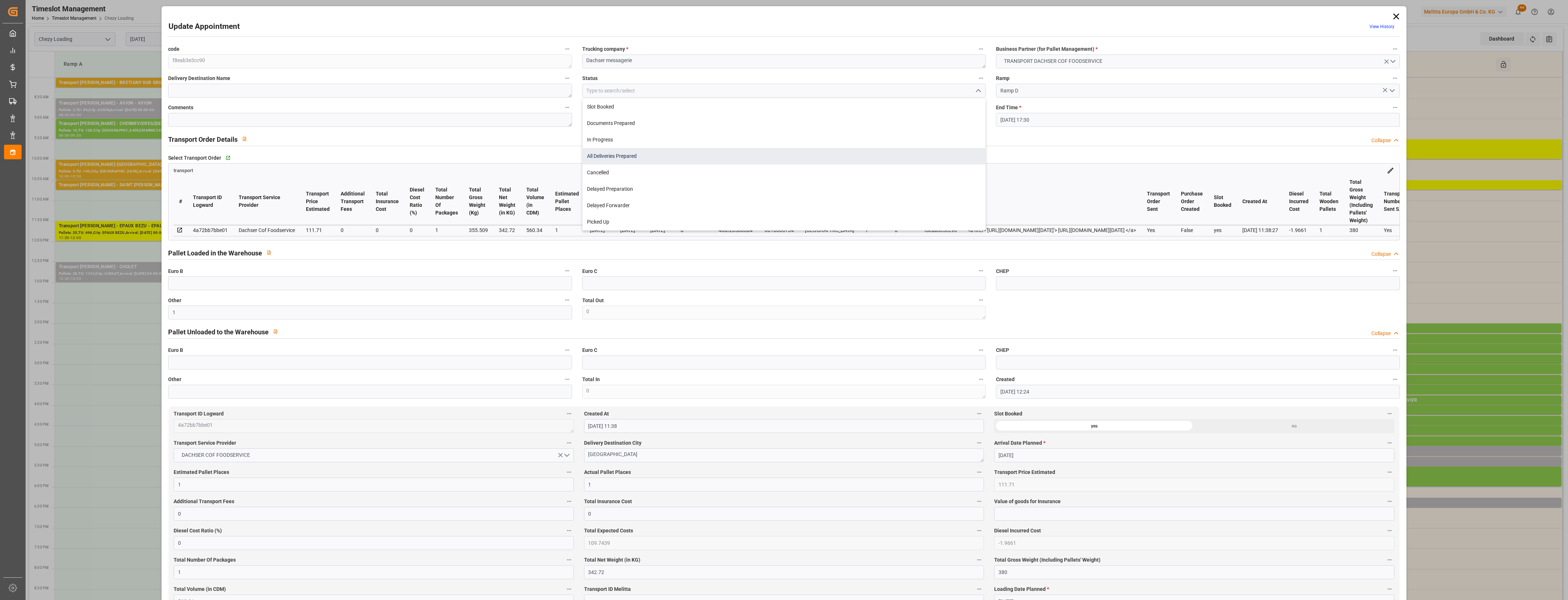
click at [627, 159] on div "All Deliveries Prepared" at bounding box center [784, 157] width 403 height 17
type input "All Deliveries Prepared"
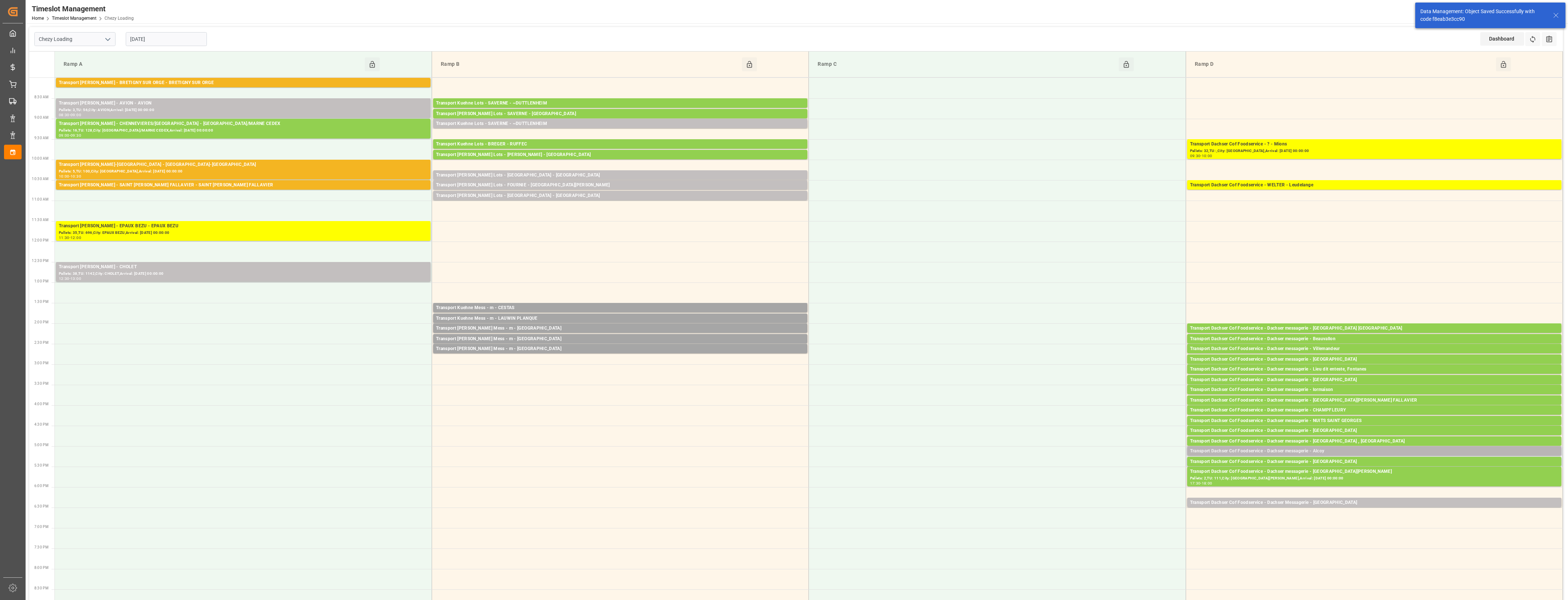
click at [1394, 453] on div "Transport Dachser Cof Foodservice - Dachser messagerie - Alcoy" at bounding box center [1374, 452] width 368 height 7
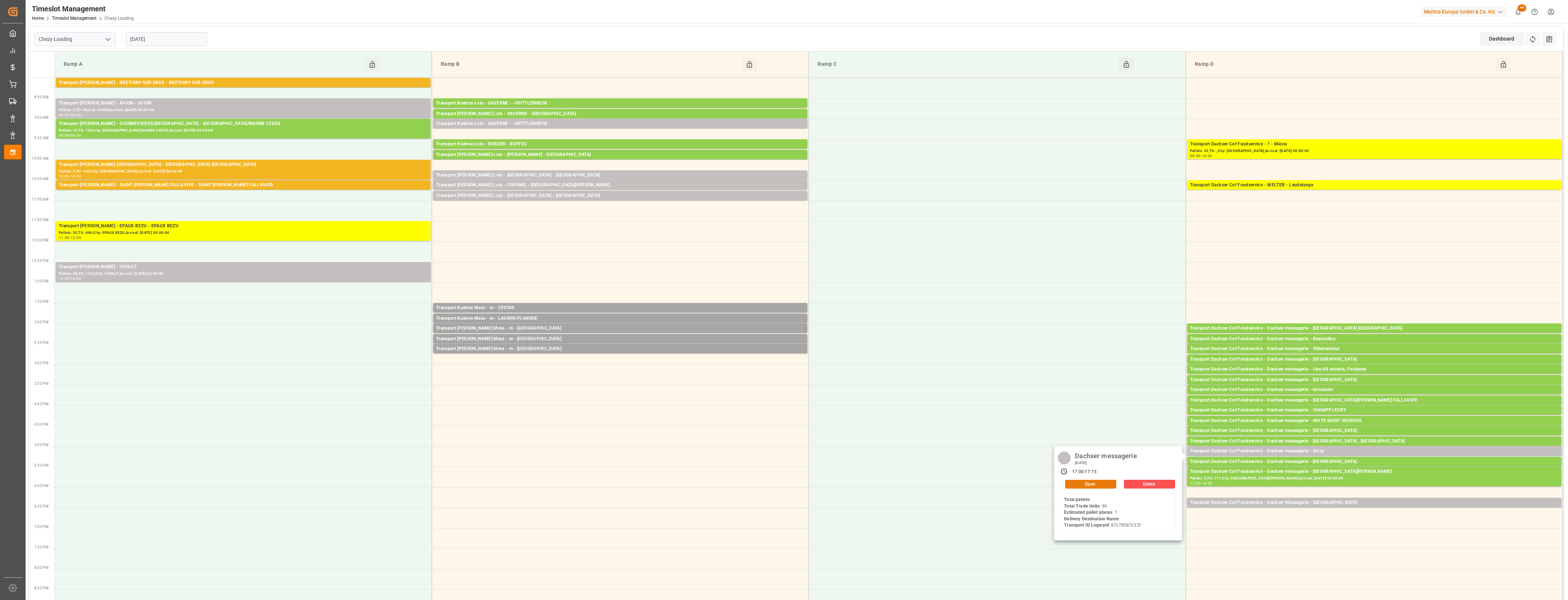
click at [1108, 487] on button "Open" at bounding box center [1090, 483] width 51 height 8
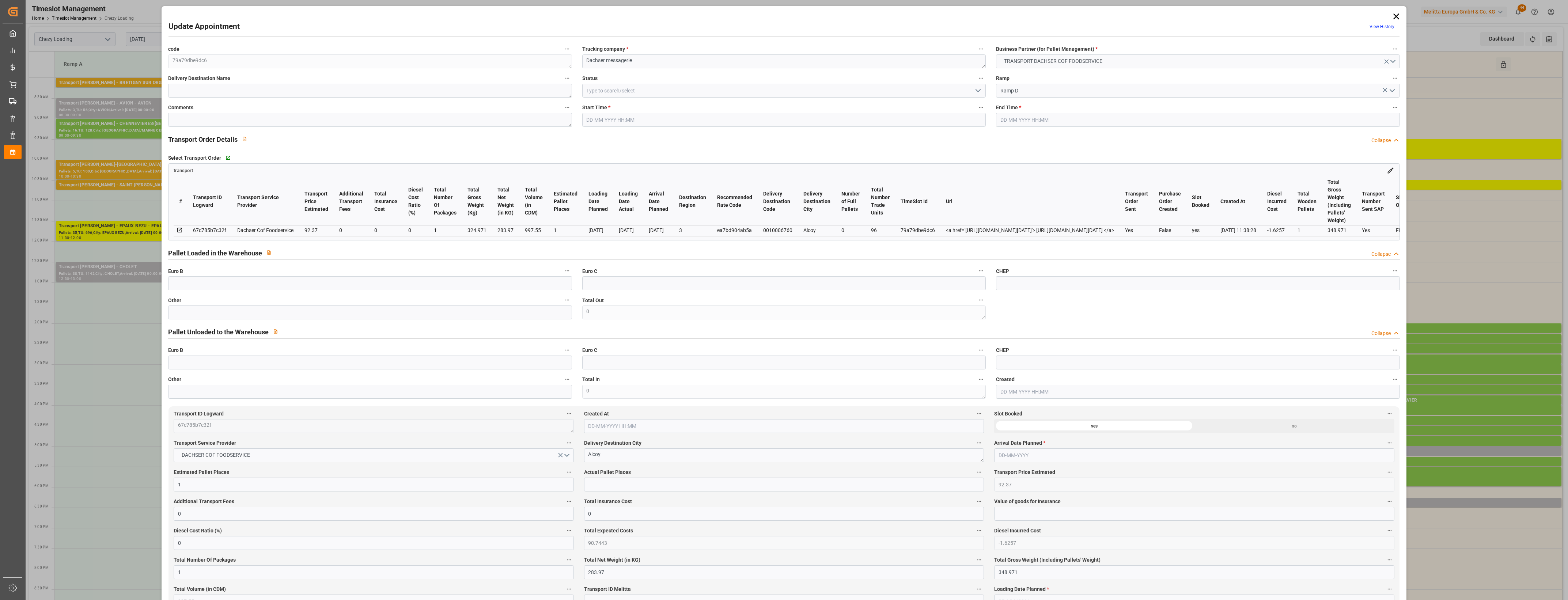
type input "[DATE] 17:00"
type input "[DATE] 17:15"
type input "[DATE] 12:23"
type input "[DATE] 11:38"
type input "[DATE]"
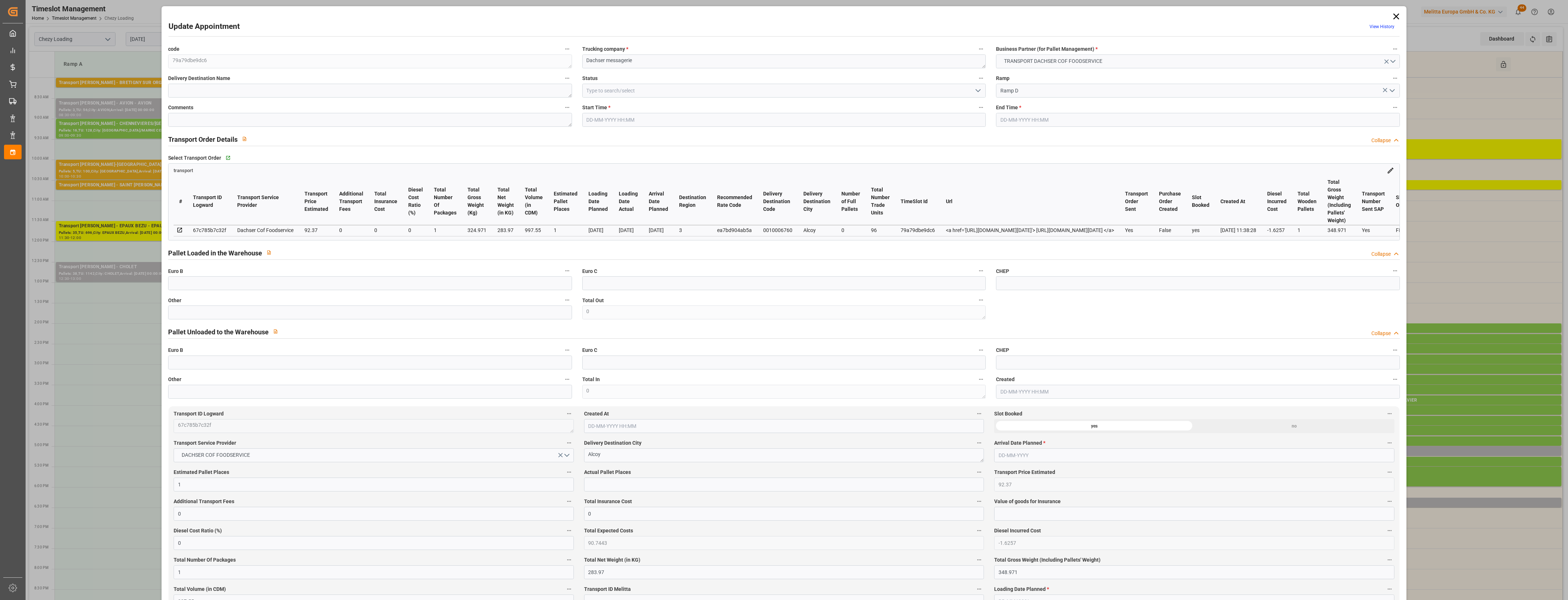
type input "[DATE]"
click at [394, 319] on input "text" at bounding box center [369, 312] width 404 height 14
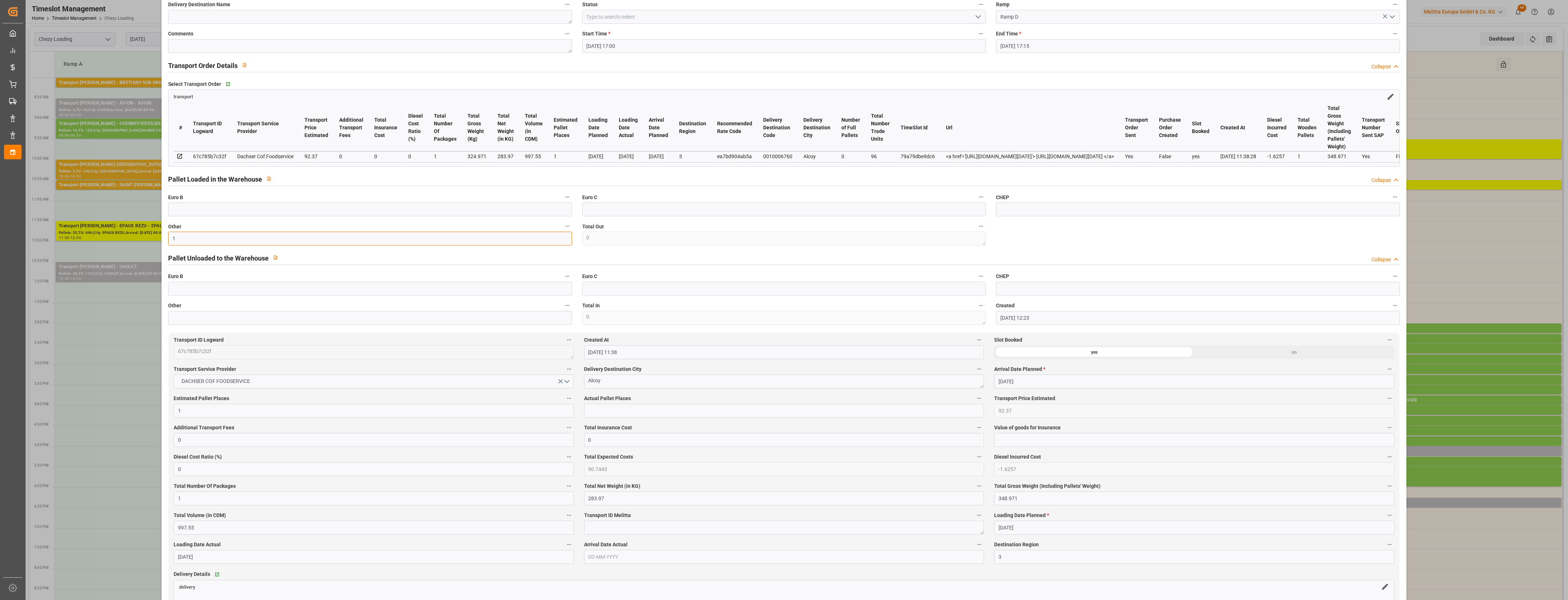
scroll to position [91, 0]
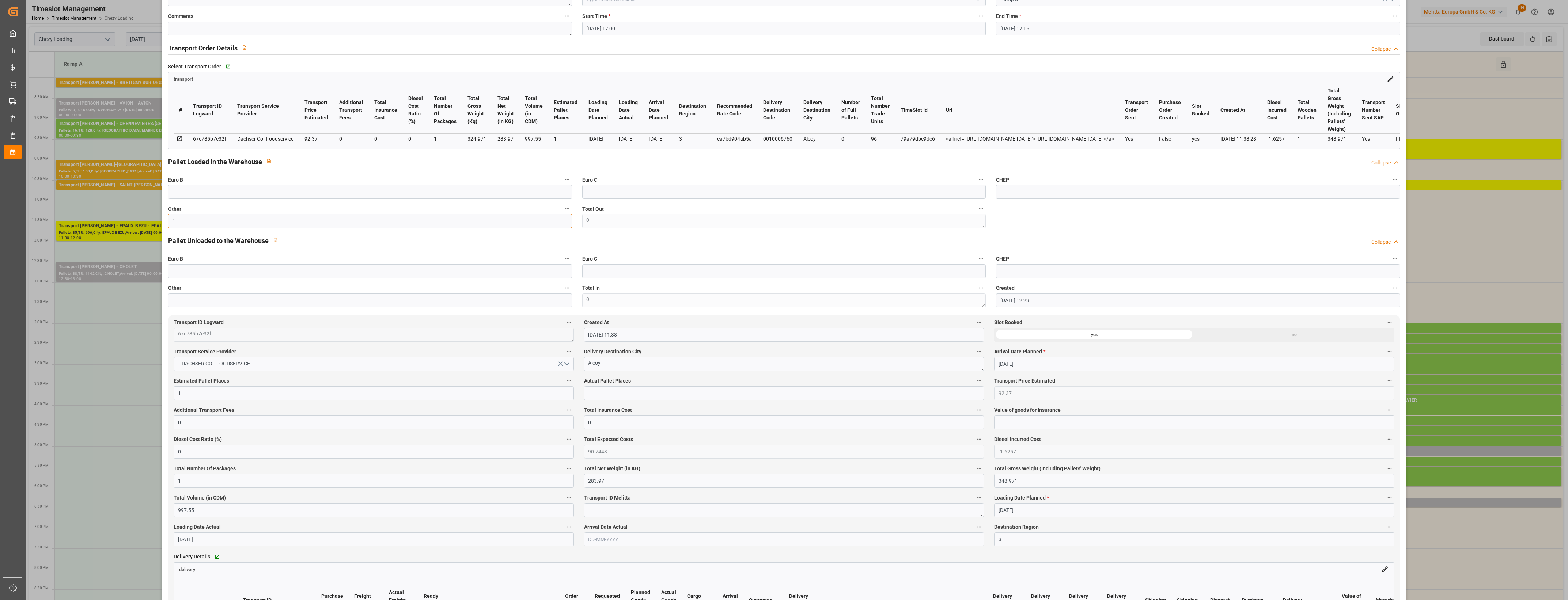
type input "1"
click at [625, 396] on input "text" at bounding box center [783, 392] width 400 height 14
type input "1"
click at [664, 382] on label "Actual Pallet Places" at bounding box center [783, 380] width 400 height 10
click at [974, 382] on button "Actual Pallet Places" at bounding box center [979, 380] width 9 height 9
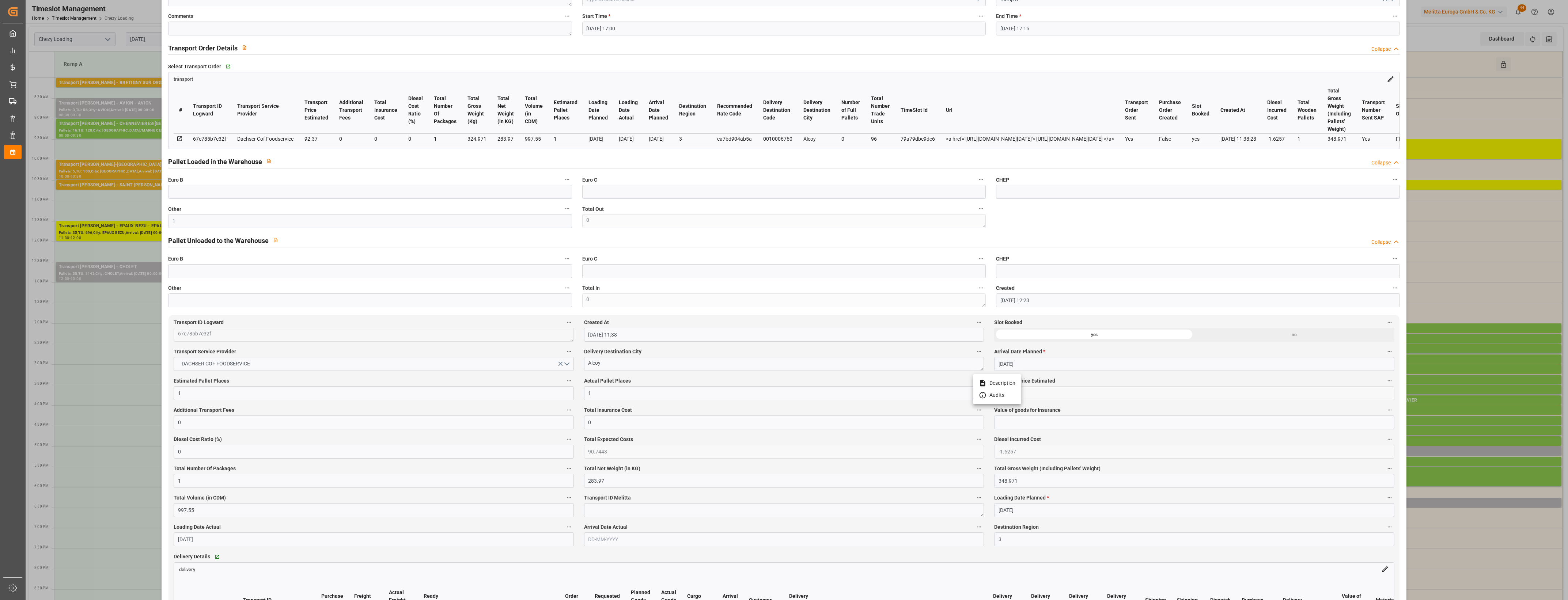
click at [706, 386] on div at bounding box center [784, 300] width 1568 height 600
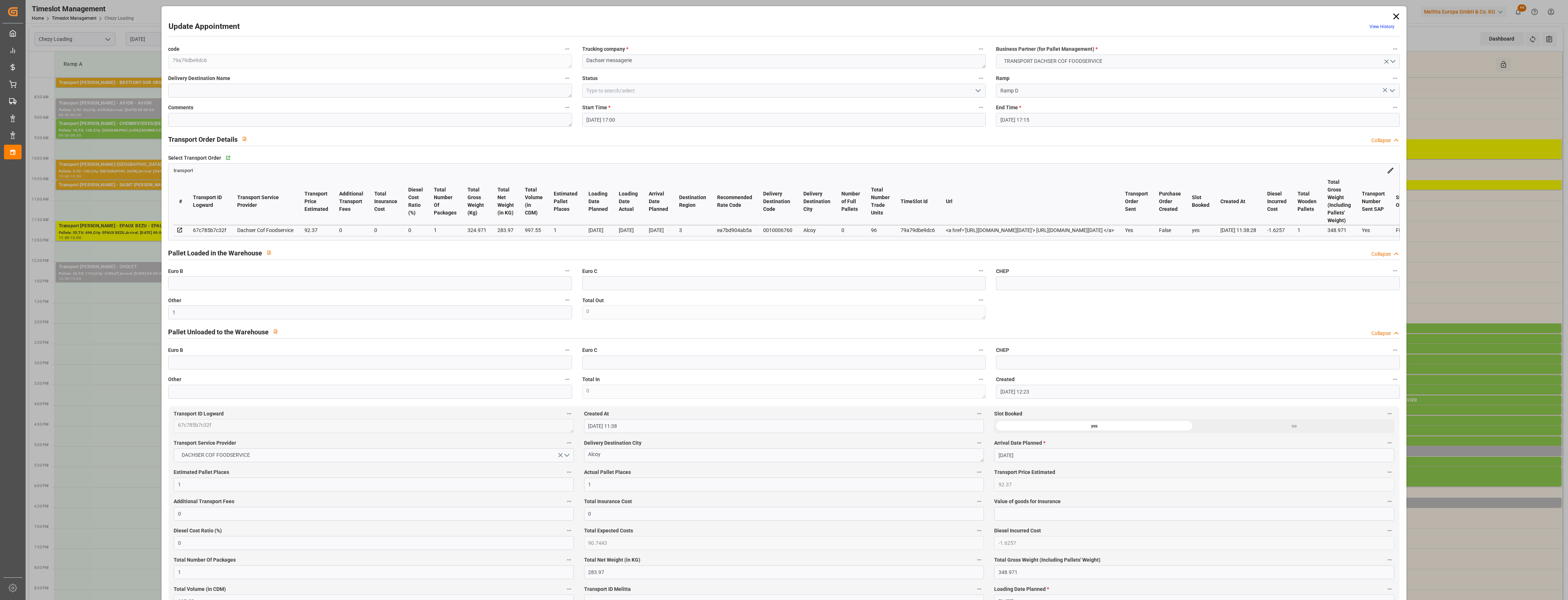
click at [982, 92] on button "open menu" at bounding box center [978, 91] width 11 height 11
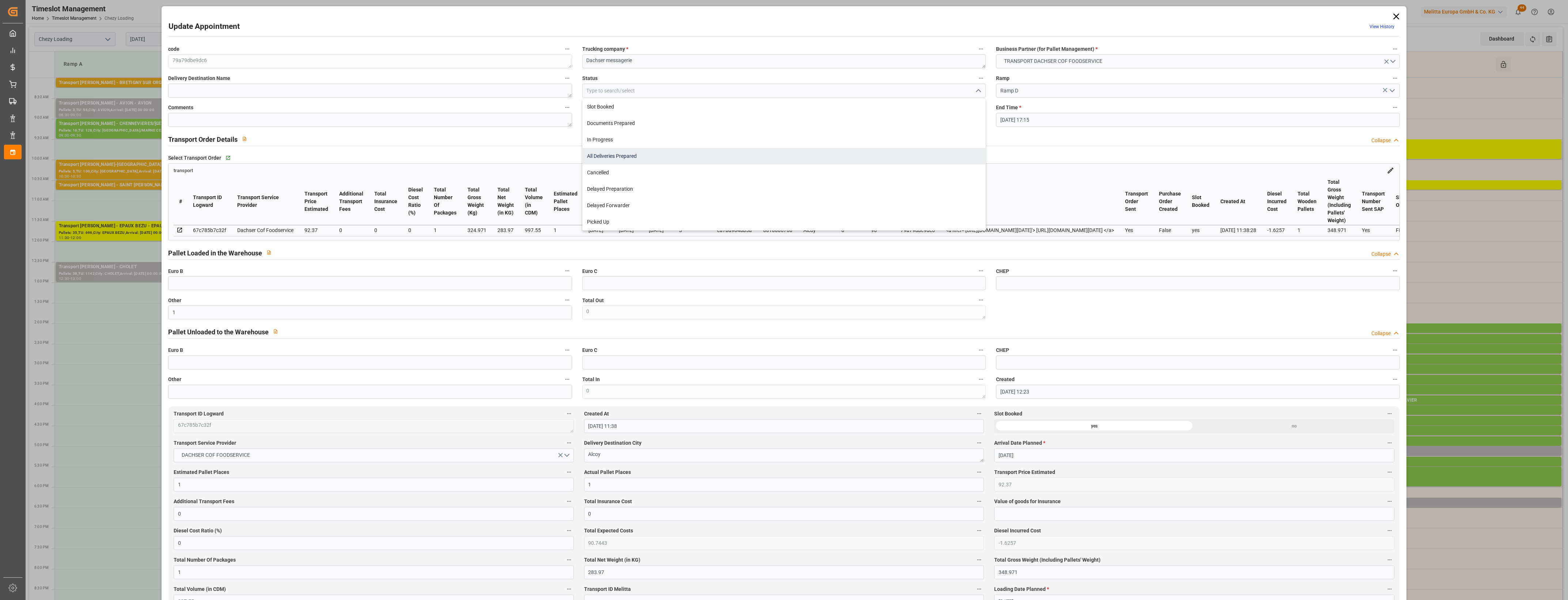
click at [604, 158] on div "All Deliveries Prepared" at bounding box center [784, 157] width 403 height 17
type input "All Deliveries Prepared"
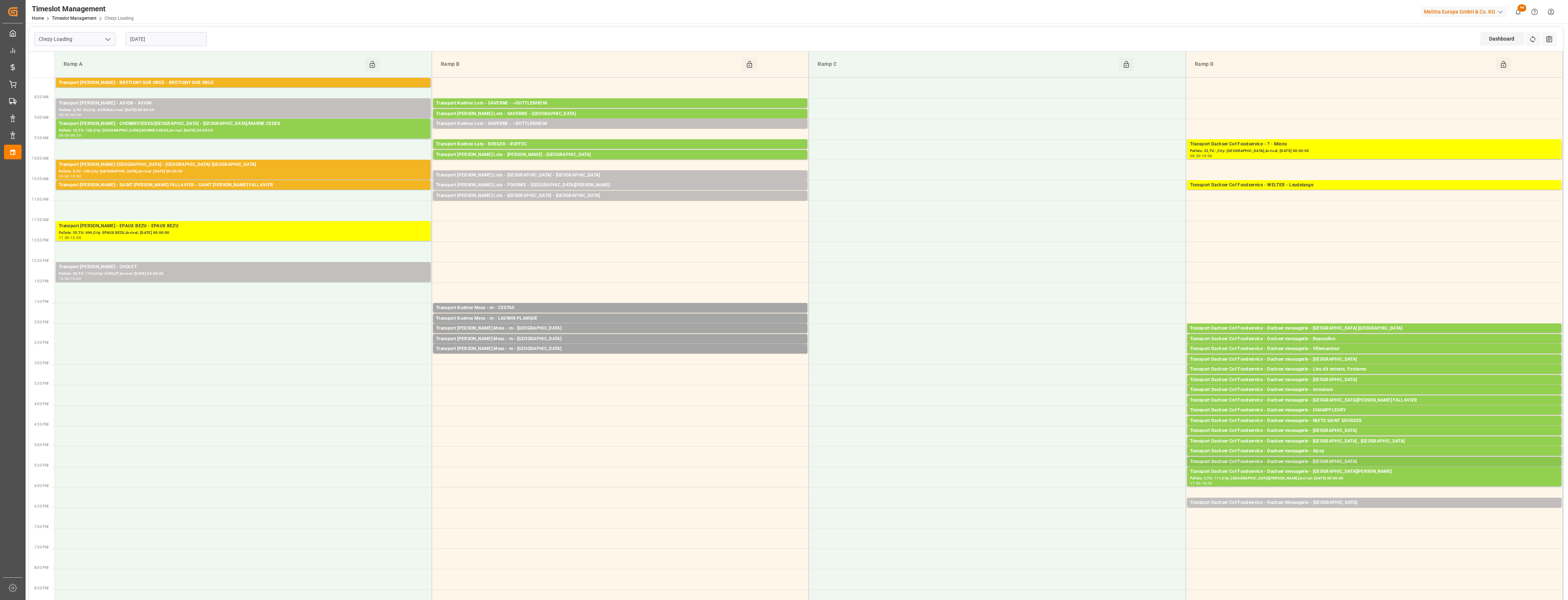
click at [1347, 461] on div "Transport Dachser Cof Foodservice - Dachser messagerie - [GEOGRAPHIC_DATA]" at bounding box center [1374, 462] width 368 height 7
click at [1110, 485] on button "Open" at bounding box center [1090, 483] width 51 height 8
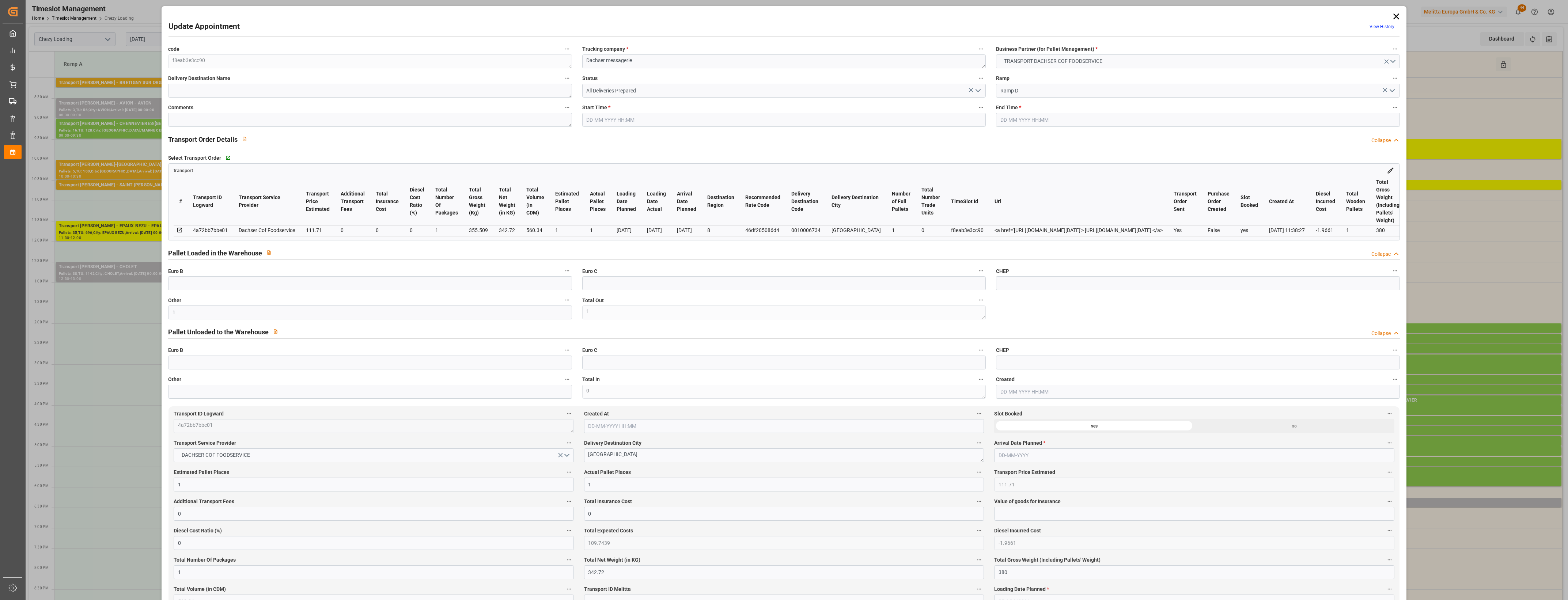
type input "1"
type input "111.71"
type input "0"
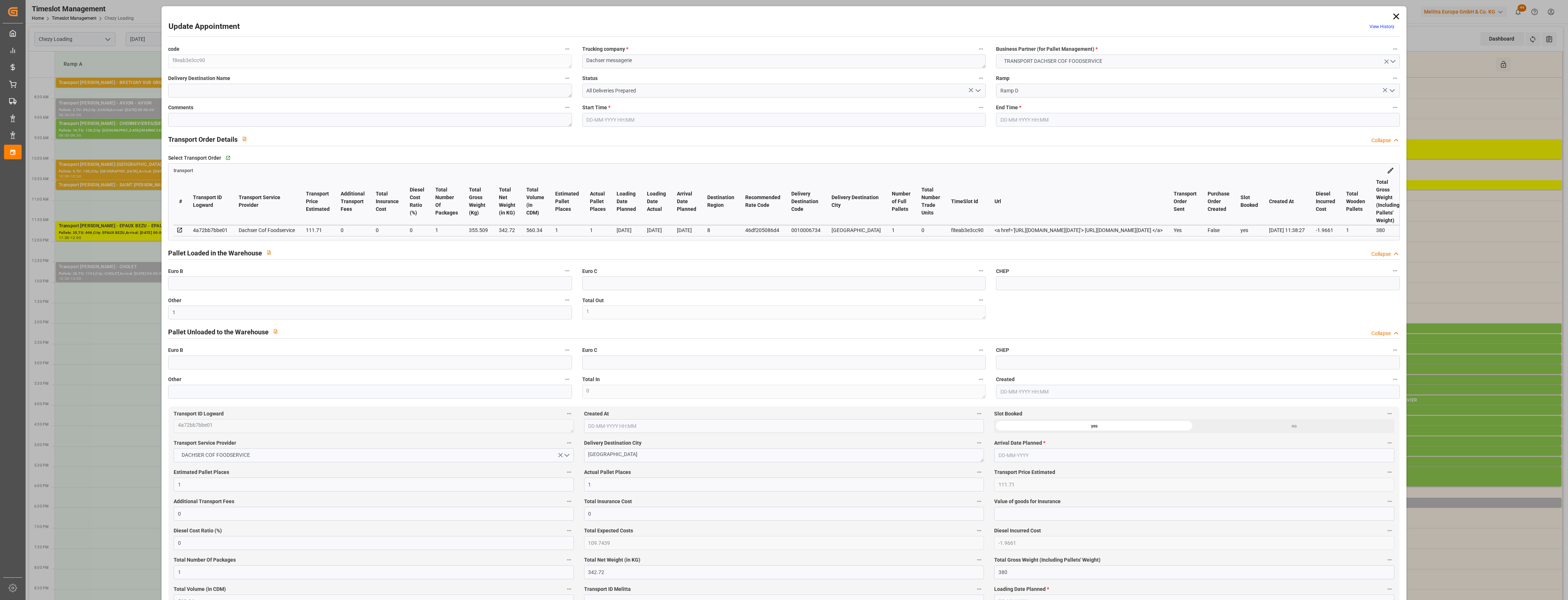
type input "0"
type input "109.7439"
type input "-1.9661"
type input "1"
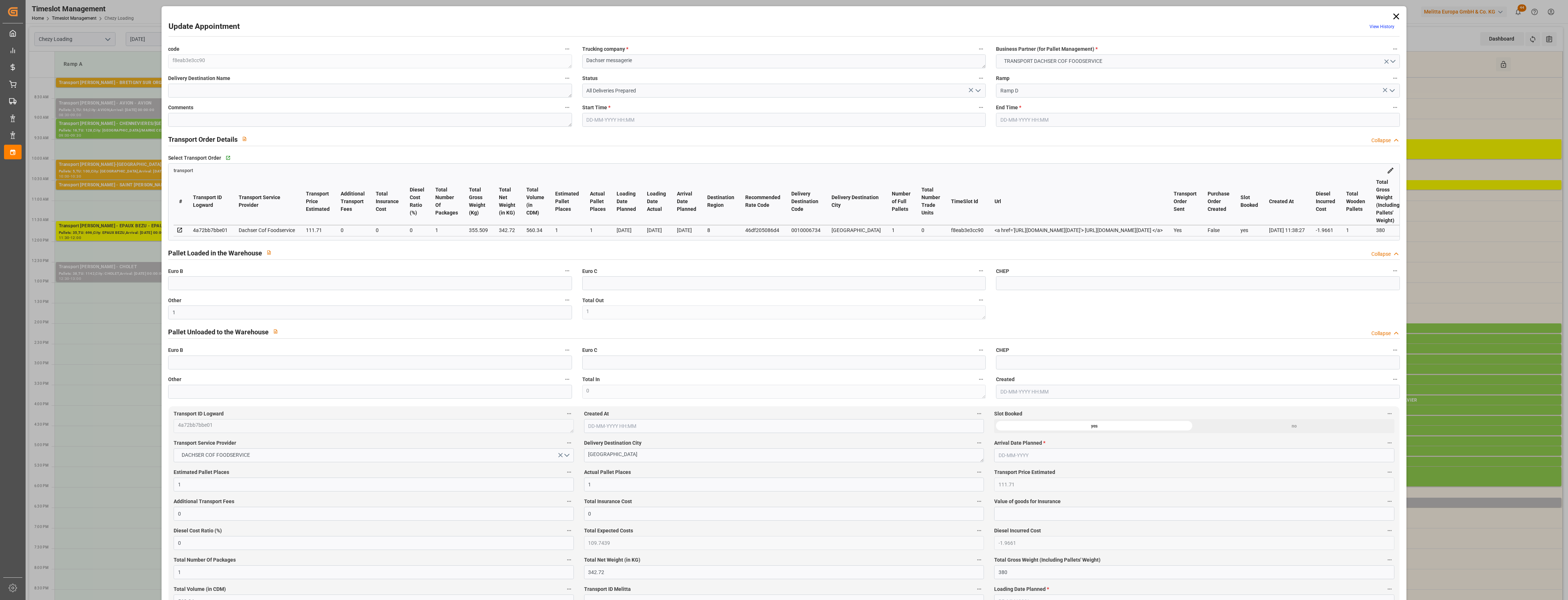
type input "342.72"
type input "380"
type input "560.34"
type input "8"
type input "1"
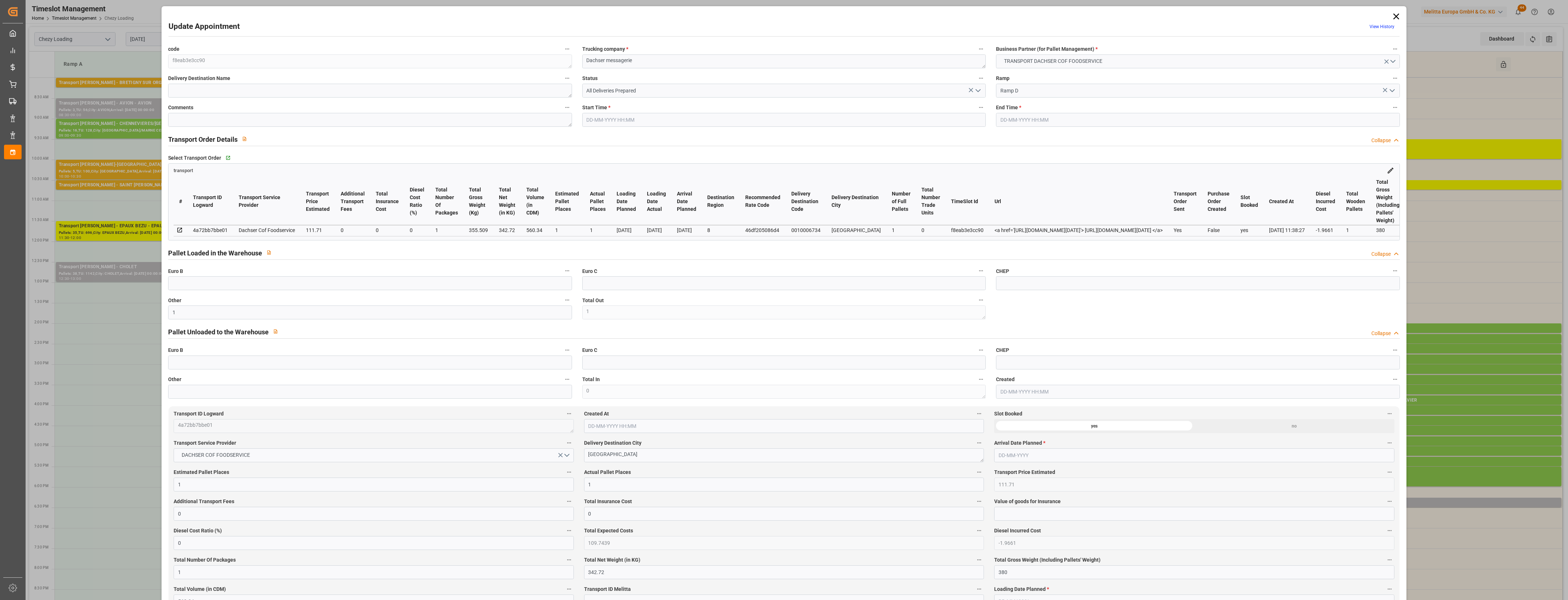
type input "0"
type input "1"
type input "101"
type input "355.509"
type input "0"
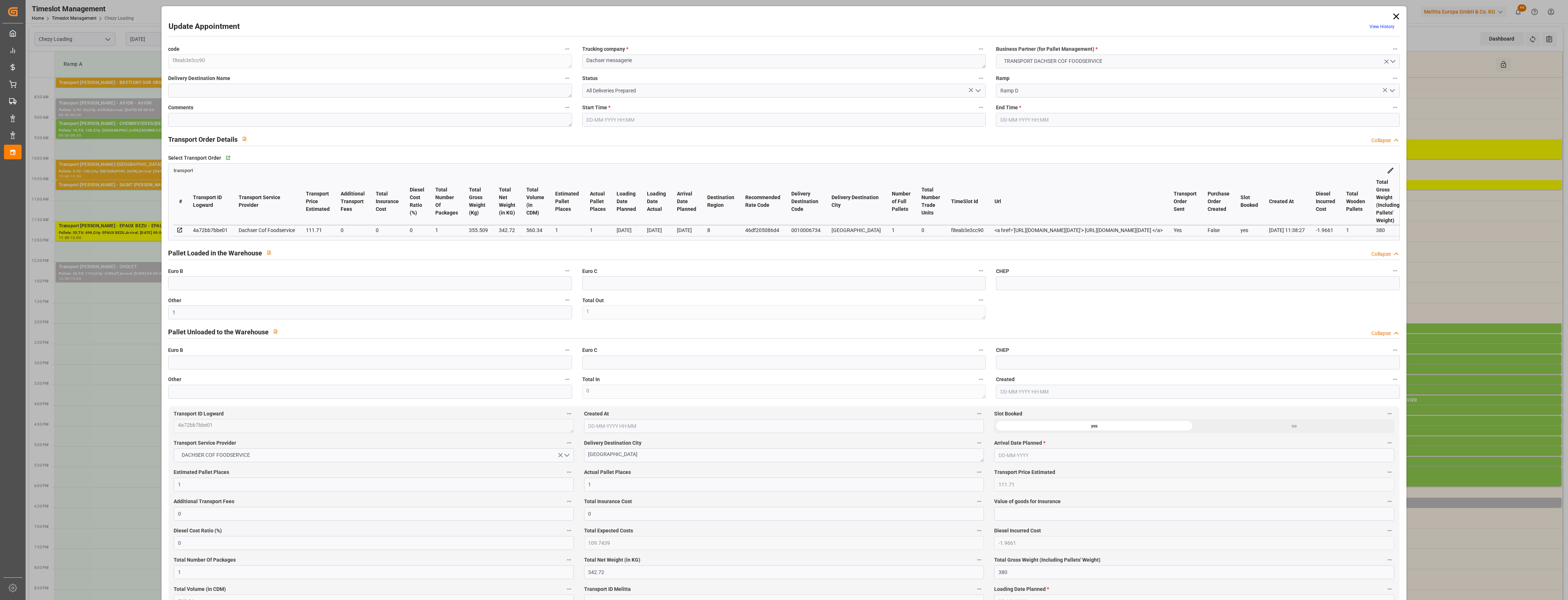
type input "4710.8598"
type input "0"
type input "21"
type input "35"
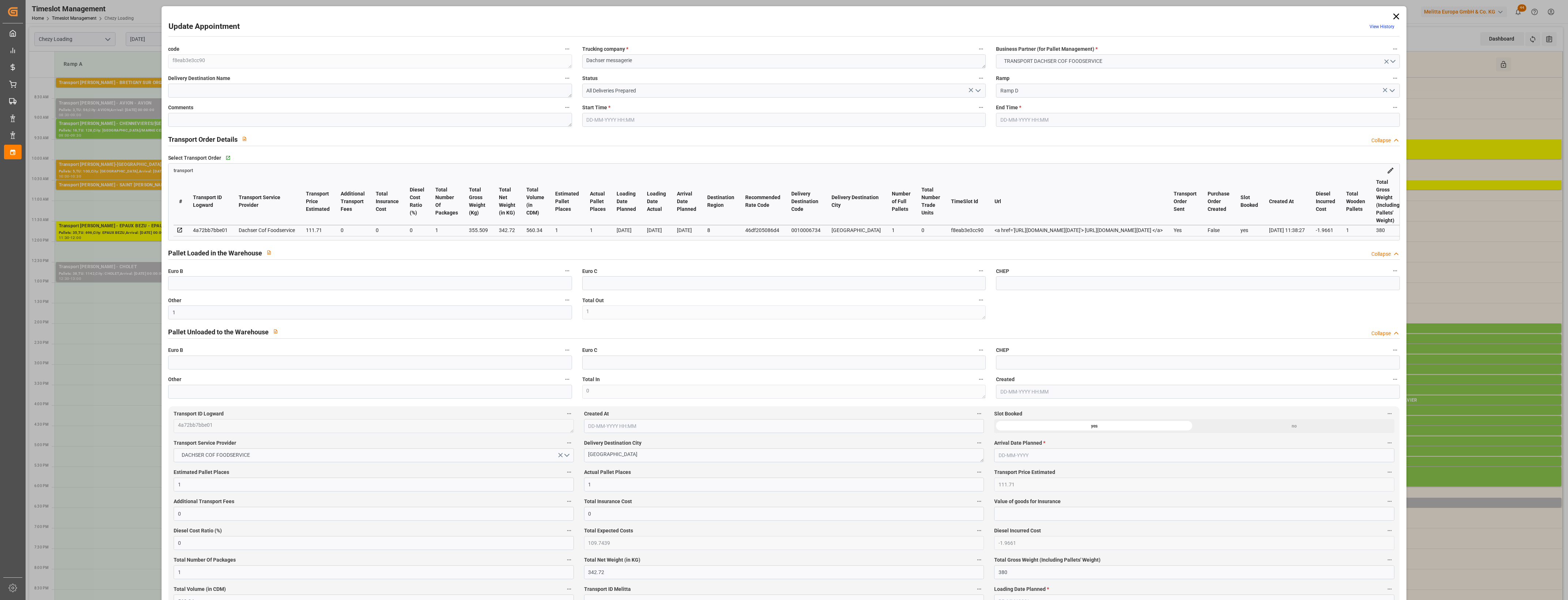
type input "[DATE] 17:15"
type input "[DATE] 17:30"
type input "[DATE] 12:24"
type input "[DATE] 11:38"
type input "[DATE]"
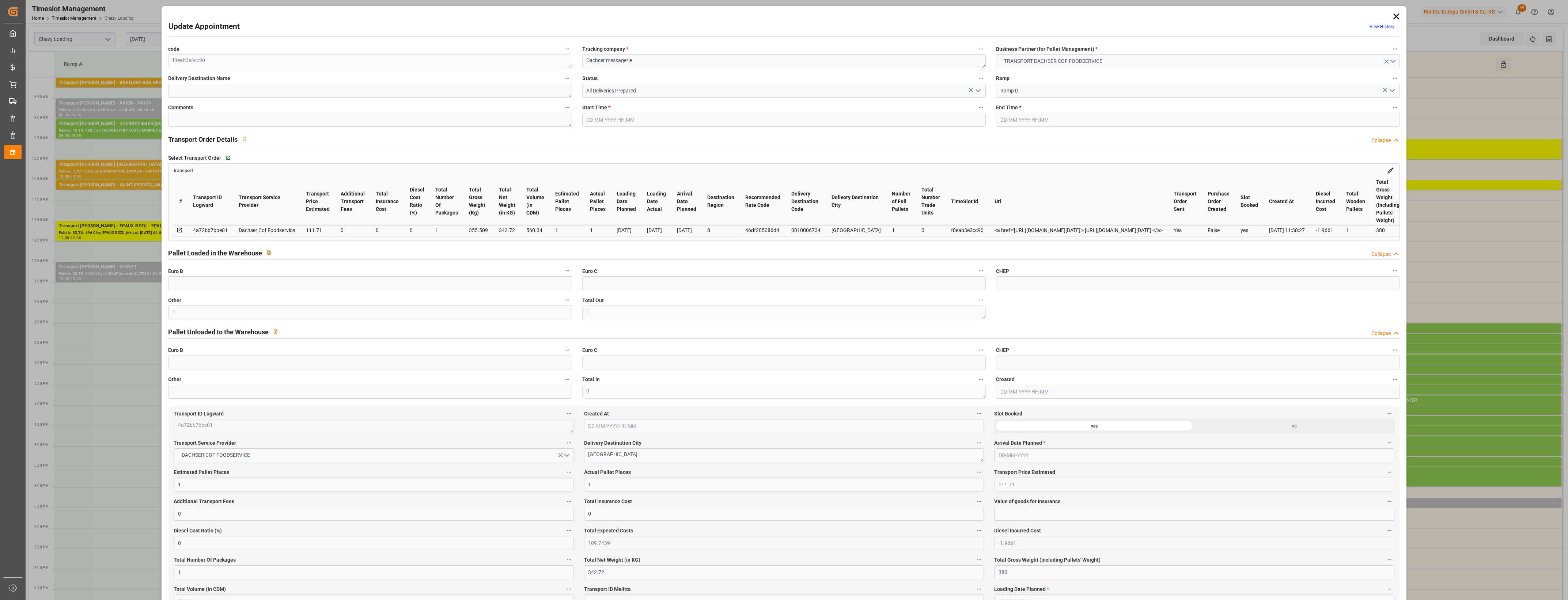
type input "[DATE]"
click at [1394, 13] on icon at bounding box center [1395, 16] width 10 height 10
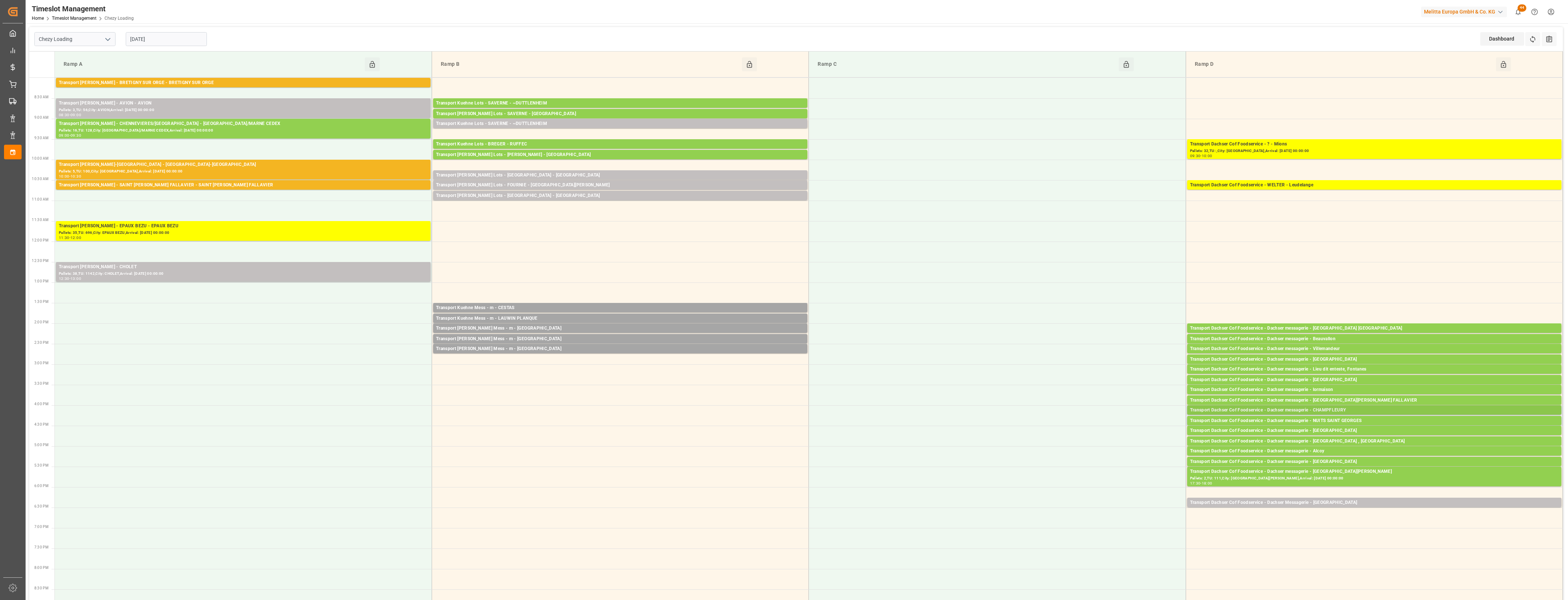
click at [1340, 412] on div "Transport Dachser Cof Foodservice - Dachser messagerie - CHAMPFLEURY" at bounding box center [1374, 410] width 368 height 7
click at [1335, 349] on div "Transport Dachser Cof Foodservice - Dachser messagerie - Villemandeur" at bounding box center [1374, 349] width 368 height 7
click at [1110, 379] on button "Open" at bounding box center [1090, 381] width 51 height 8
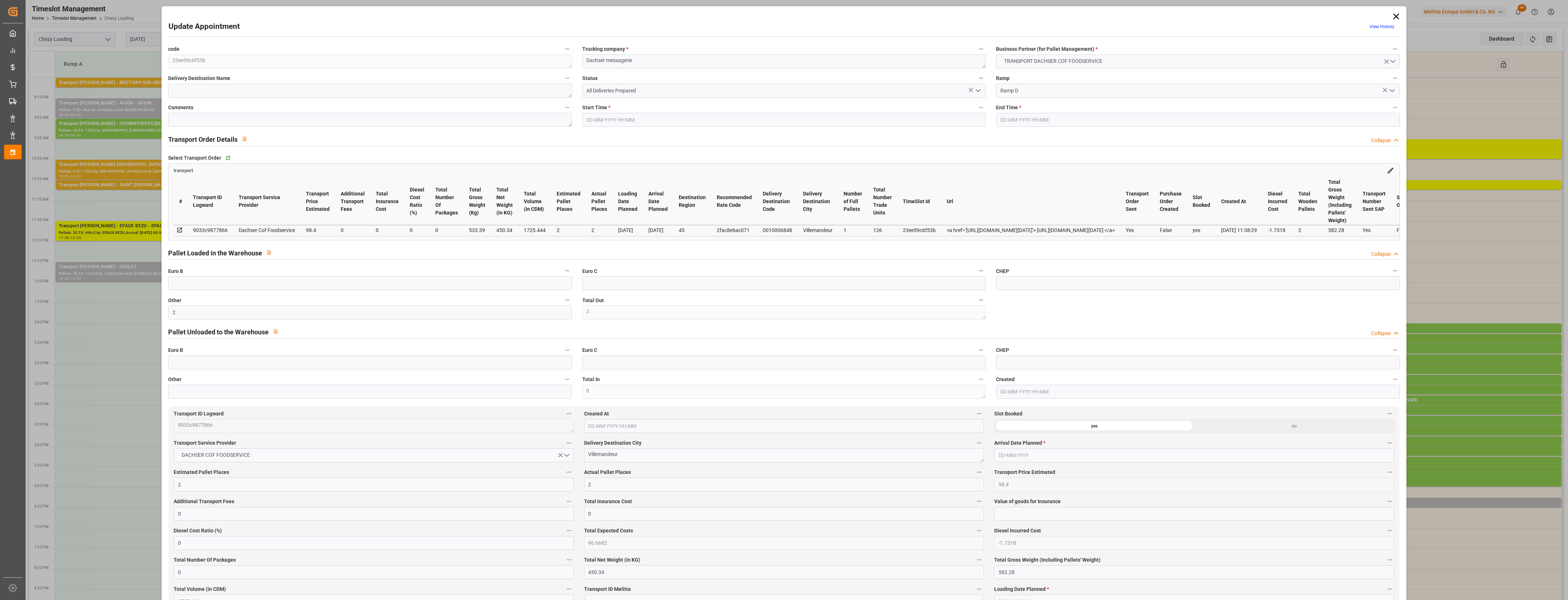
type input "[DATE] 14:30"
type input "[DATE] 14:45"
type input "[DATE] 12:11"
type input "[DATE] 11:38"
type input "[DATE]"
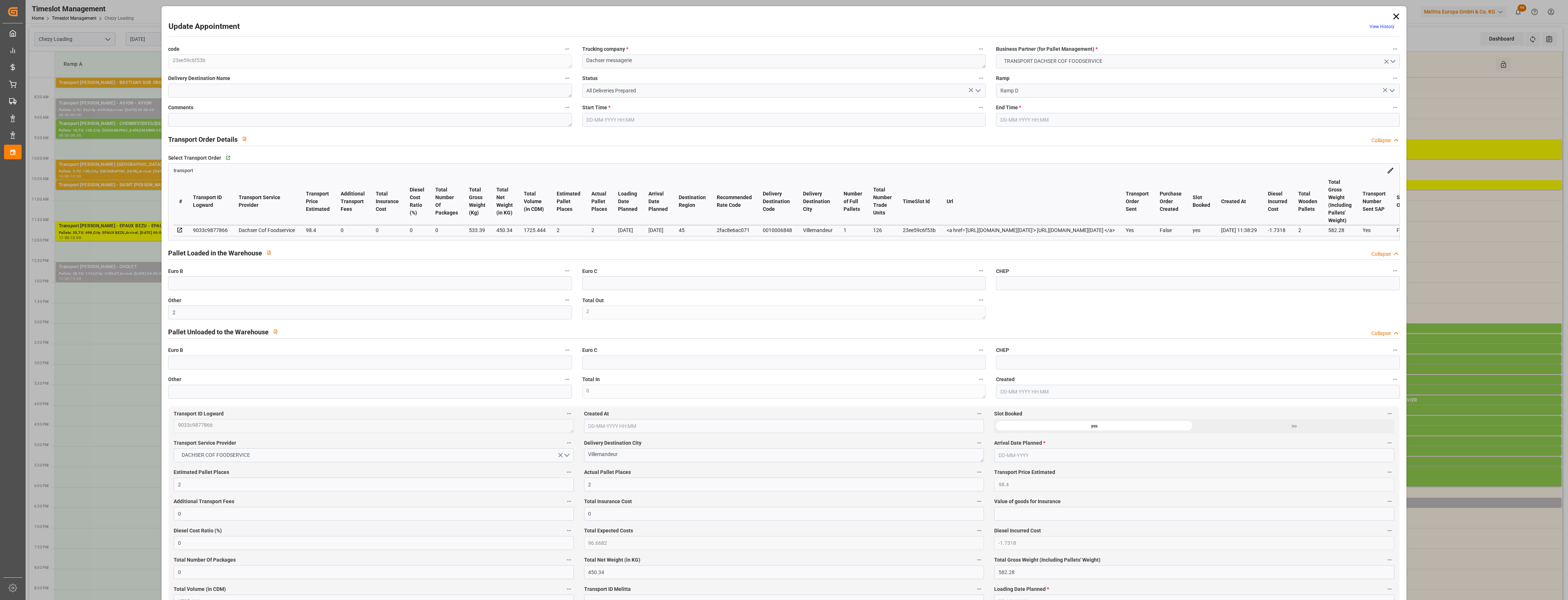
type input "[DATE]"
click at [1395, 17] on icon at bounding box center [1395, 16] width 10 height 10
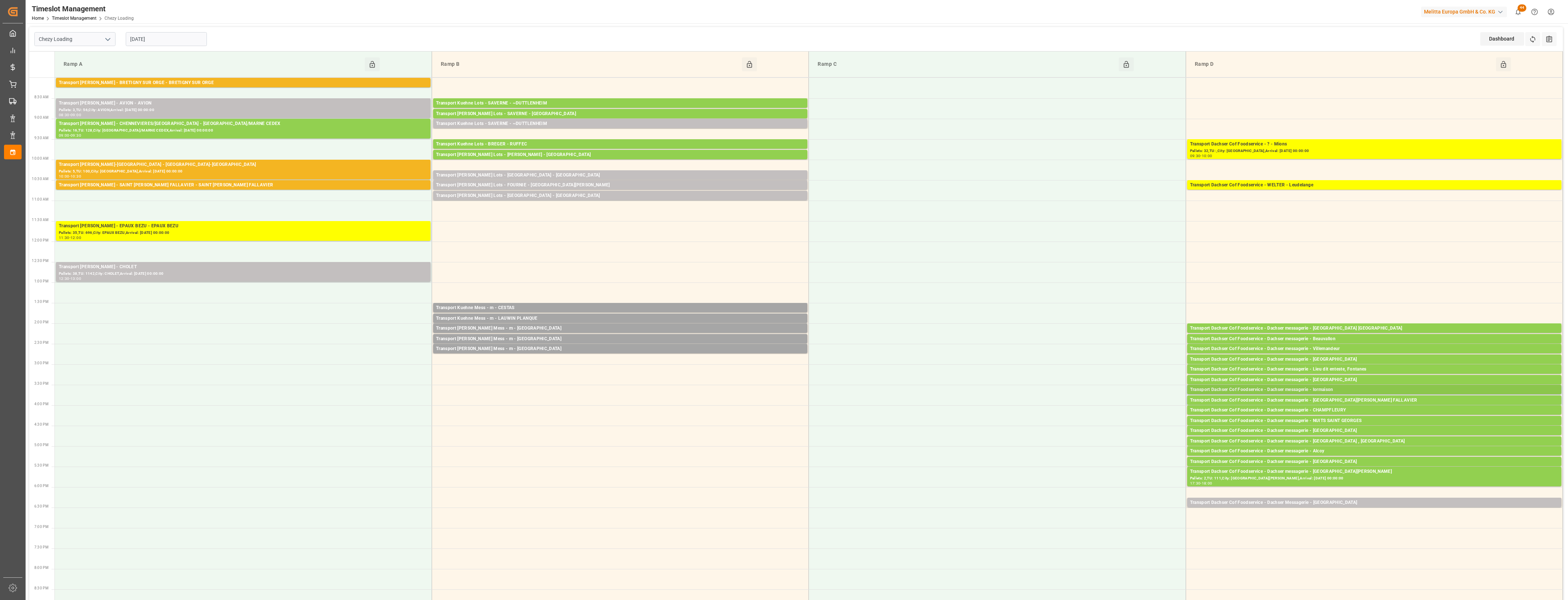
click at [1331, 390] on div "Transport Dachser Cof Foodservice - Dachser messagerie - lormaison" at bounding box center [1374, 389] width 368 height 7
click at [1112, 420] on button "Open" at bounding box center [1090, 422] width 51 height 8
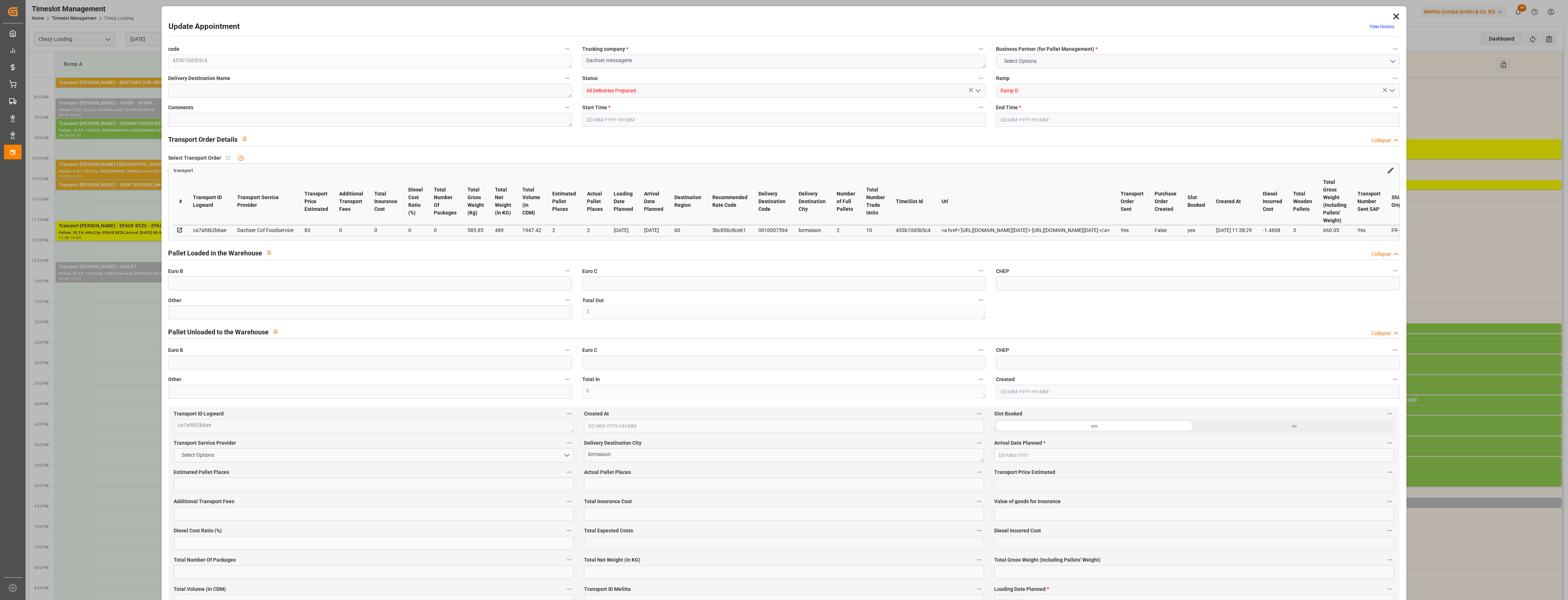
type input "2"
type input "83"
type input "0"
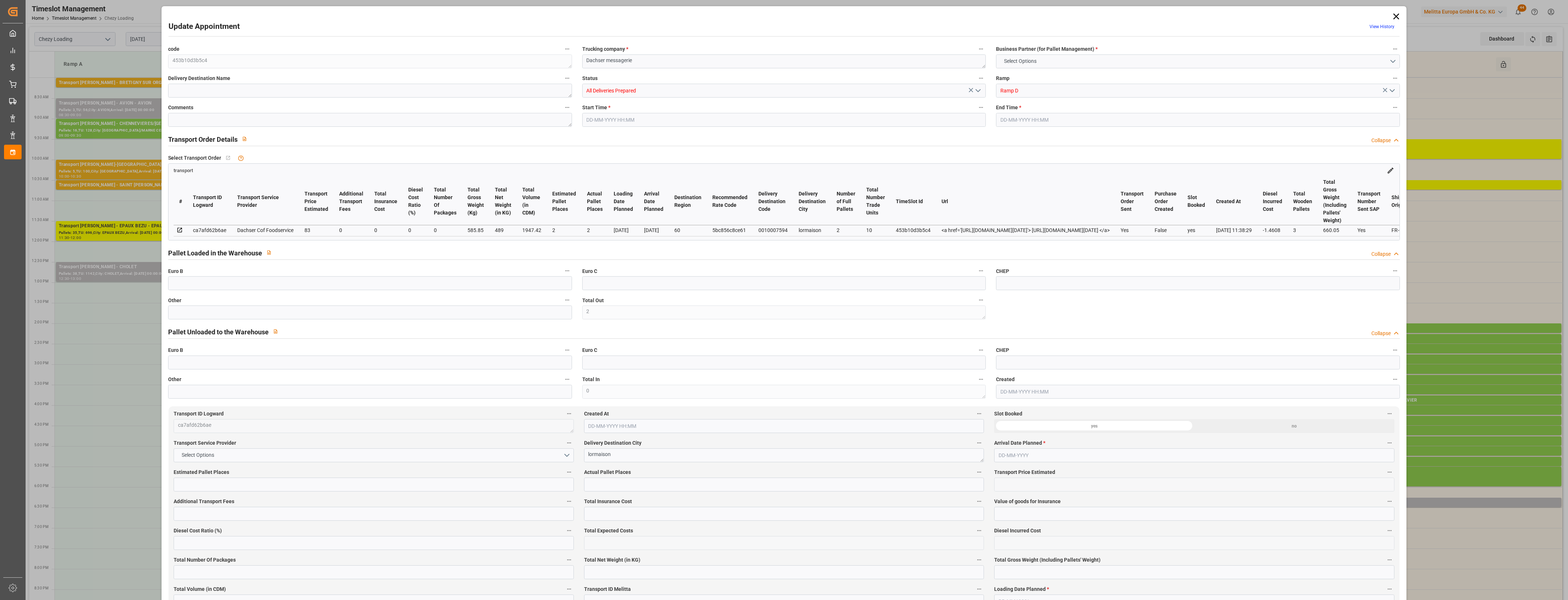
type input "0"
type input "81.5392"
type input "-1.4608"
type input "0"
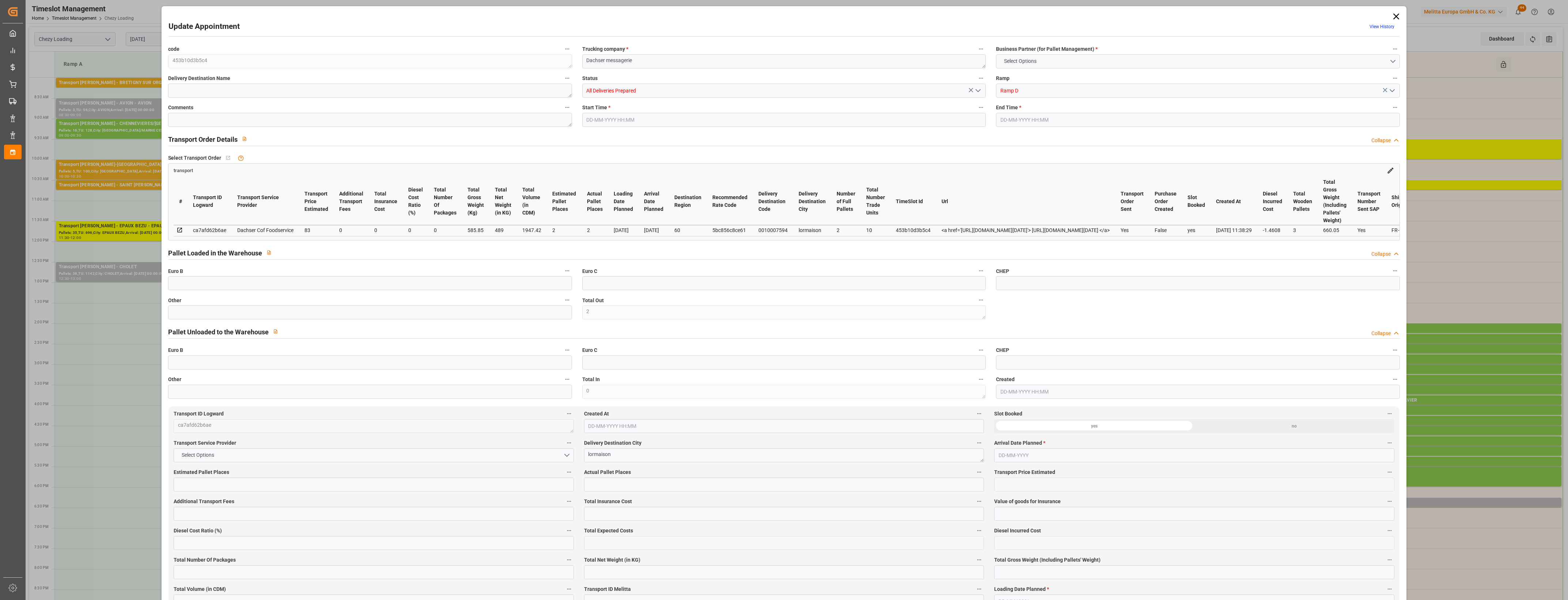
type input "489"
type input "660.05"
type input "1947.42"
type input "60"
type input "2"
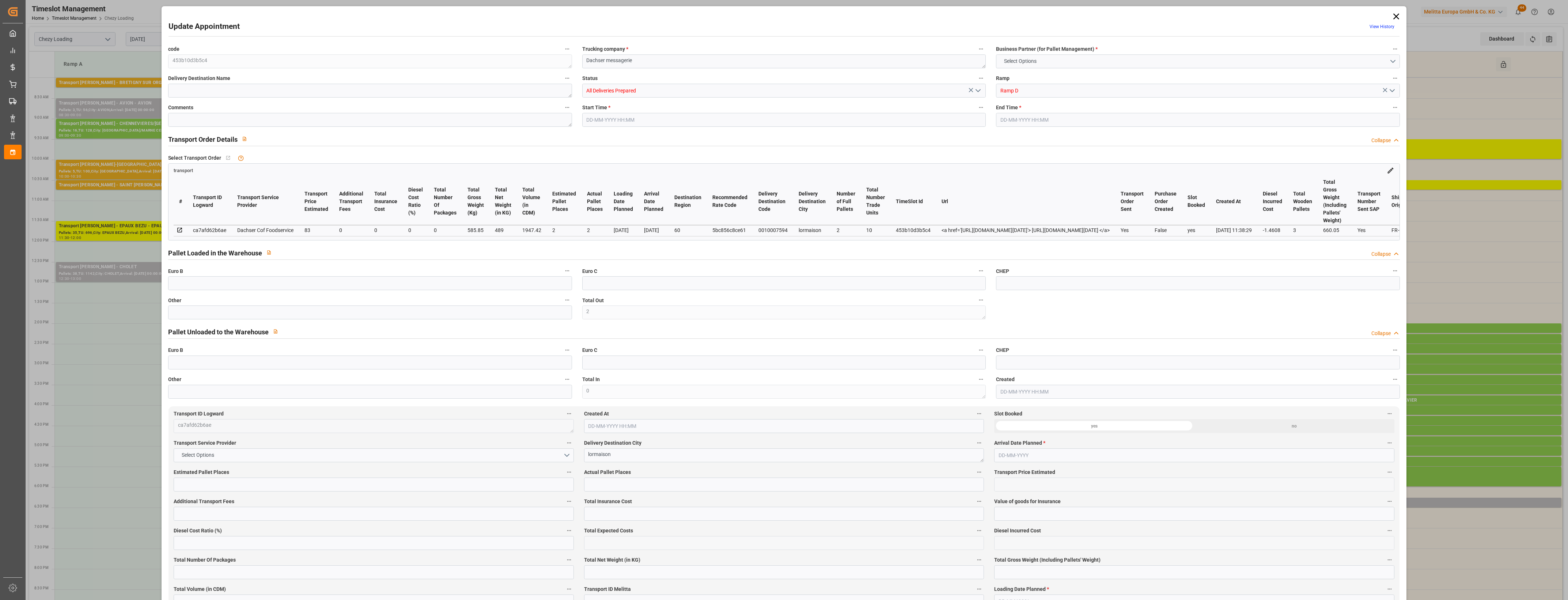
type input "10"
type input "3"
type input "101"
type input "585.85"
type input "0"
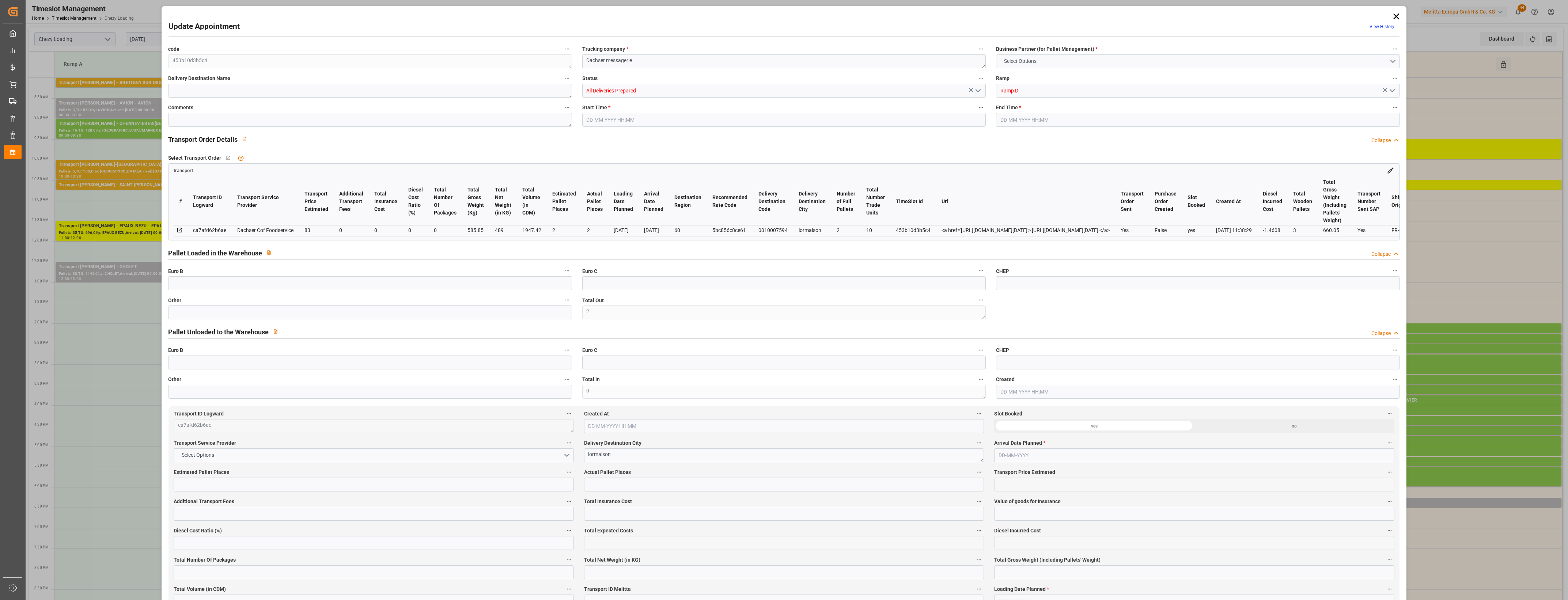
type input "4710.8598"
type input "0"
type input "21"
type input "35"
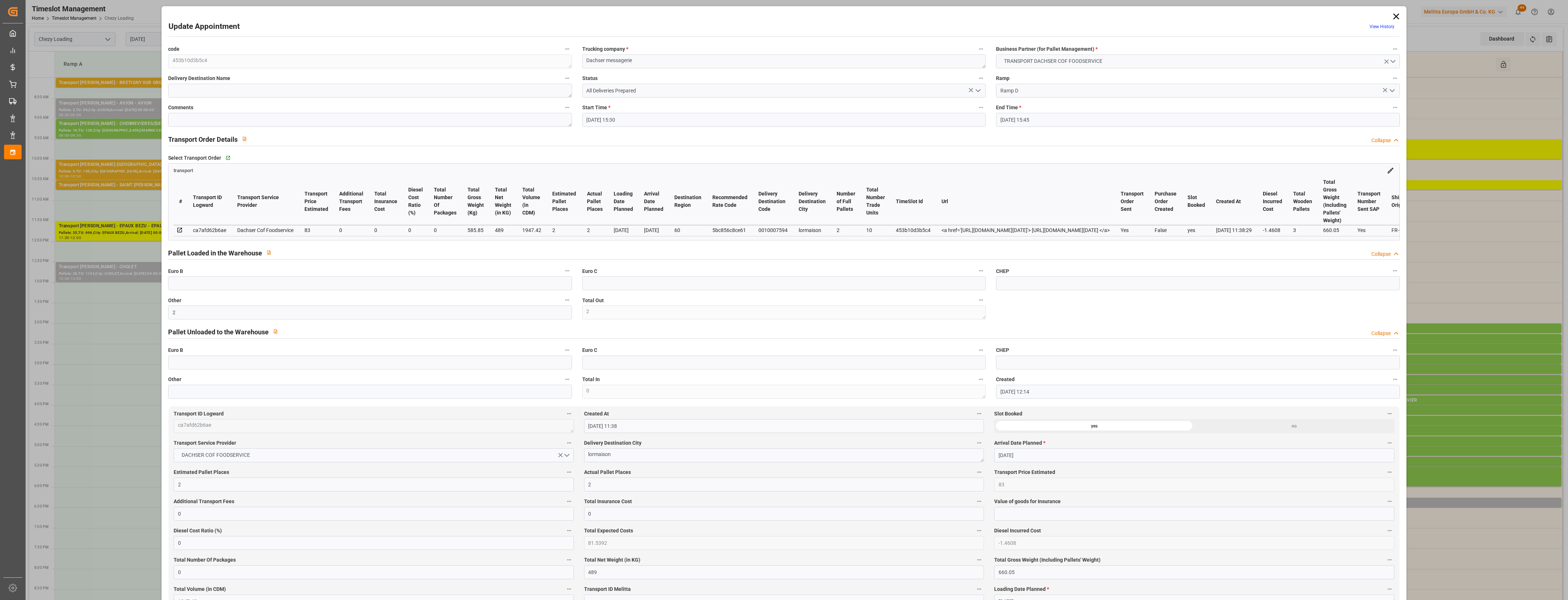
type input "[DATE] 15:30"
type input "[DATE] 15:45"
type input "[DATE] 12:14"
type input "[DATE] 11:38"
type input "[DATE]"
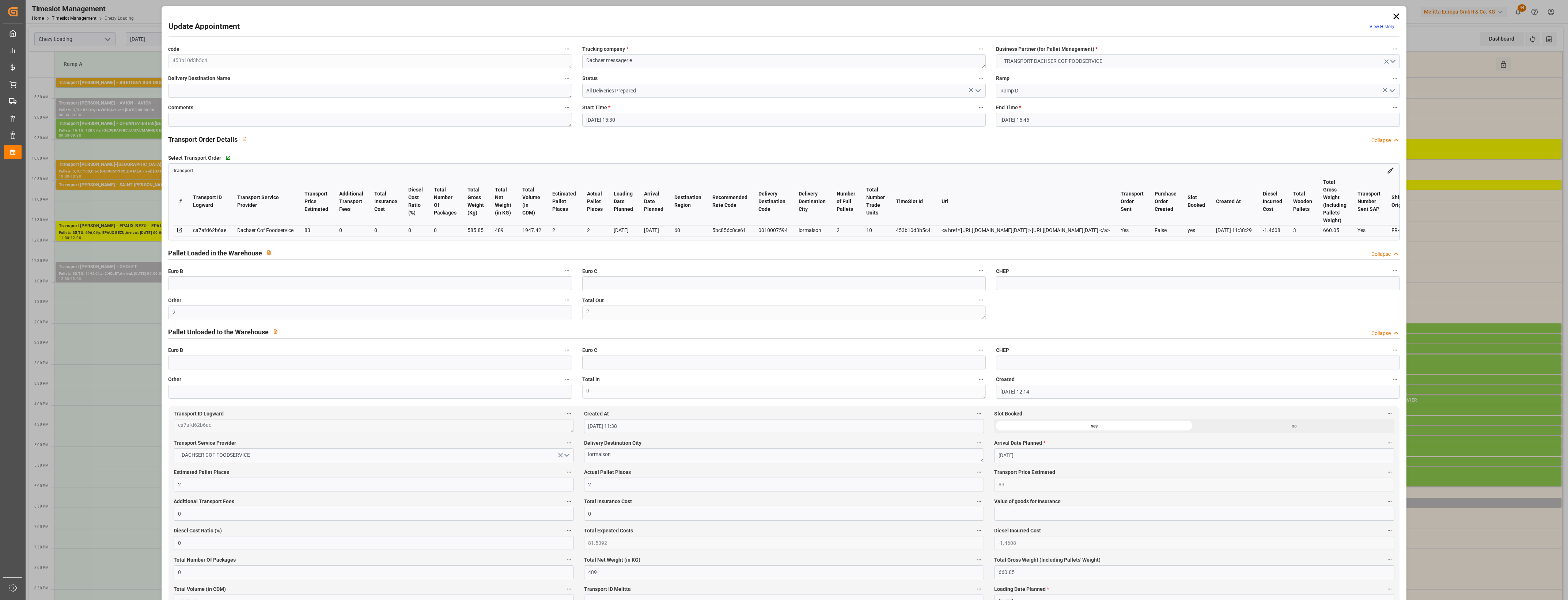
type input "[DATE]"
click at [1395, 13] on icon at bounding box center [1395, 16] width 10 height 10
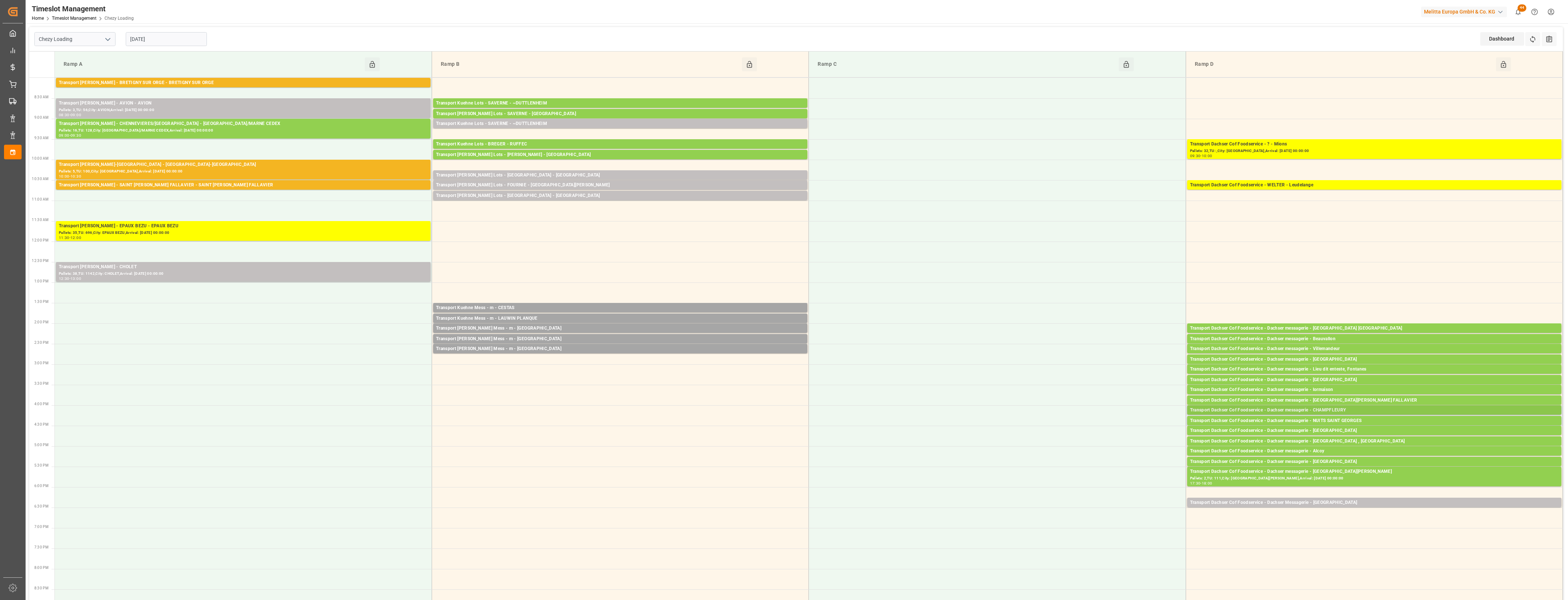
click at [1368, 408] on div "Transport Dachser Cof Foodservice - Dachser messagerie - CHAMPFLEURY" at bounding box center [1374, 410] width 368 height 7
click at [1112, 445] on button "Open" at bounding box center [1090, 442] width 51 height 8
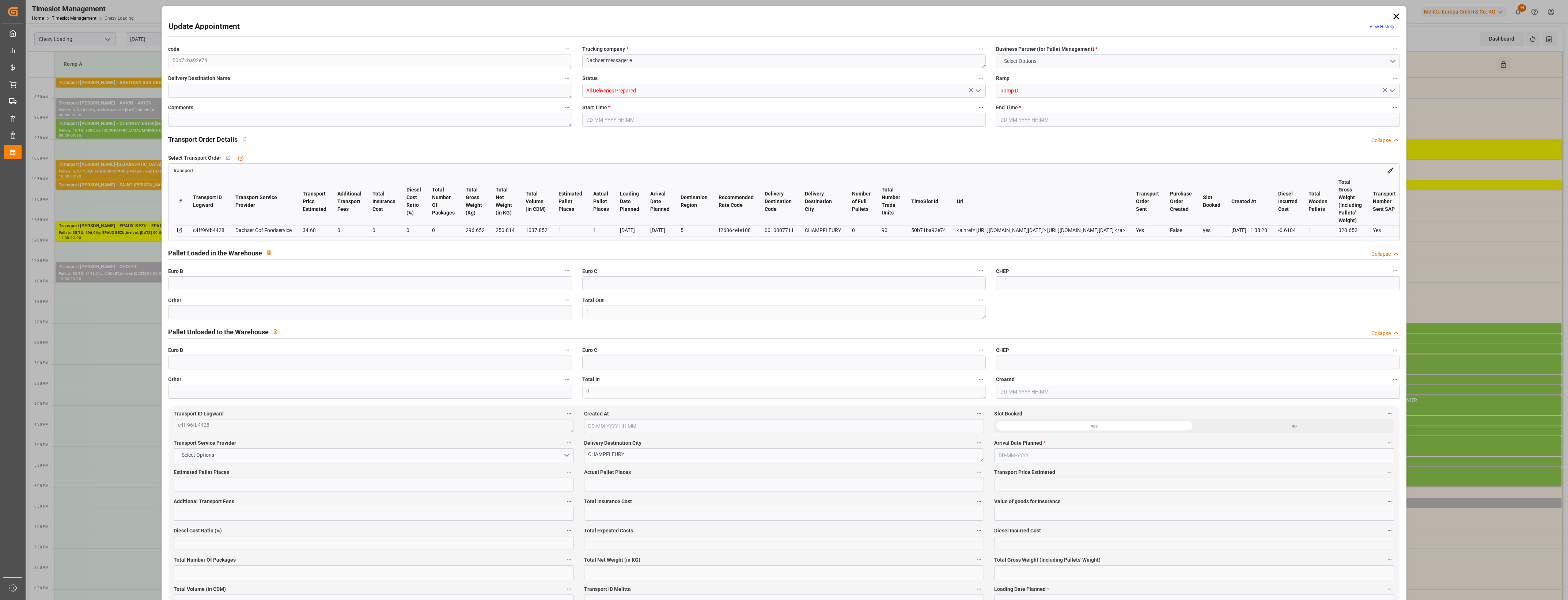
type input "1"
type input "34.68"
type input "0"
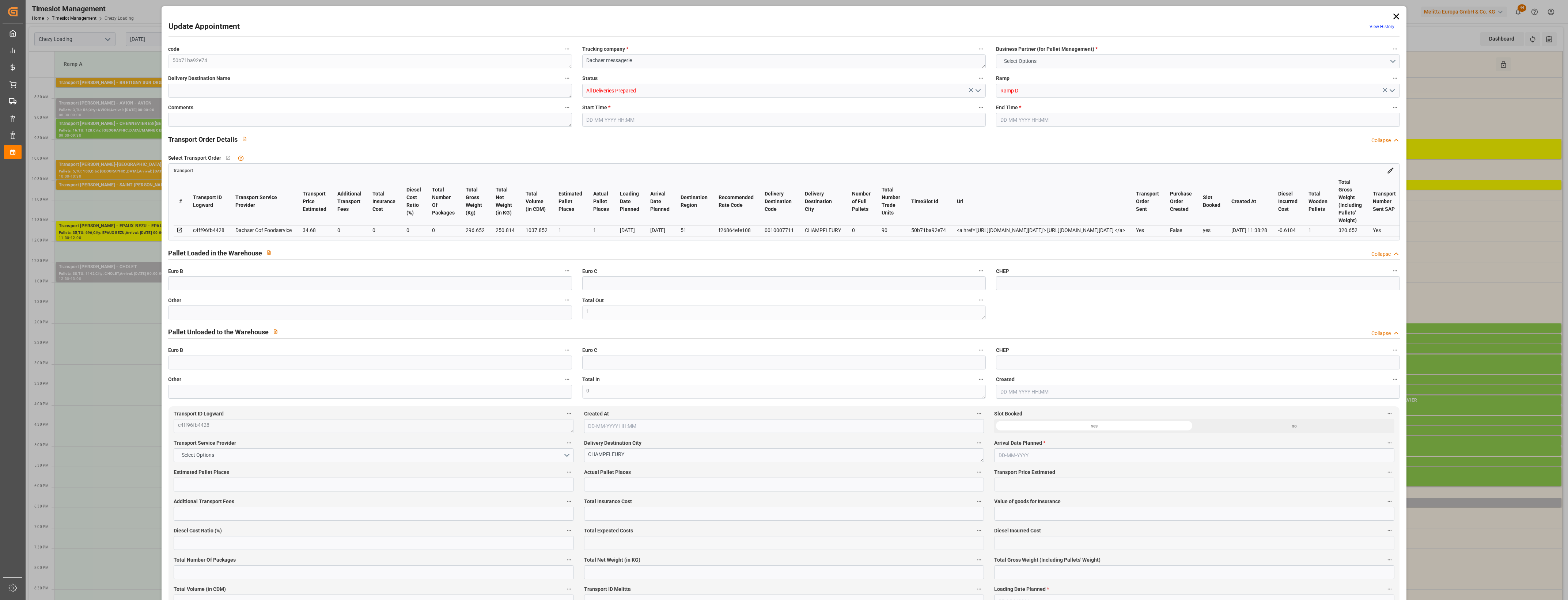
type input "0"
type input "34.0696"
type input "-0.6104"
type input "0"
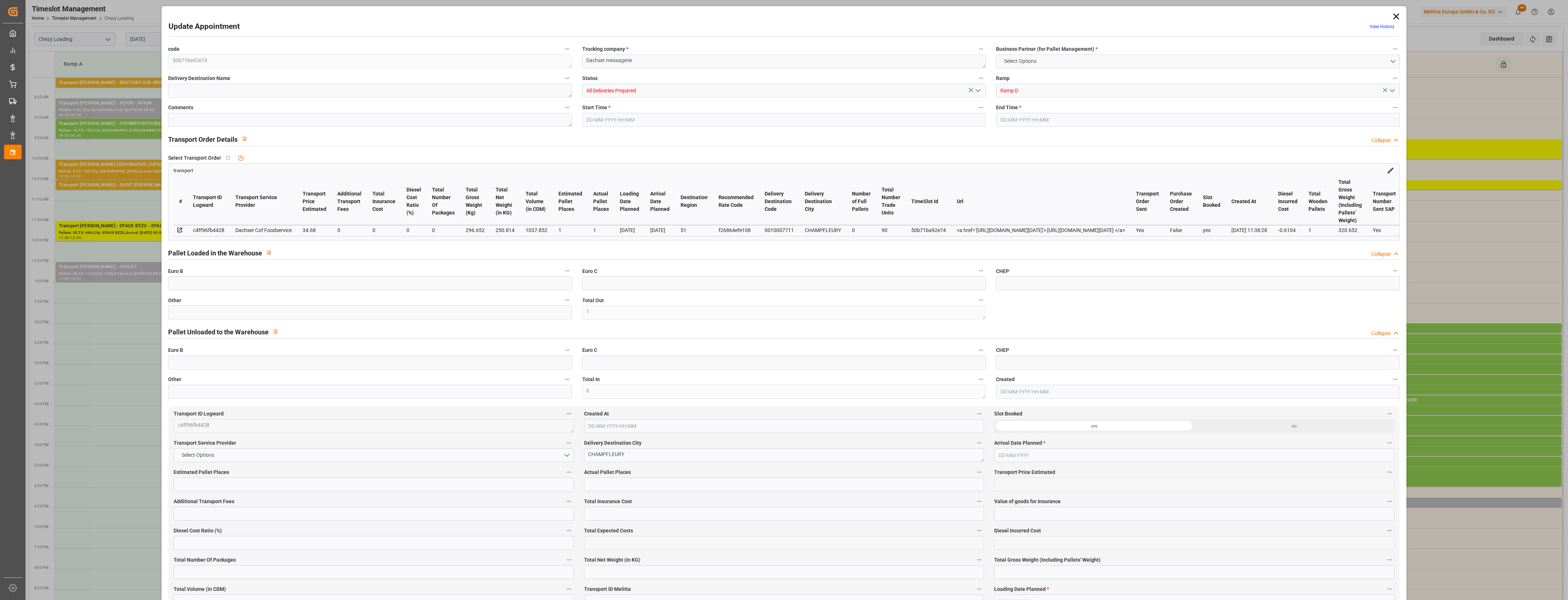
type input "250.814"
type input "320.652"
type input "1037.852"
type input "51"
type input "0"
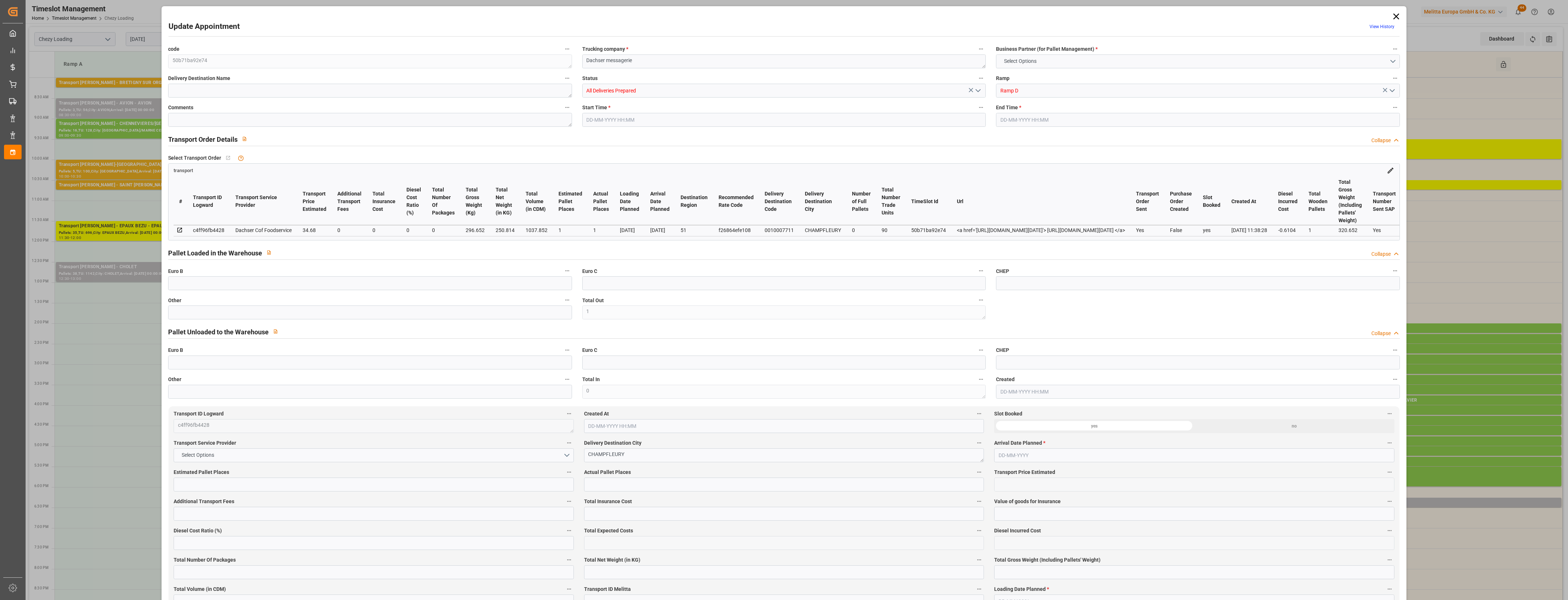
type input "90"
type input "1"
type input "101"
type input "296.652"
type input "0"
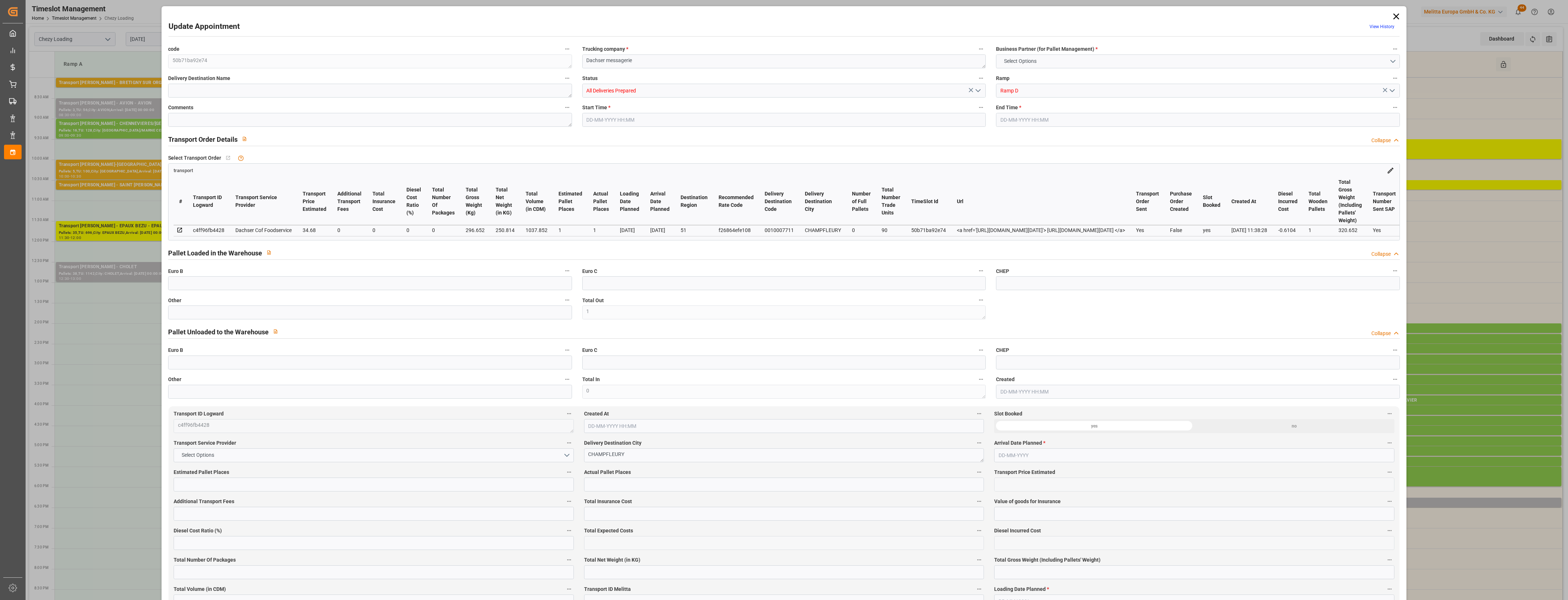
type input "4710.8598"
type input "0"
type input "21"
type input "35"
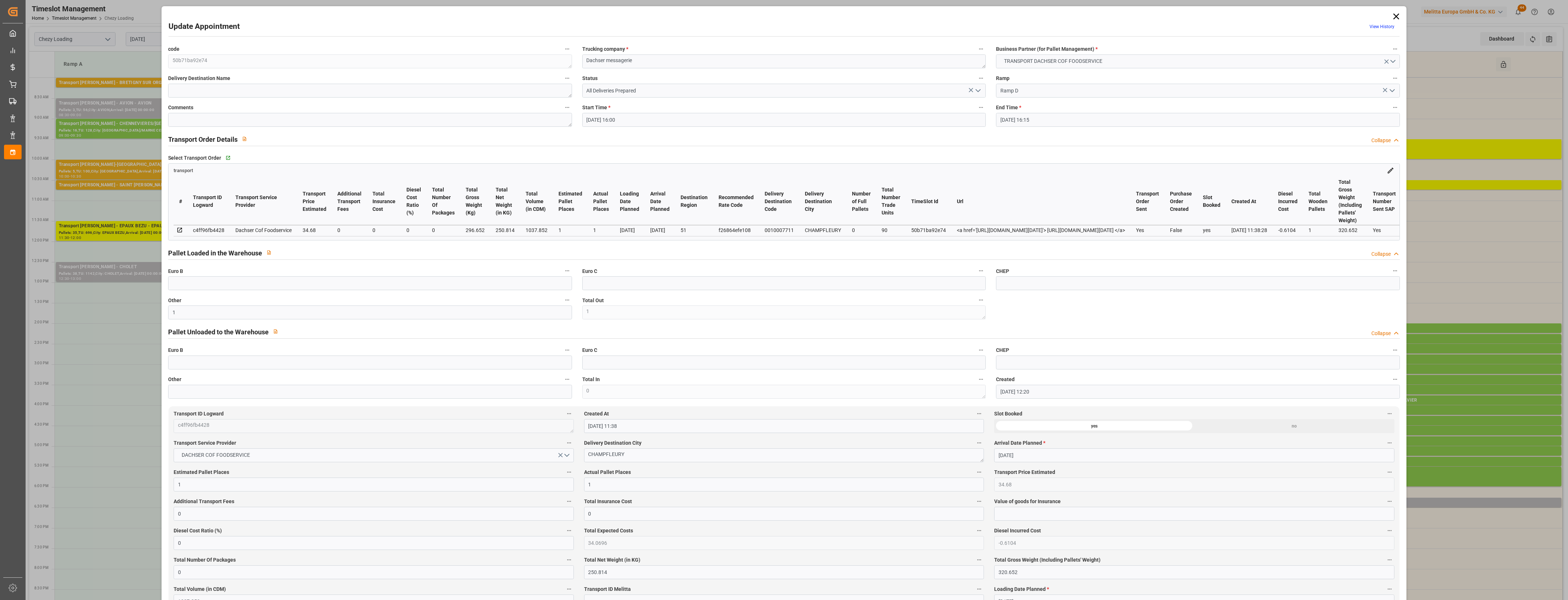
type input "[DATE] 16:00"
type input "[DATE] 16:15"
type input "[DATE] 12:20"
type input "[DATE] 11:38"
type input "[DATE]"
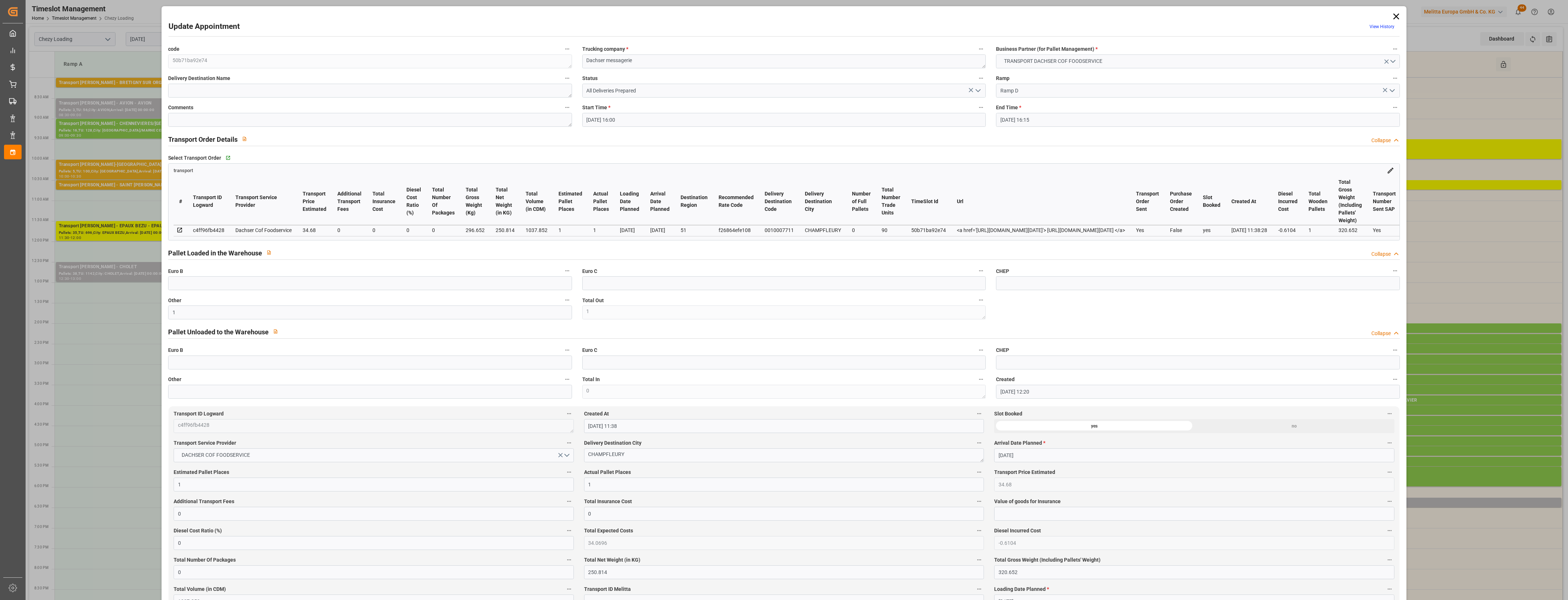
type input "[DATE]"
click at [1395, 13] on icon at bounding box center [1395, 16] width 10 height 10
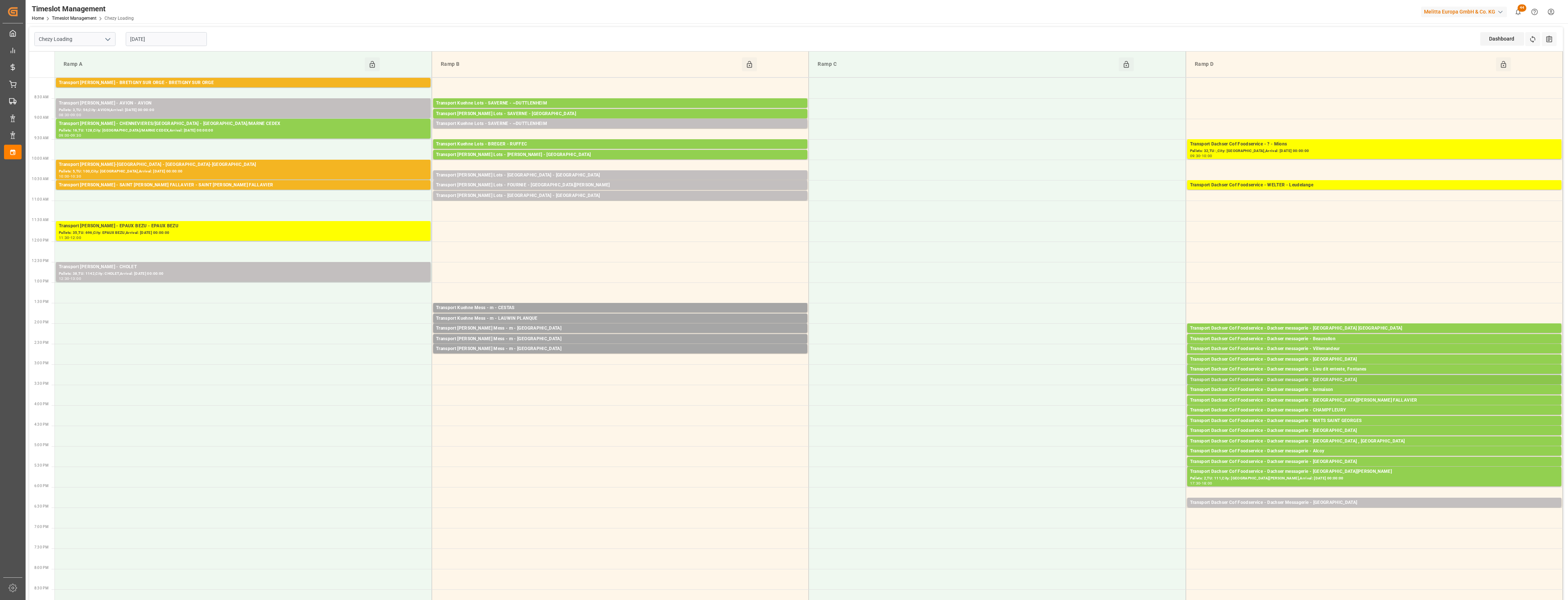
click at [1338, 378] on div "Transport Dachser Cof Foodservice - Dachser messagerie - [GEOGRAPHIC_DATA]" at bounding box center [1374, 380] width 368 height 7
click at [1106, 404] on button "Open" at bounding box center [1090, 402] width 51 height 8
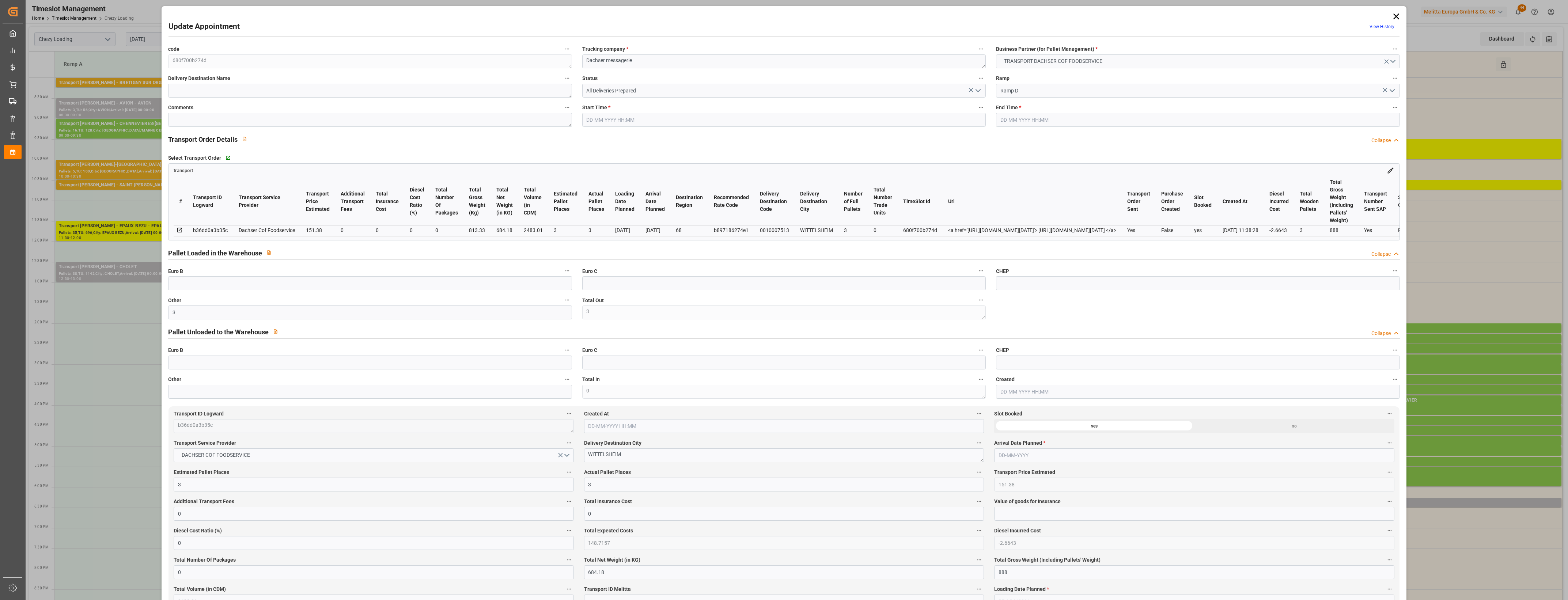
type input "3"
type input "151.38"
type input "0"
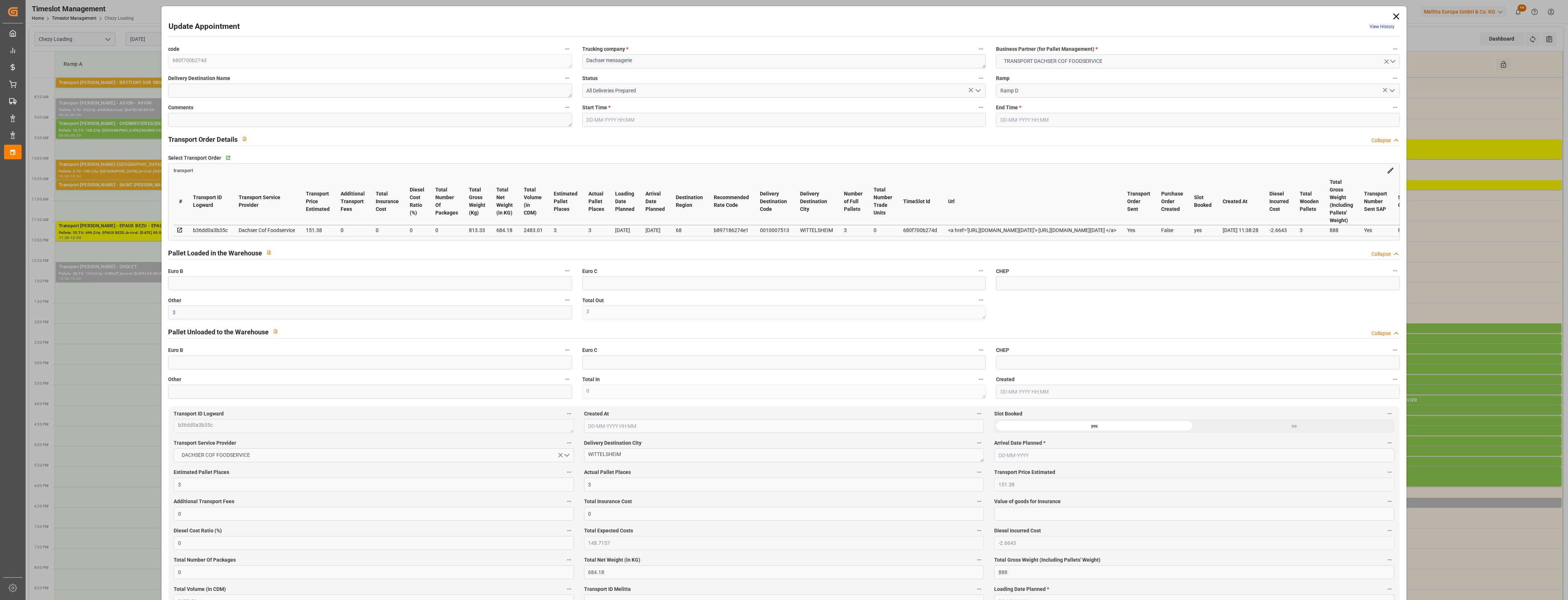
type input "0"
type input "148.7157"
type input "-2.6643"
type input "0"
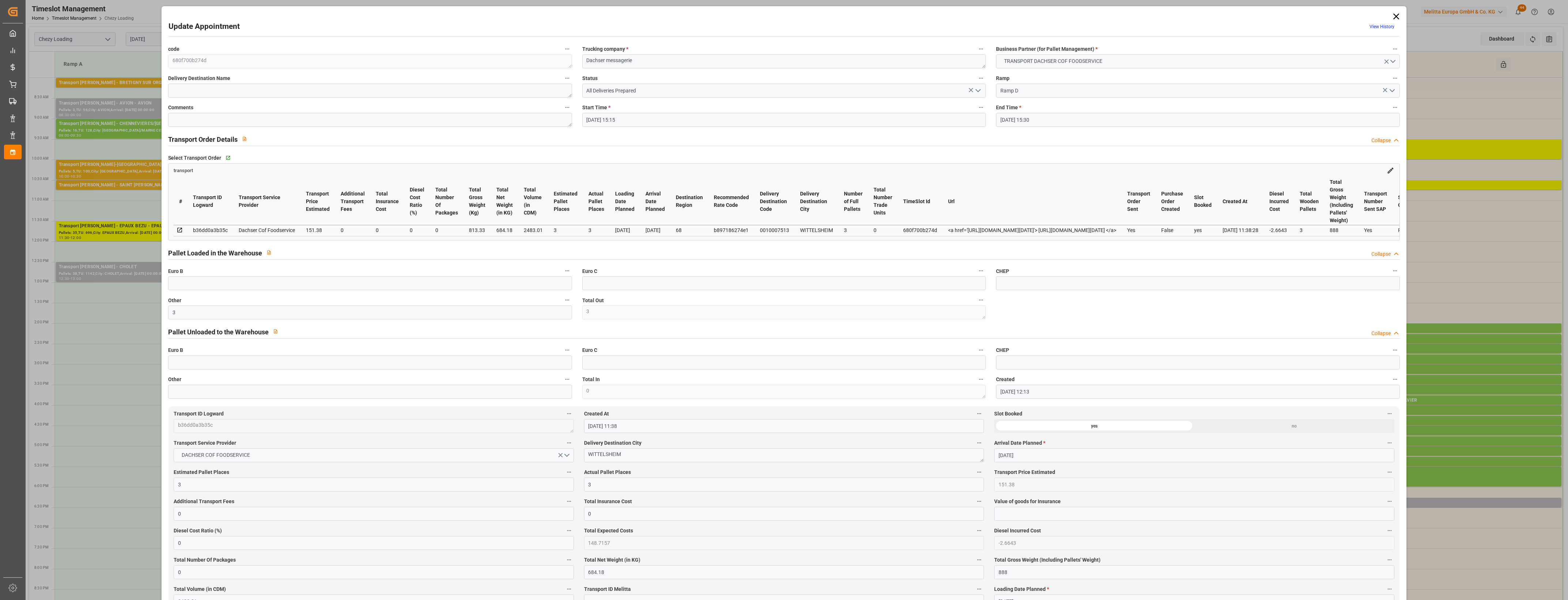
click at [1395, 13] on icon at bounding box center [1395, 16] width 10 height 10
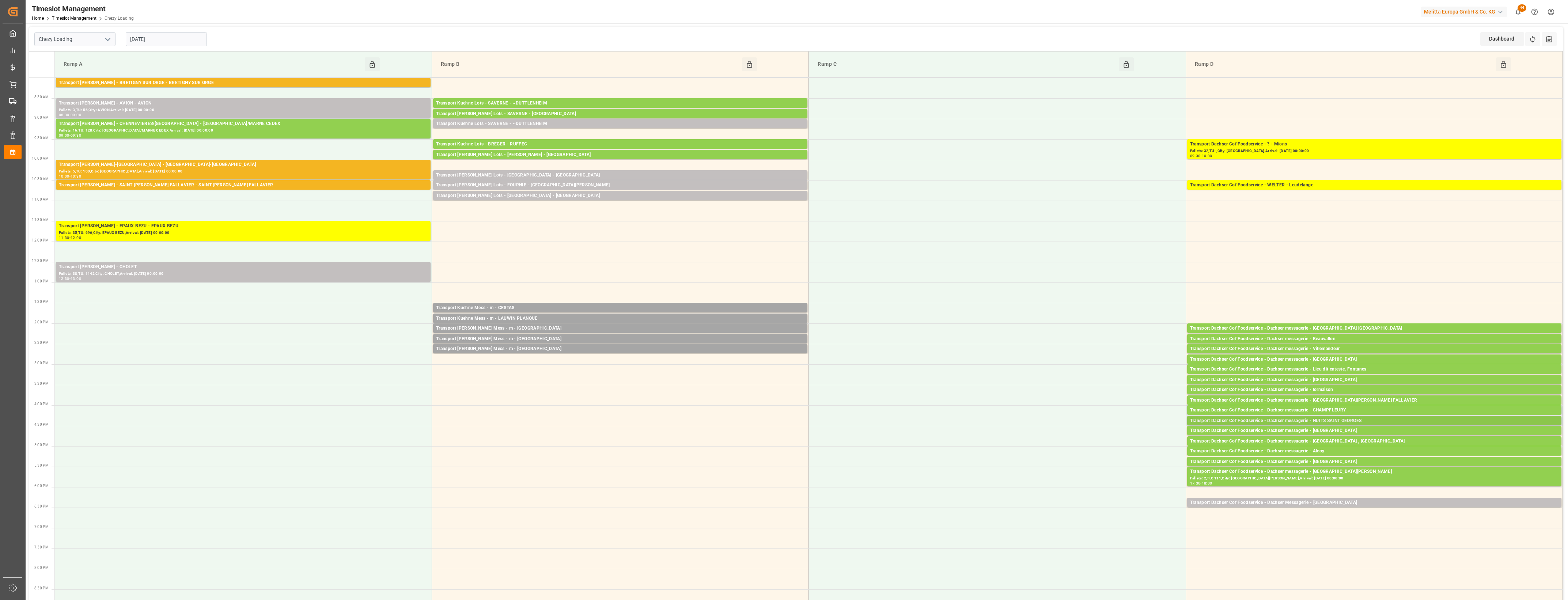
click at [1356, 422] on div "Transport Dachser Cof Foodservice - Dachser messagerie - NUITS SAINT GEORGES" at bounding box center [1374, 421] width 368 height 7
click at [1106, 440] on button "Open" at bounding box center [1090, 442] width 51 height 8
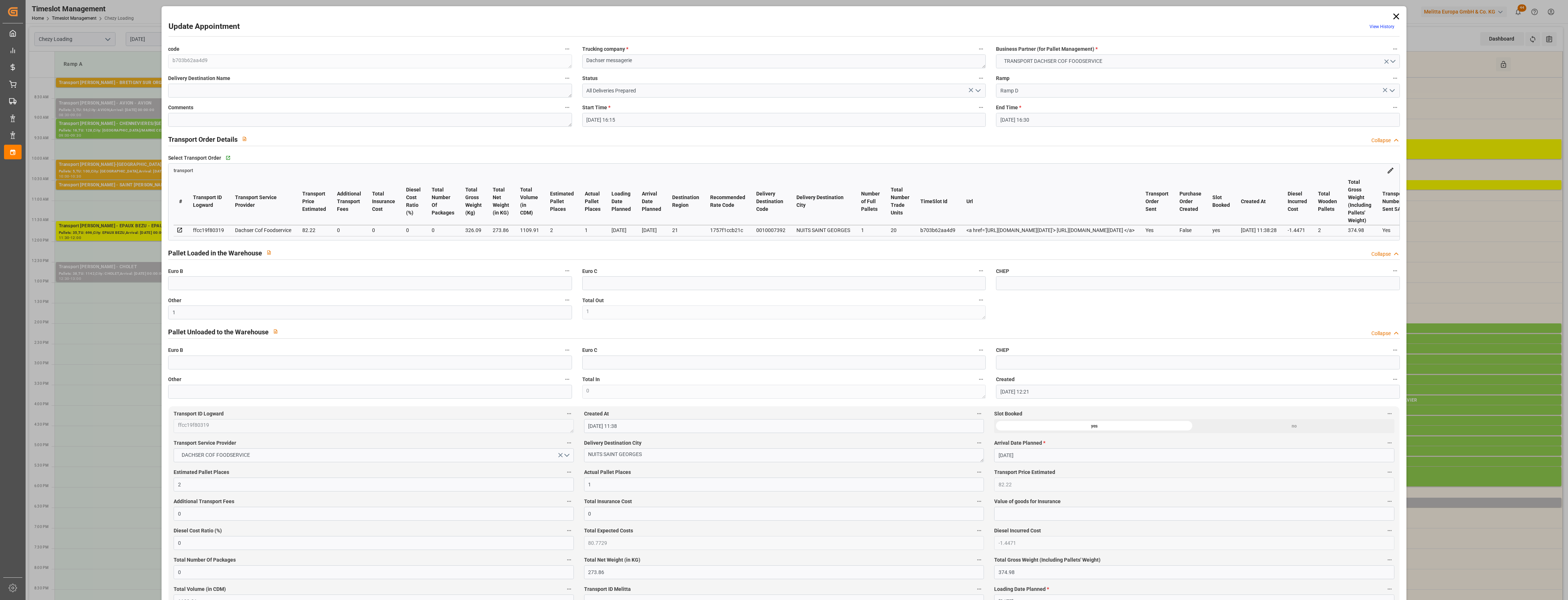
click at [1393, 15] on icon at bounding box center [1395, 17] width 6 height 6
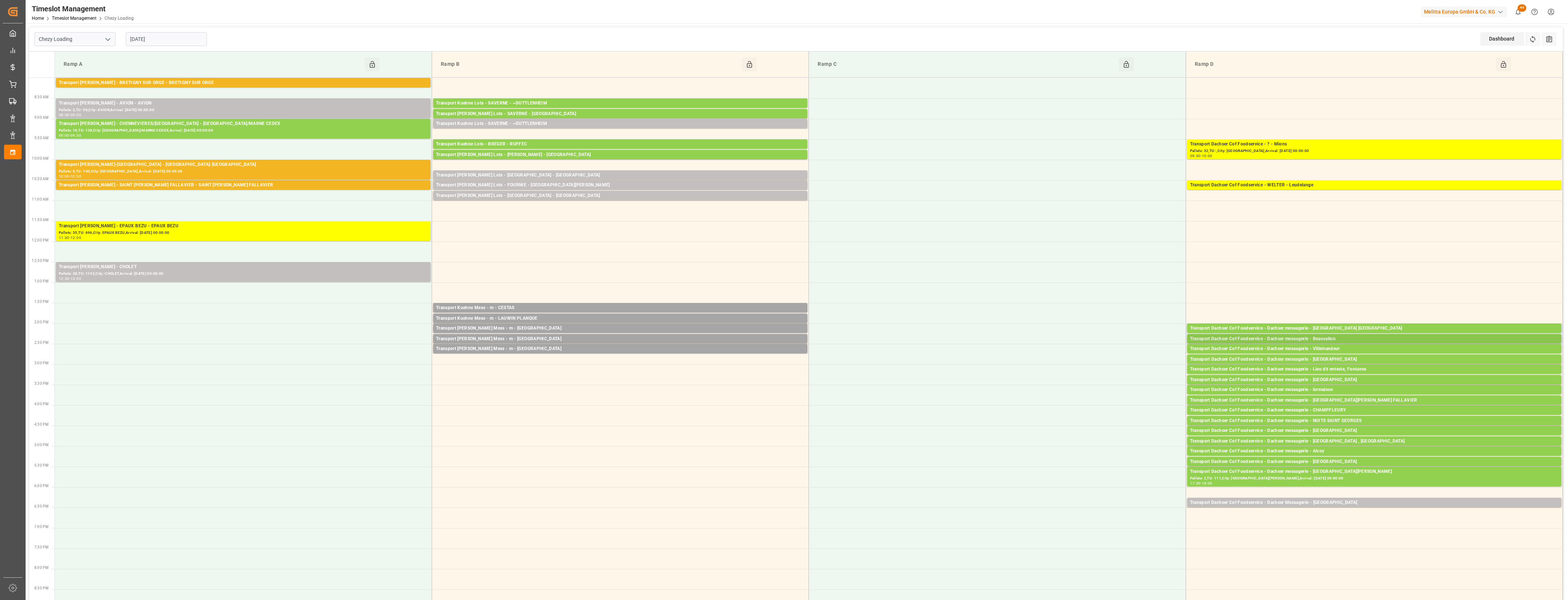
click at [1330, 339] on div "Transport Dachser Cof Foodservice - Dachser messagerie - Beauvallon" at bounding box center [1374, 339] width 368 height 7
click at [1100, 361] on button "Open" at bounding box center [1090, 361] width 51 height 8
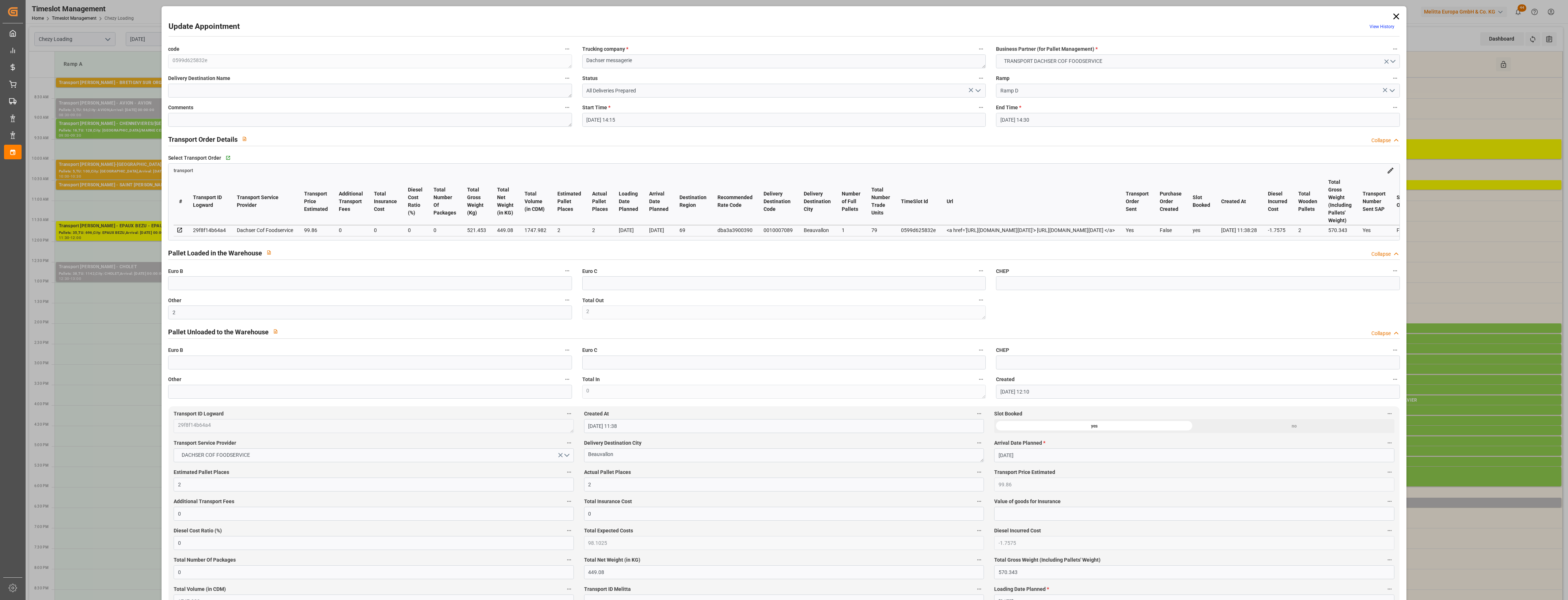
click at [1395, 15] on icon at bounding box center [1395, 17] width 6 height 6
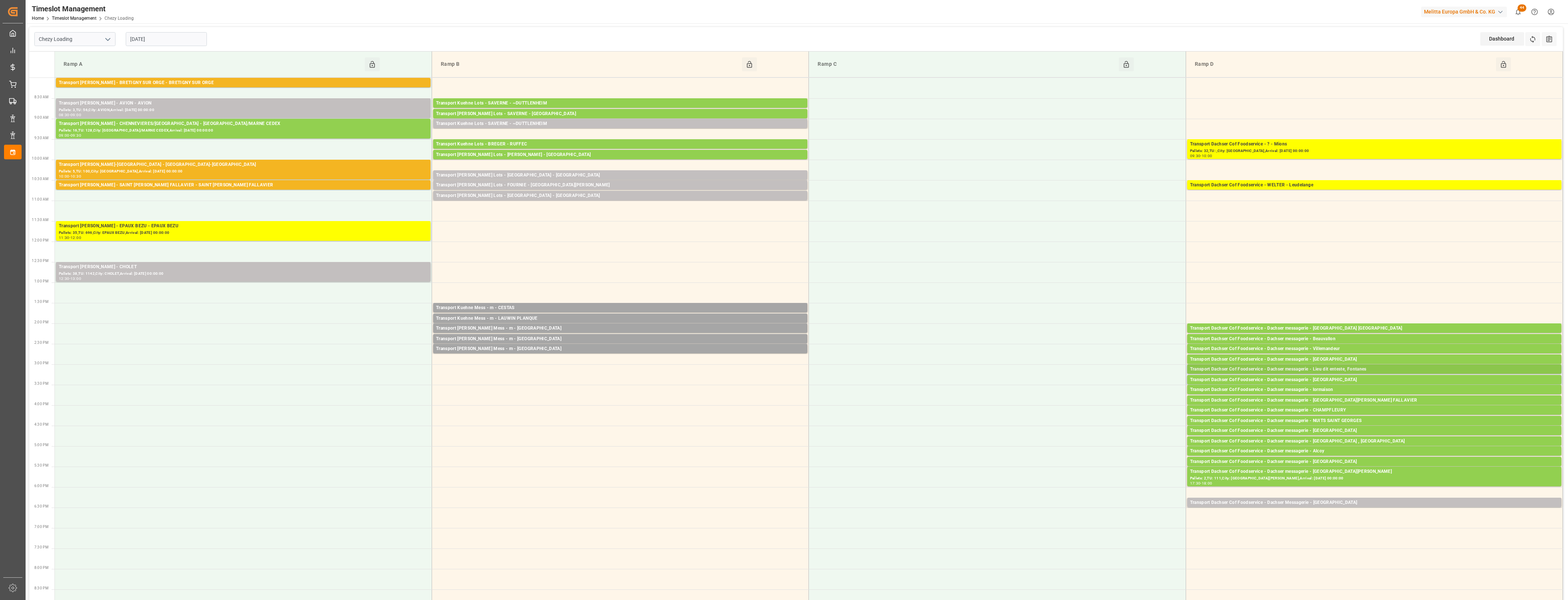
click at [1336, 367] on div "Transport Dachser Cof Foodservice - Dachser messagerie - Lieu dit enteste, Font…" at bounding box center [1374, 369] width 368 height 7
click at [1112, 401] on button "Open" at bounding box center [1090, 402] width 51 height 8
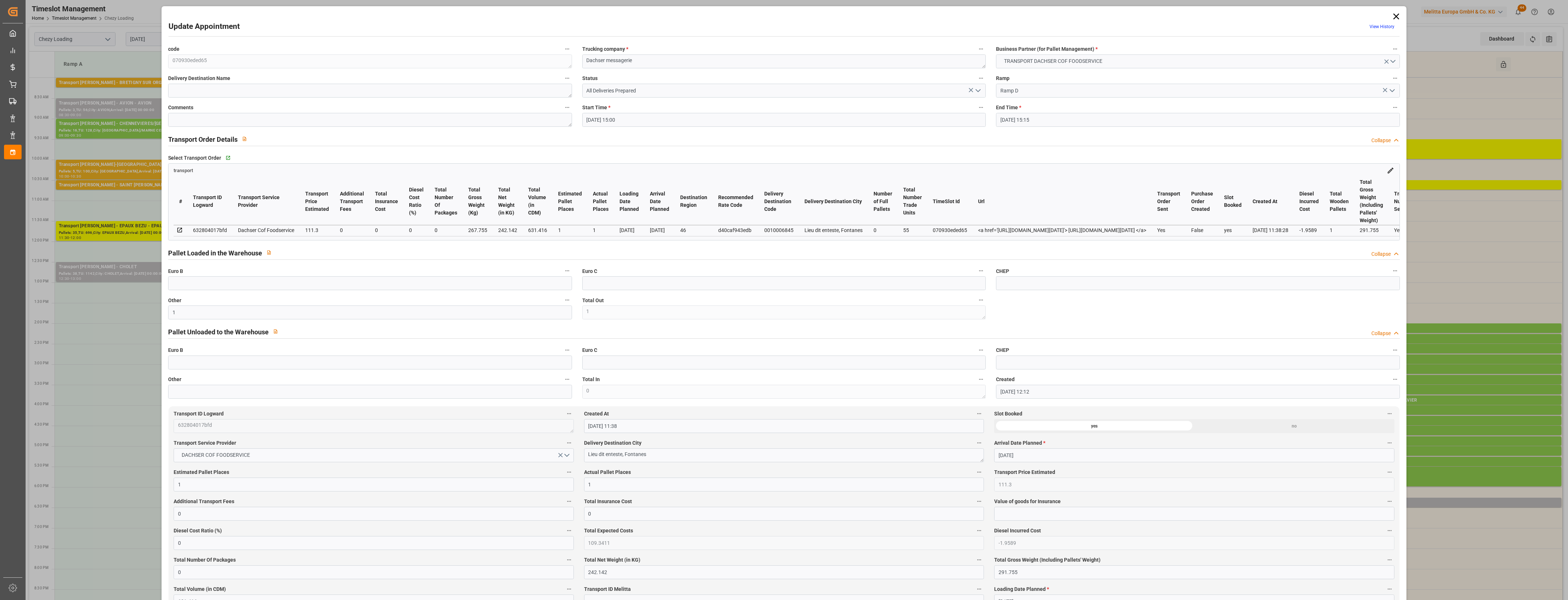
click at [1394, 16] on icon at bounding box center [1395, 17] width 6 height 6
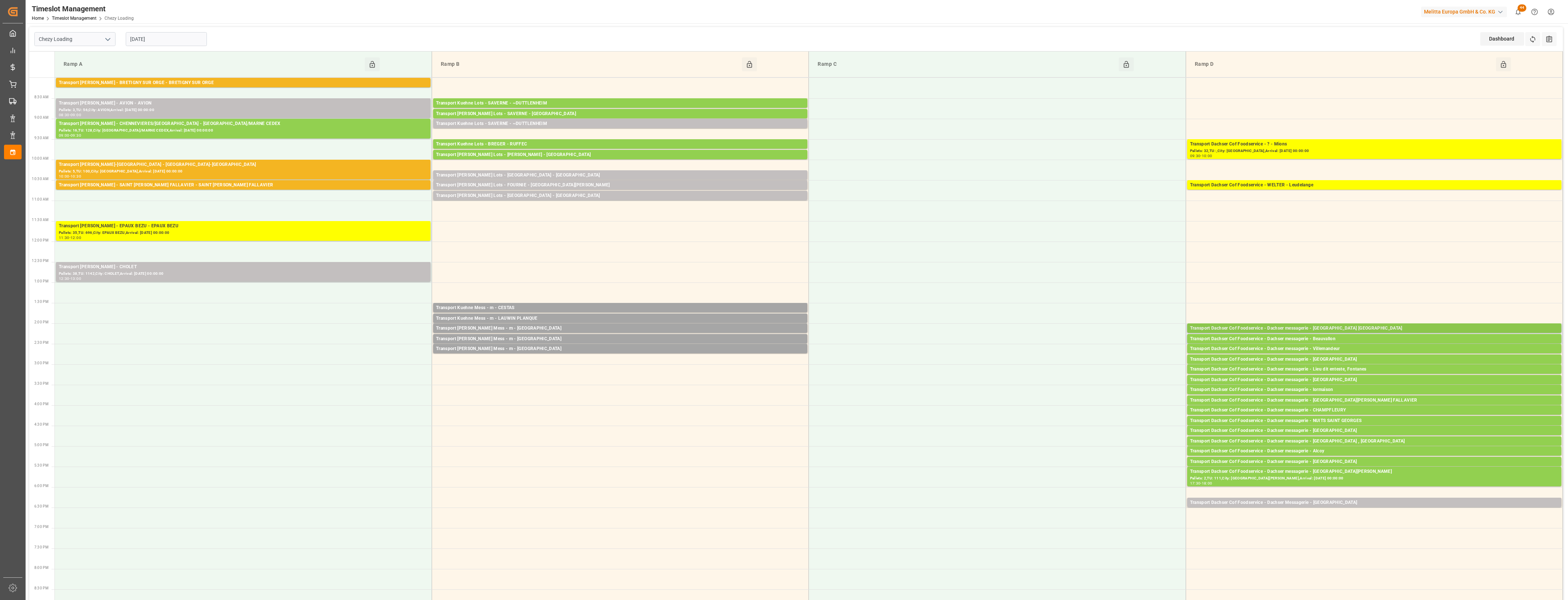
click at [1390, 328] on div "Transport Dachser Cof Foodservice - Dachser messagerie - [GEOGRAPHIC_DATA] [GEO…" at bounding box center [1374, 328] width 368 height 7
click at [1114, 361] on button "Open" at bounding box center [1090, 361] width 51 height 8
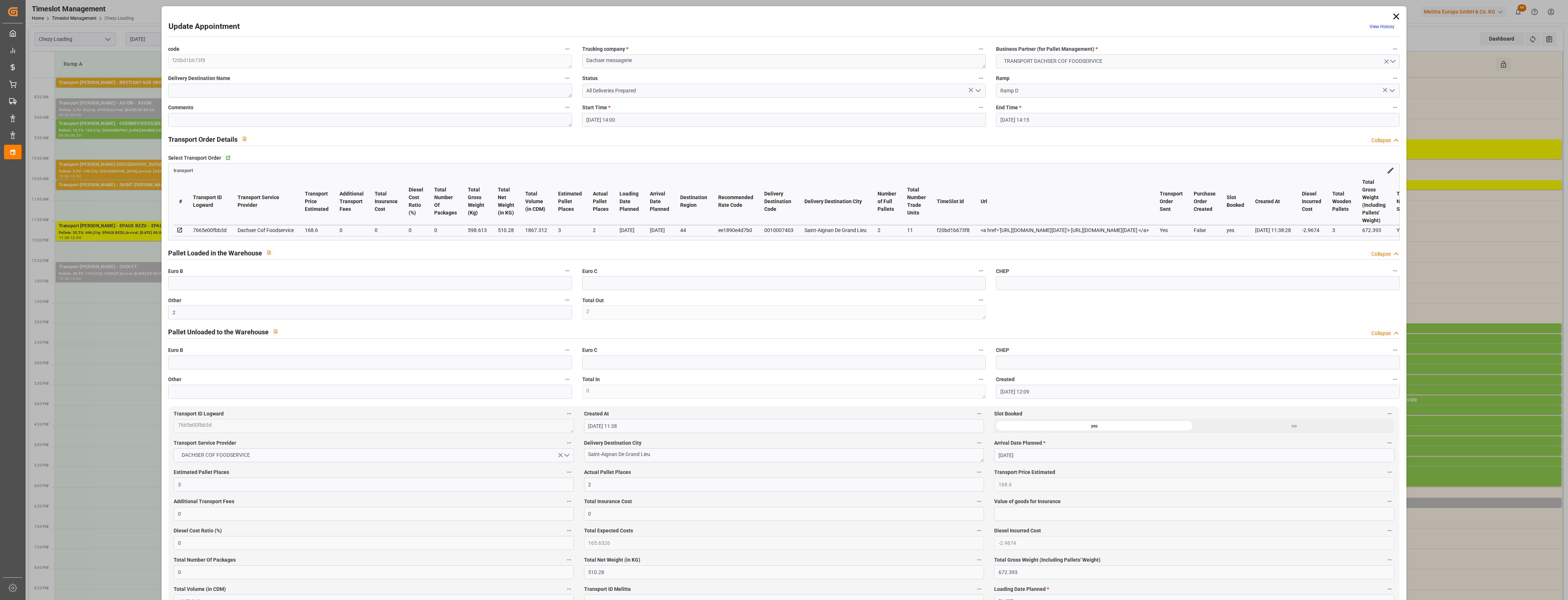
click at [1394, 17] on icon at bounding box center [1395, 17] width 6 height 6
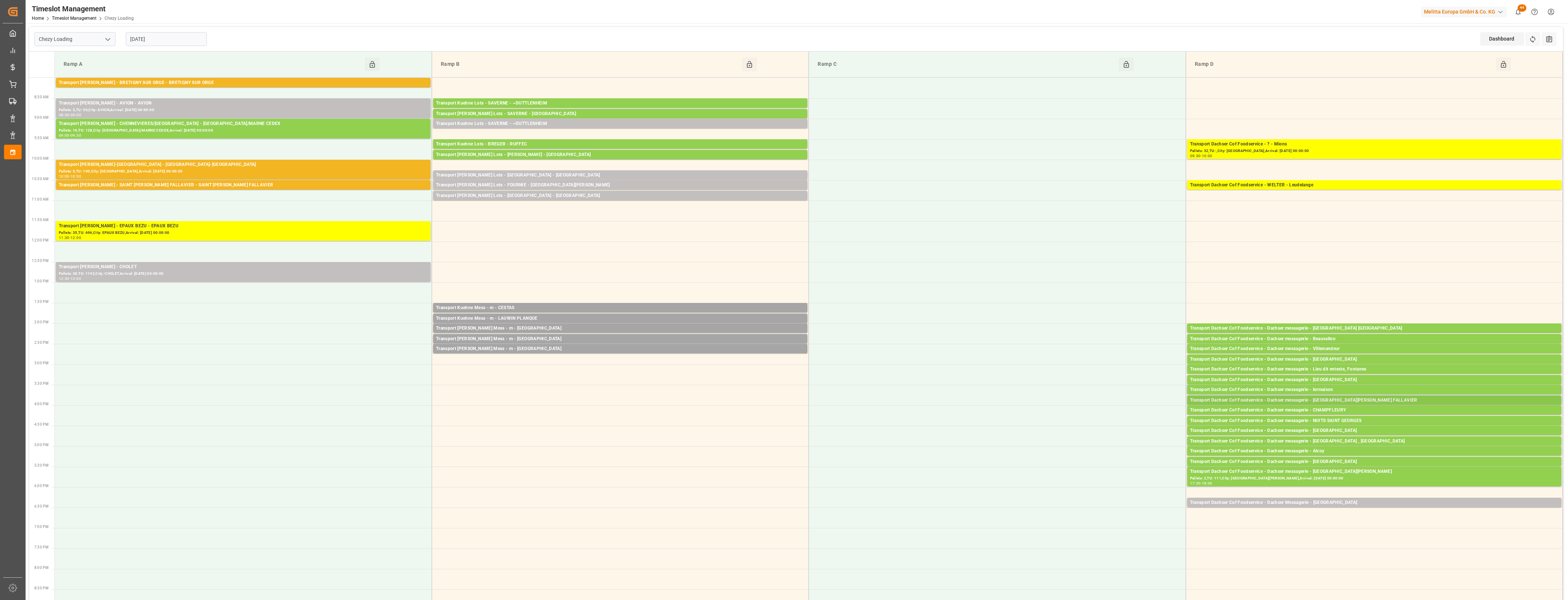
click at [1351, 401] on div "Transport Dachser Cof Foodservice - Dachser messagerie - [GEOGRAPHIC_DATA][PERS…" at bounding box center [1374, 401] width 368 height 7
click at [1108, 419] on button "Open" at bounding box center [1090, 422] width 51 height 8
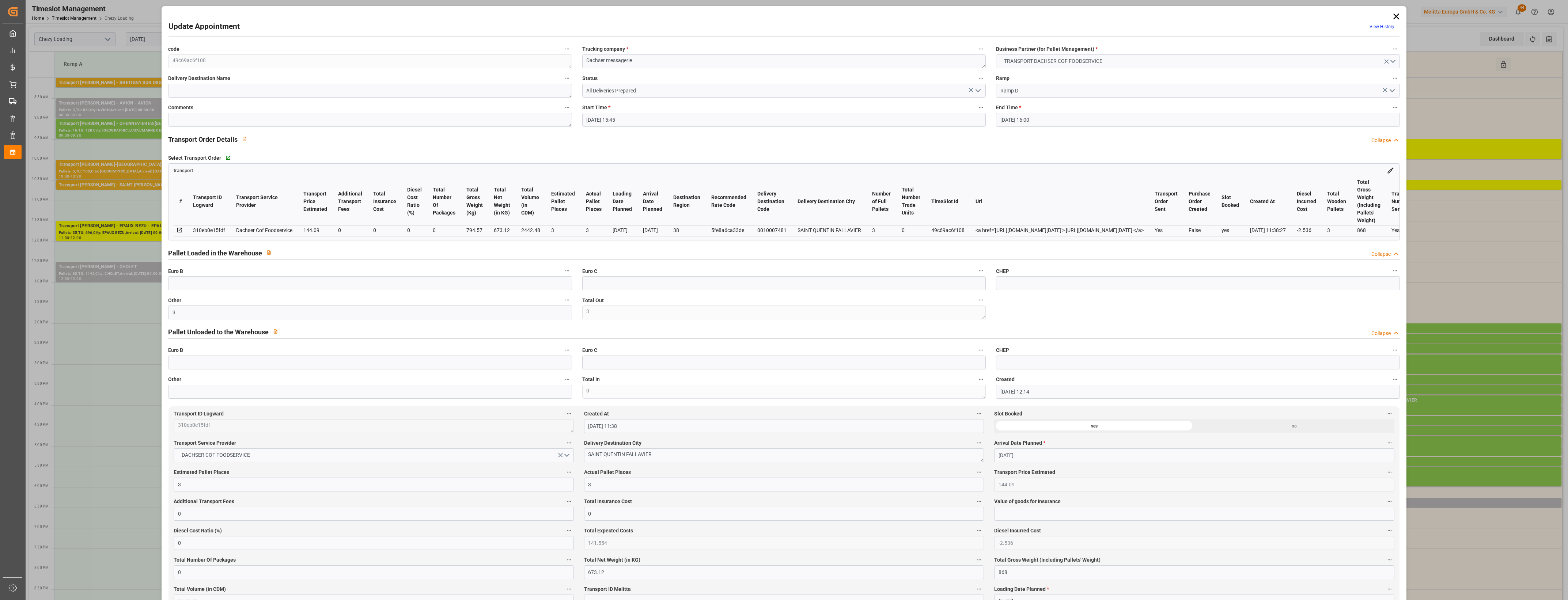
click at [1395, 18] on icon at bounding box center [1395, 17] width 6 height 6
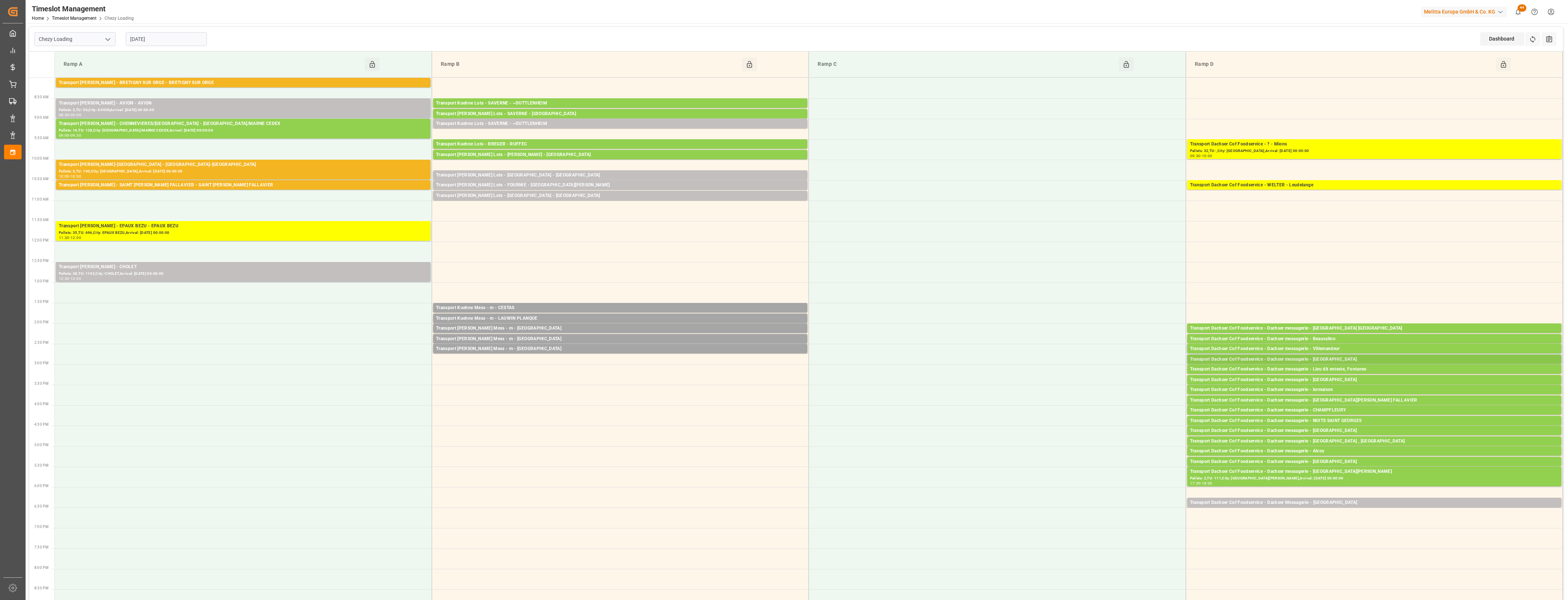
click at [1343, 358] on div "Transport Dachser Cof Foodservice - Dachser messagerie - [GEOGRAPHIC_DATA]" at bounding box center [1374, 360] width 368 height 7
click at [1110, 378] on button "Open" at bounding box center [1090, 381] width 51 height 8
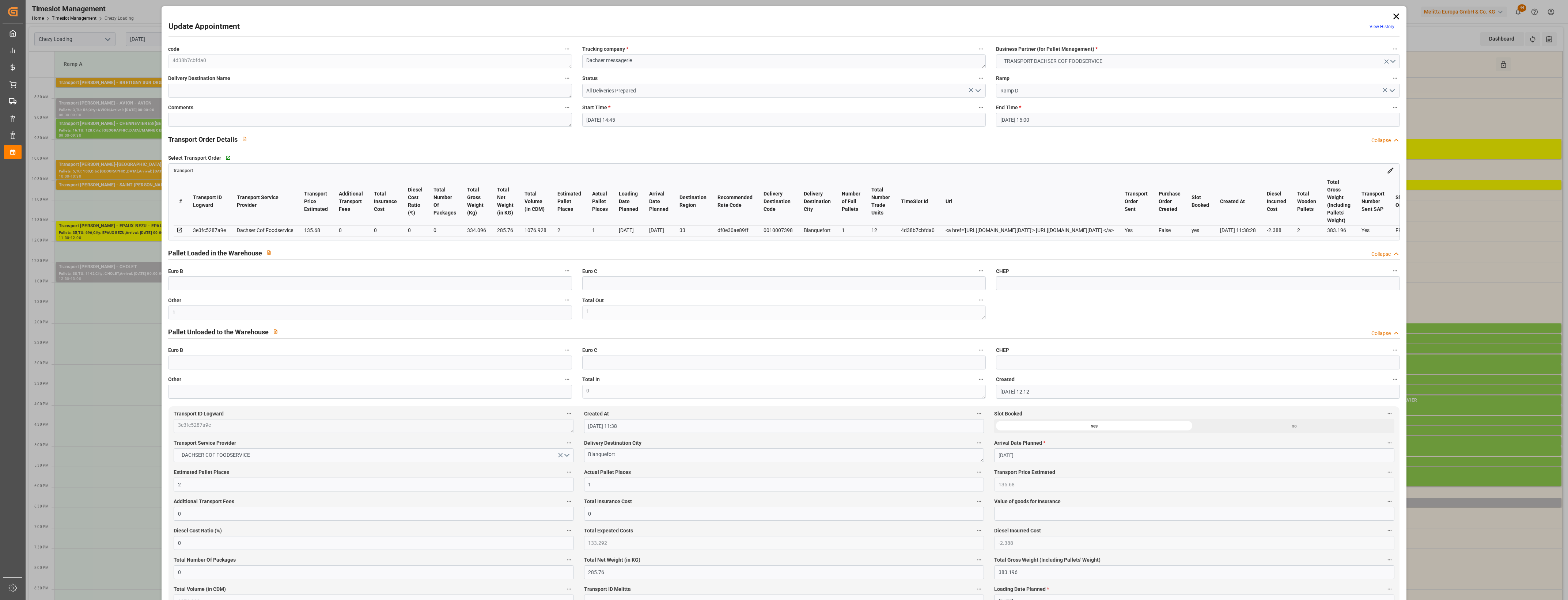
click at [1394, 17] on icon at bounding box center [1395, 16] width 10 height 10
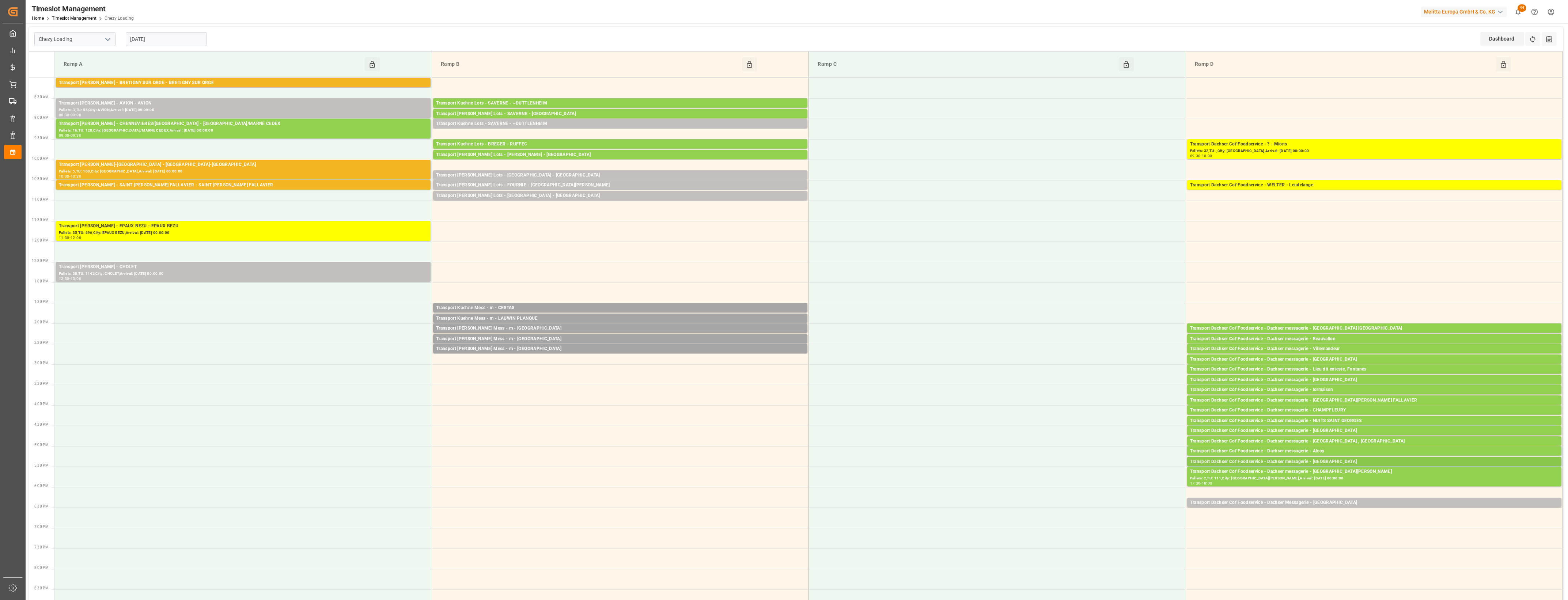
click at [1336, 460] on div "Transport Dachser Cof Foodservice - Dachser messagerie - [GEOGRAPHIC_DATA]" at bounding box center [1374, 462] width 368 height 7
click at [1113, 487] on button "Open" at bounding box center [1090, 483] width 51 height 8
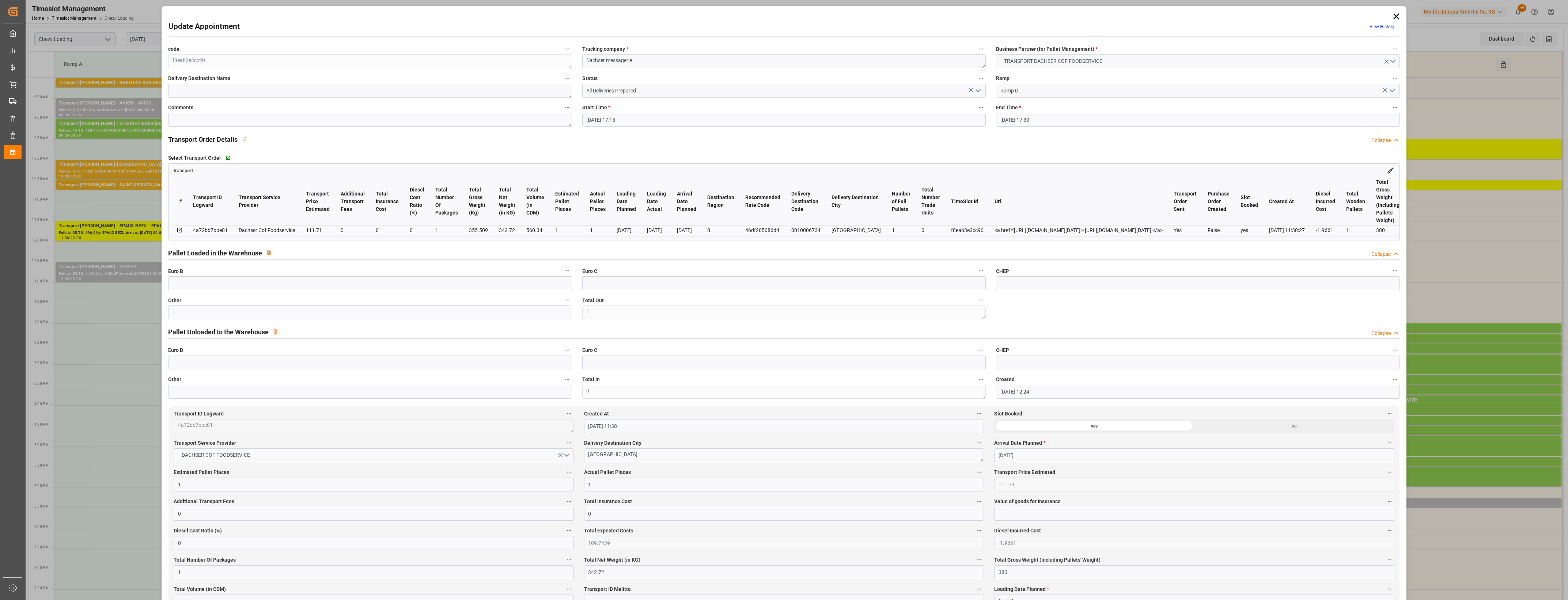
click at [1397, 17] on icon at bounding box center [1395, 16] width 10 height 10
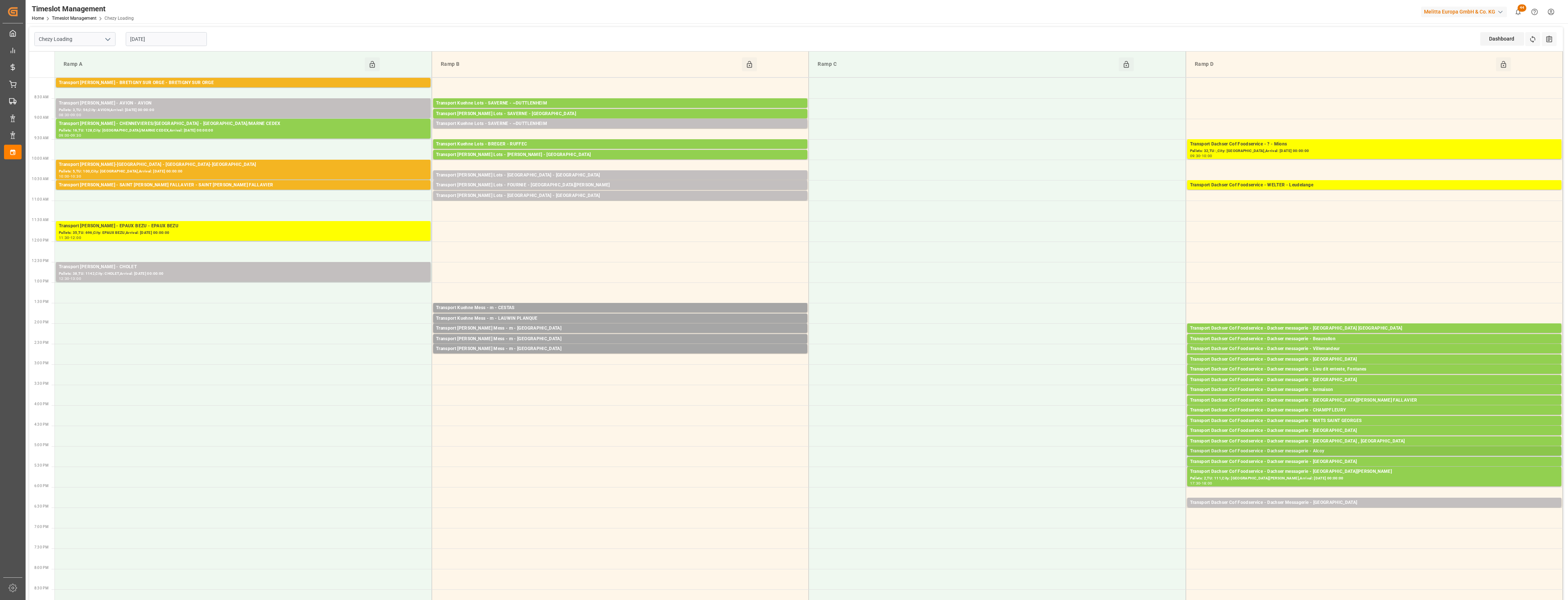
click at [1329, 451] on div "Transport Dachser Cof Foodservice - Dachser messagerie - Alcoy" at bounding box center [1374, 452] width 368 height 7
click at [1100, 480] on button "Open" at bounding box center [1090, 483] width 51 height 8
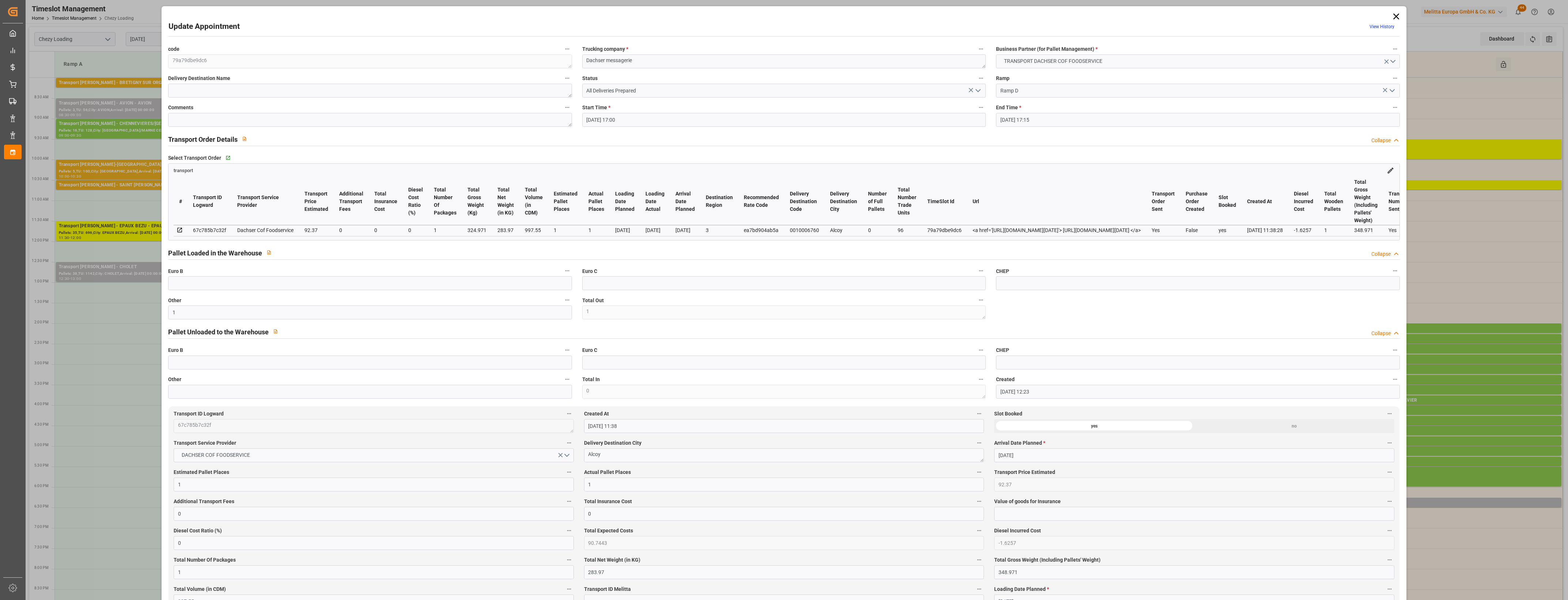
click at [1393, 19] on icon at bounding box center [1395, 16] width 10 height 10
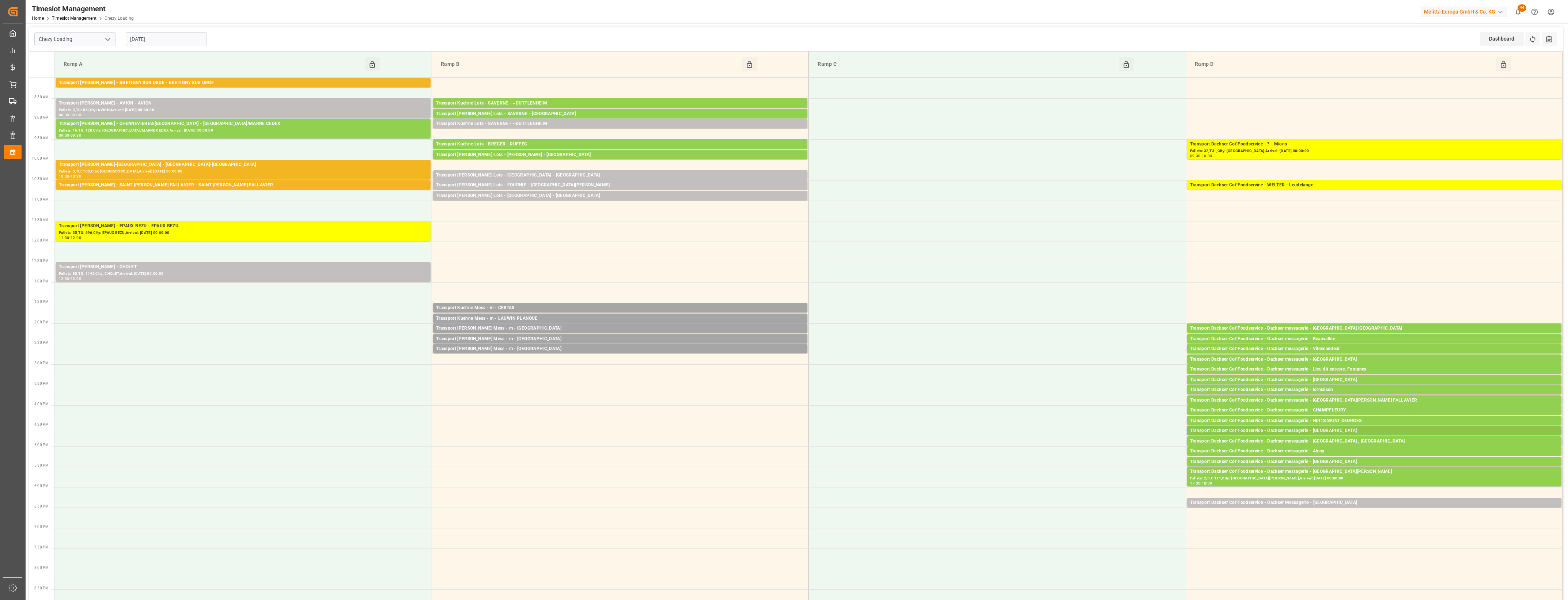
click at [1336, 429] on div "Transport Dachser Cof Foodservice - Dachser messagerie - [GEOGRAPHIC_DATA]" at bounding box center [1374, 430] width 368 height 7
click at [1106, 459] on div "Open" at bounding box center [1088, 463] width 55 height 8
click at [1202, 430] on div "Transport Dachser Cof Foodservice - Dachser messagerie - [GEOGRAPHIC_DATA]" at bounding box center [1374, 430] width 368 height 7
click at [1092, 463] on button "Open" at bounding box center [1090, 463] width 51 height 8
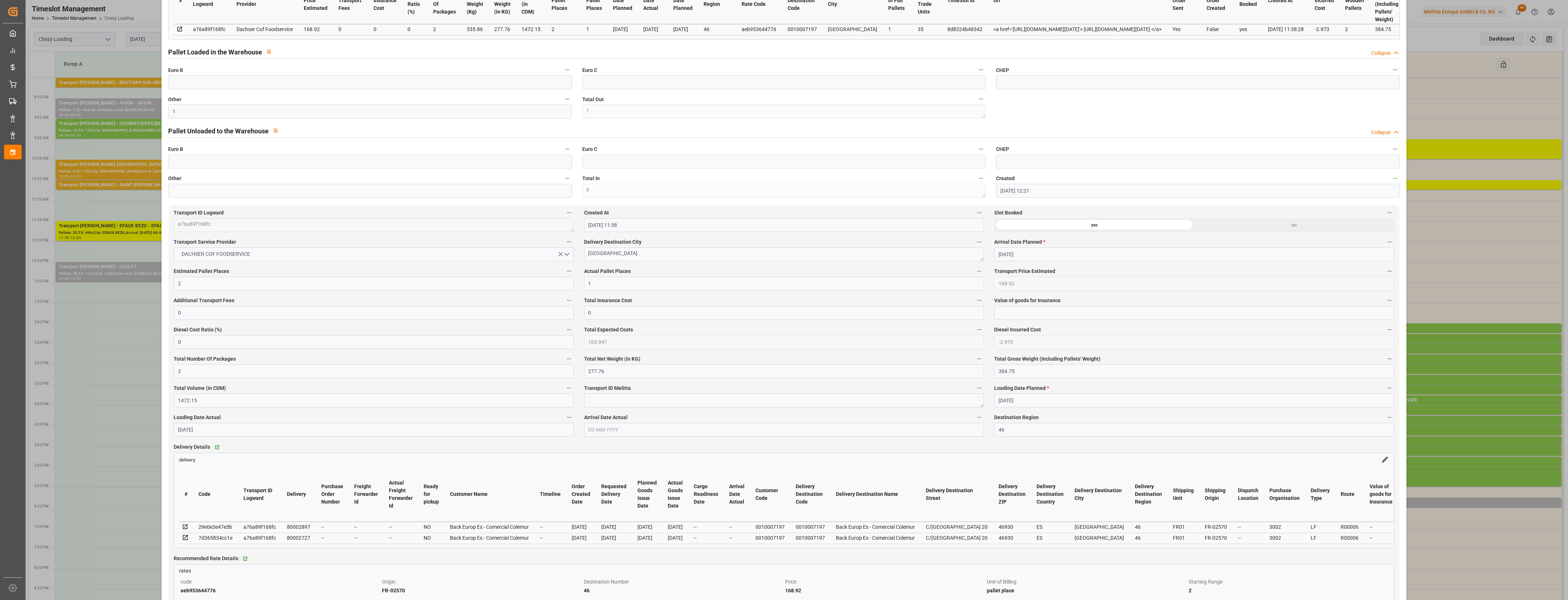
scroll to position [137, 0]
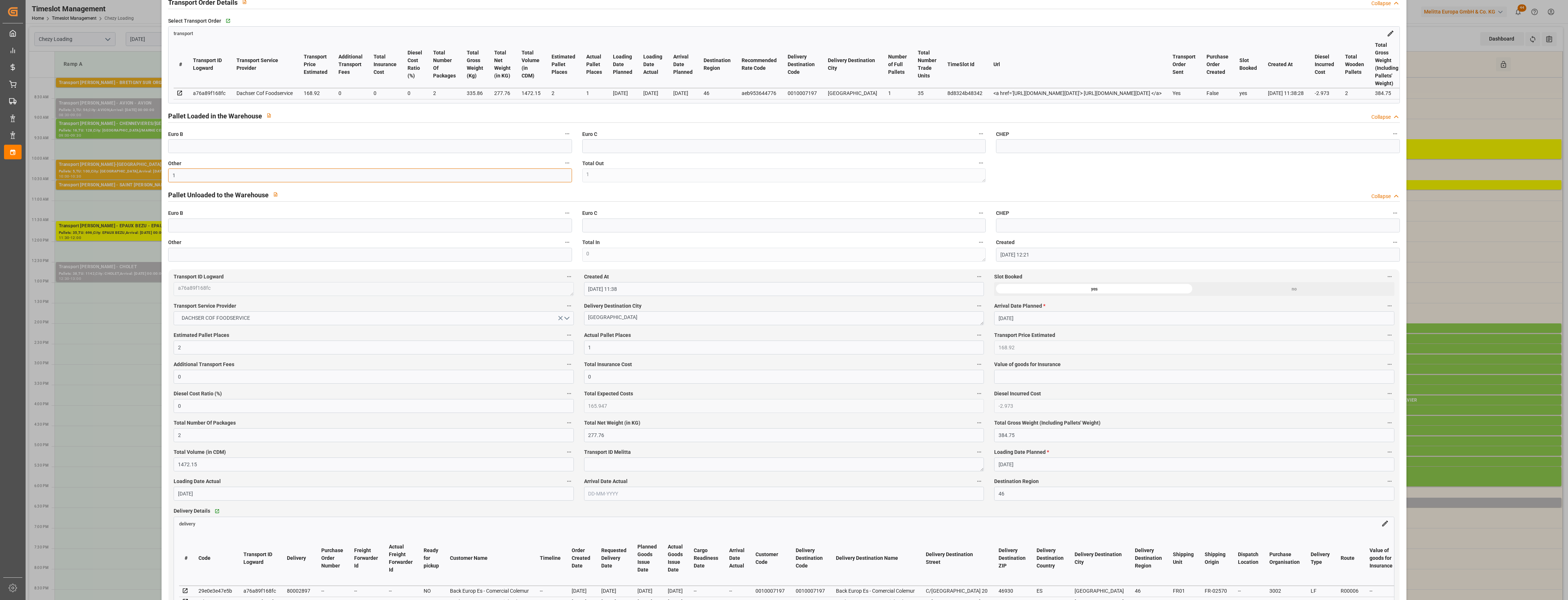
drag, startPoint x: 184, startPoint y: 175, endPoint x: 115, endPoint y: 177, distance: 69.0
click at [115, 177] on div "Update Appointment View History code 8d8324b48342 Trucking company * Dachser me…" at bounding box center [784, 300] width 1568 height 600
drag, startPoint x: 598, startPoint y: 346, endPoint x: 535, endPoint y: 349, distance: 63.1
click at [639, 348] on input "2" at bounding box center [783, 347] width 400 height 14
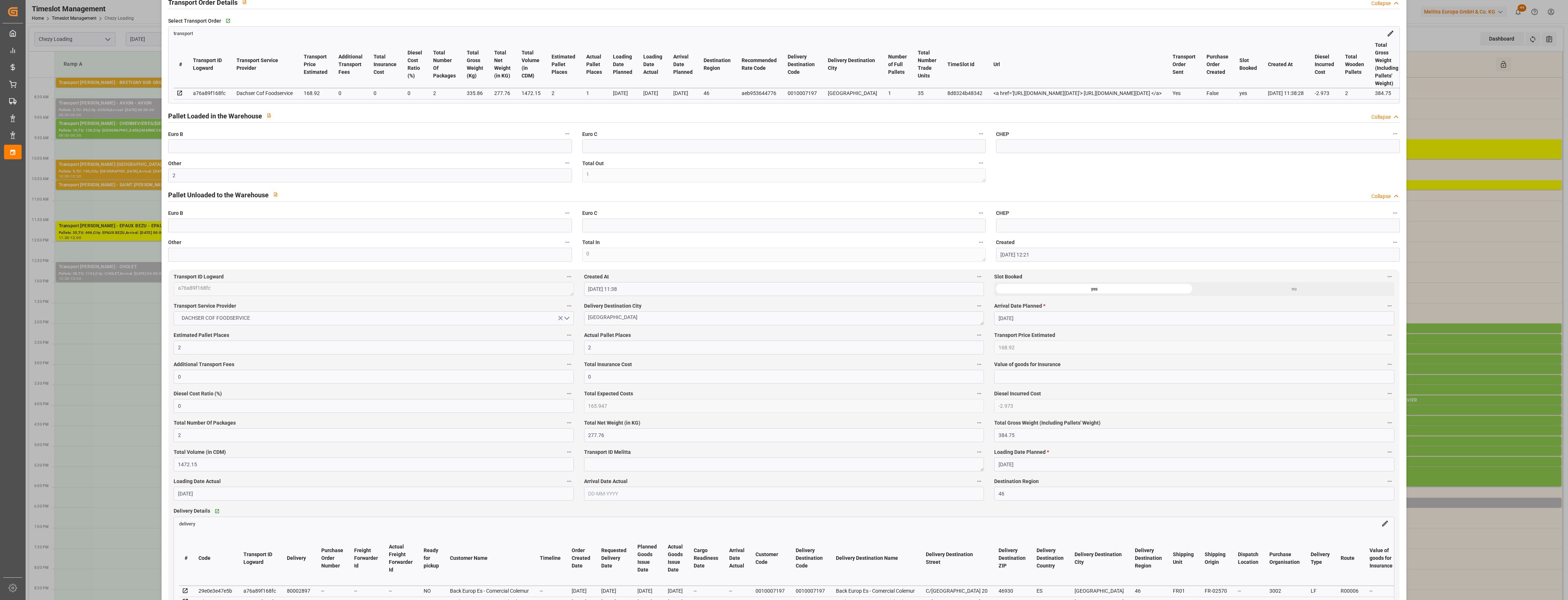
click at [674, 330] on div "Actual Pallet Places 2" at bounding box center [784, 342] width 410 height 30
